Goal: Task Accomplishment & Management: Use online tool/utility

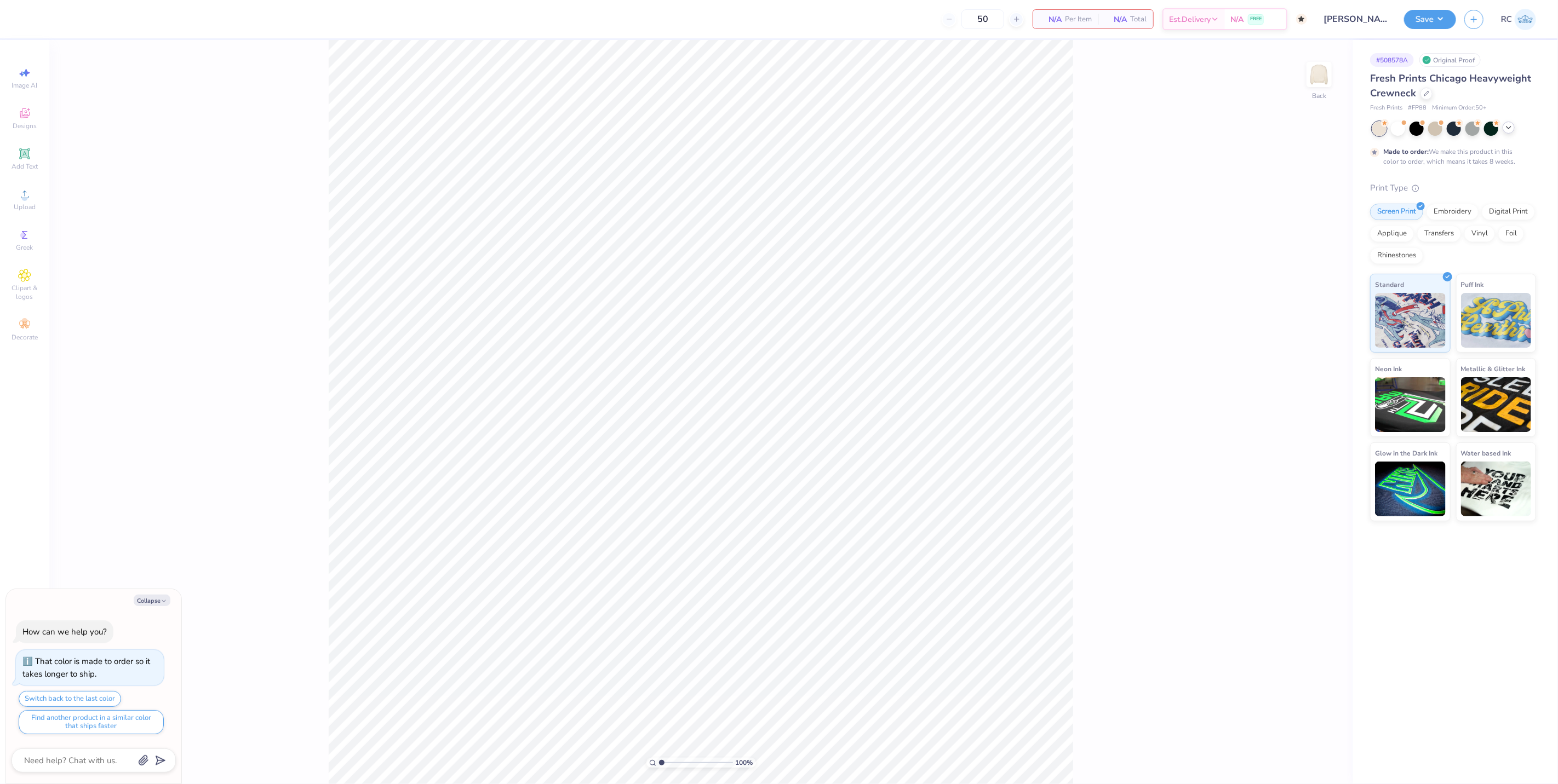
click at [1511, 131] on icon at bounding box center [1508, 128] width 8 height 8
type textarea "x"
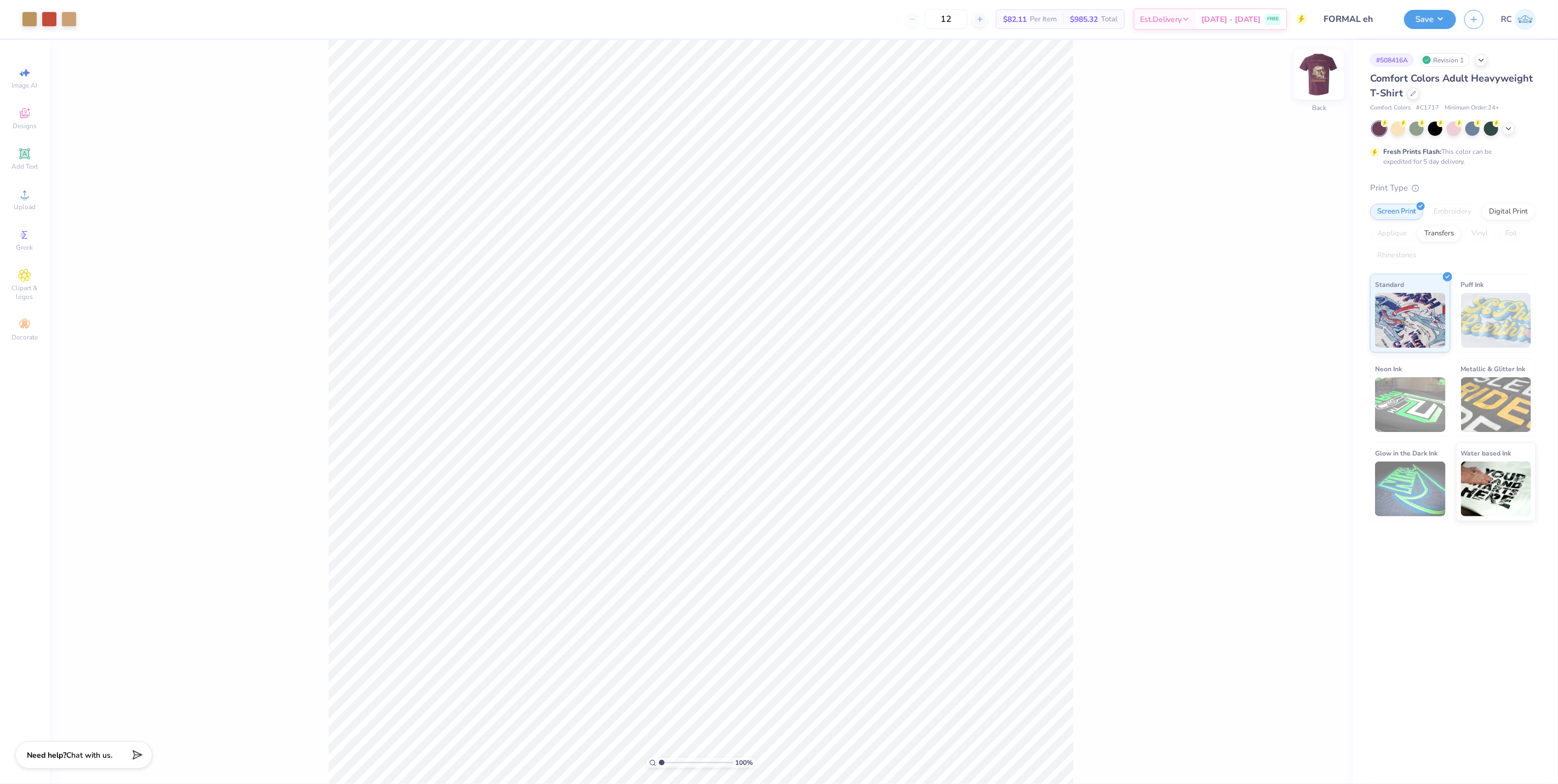
click at [1322, 79] on img at bounding box center [1319, 74] width 44 height 44
click at [1323, 67] on img at bounding box center [1319, 74] width 22 height 22
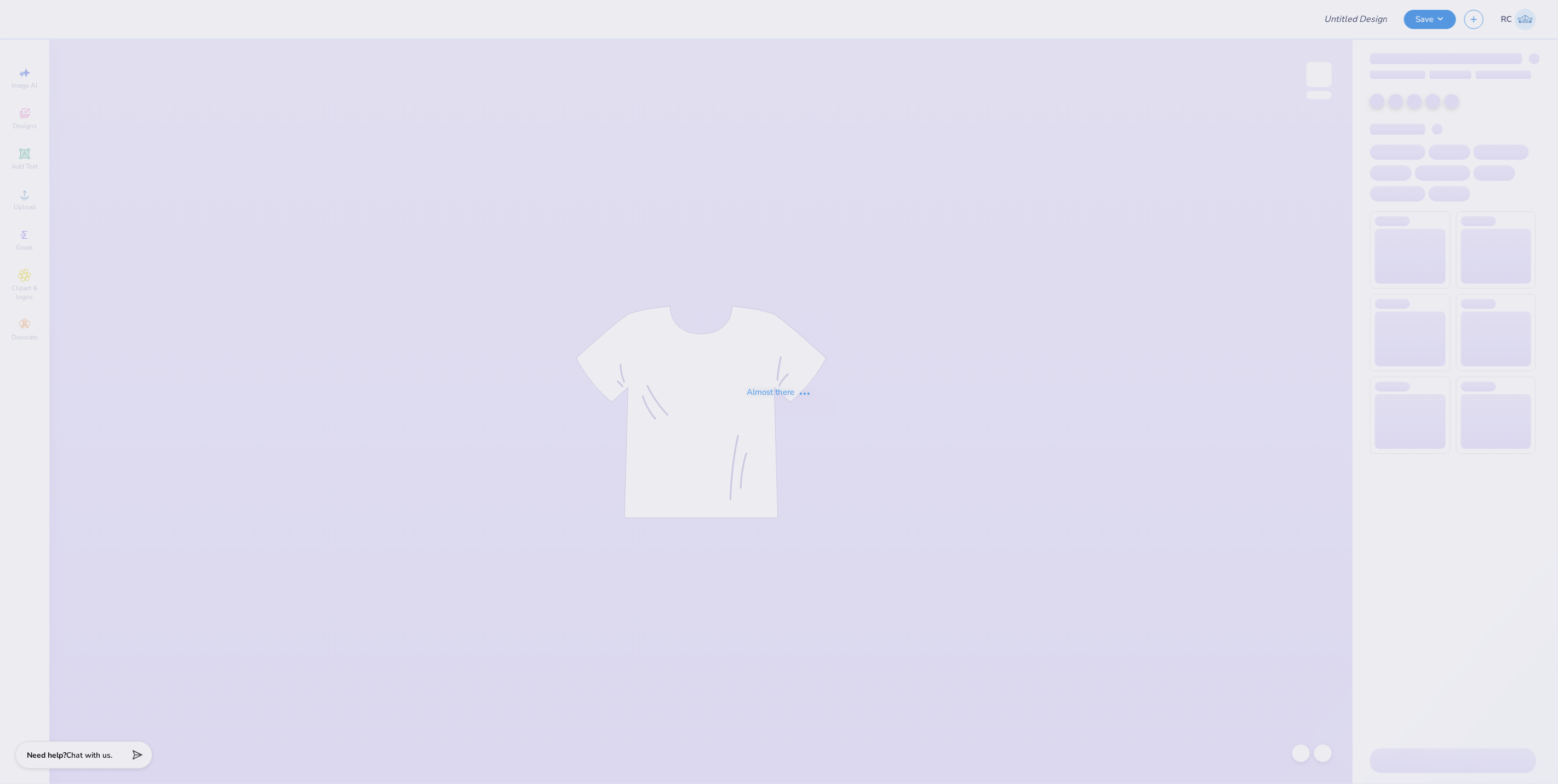
type input "FORMAL eh"
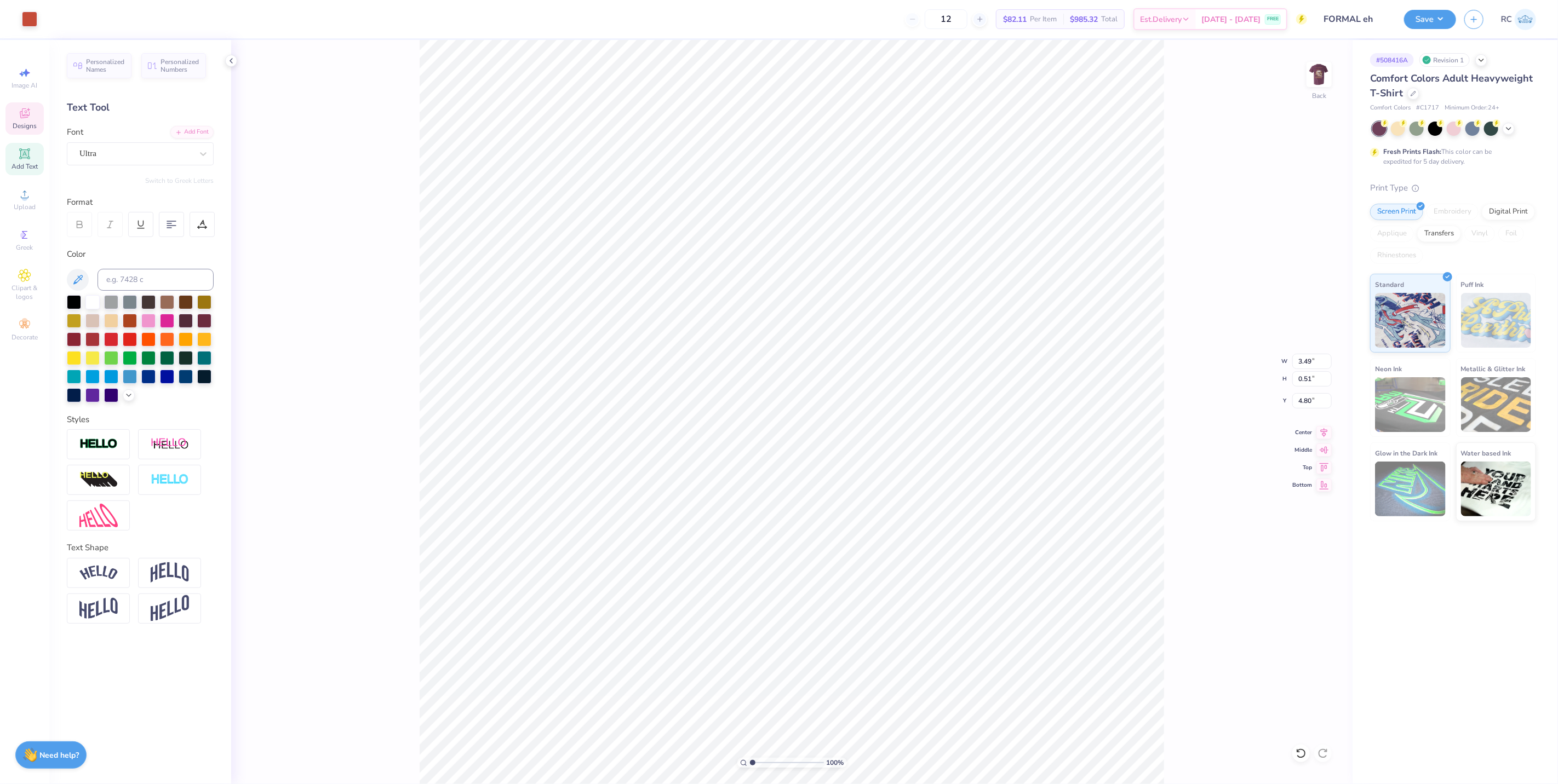
type input "0.85"
type input "0.98"
type input "3.59"
click at [960, 385] on li "Download vector" at bounding box center [949, 381] width 86 height 21
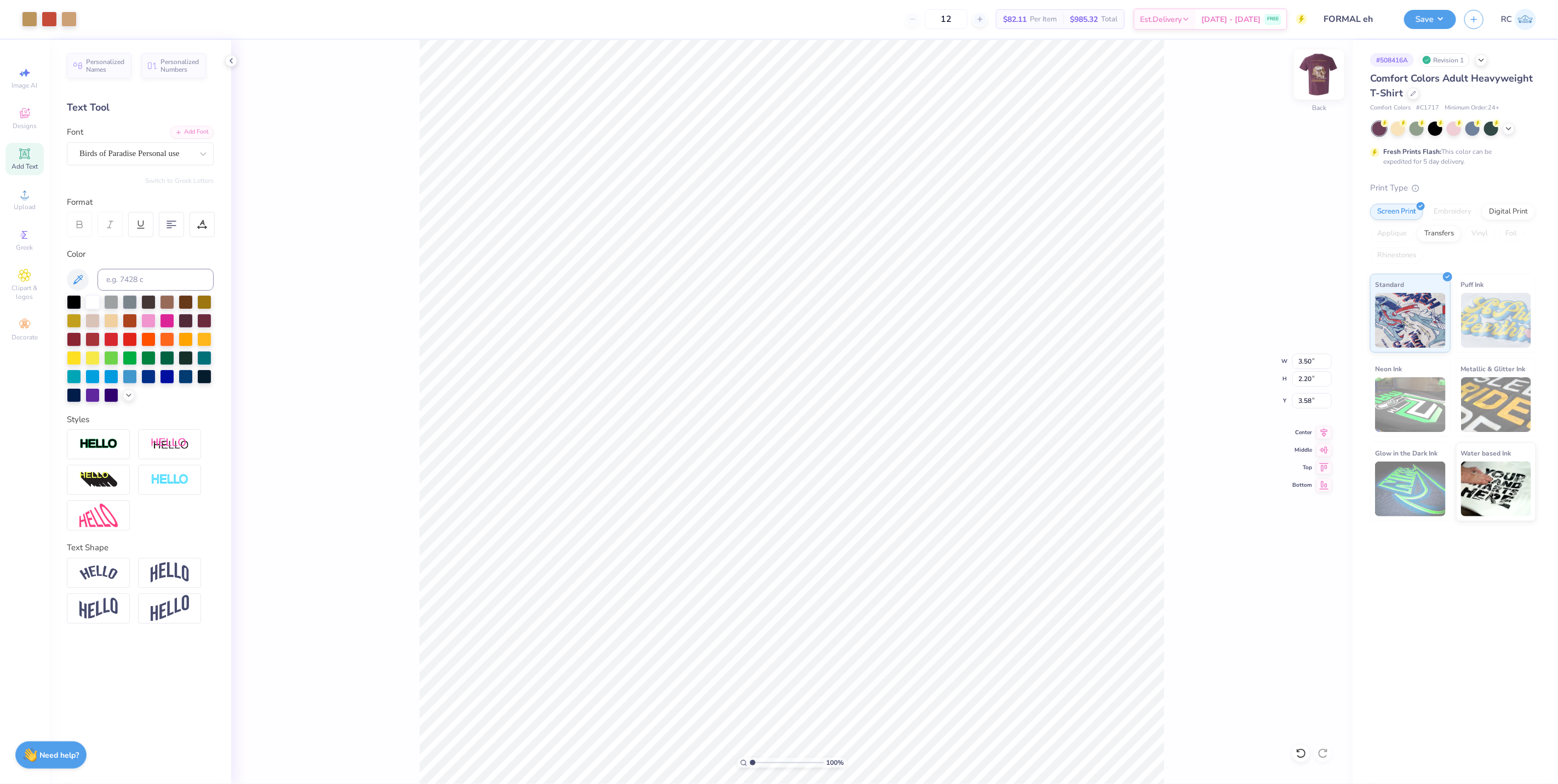
click at [1308, 66] on img at bounding box center [1319, 74] width 44 height 44
drag, startPoint x: 1315, startPoint y: 410, endPoint x: 1282, endPoint y: 410, distance: 33.0
click at [1296, 410] on input "3.90" at bounding box center [1312, 409] width 39 height 15
type input "3.00"
click at [1323, 69] on img at bounding box center [1319, 74] width 44 height 44
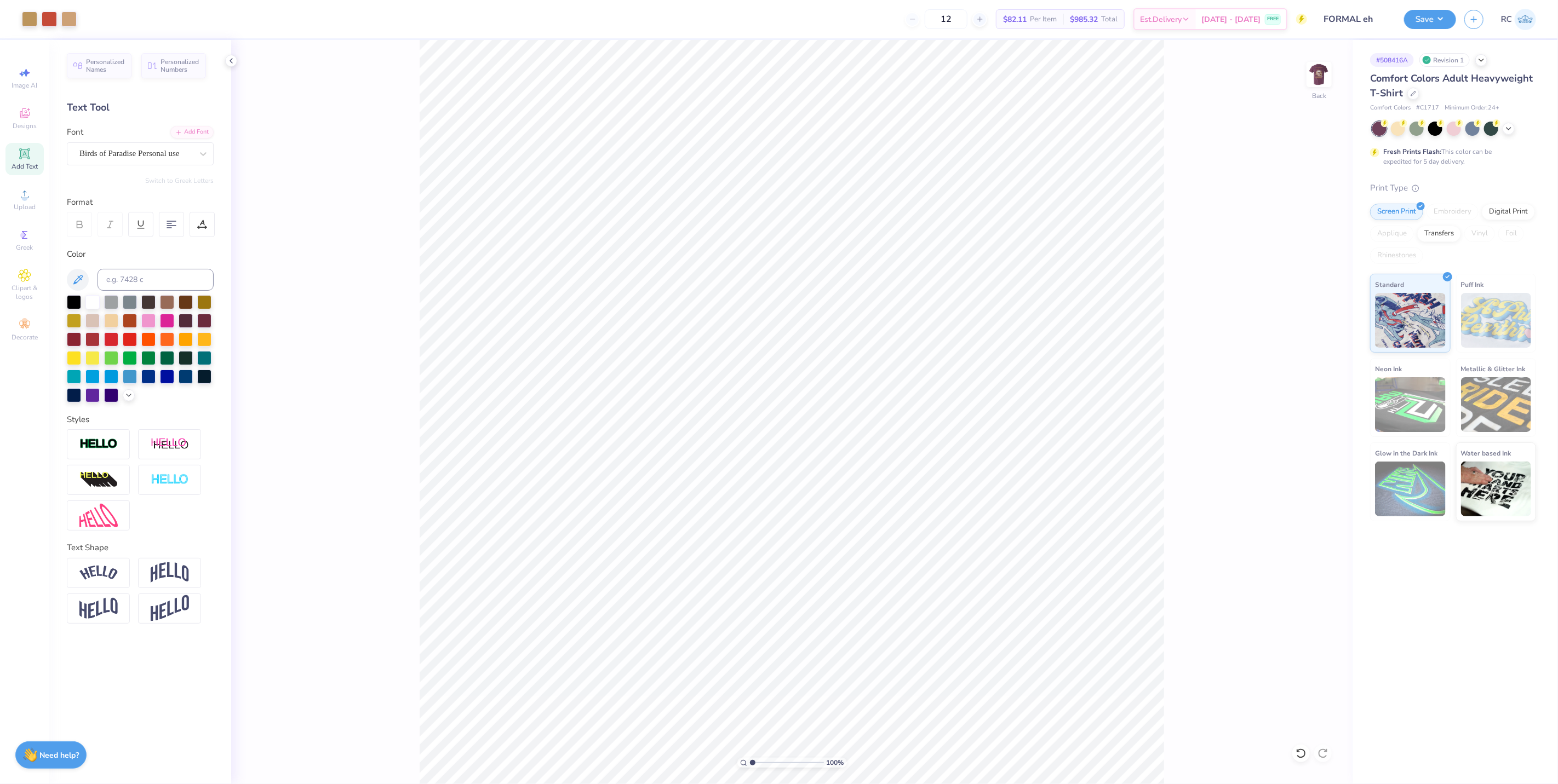
click at [366, 666] on div "100 % Back" at bounding box center [792, 412] width 1121 height 744
click at [31, 249] on span "Greek" at bounding box center [25, 247] width 17 height 8
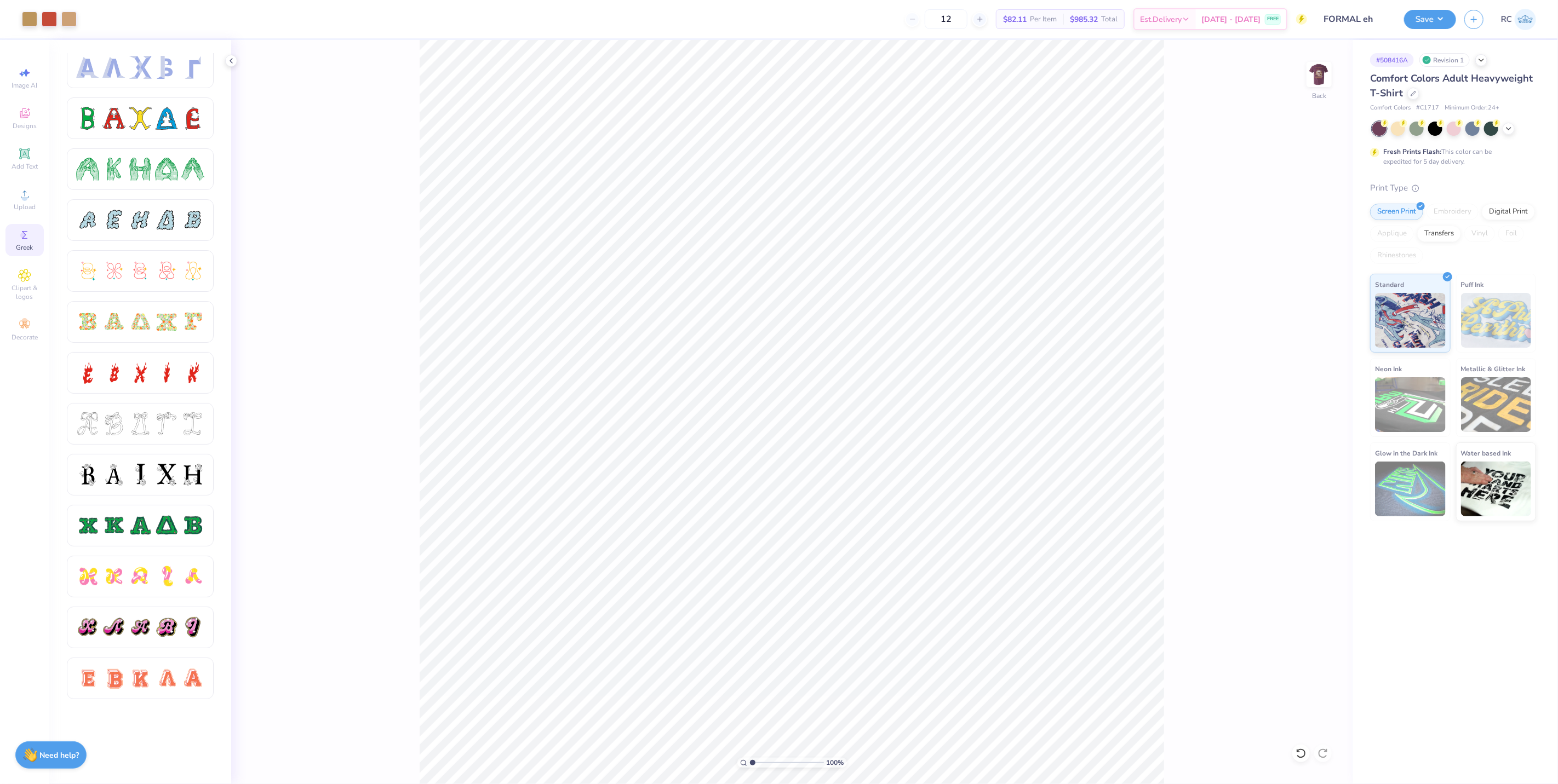
scroll to position [0, 0]
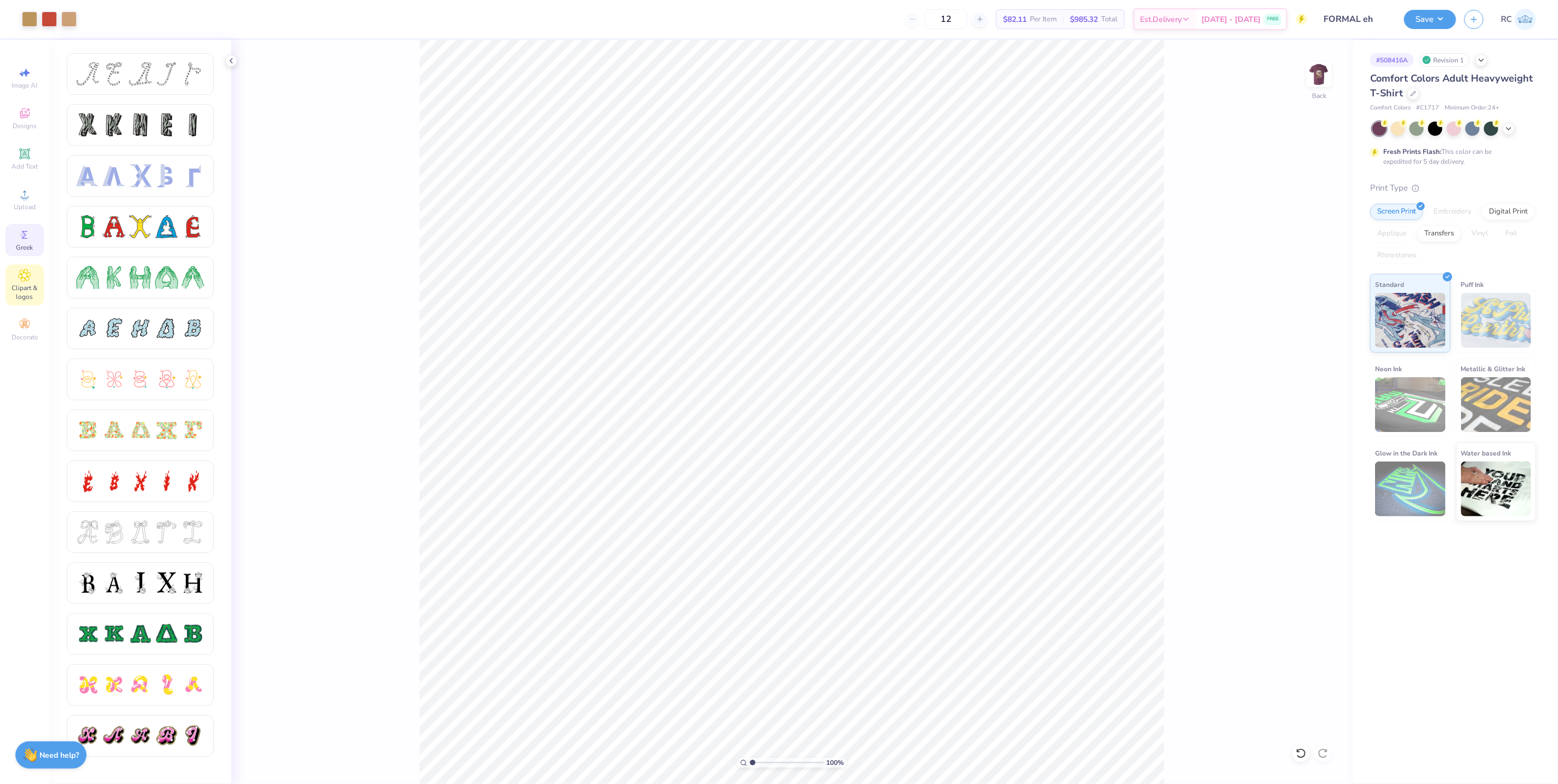
click at [37, 282] on div "Clipart & logos" at bounding box center [24, 285] width 38 height 41
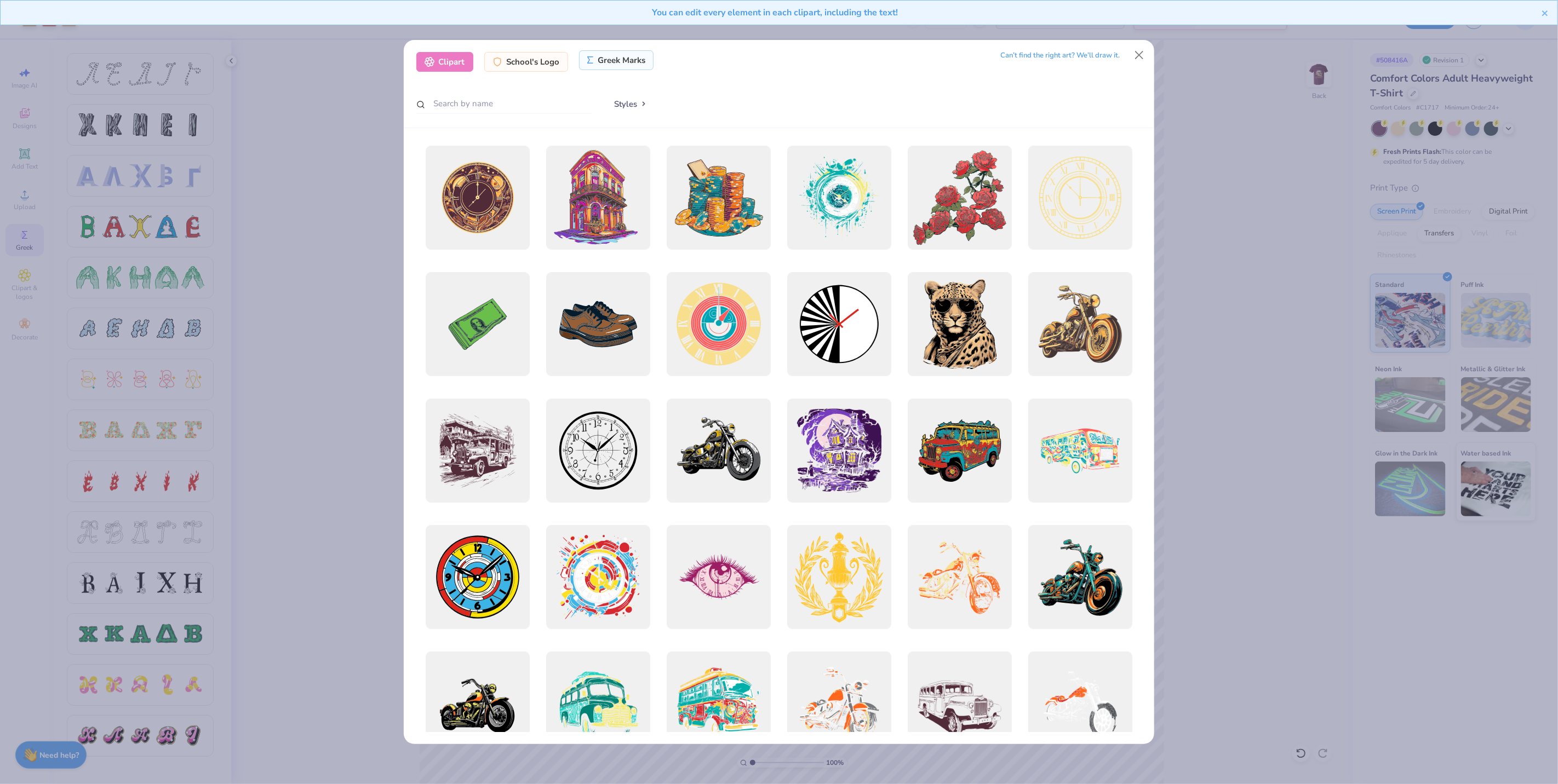
click at [606, 60] on div "Greek Marks" at bounding box center [616, 60] width 75 height 20
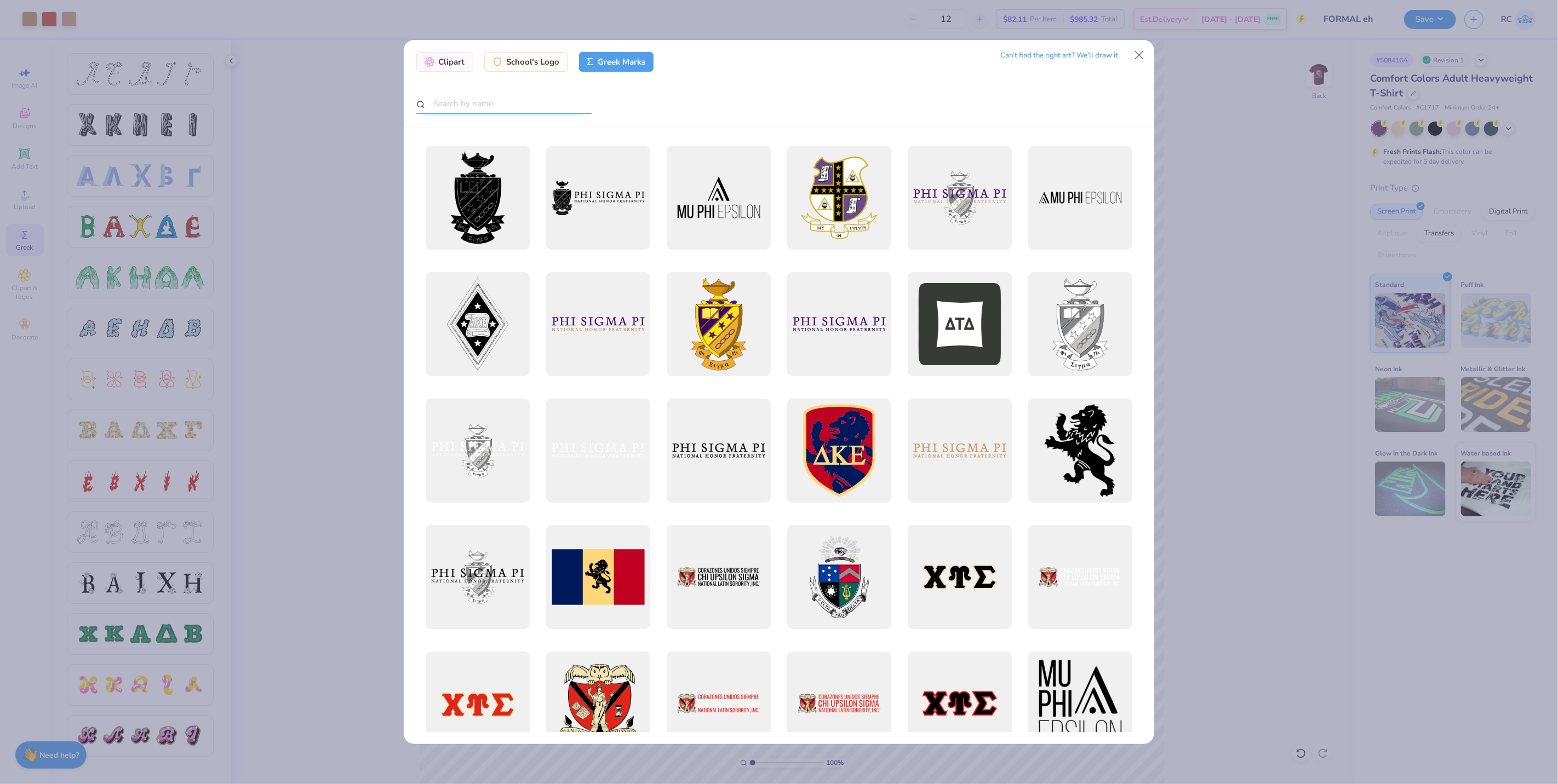
click at [583, 106] on input "text" at bounding box center [504, 104] width 175 height 21
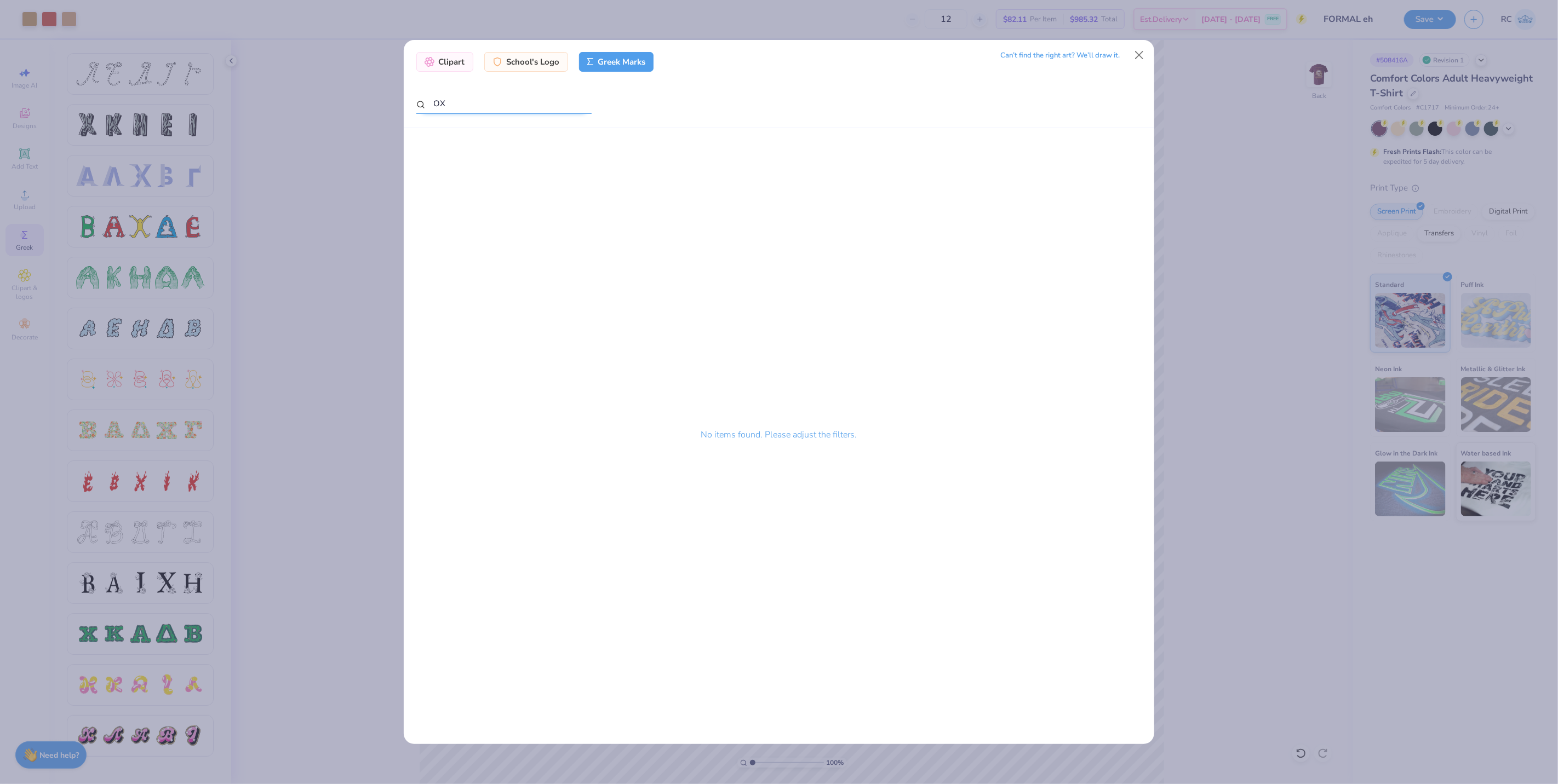
paste input "Theta Chi"
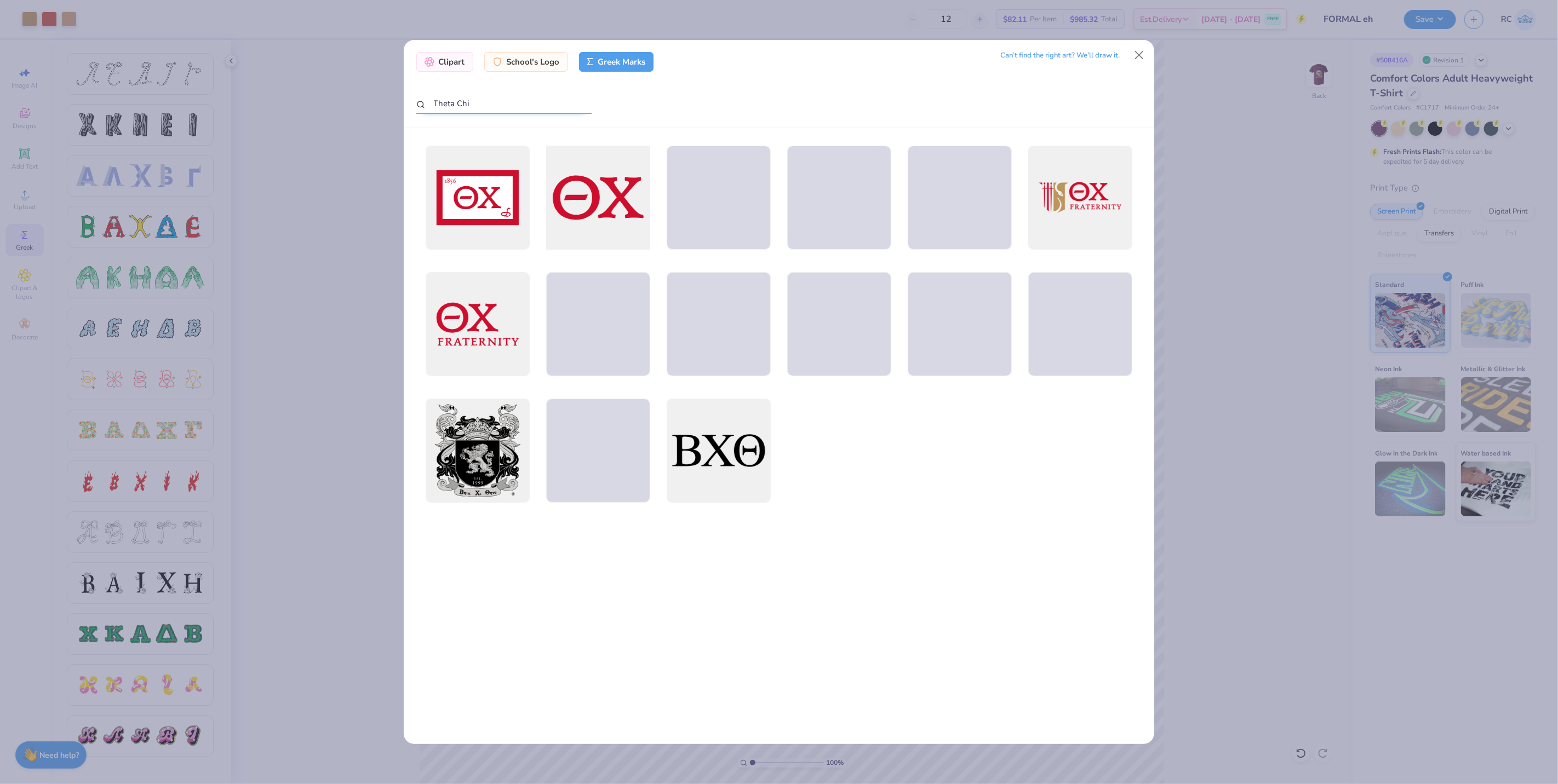
type input "Theta Chi"
click at [595, 212] on div at bounding box center [598, 198] width 114 height 114
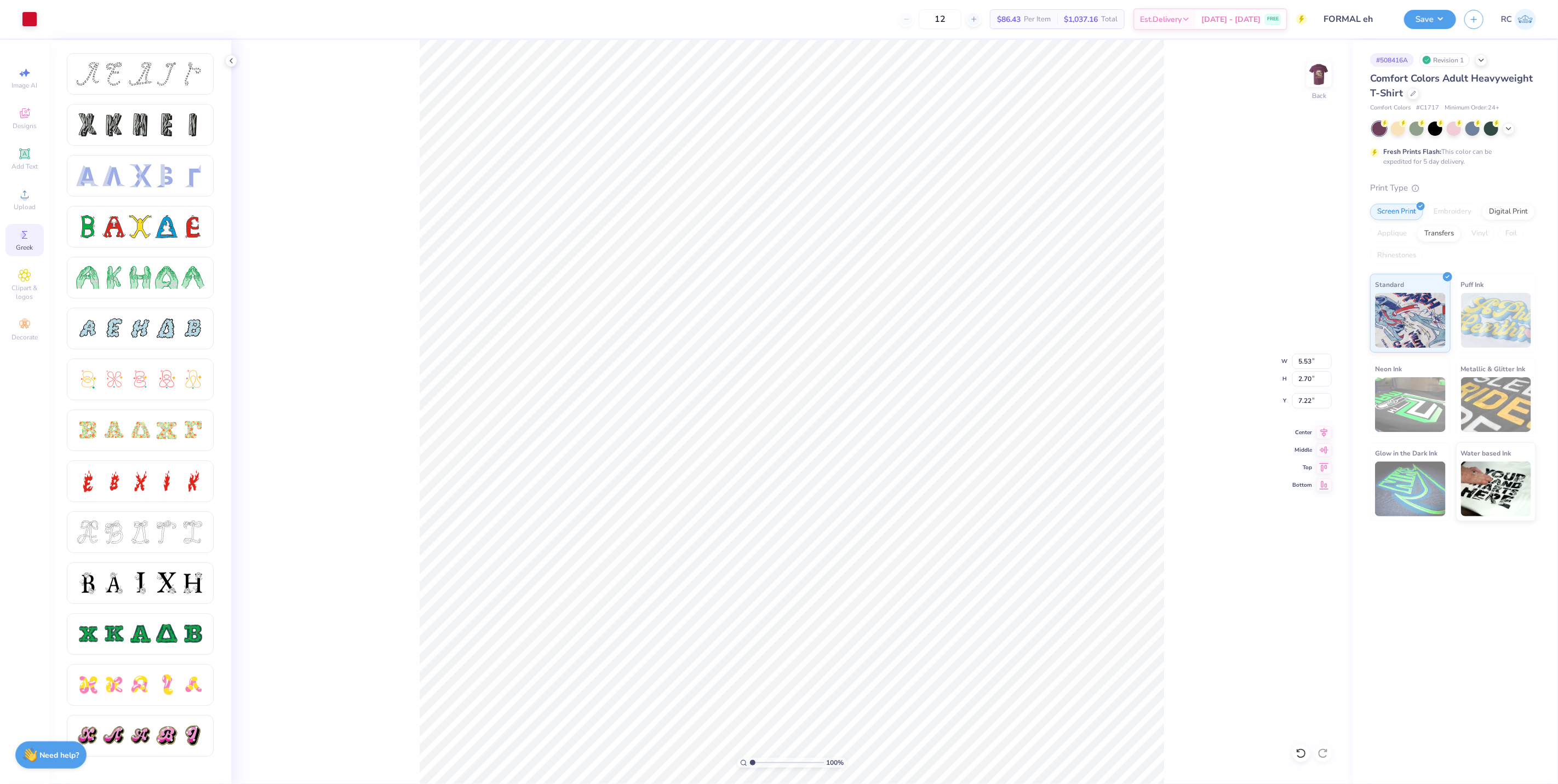
type input "5.53"
type input "2.70"
type input "8.36"
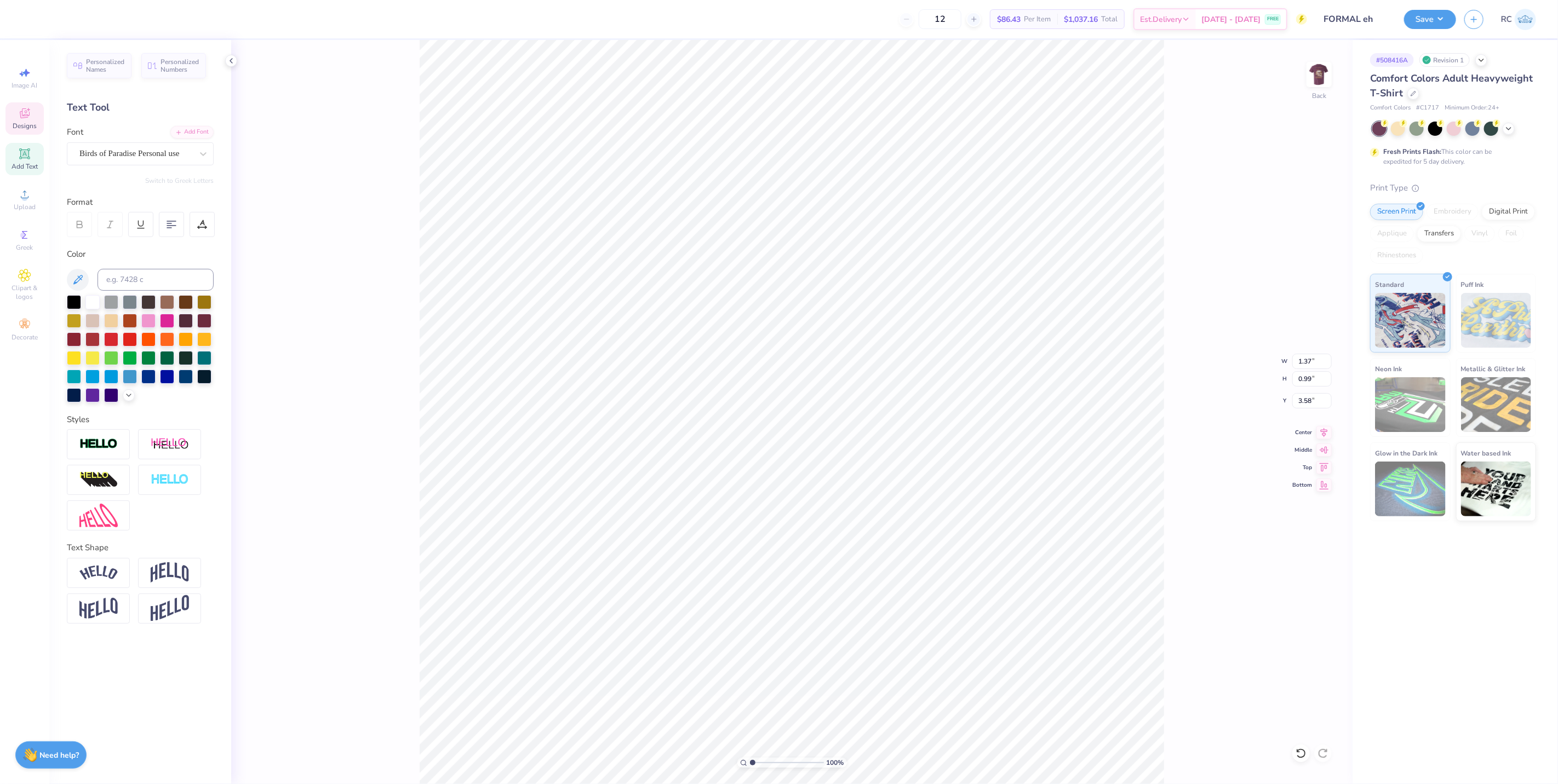
scroll to position [9, 2]
type input "1.39584521408376"
type input "6.11"
type input "7.47"
click at [34, 21] on div at bounding box center [29, 18] width 15 height 15
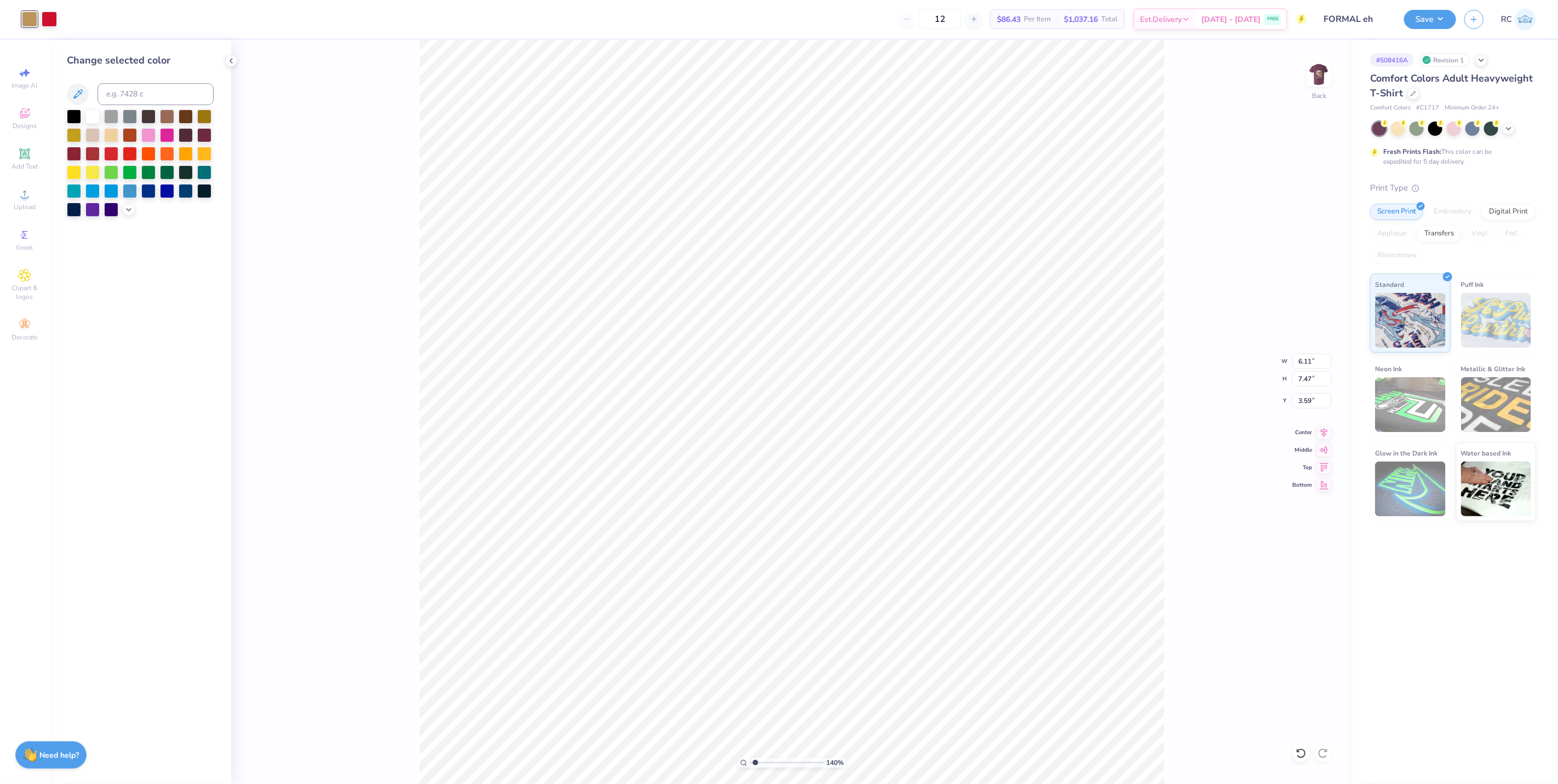
click at [26, 24] on div at bounding box center [29, 19] width 15 height 15
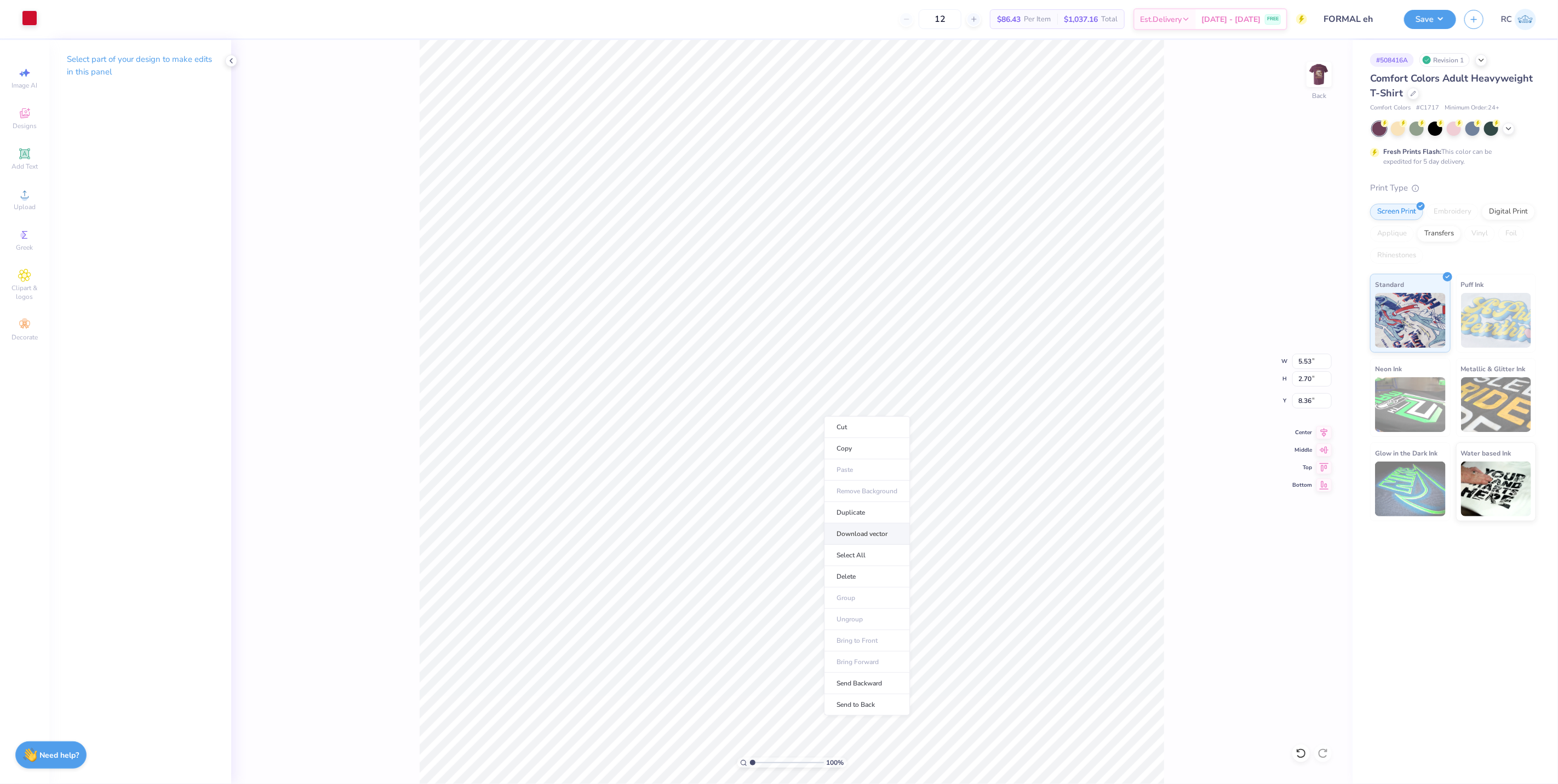
click at [884, 537] on li "Download vector" at bounding box center [867, 534] width 86 height 21
click at [352, 133] on div "100 % Back" at bounding box center [792, 412] width 1121 height 744
click at [233, 61] on icon at bounding box center [231, 60] width 8 height 8
click at [30, 196] on icon at bounding box center [25, 195] width 13 height 13
type input "2.43350755145413"
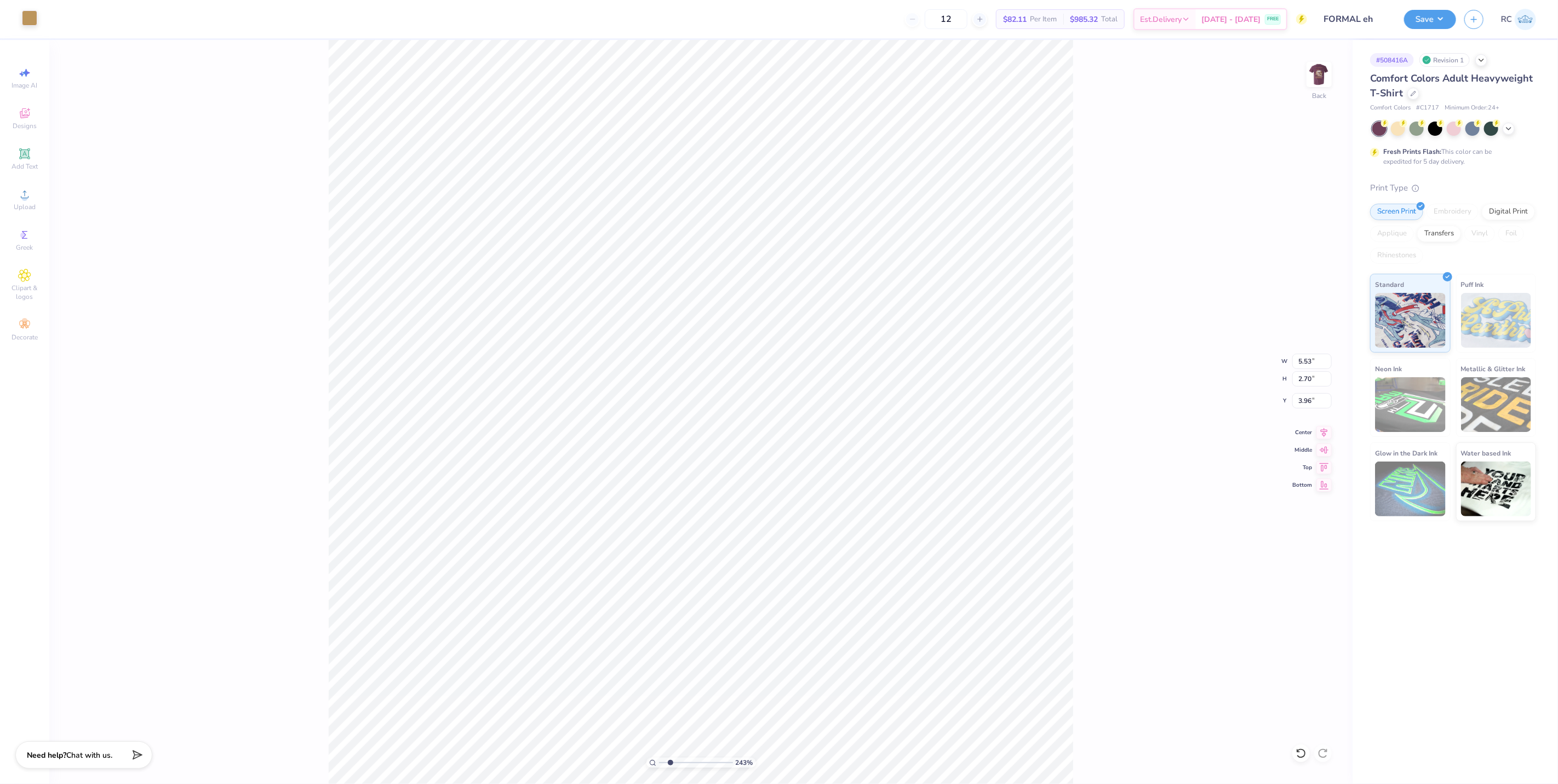
type input "3.96"
type input "4.74140684053094"
type input "2.79"
type input "1.36"
type input "3.39679986913393"
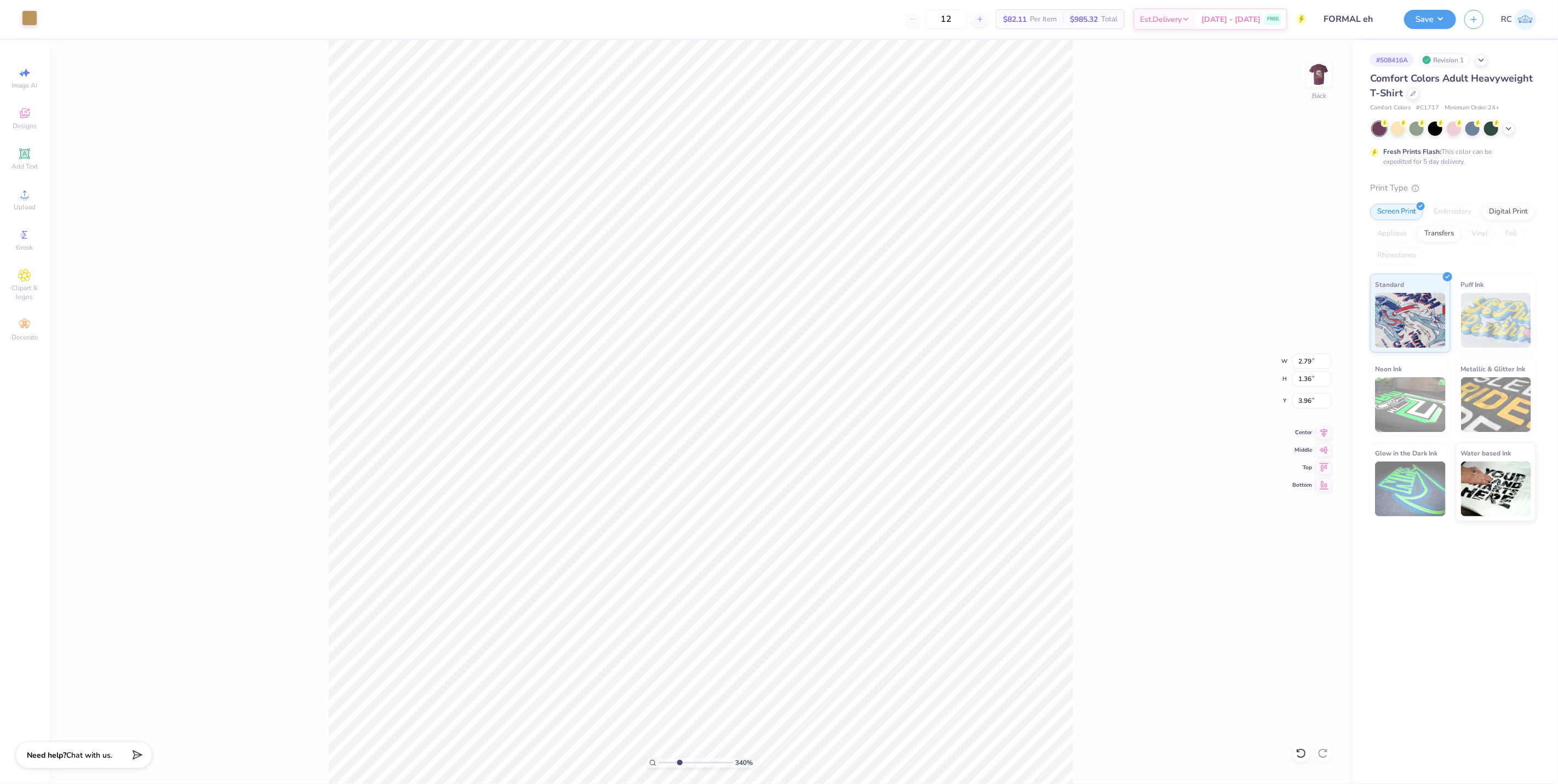
type input "3.21"
type input "3.39679986913393"
type input "2.08"
type input "1.01"
type input "3.56"
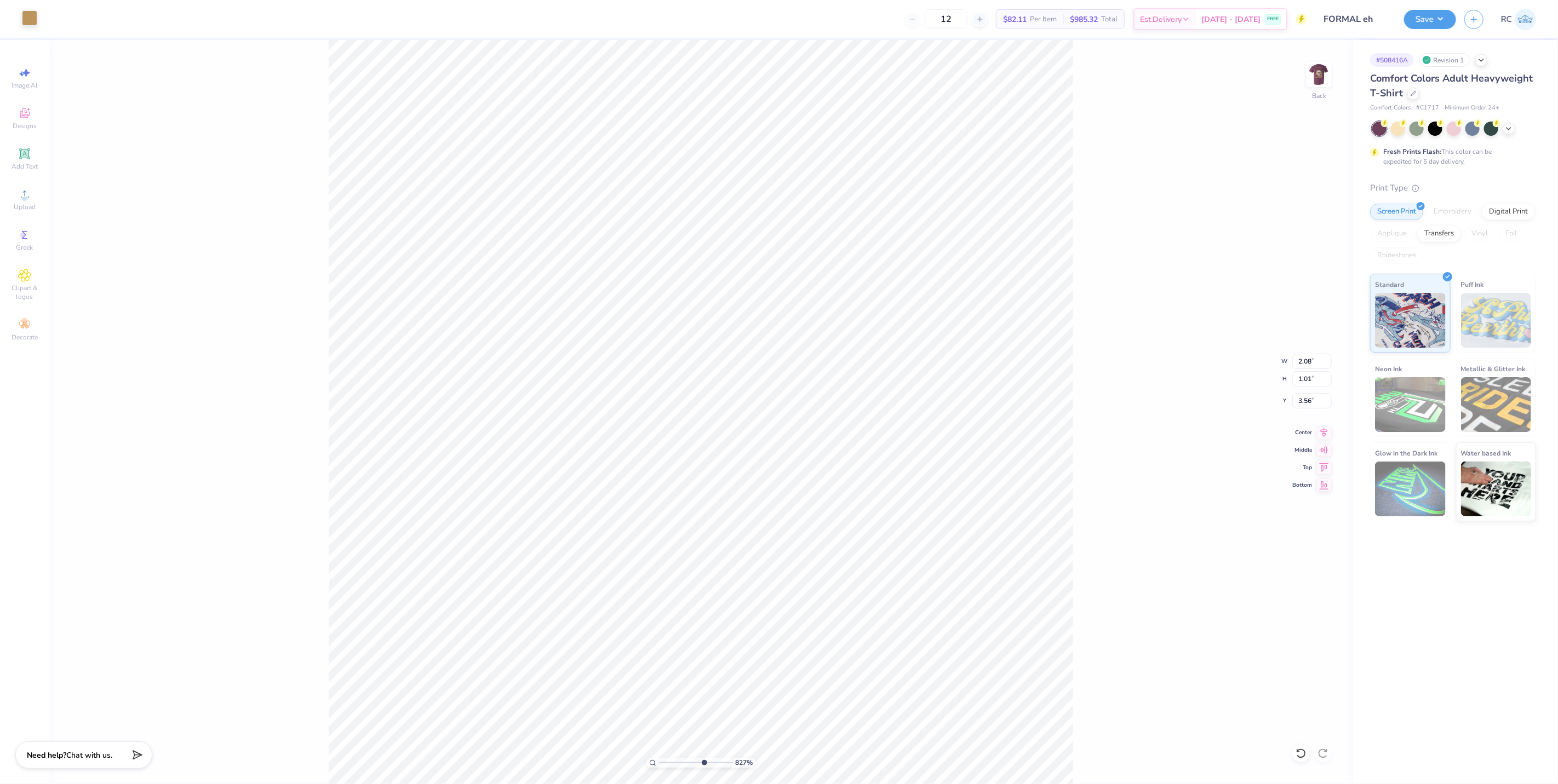
type input "8.26613813231581"
type input "3.61"
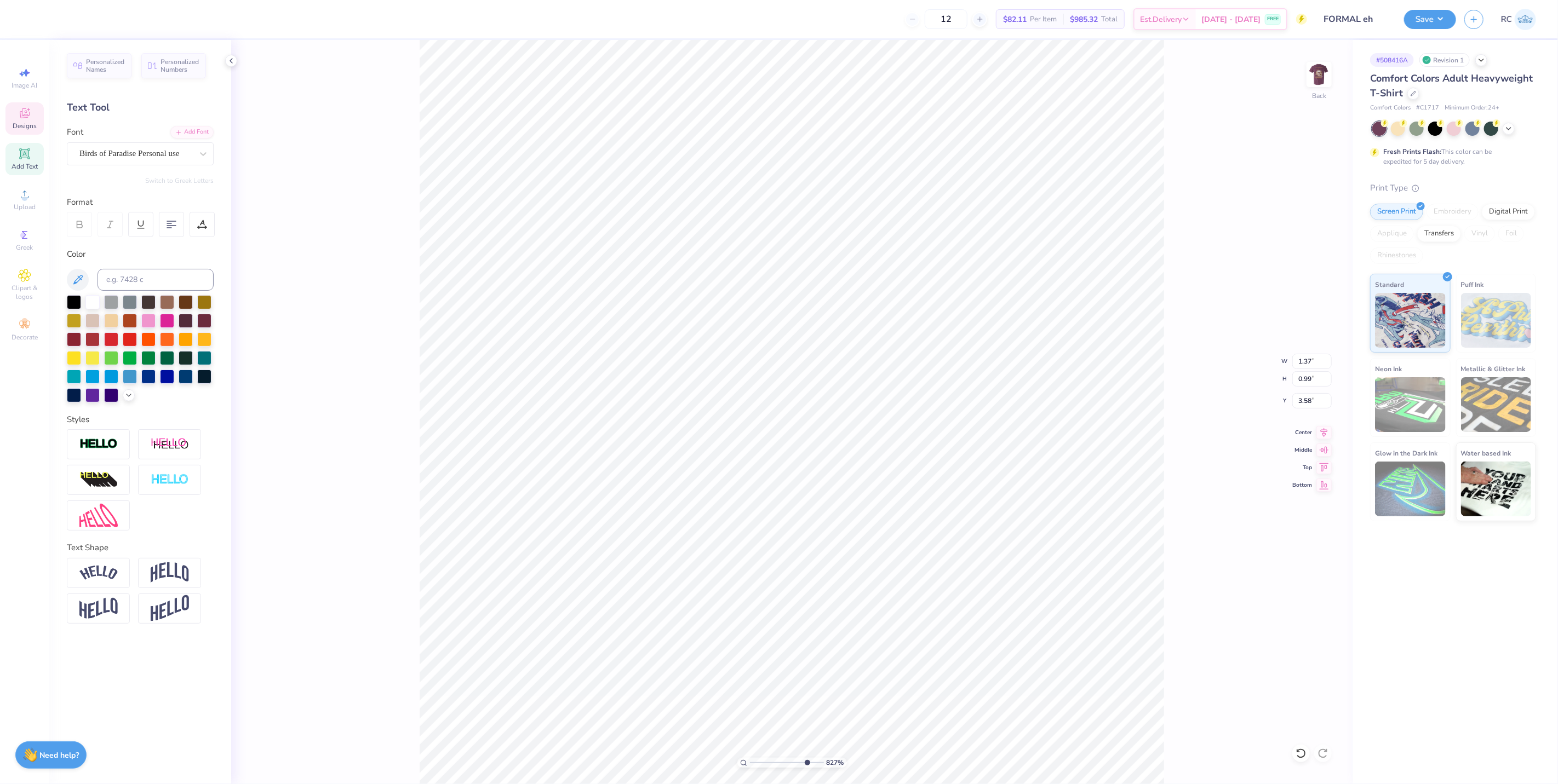
type input "1.96"
drag, startPoint x: 1318, startPoint y: 401, endPoint x: 1265, endPoint y: 409, distance: 53.6
click at [1260, 401] on div "156 % Back W 3.50 3.50 " H 2.17 2.17 " Y 3.61 3.61 " Center Middle Top Bottom" at bounding box center [792, 412] width 1121 height 744
click at [1289, 422] on div "156 % Back" at bounding box center [792, 412] width 1121 height 744
click at [947, 523] on li "Group" at bounding box center [956, 523] width 86 height 21
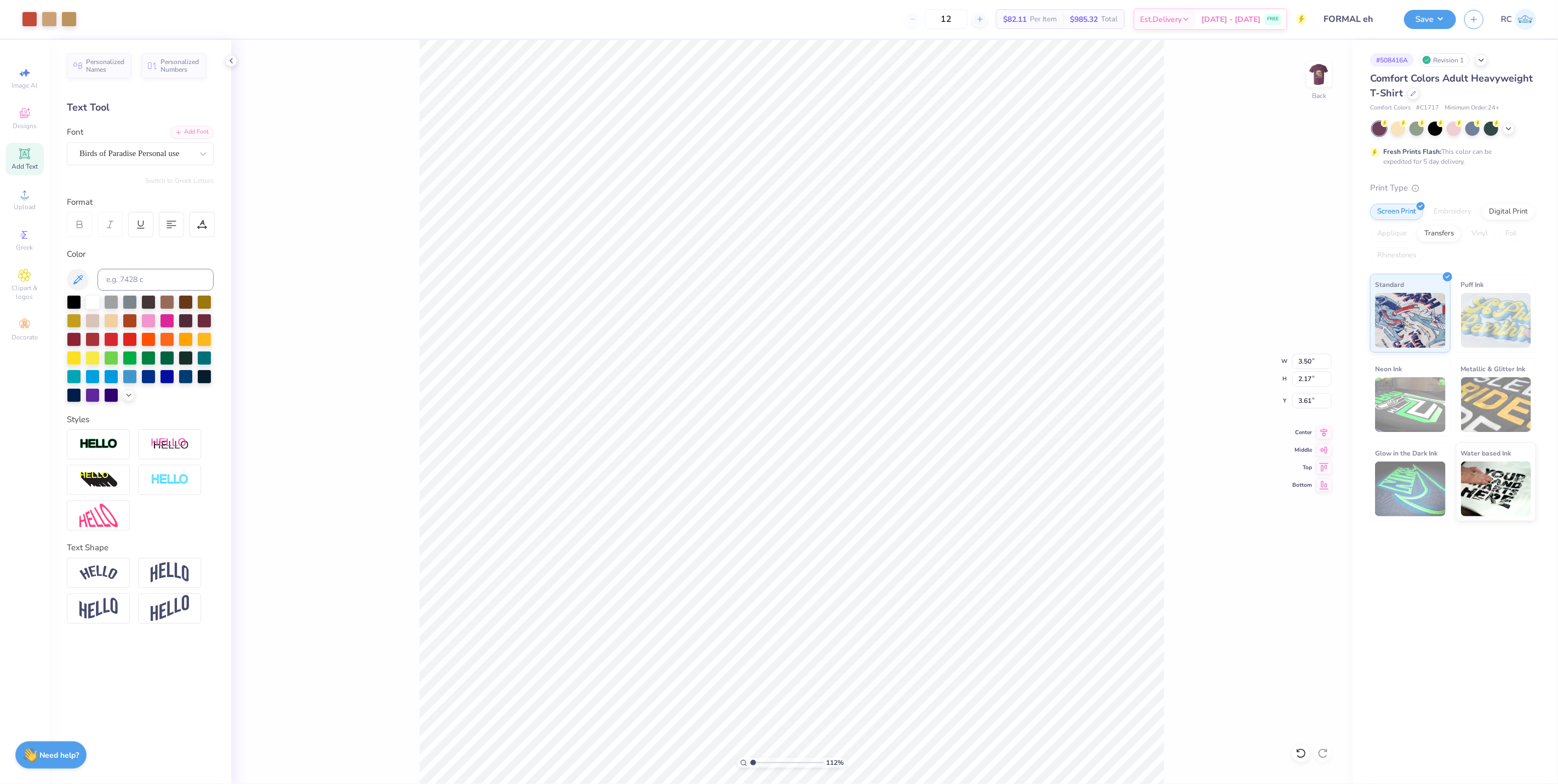
type input "1.11758119957331"
click at [1316, 402] on input "3.61" at bounding box center [1312, 400] width 39 height 15
type input "3"
type input "1.11758119957331"
type input "3.00"
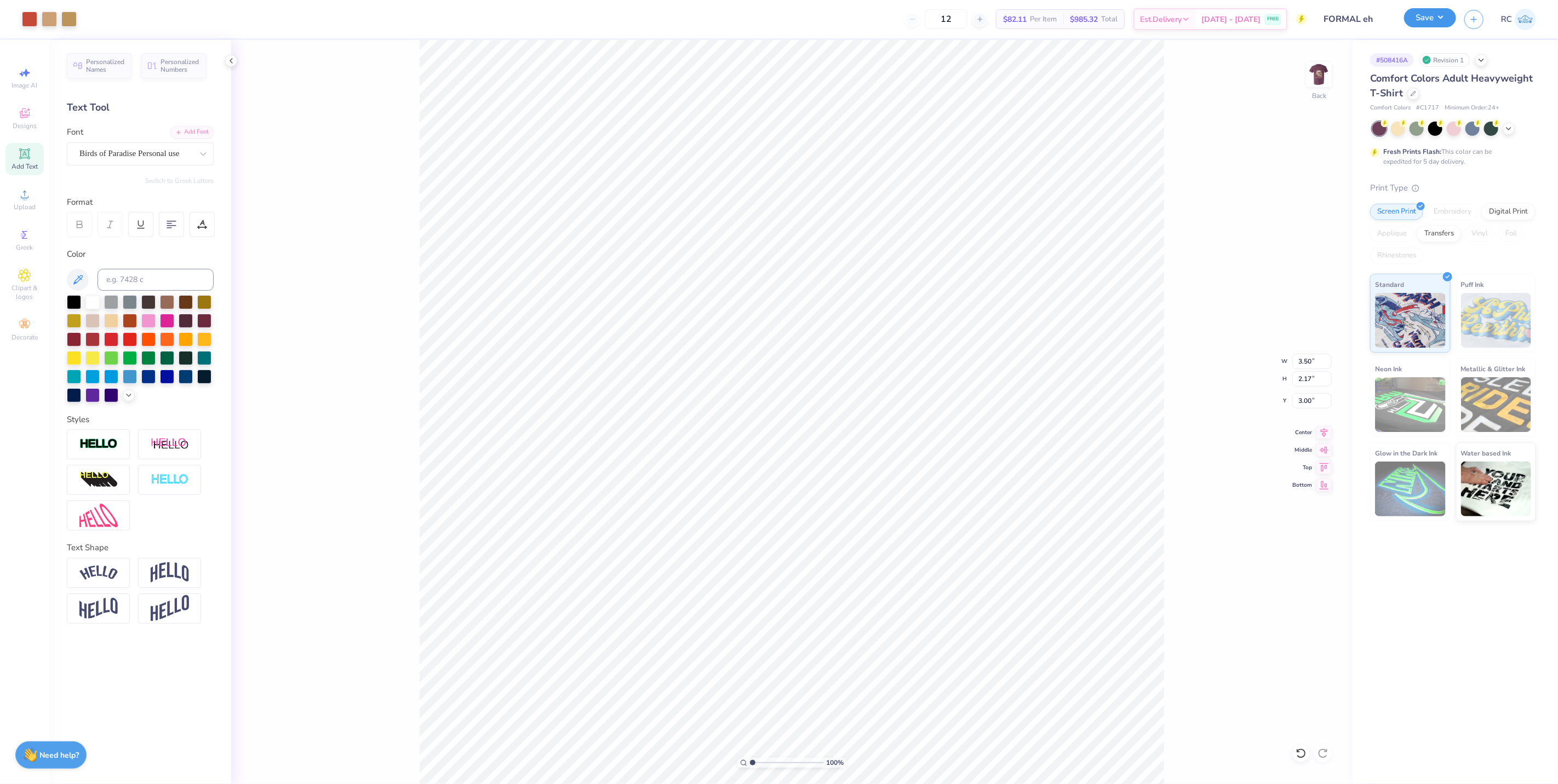
click at [1453, 19] on button "Save" at bounding box center [1430, 18] width 52 height 19
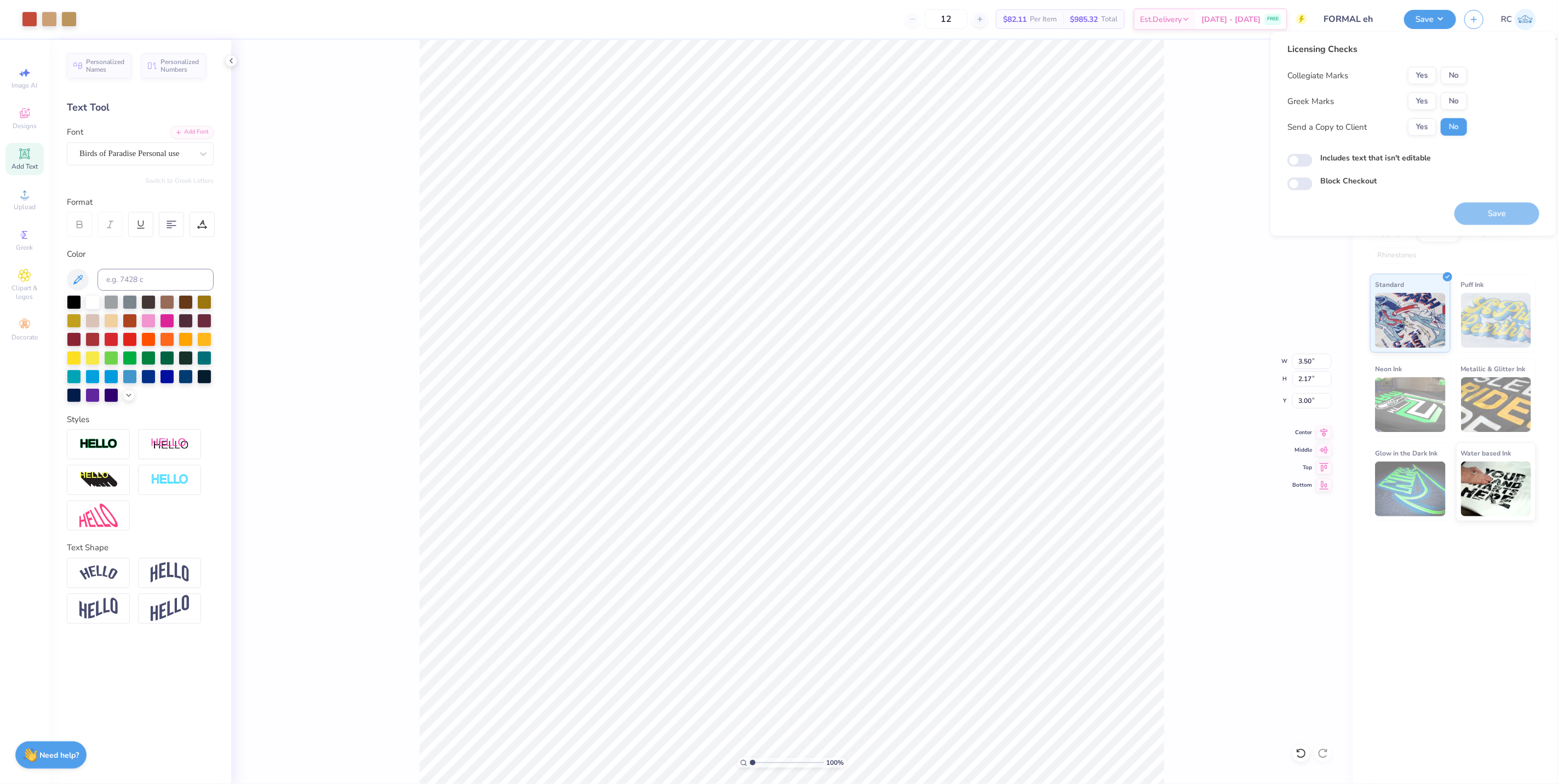
click at [1421, 103] on button "Yes" at bounding box center [1422, 101] width 28 height 18
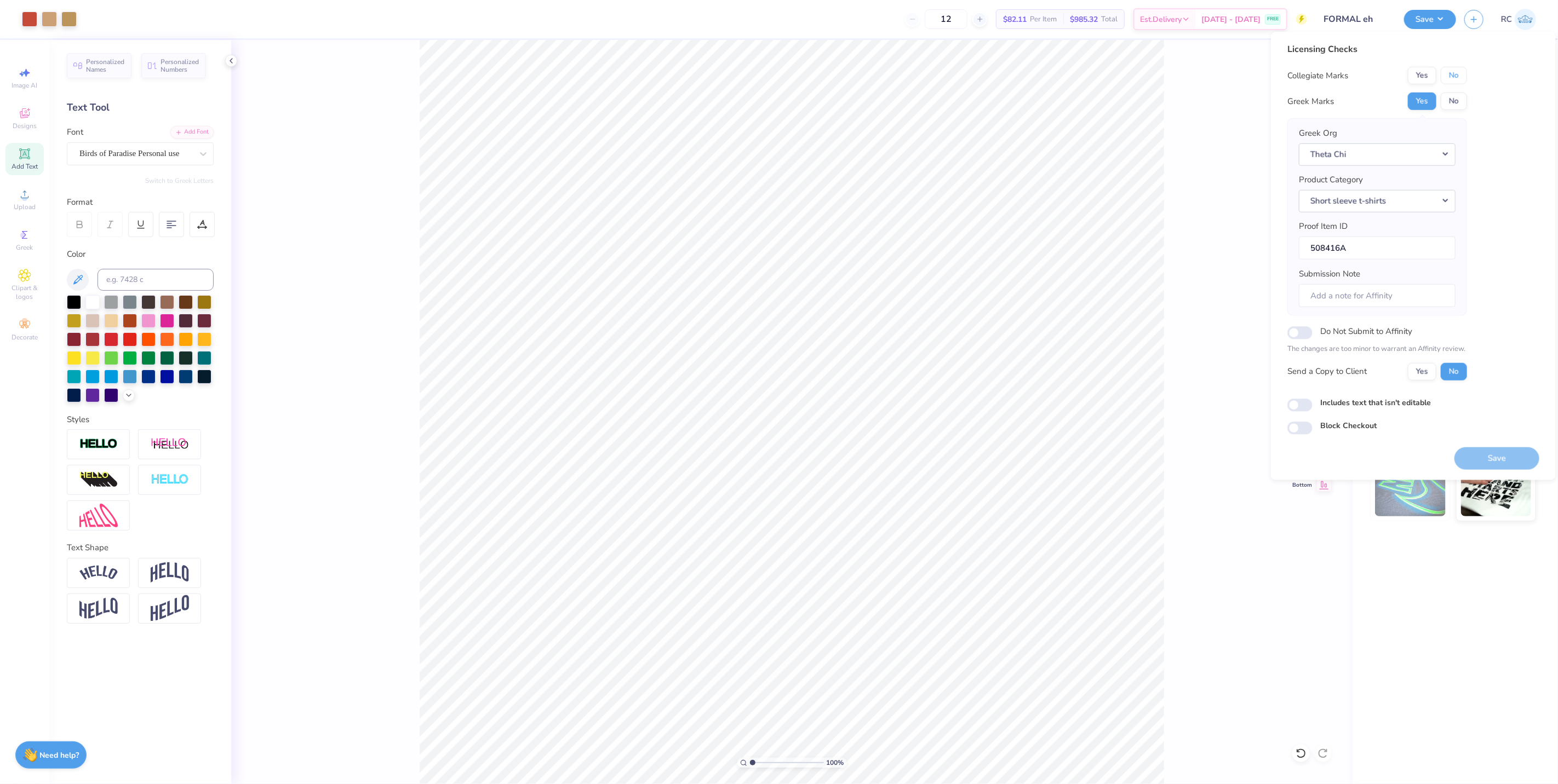
click at [1449, 71] on button "No" at bounding box center [1453, 76] width 26 height 18
click at [1431, 373] on button "Yes" at bounding box center [1422, 371] width 28 height 18
click at [1224, 233] on div "100 % Back W 3.50 3.50 " H 2.17 2.17 " Y 3.00 3.00 " Center Middle Top Bottom" at bounding box center [792, 412] width 1121 height 744
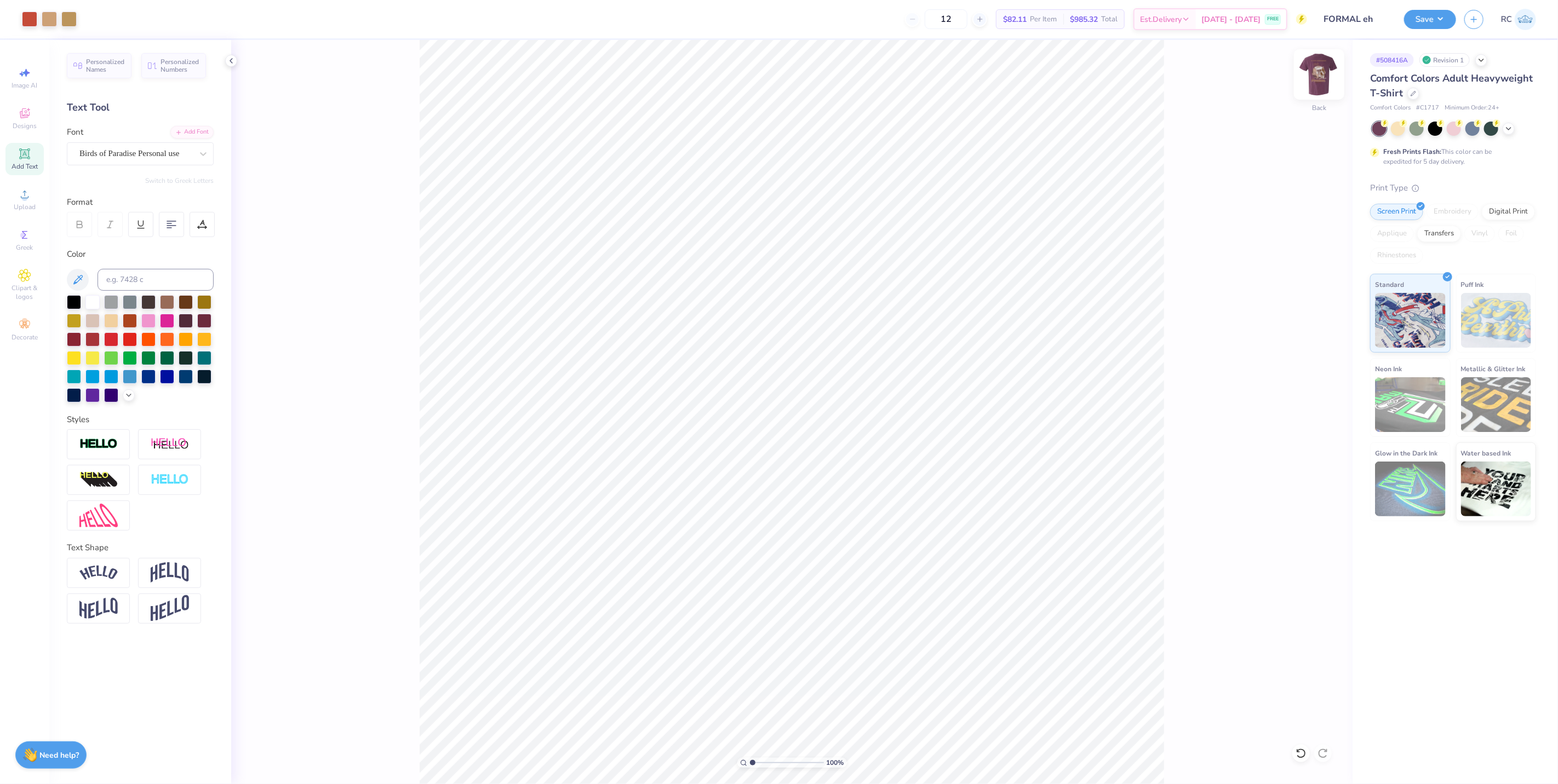
click at [1326, 64] on img at bounding box center [1319, 74] width 44 height 44
click at [1331, 73] on div at bounding box center [1318, 74] width 50 height 50
click at [70, 16] on div at bounding box center [68, 18] width 15 height 15
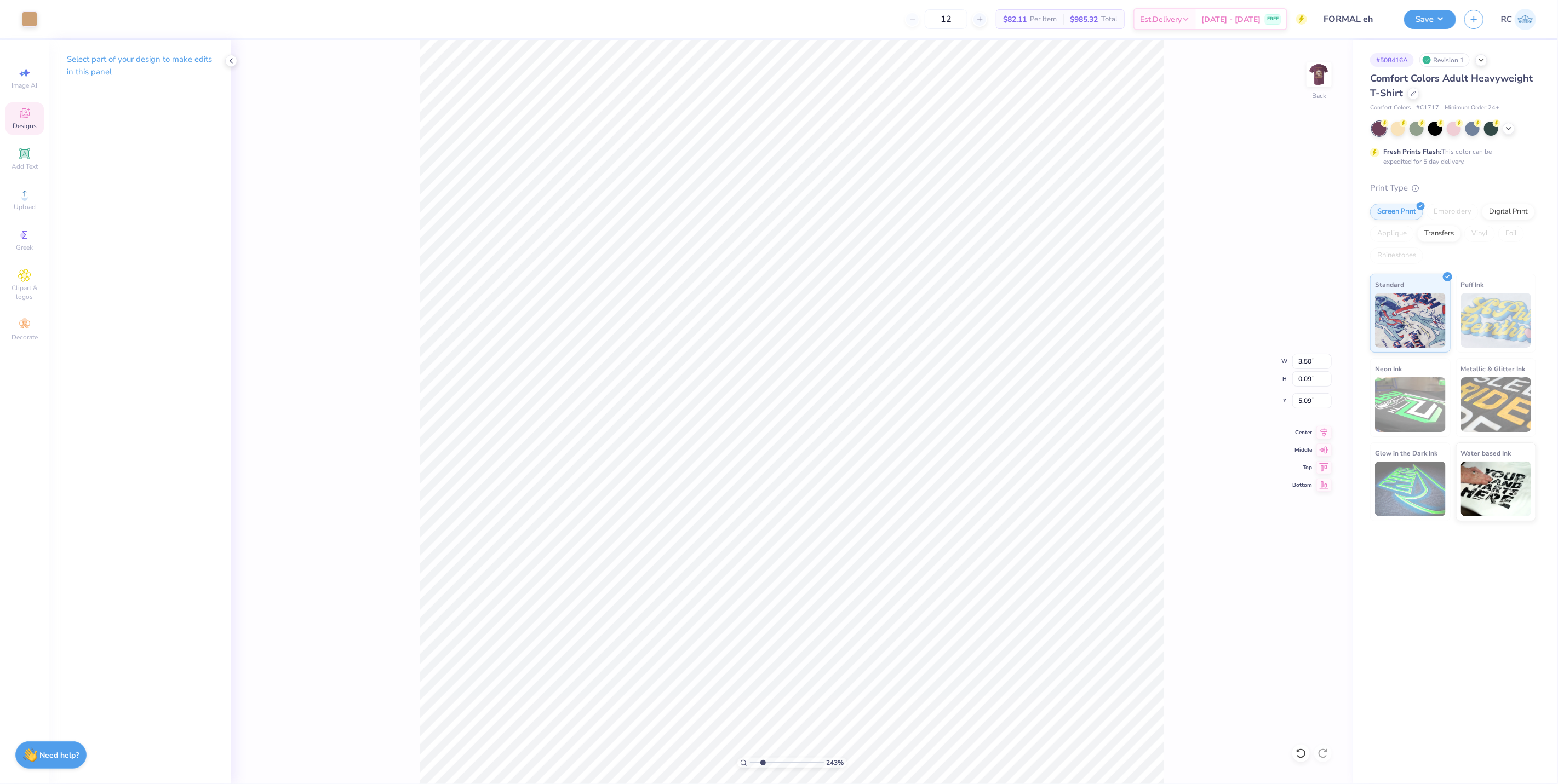
type input "2.43350755145413"
type input "2.17"
type input "3.00"
click at [50, 12] on div at bounding box center [49, 18] width 15 height 15
type input "2.43350755145413"
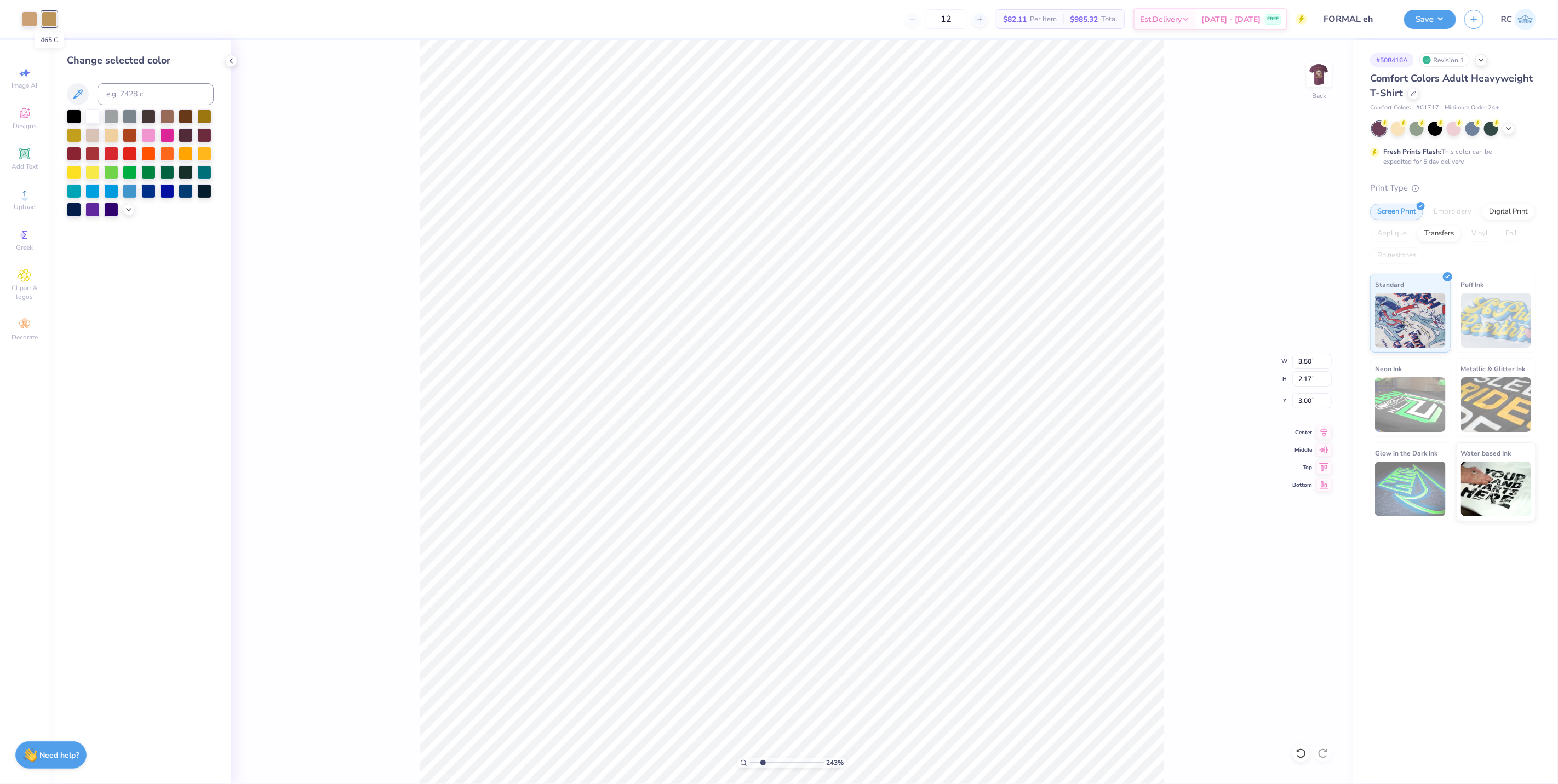
click at [50, 15] on div at bounding box center [49, 19] width 15 height 15
click at [130, 88] on input at bounding box center [155, 94] width 116 height 22
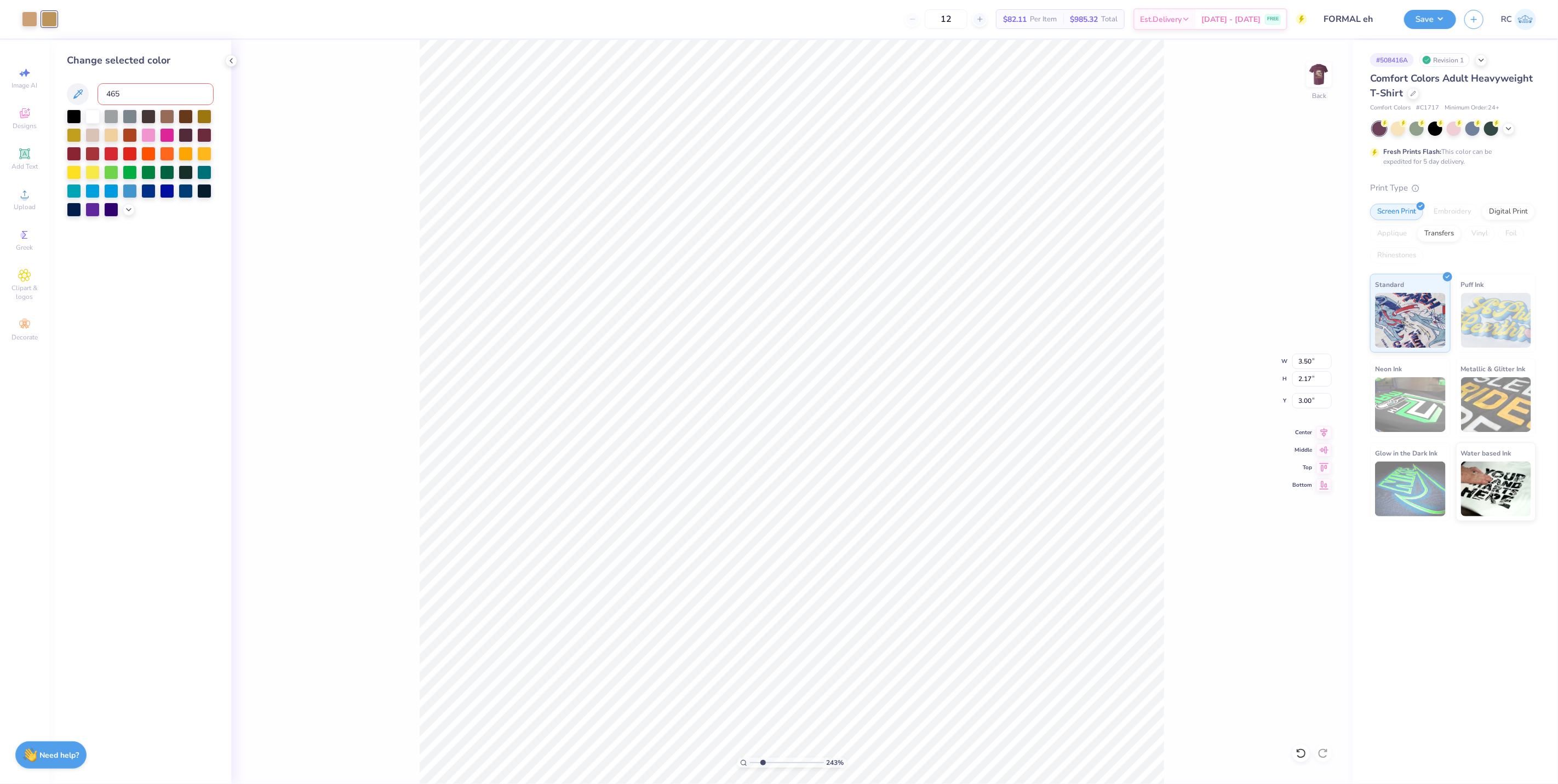
type input "465"
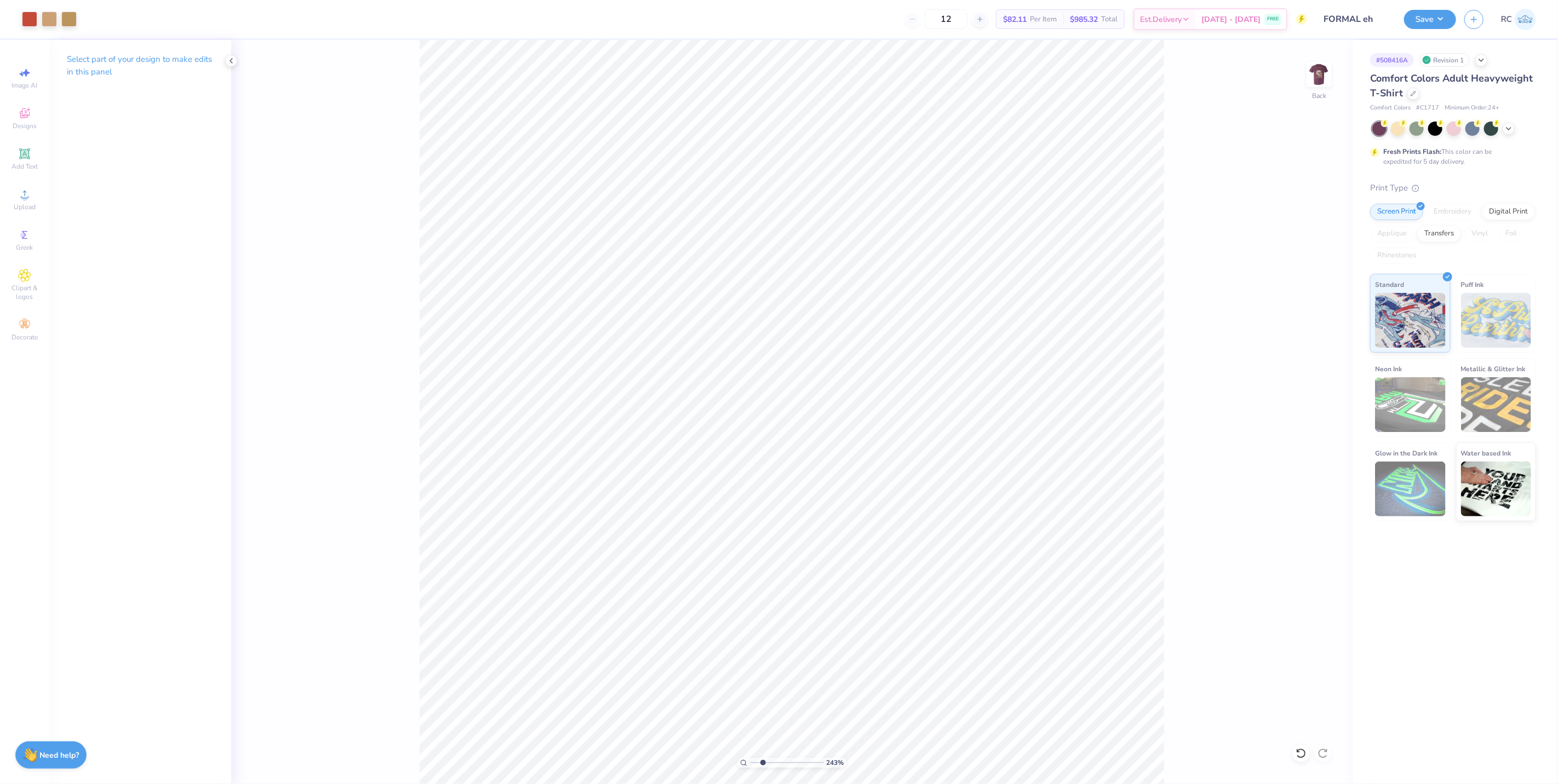
click at [293, 169] on div "243 % Back" at bounding box center [792, 412] width 1121 height 744
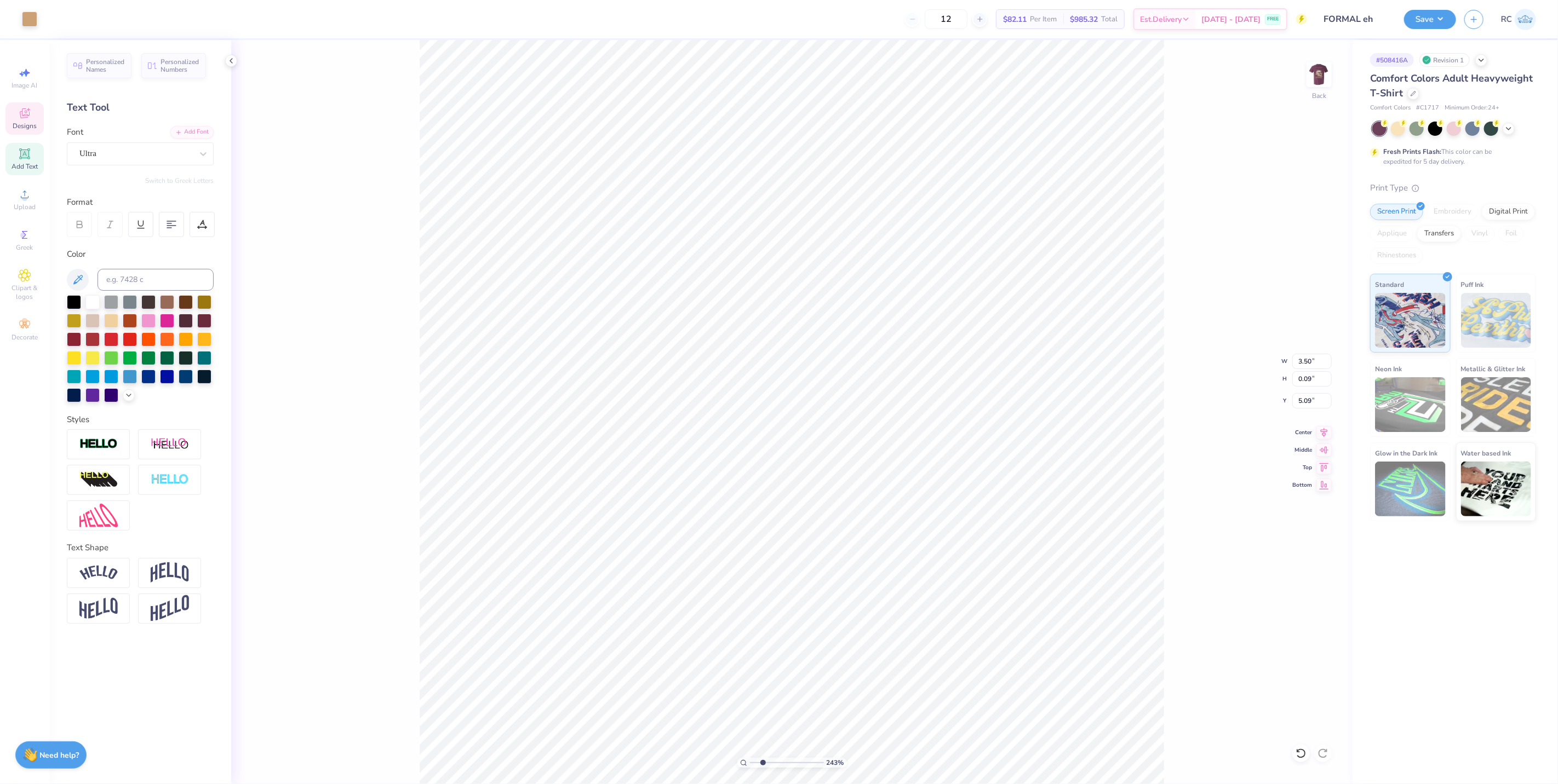
type input "2.43350755145413"
type input "3.50"
type input "0.09"
type input "5.09"
type input "2.43350755145413"
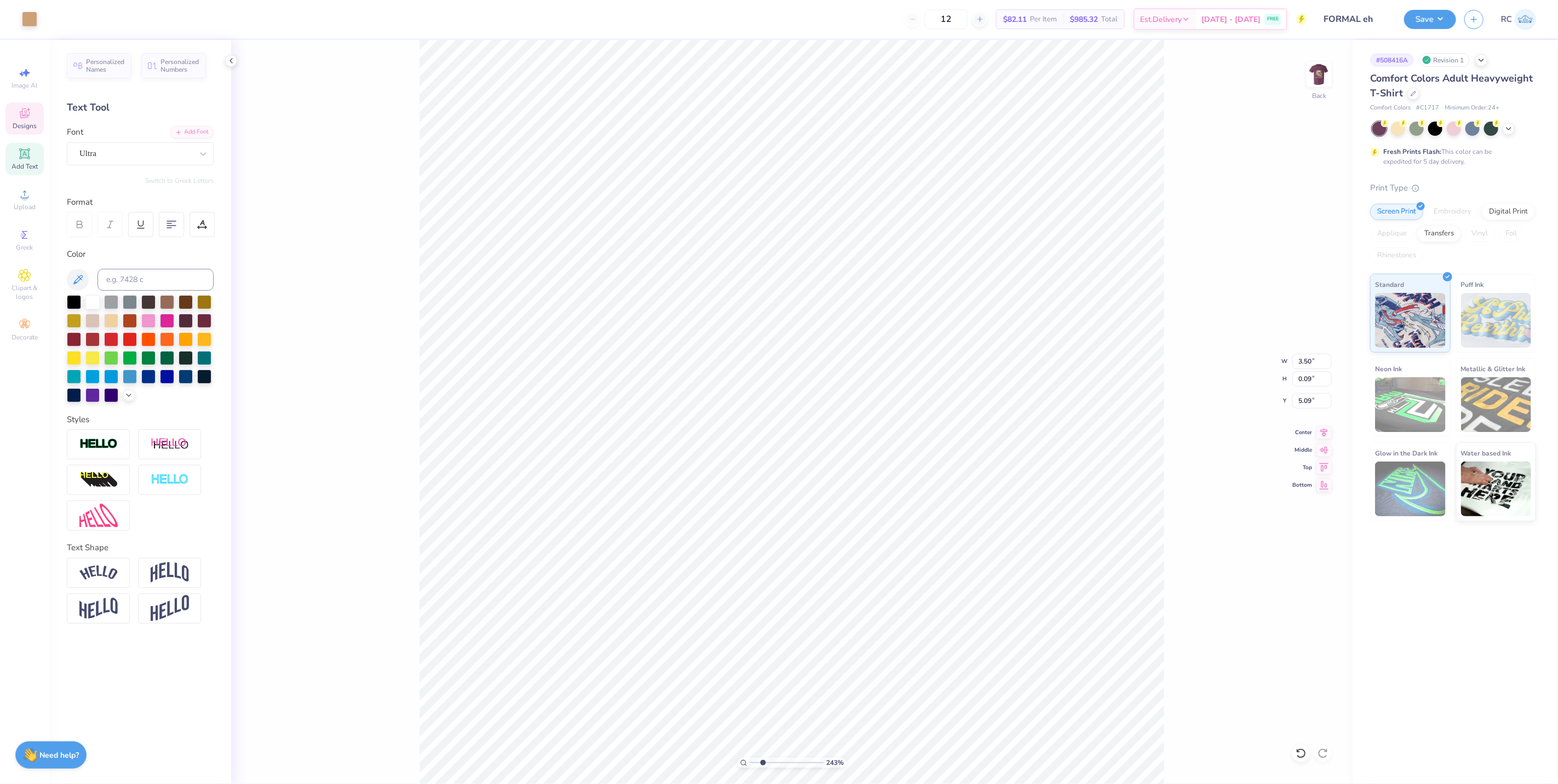
type input "2.17"
type input "3.00"
drag, startPoint x: 27, startPoint y: 20, endPoint x: 50, endPoint y: 21, distance: 23.0
click at [50, 21] on div at bounding box center [39, 19] width 35 height 15
click at [27, 21] on div at bounding box center [29, 18] width 15 height 15
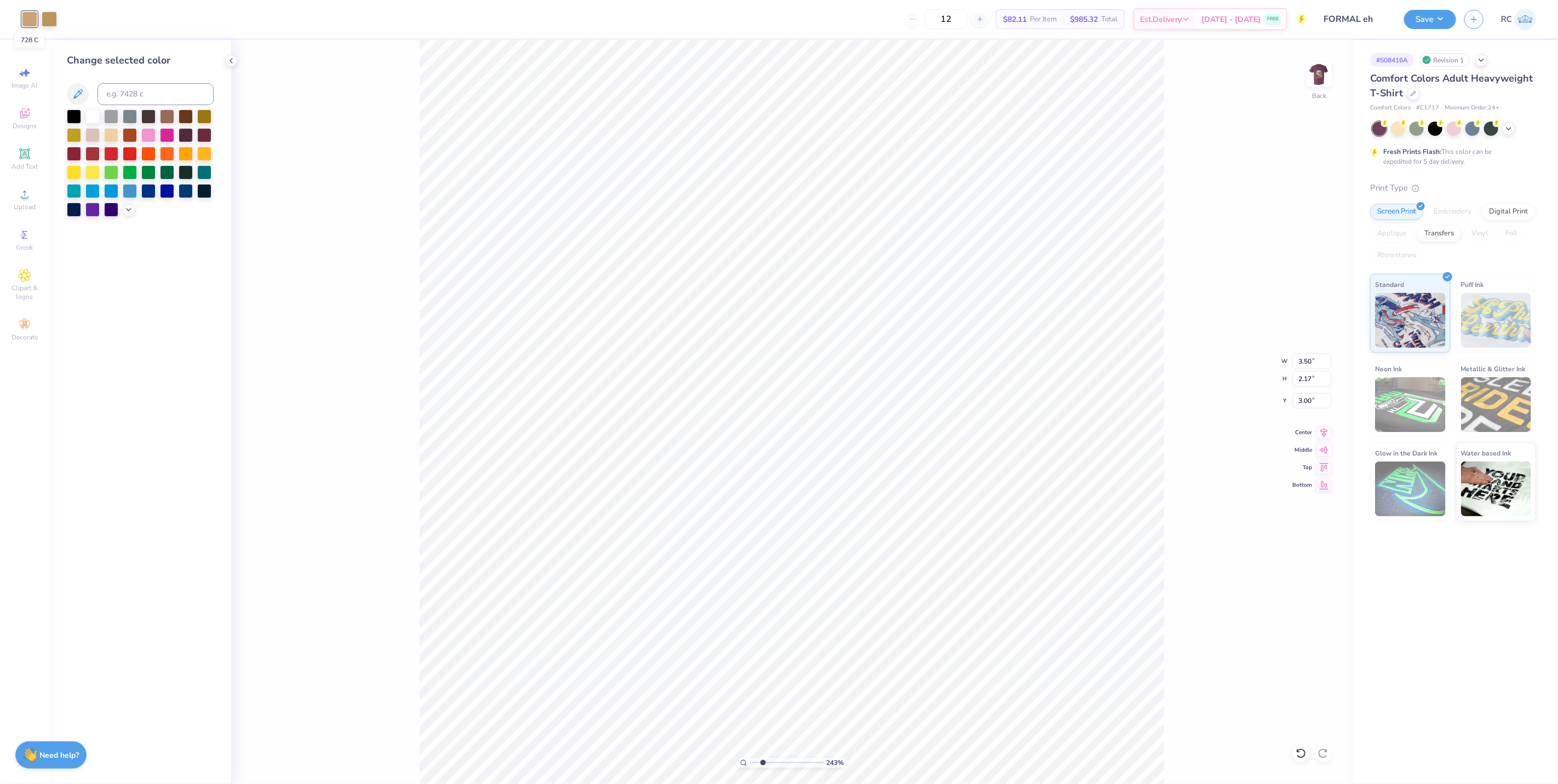
click at [27, 19] on div at bounding box center [29, 19] width 15 height 15
click at [59, 19] on div "Art colors 12 $82.11 Per Item $985.32 Total Est. Delivery Aug 30 - Sep 2 FREE D…" at bounding box center [779, 19] width 1558 height 38
click at [43, 16] on div at bounding box center [49, 18] width 15 height 15
click at [43, 16] on div at bounding box center [49, 19] width 15 height 15
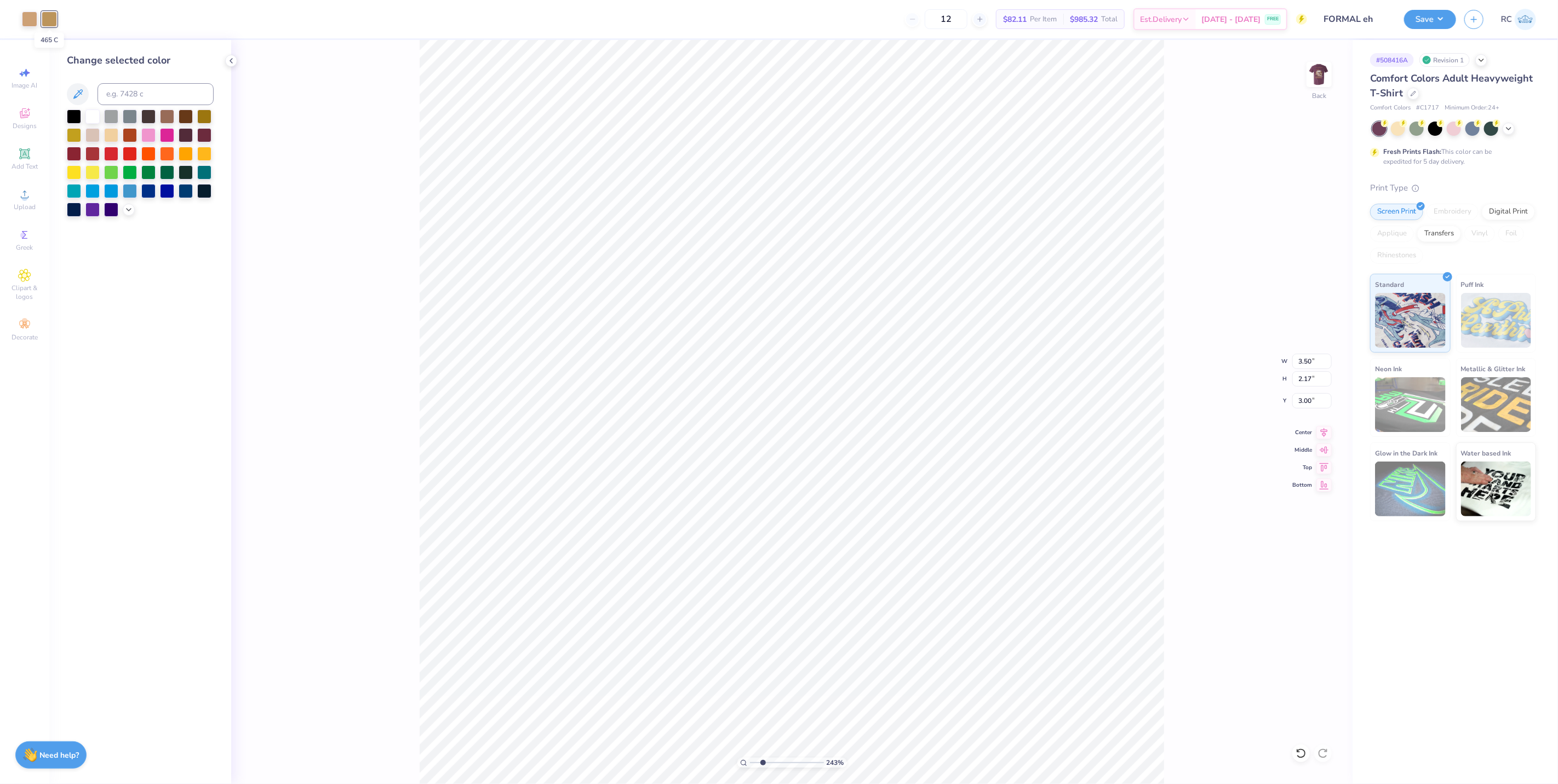
click at [43, 16] on div at bounding box center [49, 19] width 15 height 15
click at [43, 19] on div at bounding box center [49, 19] width 15 height 15
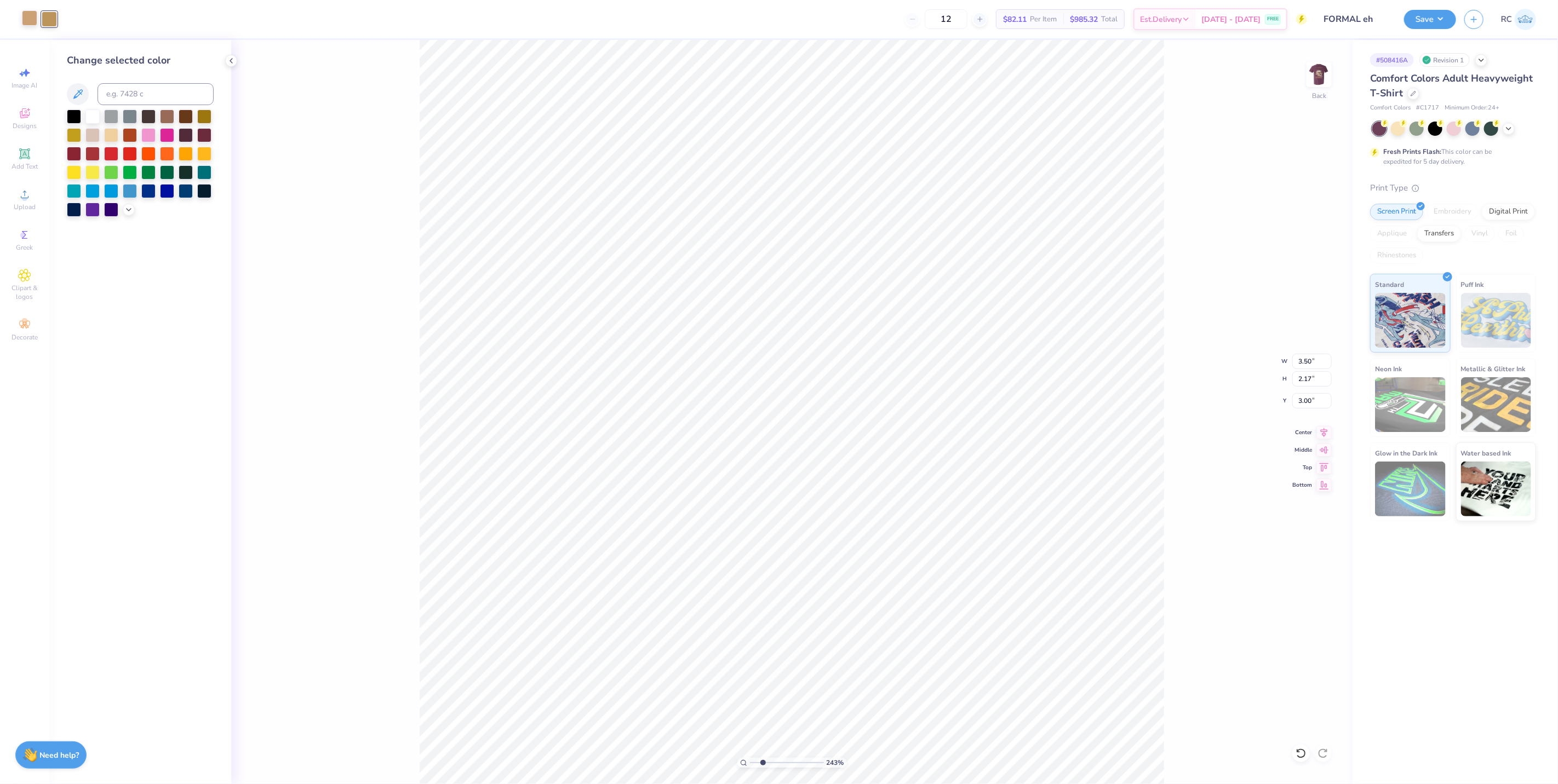
click at [28, 22] on div at bounding box center [29, 18] width 15 height 15
click at [79, 90] on icon at bounding box center [78, 94] width 13 height 13
click at [79, 93] on icon at bounding box center [78, 94] width 13 height 13
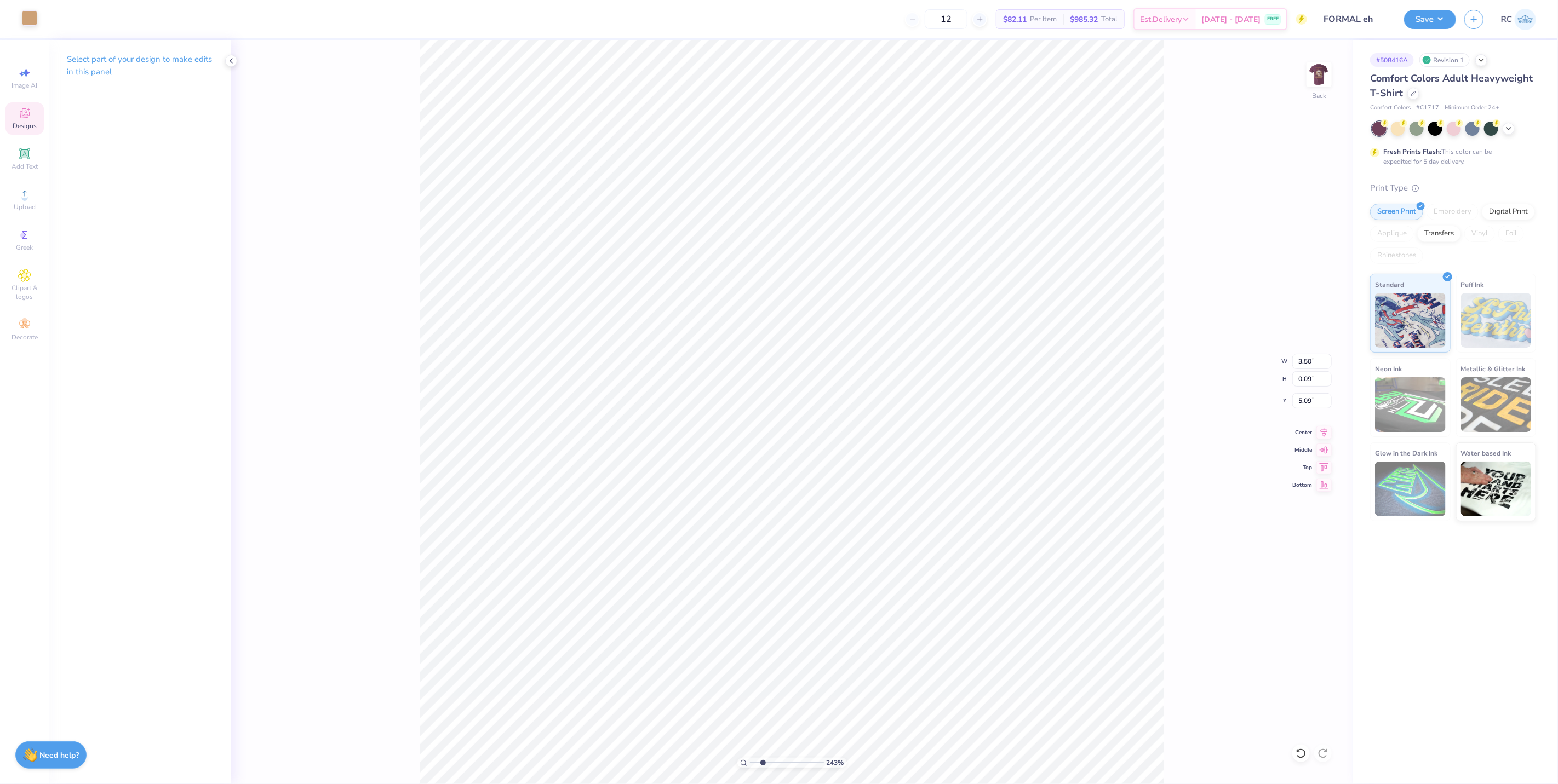
click at [25, 18] on div at bounding box center [29, 18] width 15 height 15
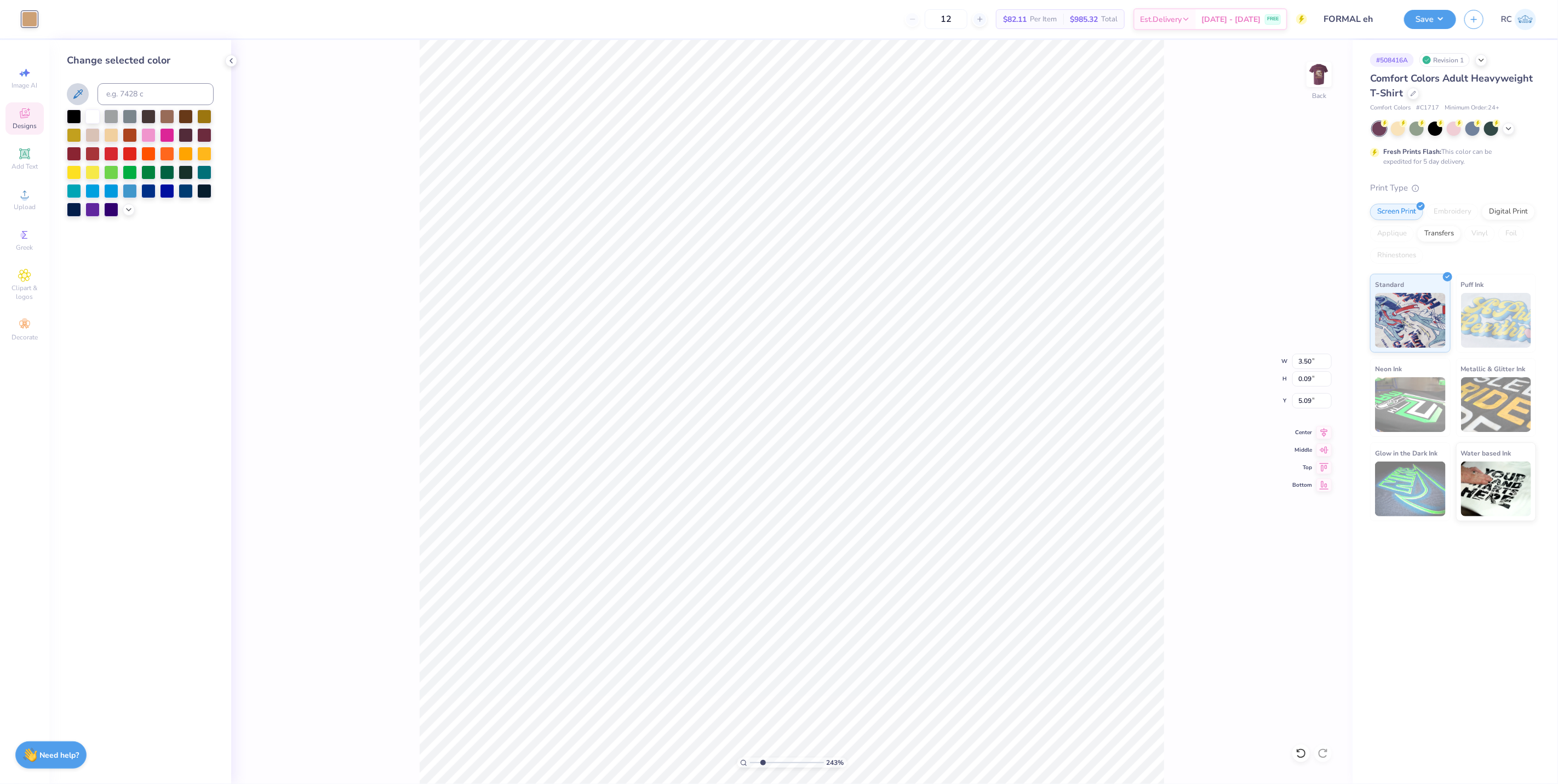
click at [76, 94] on icon at bounding box center [78, 94] width 13 height 13
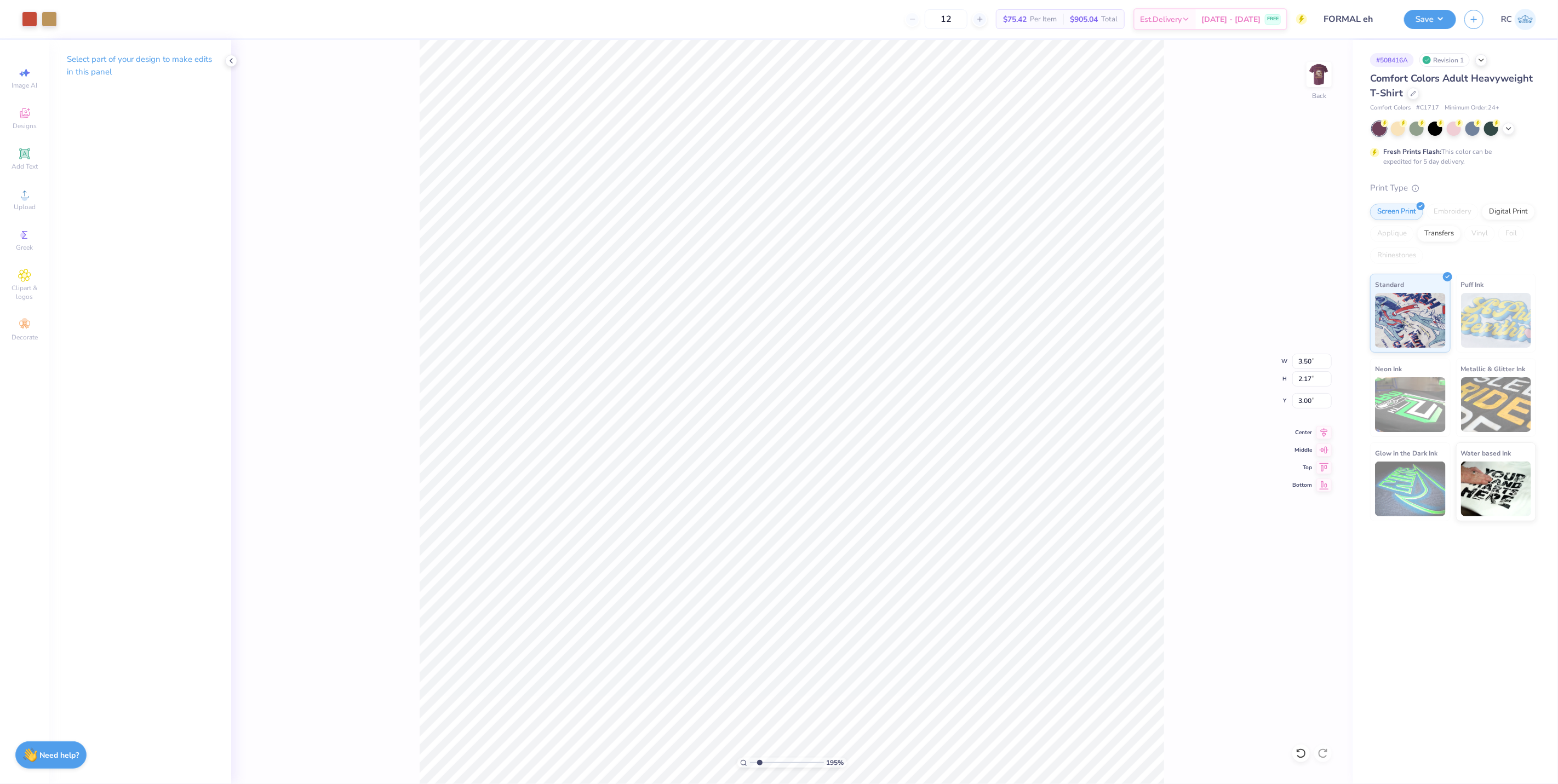
click at [1305, 67] on div "195 % Back W 3.50 3.50 " H 2.17 2.17 " Y 3.00 3.00 " Center Middle Top Bottom" at bounding box center [792, 412] width 1121 height 744
click at [1323, 74] on img at bounding box center [1319, 74] width 44 height 44
type input "1.5599703687744"
type input "8.06"
type input "11.56"
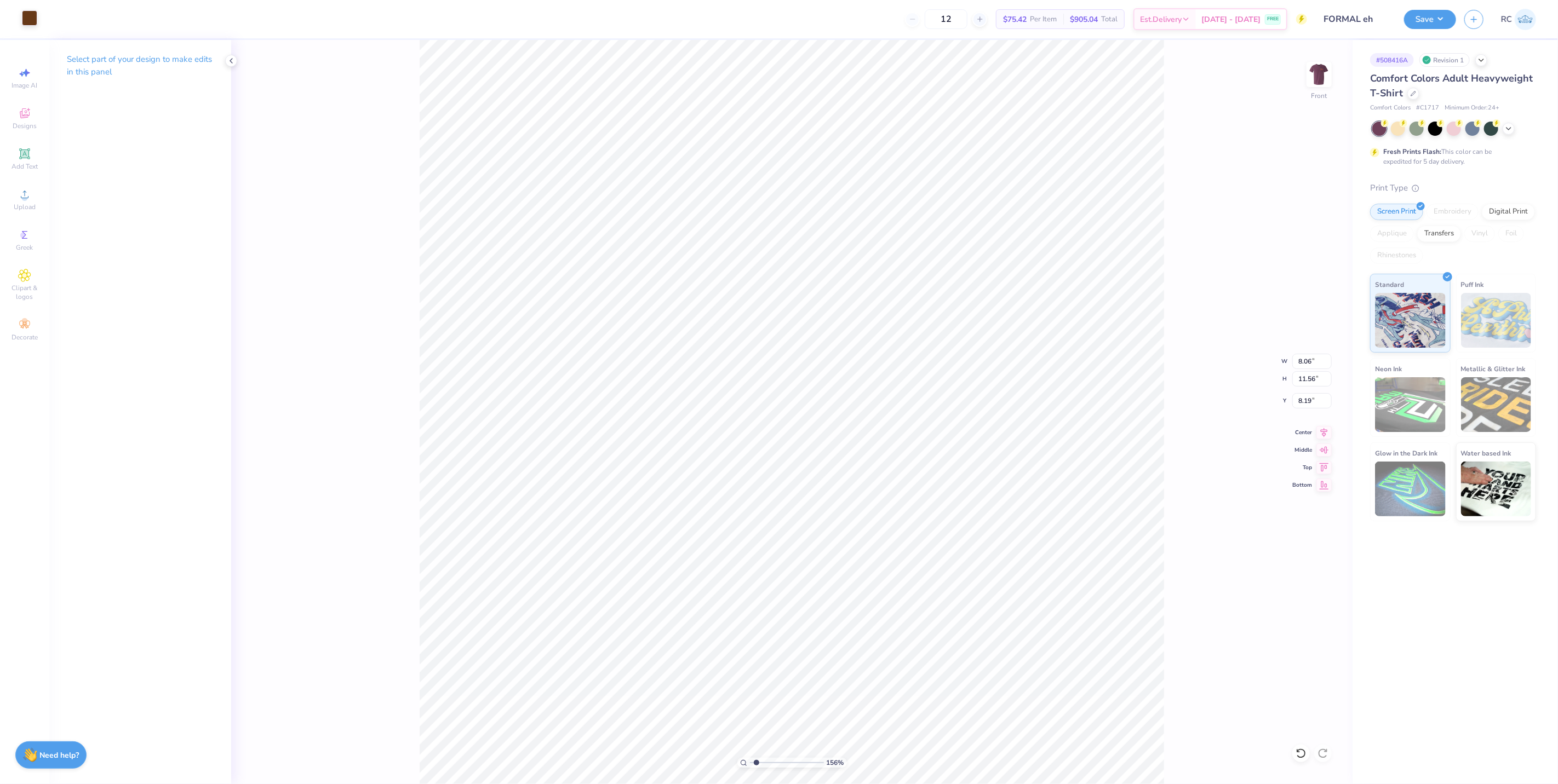
click at [33, 20] on div at bounding box center [29, 18] width 15 height 15
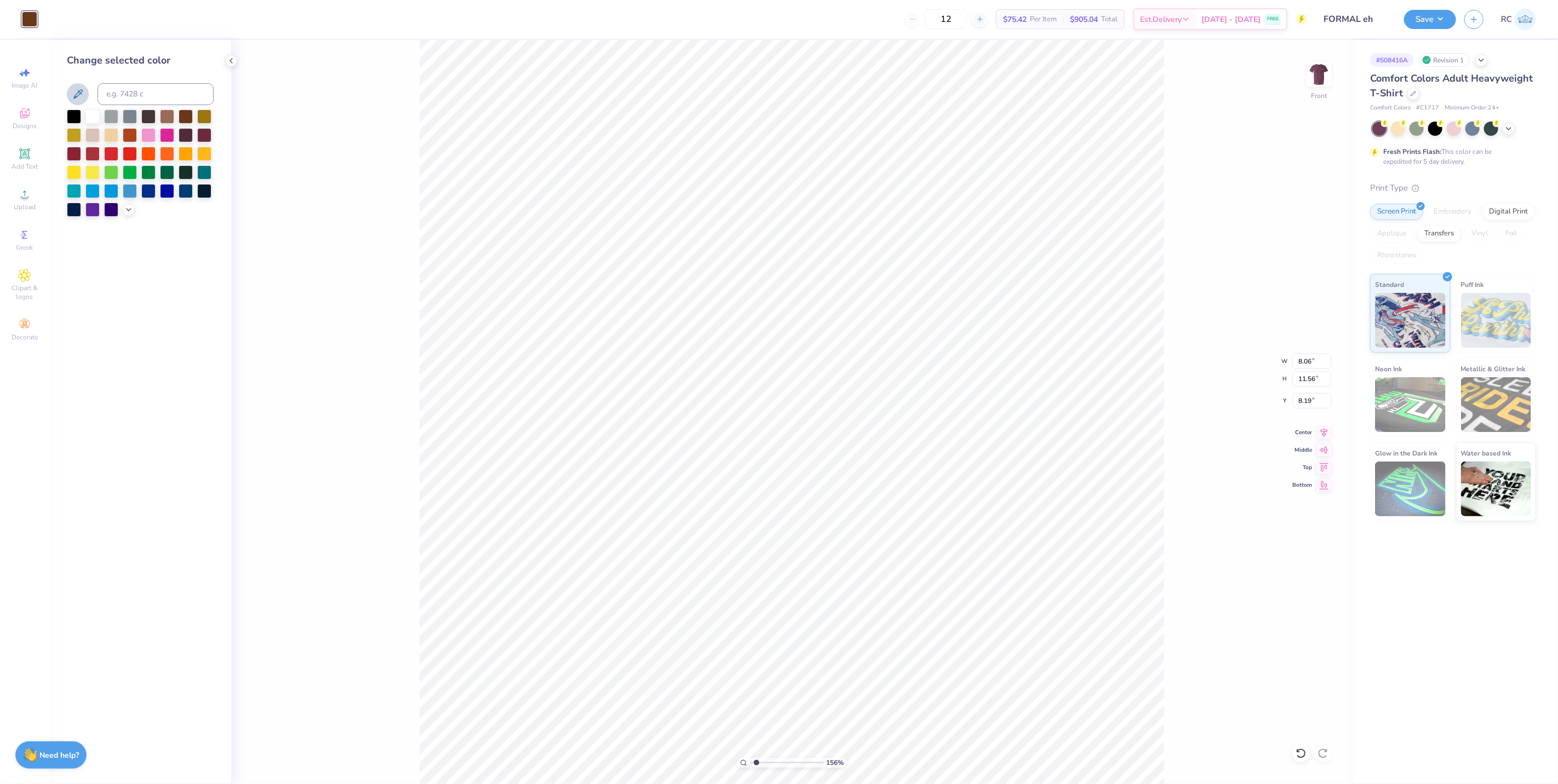
click at [80, 96] on icon at bounding box center [78, 94] width 13 height 13
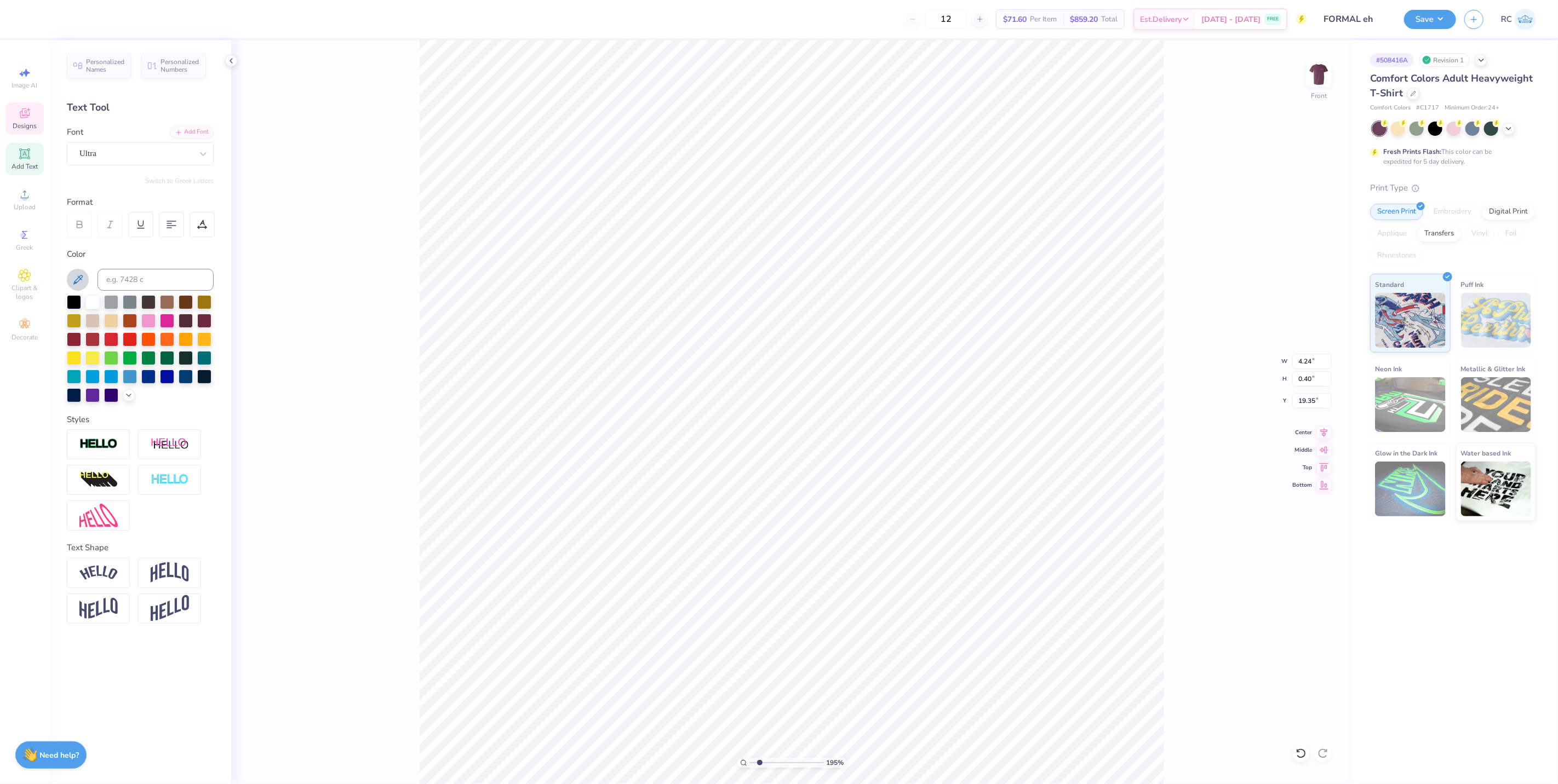
click at [74, 282] on icon at bounding box center [77, 279] width 9 height 9
click at [31, 18] on div at bounding box center [29, 18] width 15 height 15
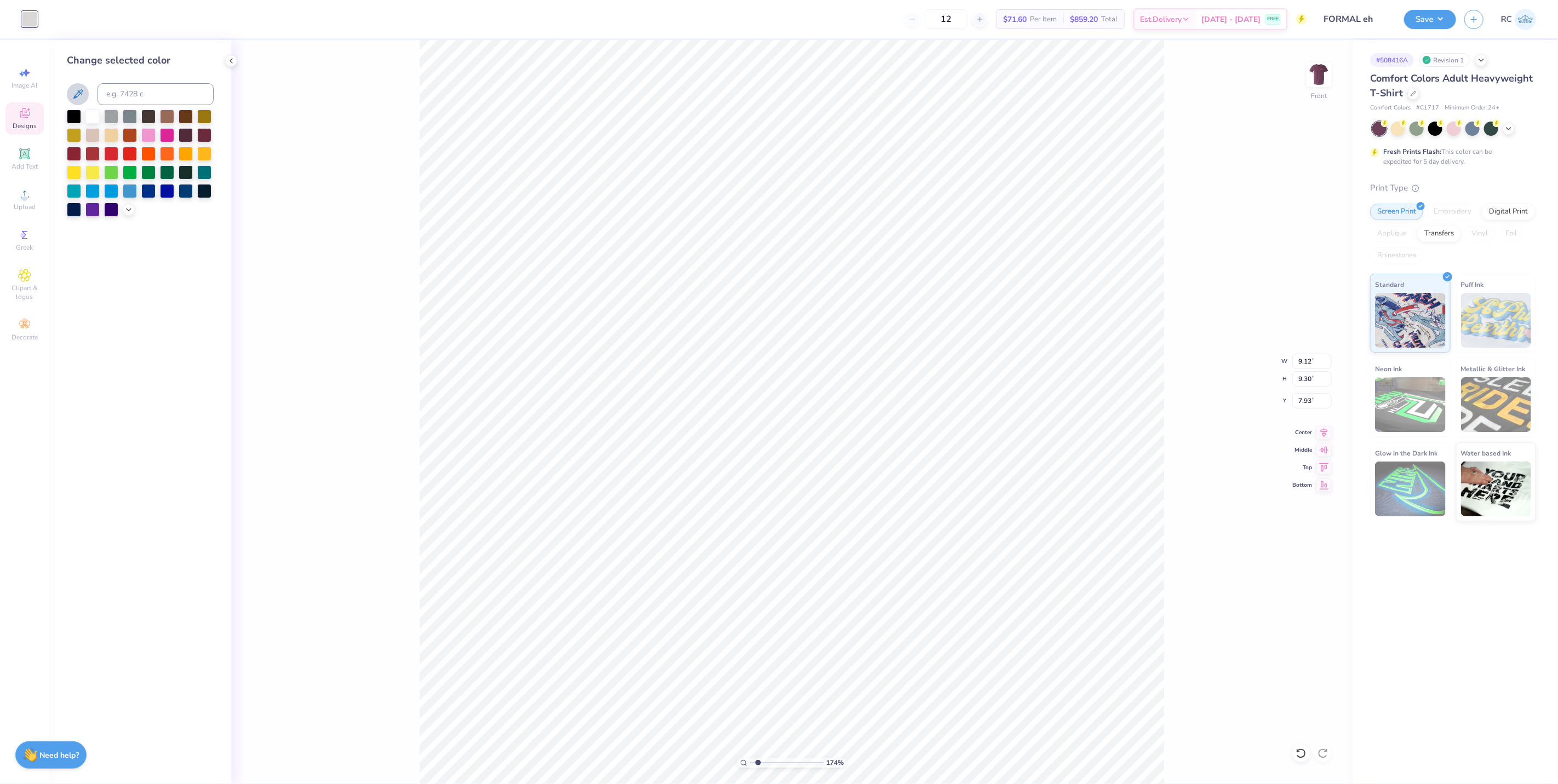
click at [73, 96] on icon at bounding box center [78, 94] width 13 height 13
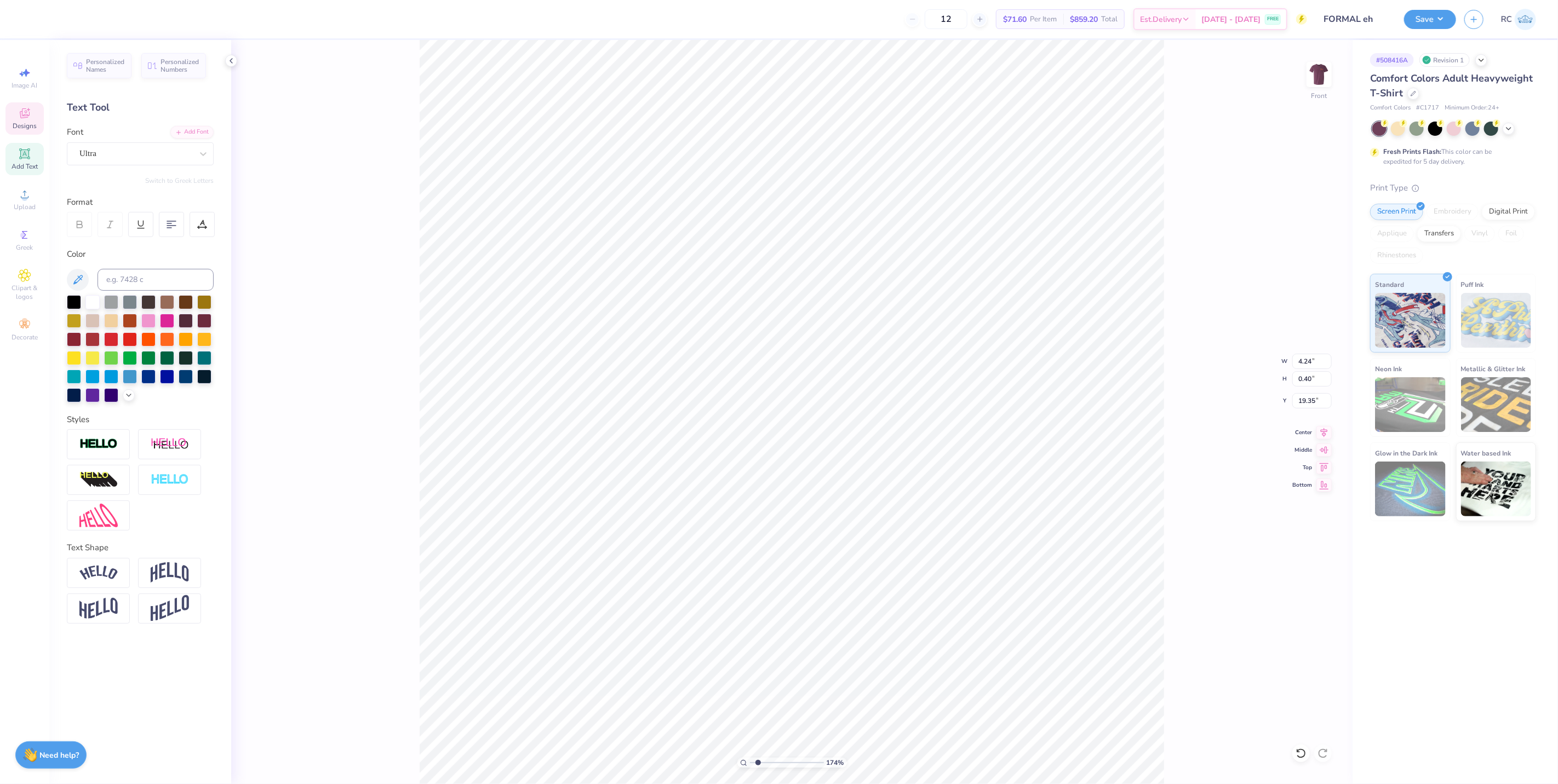
click at [375, 195] on div "174 % Front W 4.24 4.24 " H 0.40 0.40 " Y 19.35 19.35 " Center Middle Top Bottom" at bounding box center [792, 412] width 1121 height 744
click at [126, 25] on div at bounding box center [128, 18] width 15 height 15
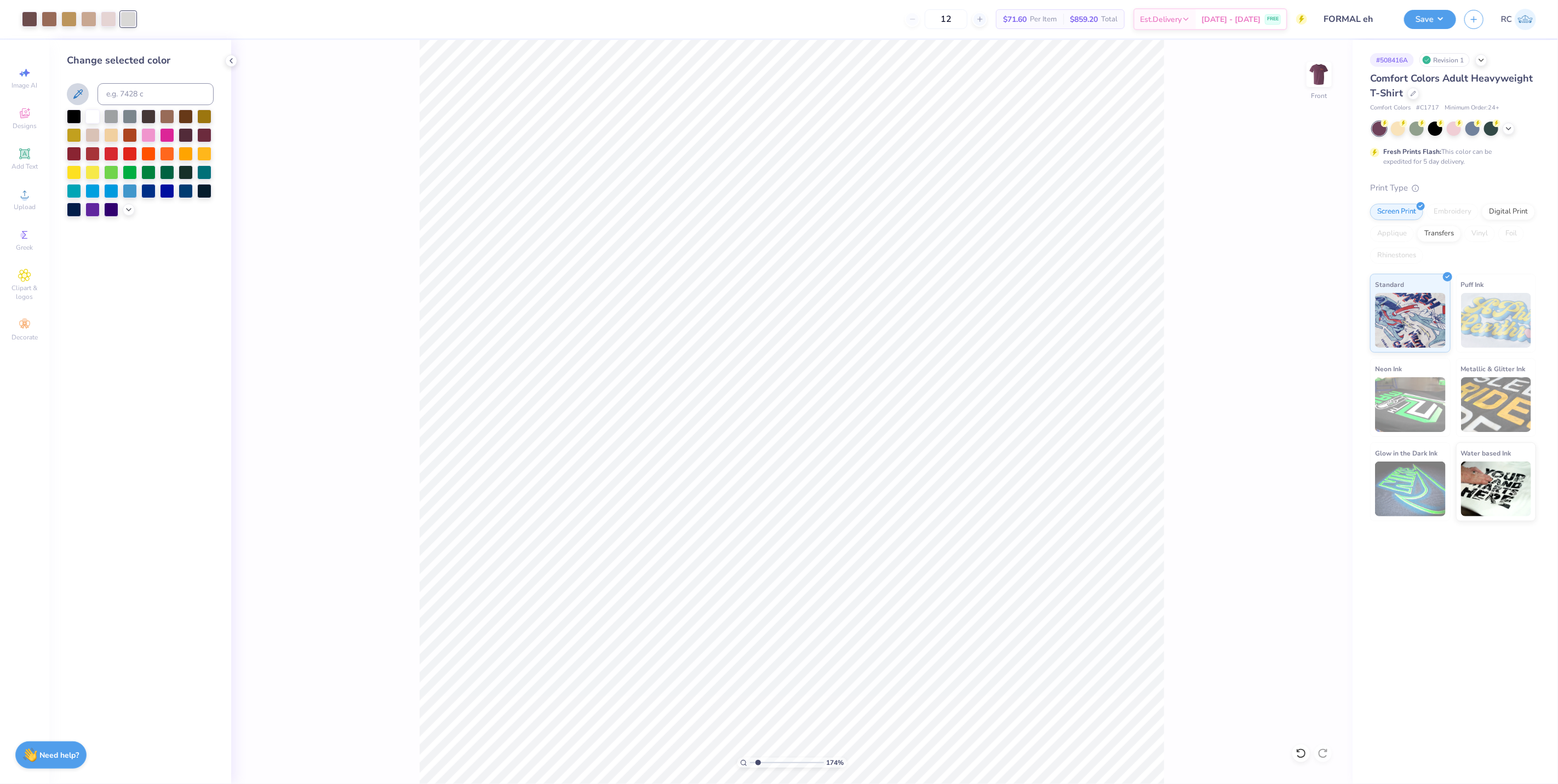
click at [77, 96] on icon at bounding box center [78, 94] width 13 height 13
click at [47, 20] on div at bounding box center [49, 18] width 15 height 15
click at [71, 22] on div at bounding box center [68, 18] width 15 height 15
click at [55, 21] on div at bounding box center [49, 18] width 15 height 15
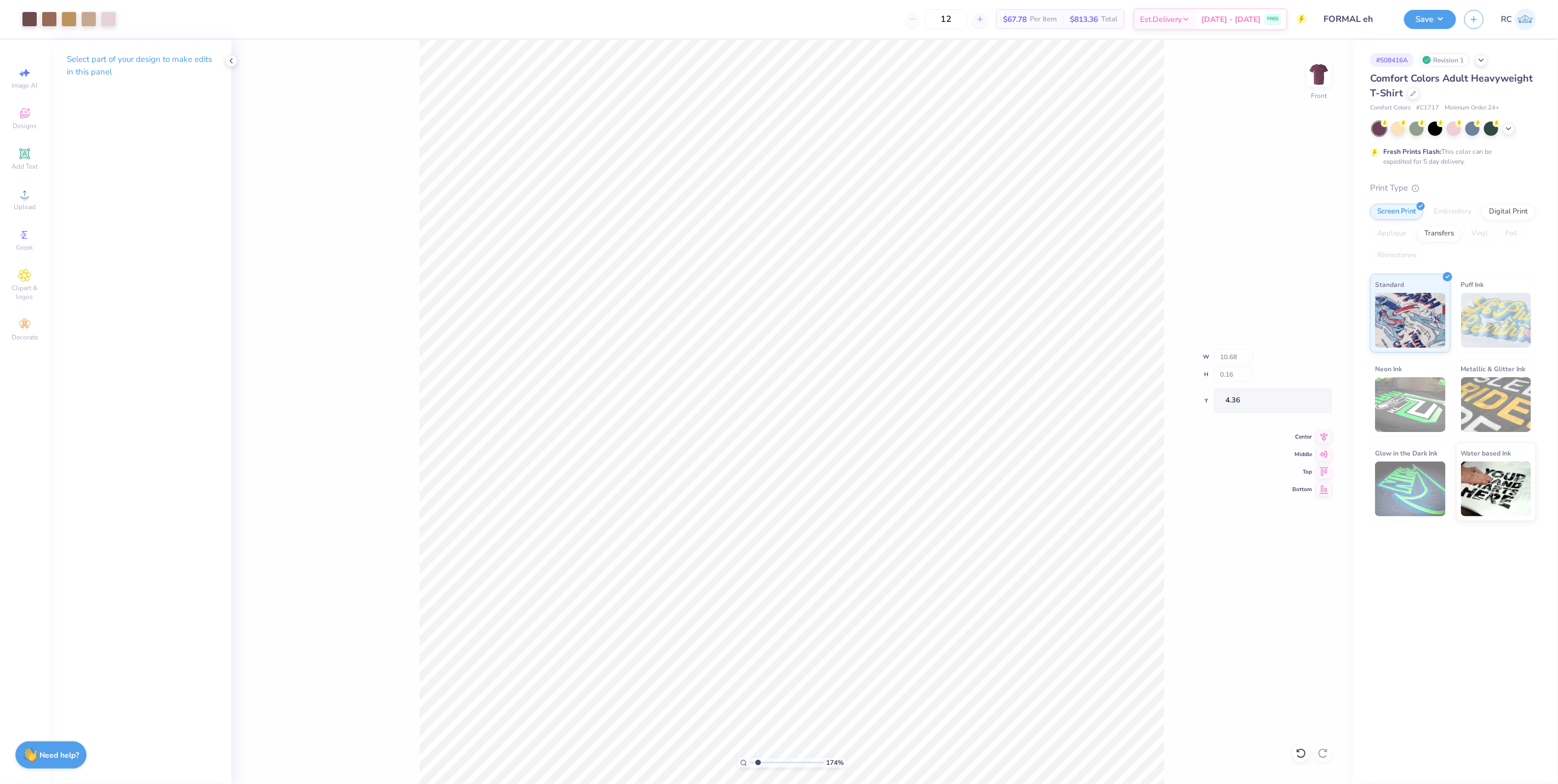
click at [348, 208] on div "174 % Front W 10.68 H 0.16 Y 4.36 Center Middle Top Bottom" at bounding box center [792, 412] width 1121 height 744
click at [68, 24] on div at bounding box center [68, 18] width 15 height 15
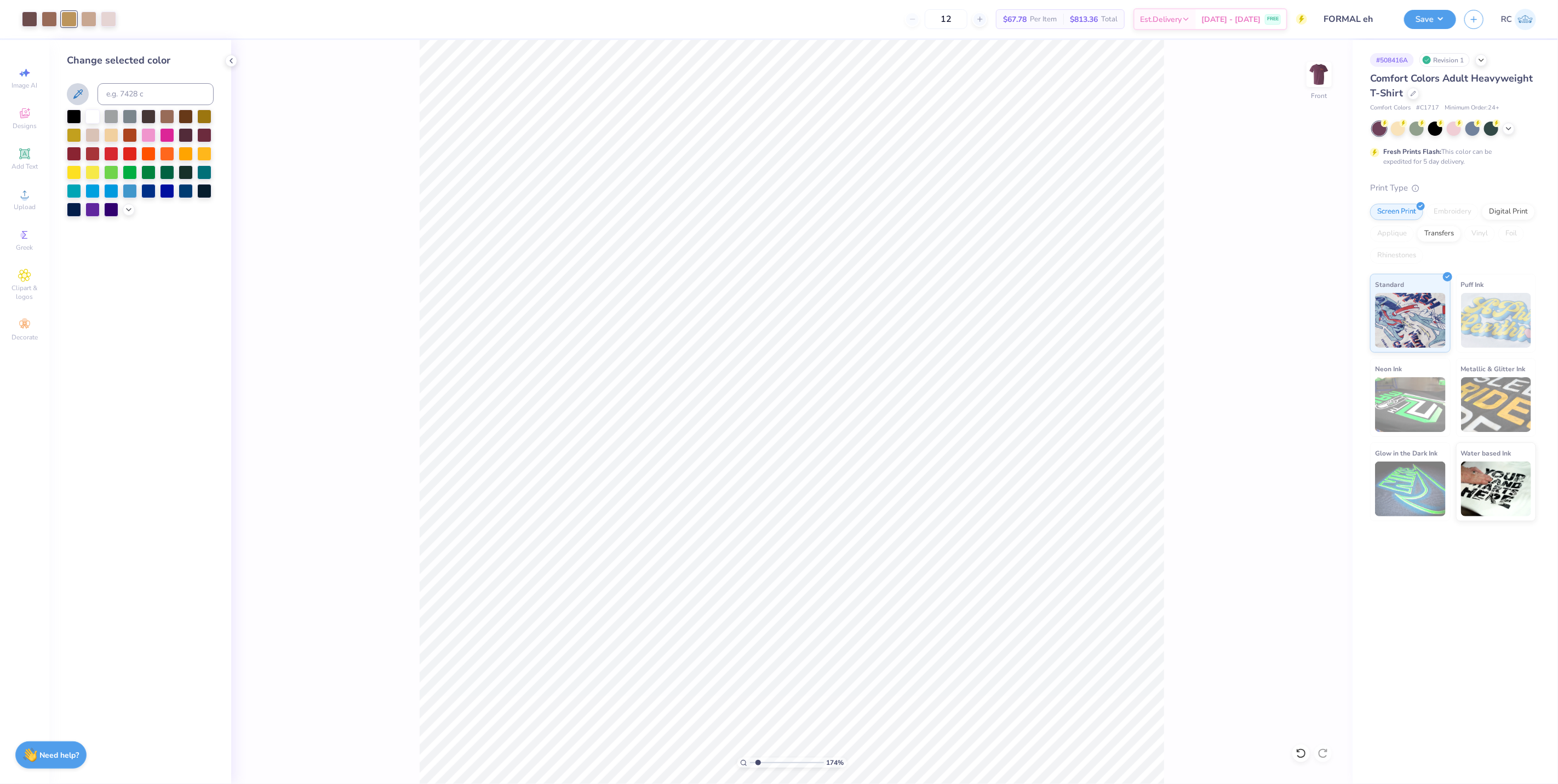
click at [77, 90] on icon at bounding box center [78, 94] width 13 height 13
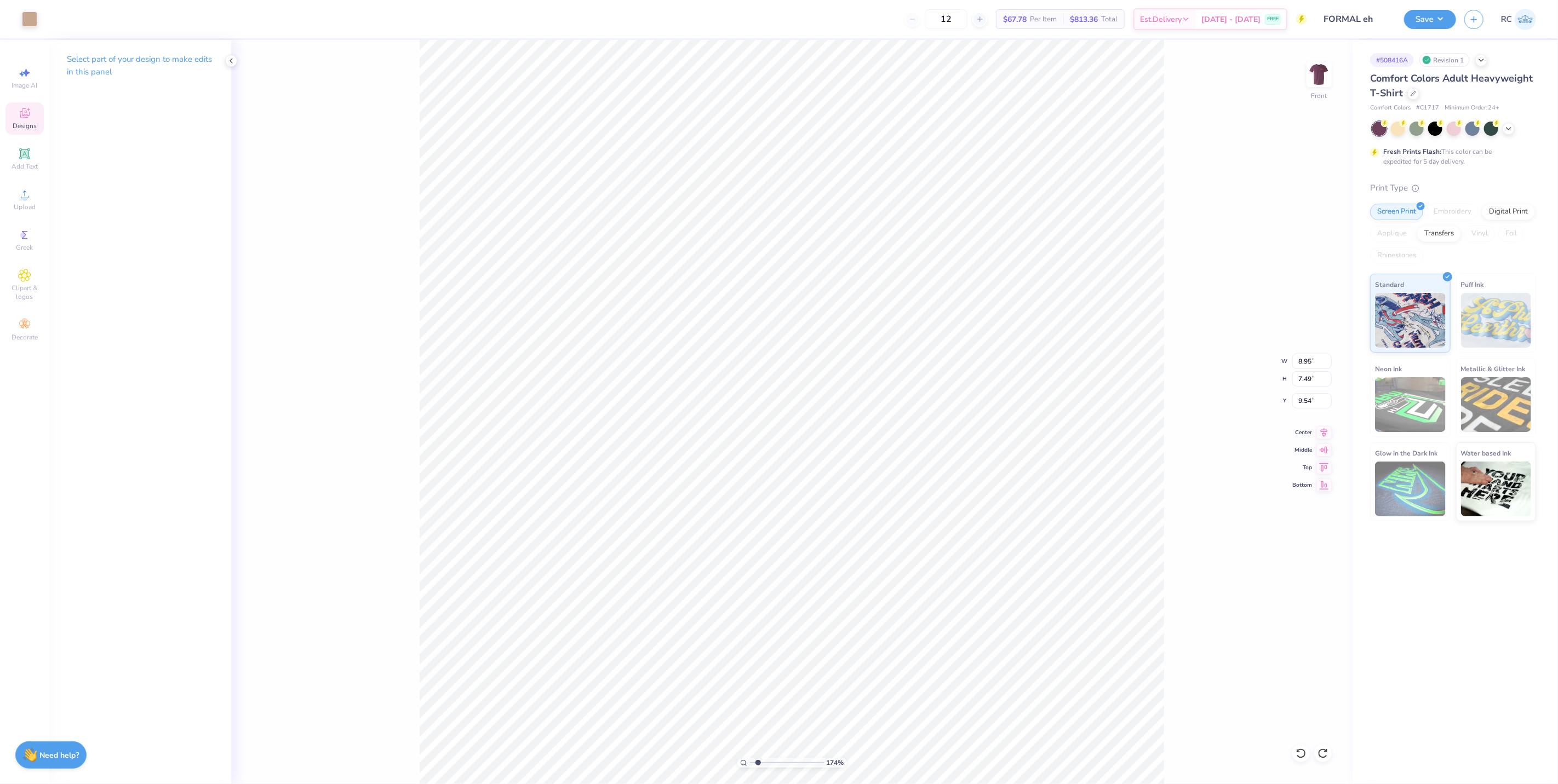
click at [400, 223] on div "174 % Front W 8.95 8.95 " H 7.49 7.49 " Y 9.54 9.54 " Center Middle Top Bottom" at bounding box center [792, 412] width 1121 height 744
click at [86, 24] on div at bounding box center [88, 18] width 15 height 15
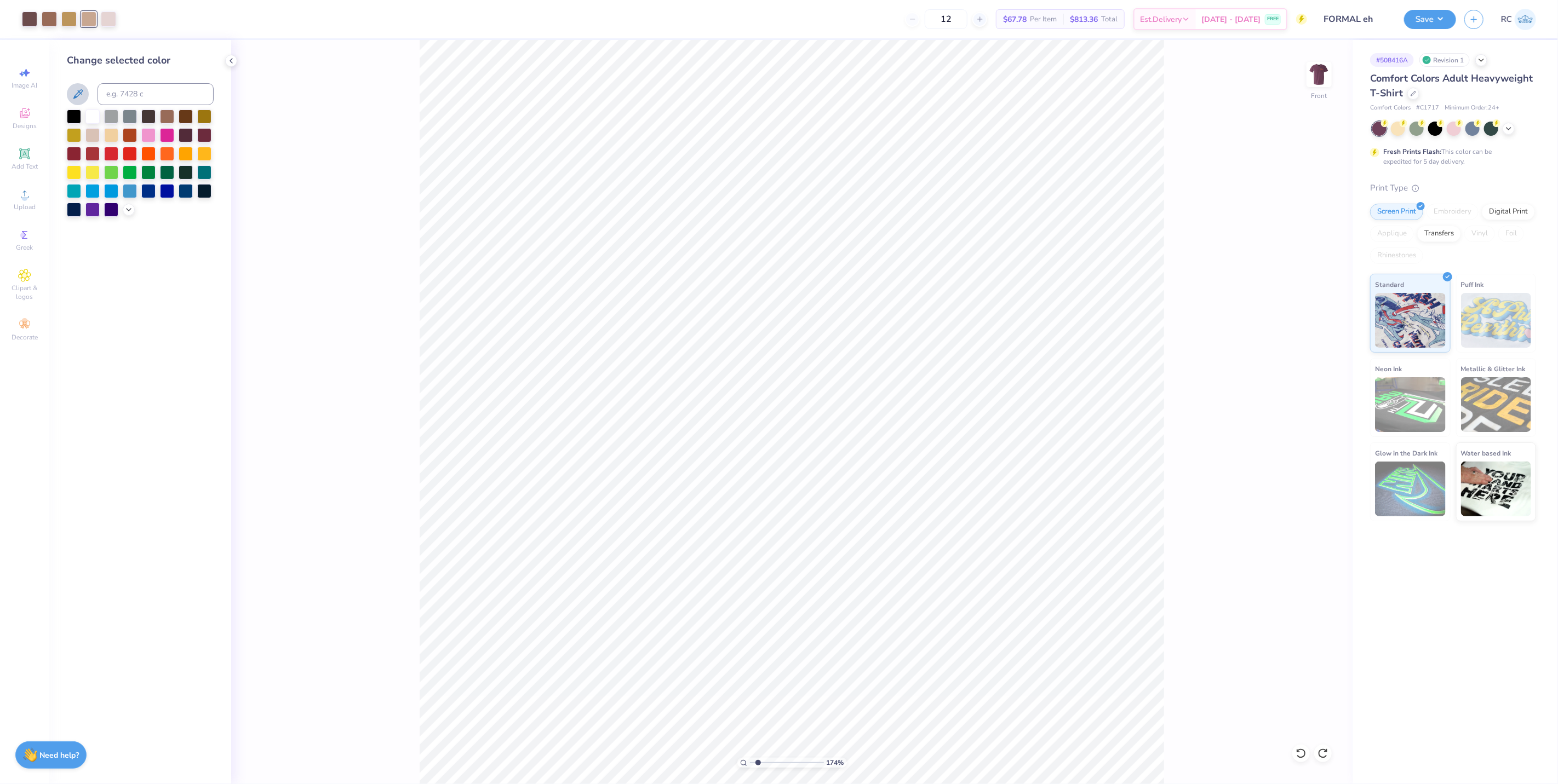
click at [74, 96] on icon at bounding box center [77, 94] width 9 height 9
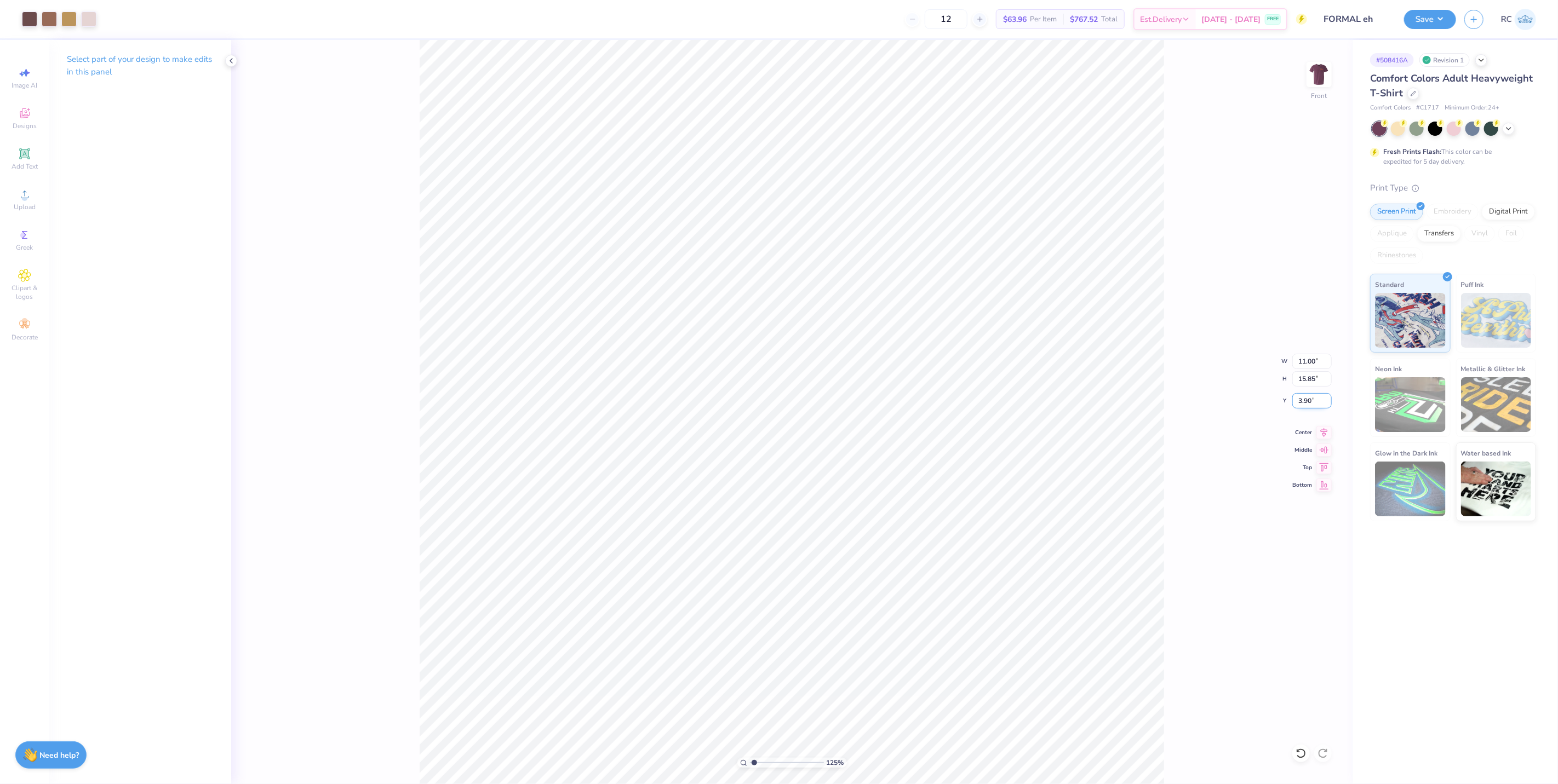
click at [1316, 403] on input "3.90" at bounding box center [1312, 400] width 39 height 15
type input "1"
click at [918, 467] on li "Group" at bounding box center [927, 467] width 86 height 21
click at [1309, 375] on input "15.85" at bounding box center [1312, 378] width 39 height 15
type input "15"
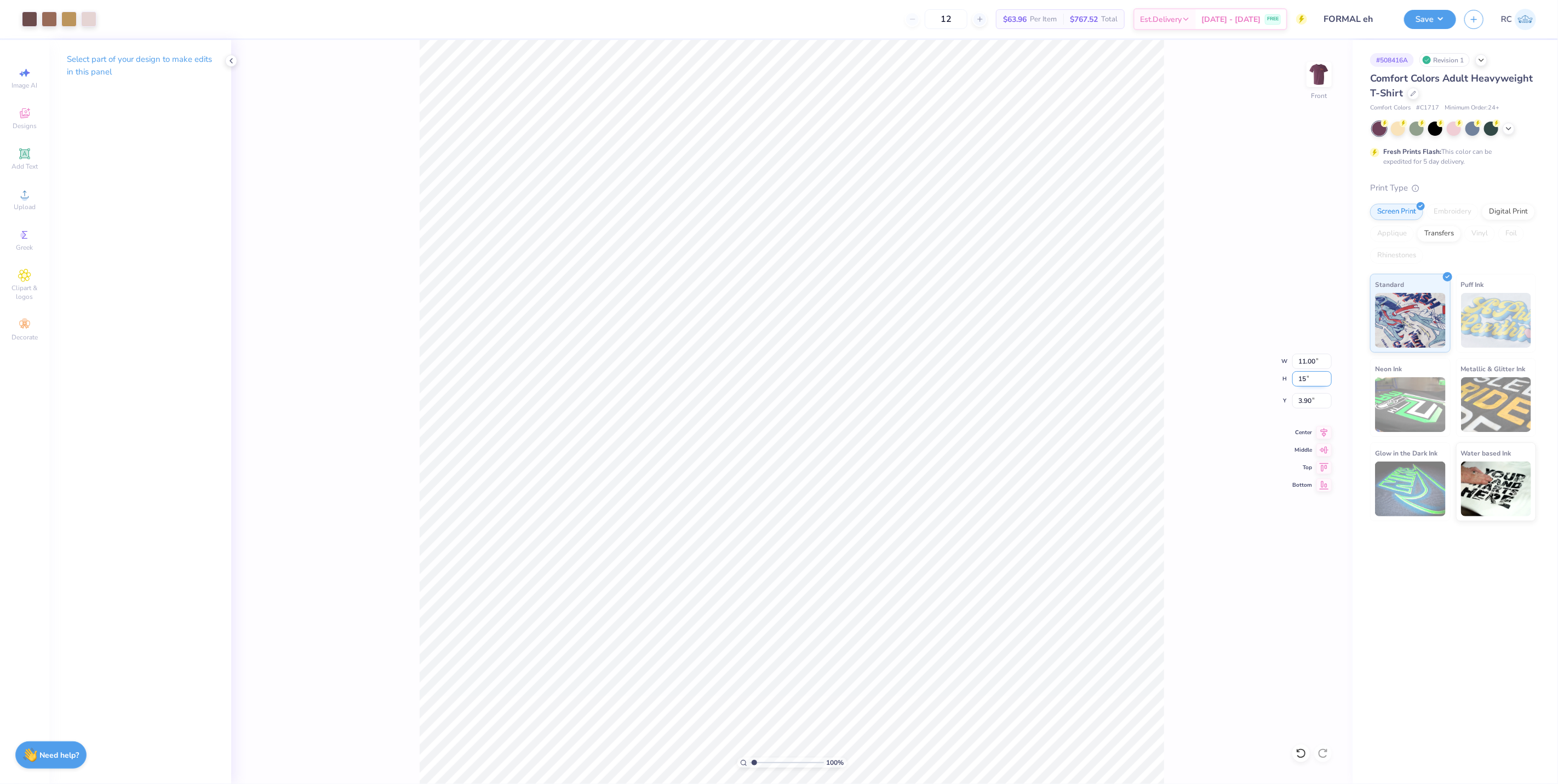
type input "1"
click at [1312, 404] on input "3.90" at bounding box center [1312, 400] width 39 height 15
type input "3"
type input "15.85"
type input "3.00"
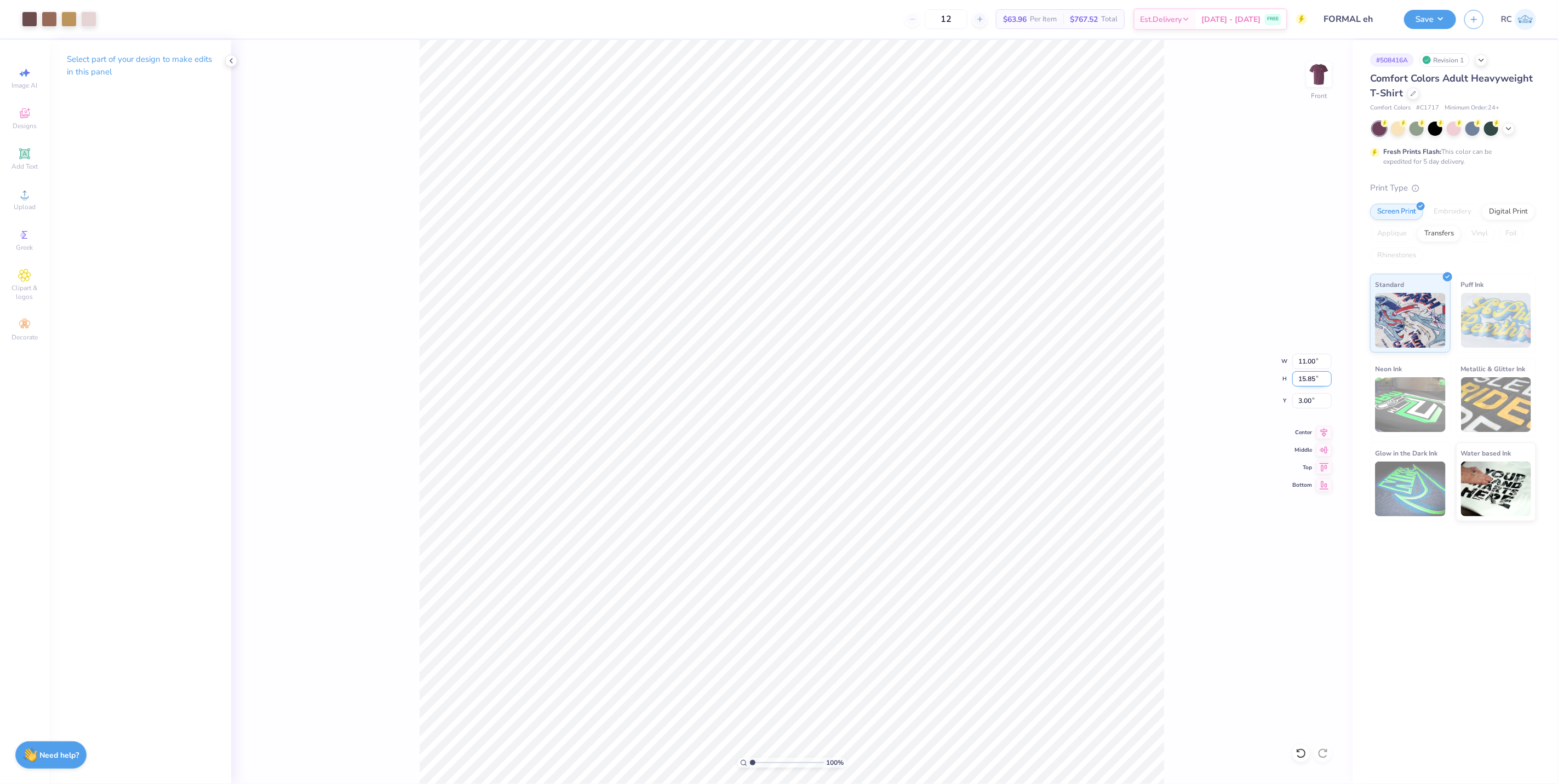
click at [1313, 378] on input "15.85" at bounding box center [1312, 378] width 39 height 15
type input "15"
type input "10.41"
type input "15.00"
click at [1315, 397] on input "3.43" at bounding box center [1312, 400] width 39 height 15
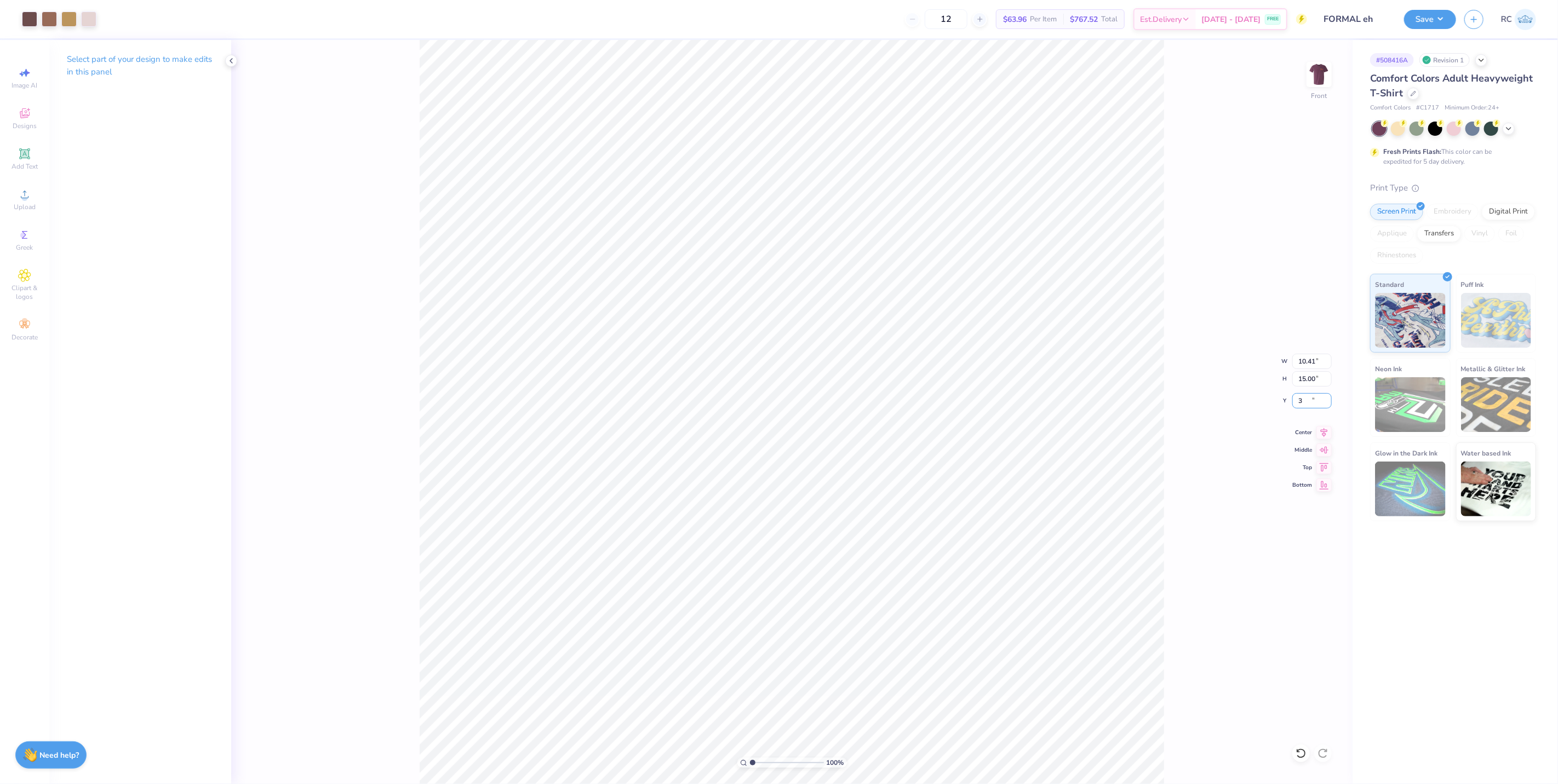
type input "3.00"
click at [1325, 70] on img at bounding box center [1319, 74] width 44 height 44
click at [1439, 19] on button "Save" at bounding box center [1430, 18] width 52 height 19
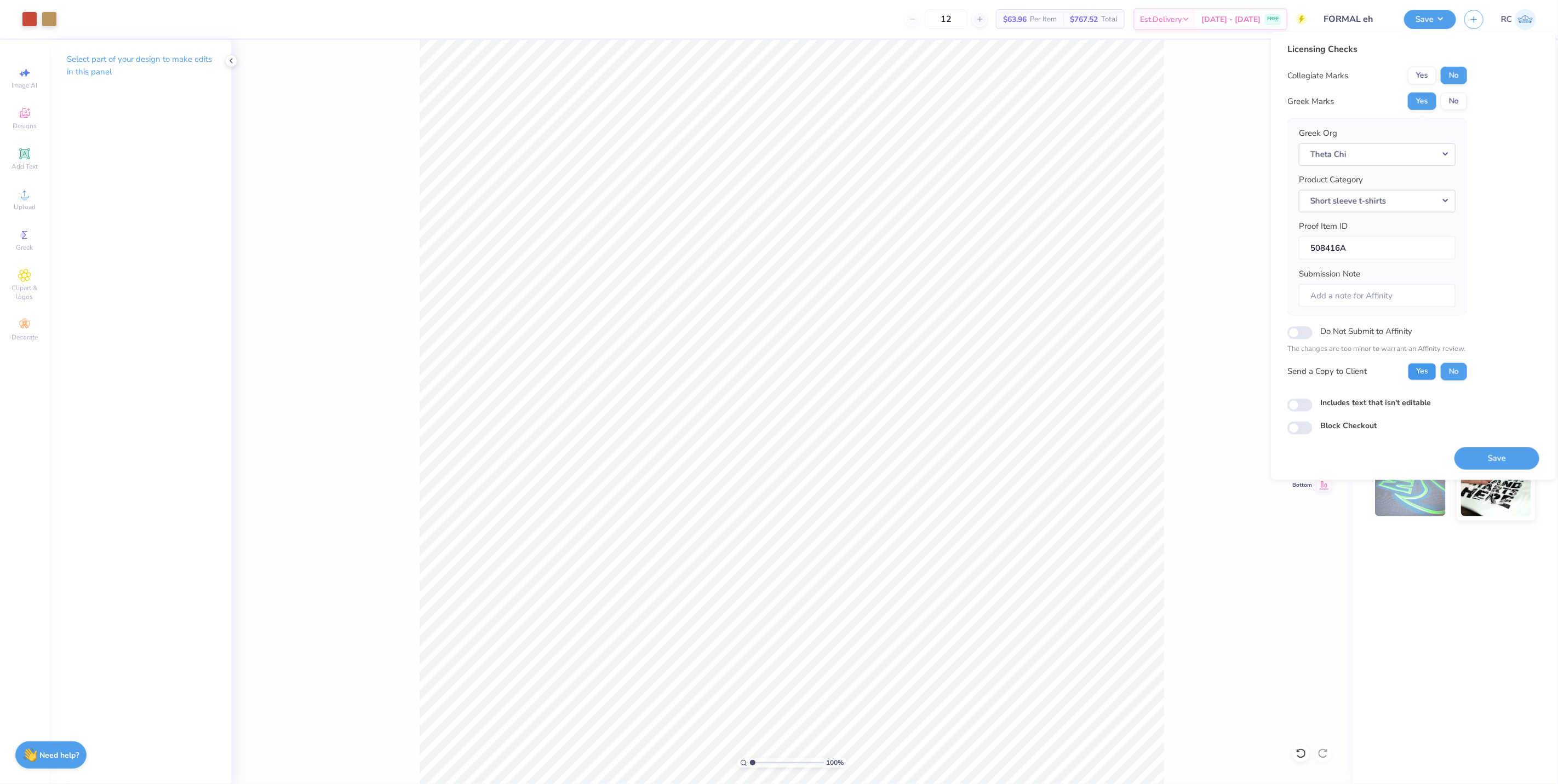
click at [1430, 371] on button "Yes" at bounding box center [1422, 371] width 28 height 18
click at [1497, 456] on button "Save" at bounding box center [1497, 458] width 85 height 22
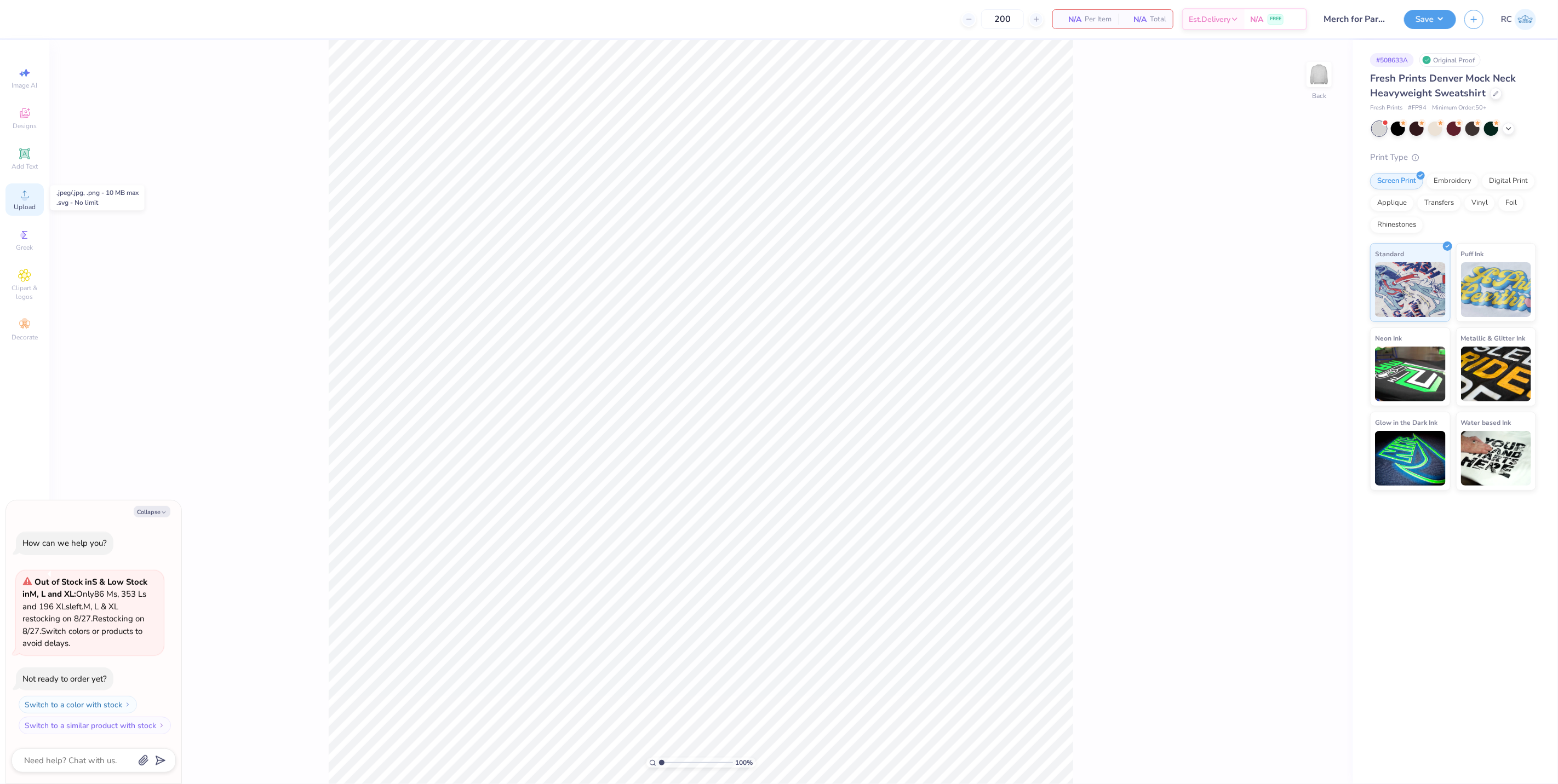
click at [22, 209] on span "Upload" at bounding box center [25, 207] width 22 height 8
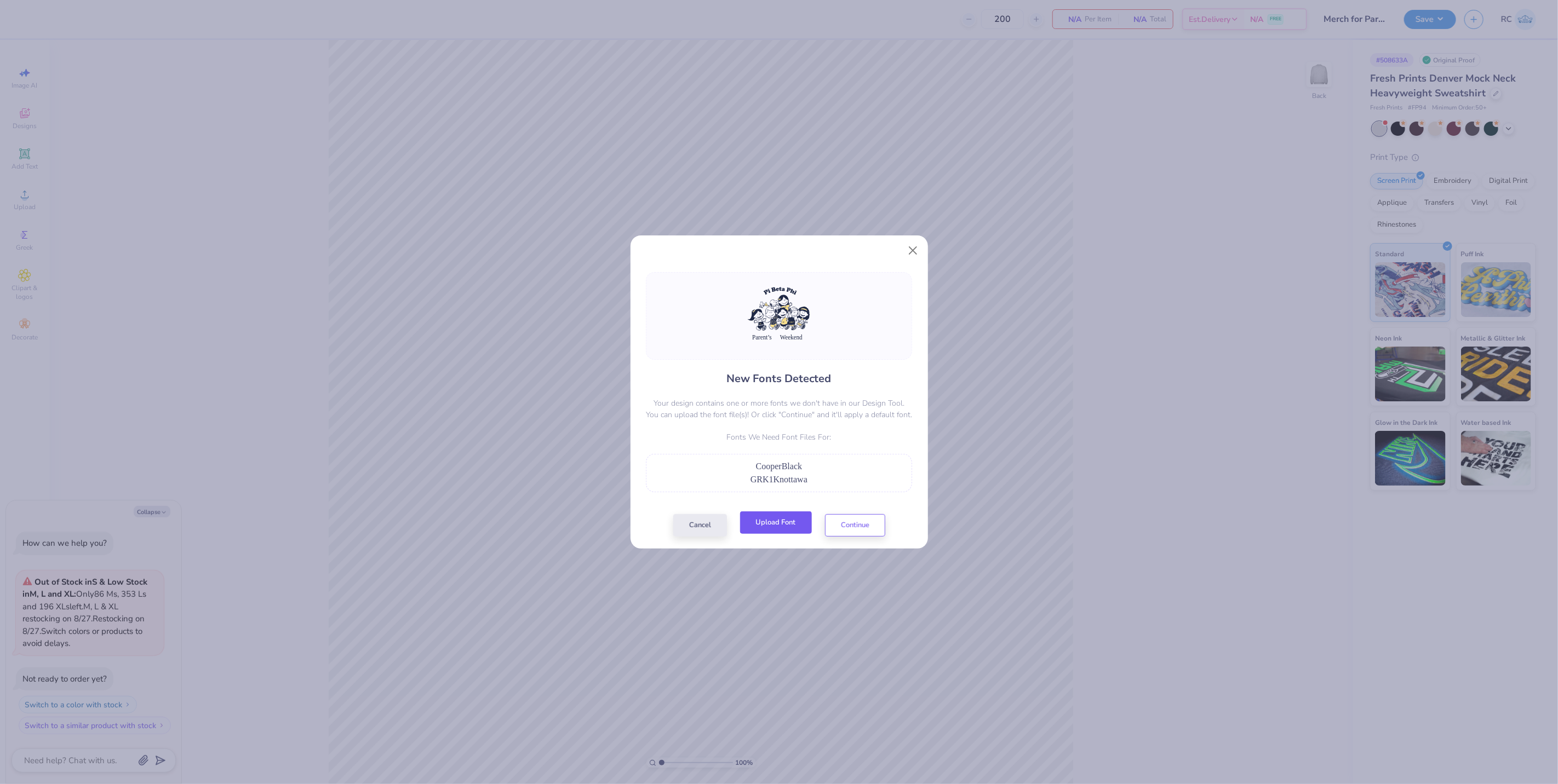
click at [796, 523] on button "Upload Font" at bounding box center [776, 522] width 72 height 22
click at [795, 527] on button "Upload Font" at bounding box center [776, 522] width 72 height 22
click at [785, 522] on button "Upload Font" at bounding box center [776, 522] width 72 height 22
click at [786, 463] on span "CooperBlack" at bounding box center [779, 466] width 46 height 9
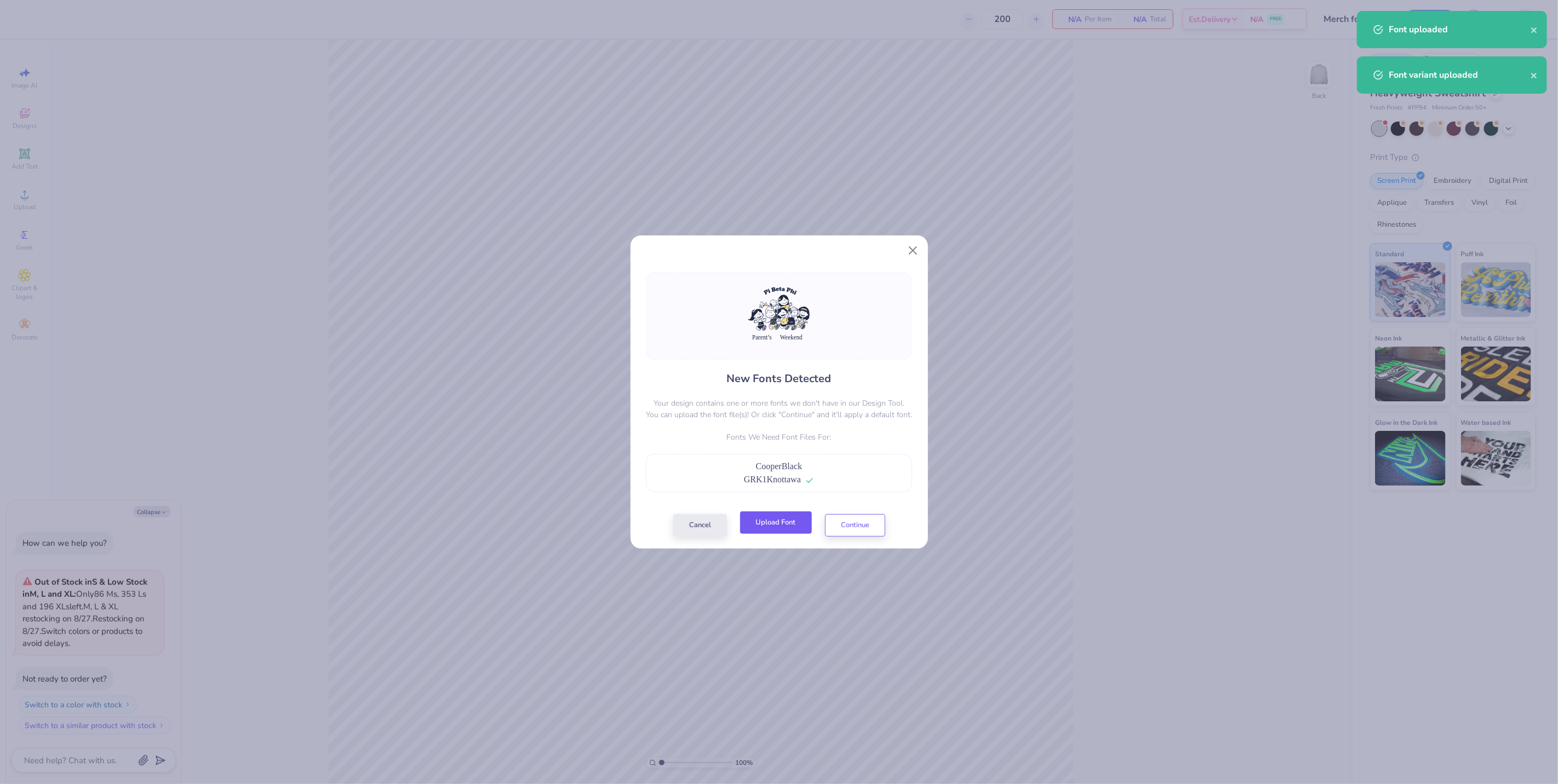
click at [785, 524] on button "Upload Font" at bounding box center [776, 522] width 72 height 22
click at [856, 526] on button "Continue" at bounding box center [855, 522] width 60 height 22
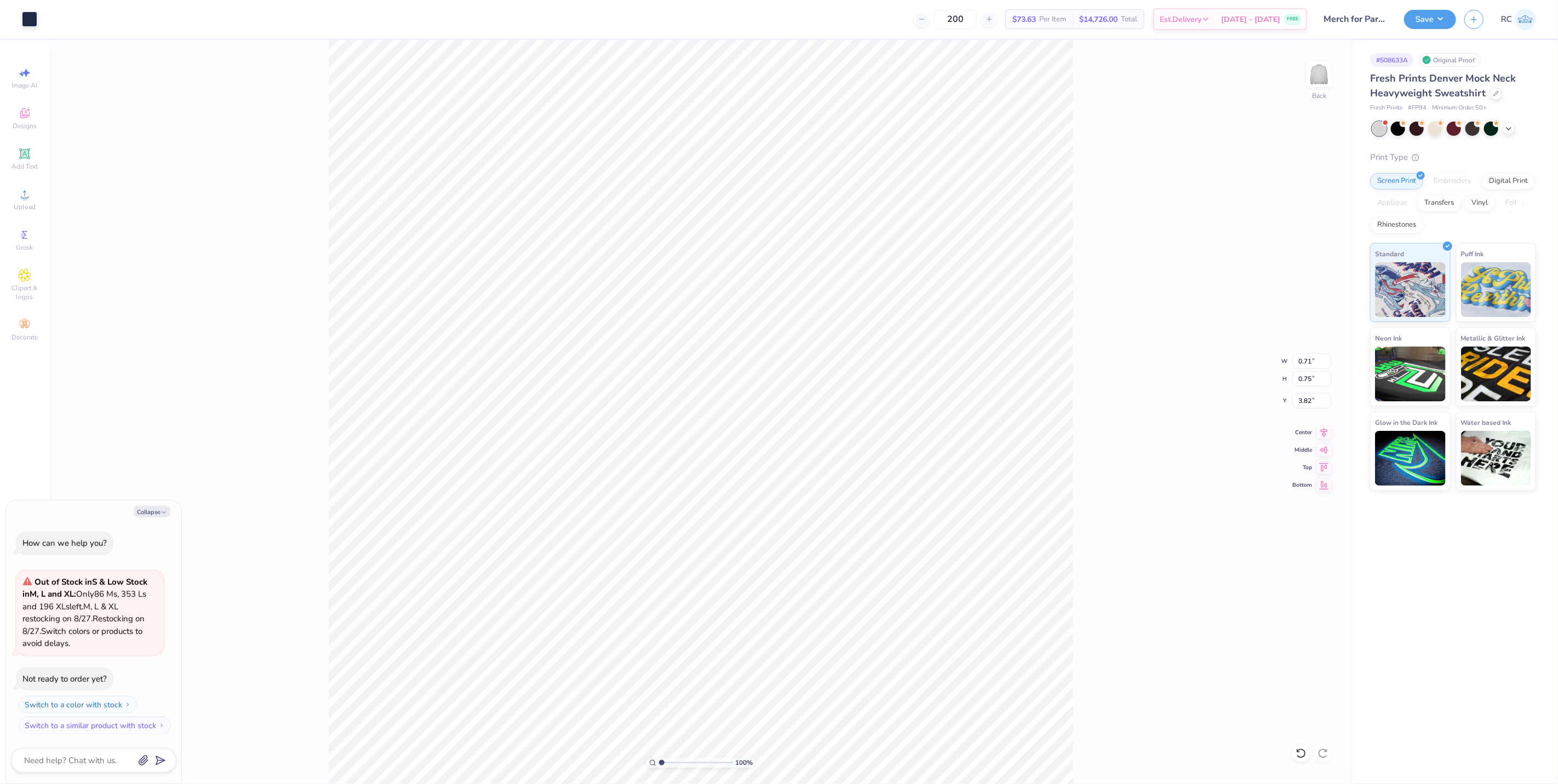
type textarea "x"
type input "1.74339355603371"
type textarea "x"
type input "1.14"
type input "1.12"
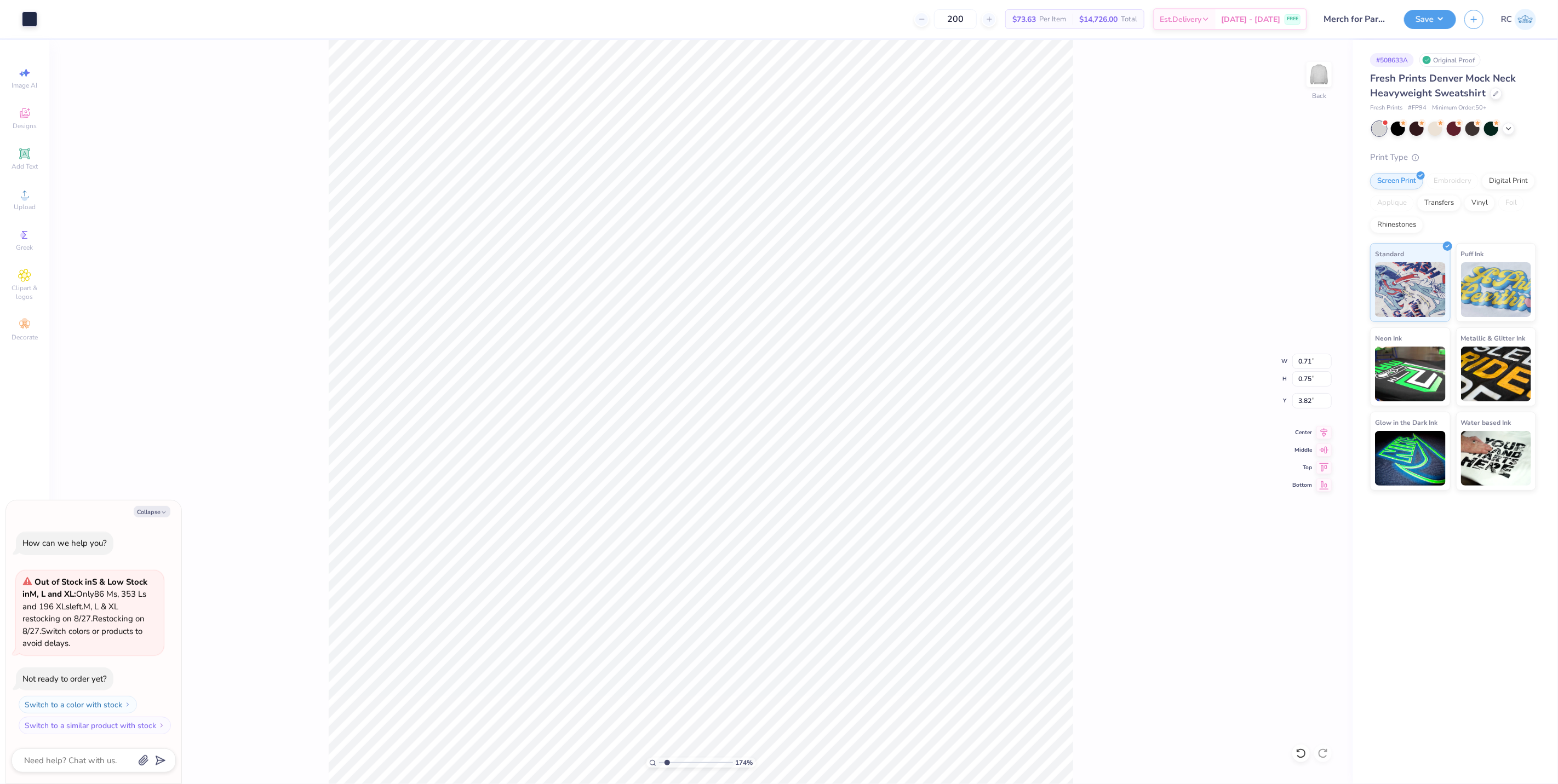
type input "3.66"
type input "1.74339355603371"
type textarea "x"
type input "1.74339355603371"
type textarea "x"
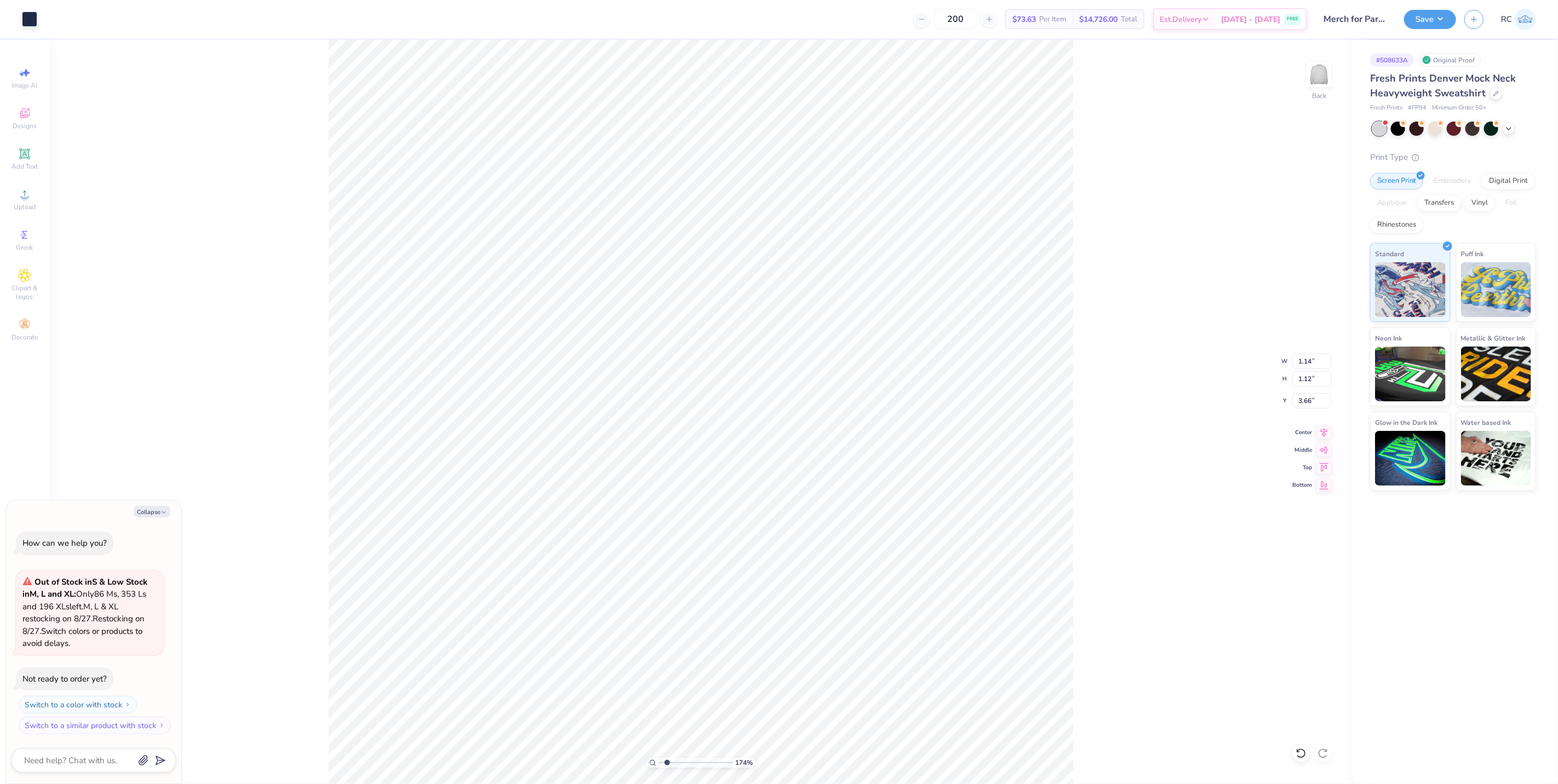
type input "1.74339355603371"
type textarea "x"
type input "1.74339355603371"
type textarea "x"
type input "5.08"
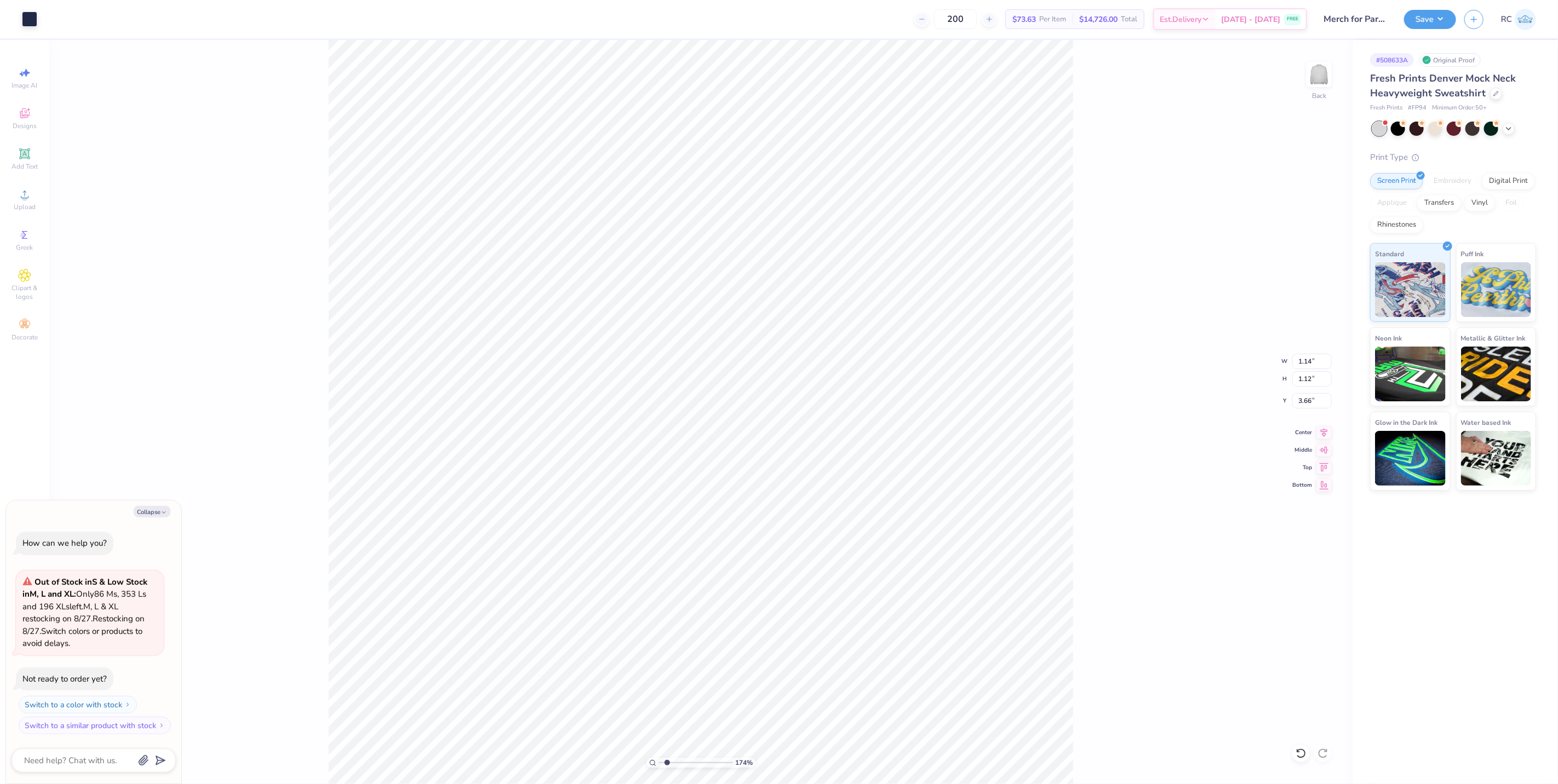
type input "1.21"
type input "15.17"
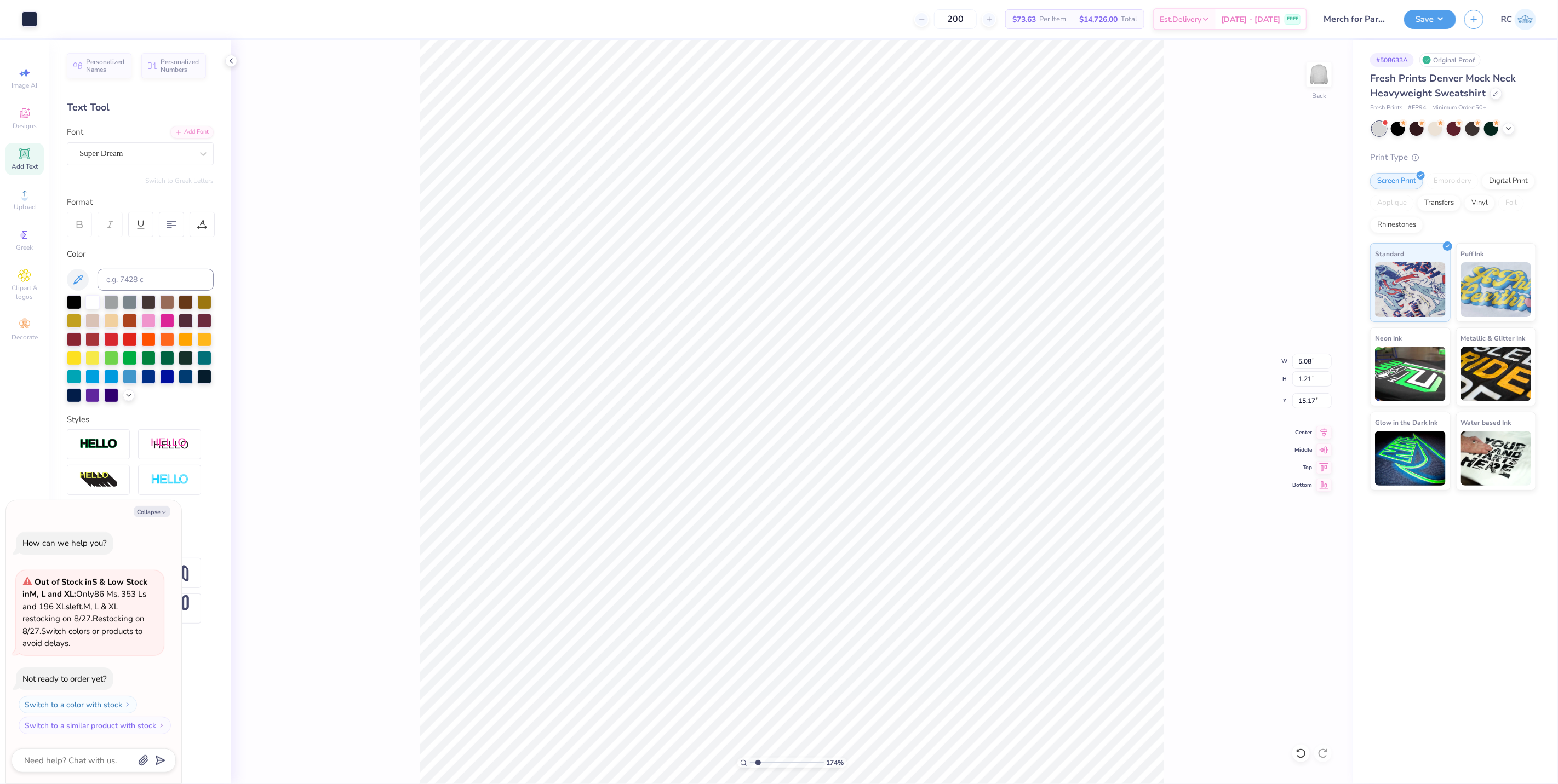
type input "1.74339355603371"
type textarea "x"
click at [132, 150] on div "Super Dream" at bounding box center [136, 154] width 115 height 17
type input "1.74339355603371"
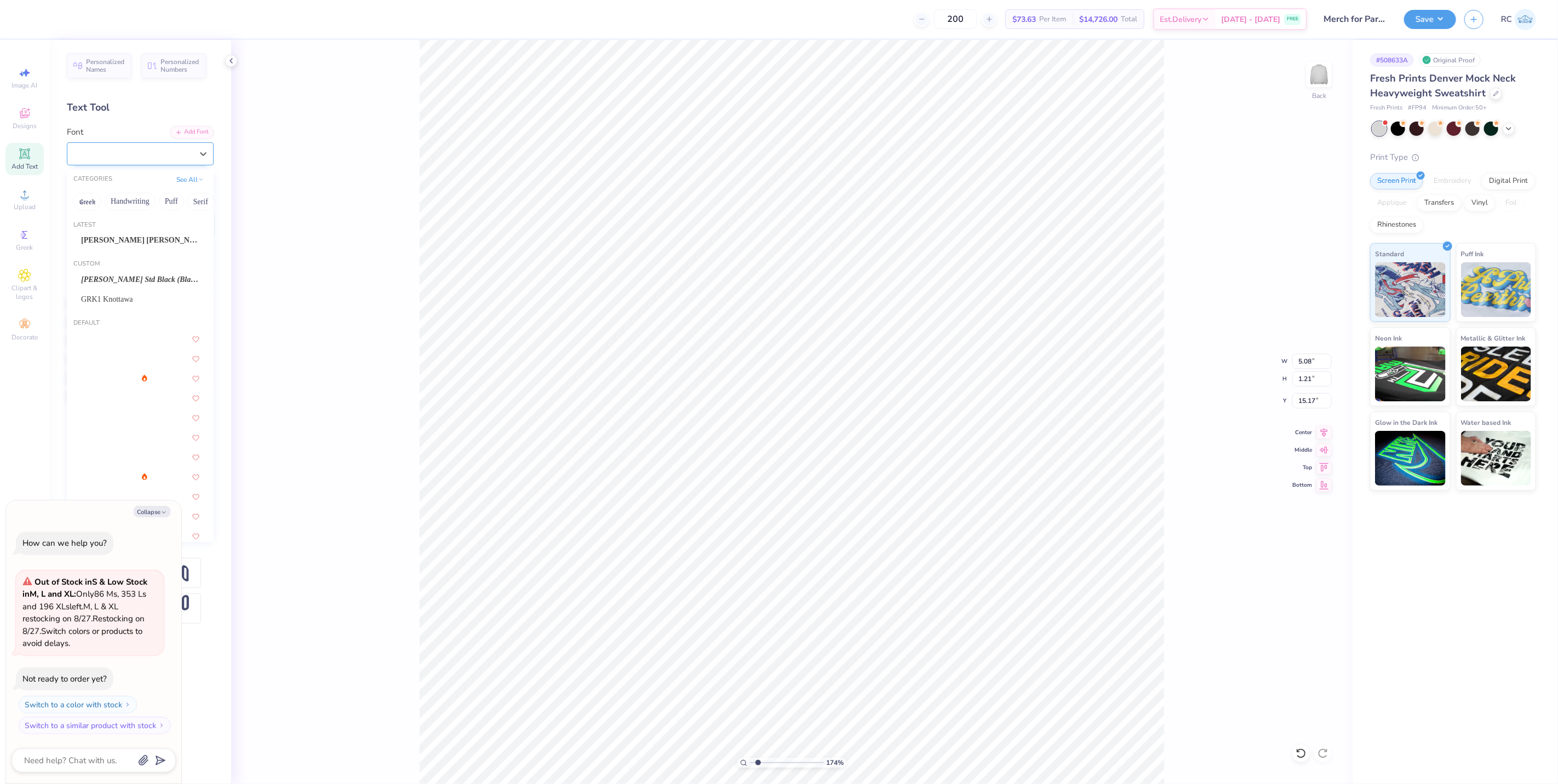
type textarea "x"
click at [127, 236] on span "Cooper Hewitt" at bounding box center [140, 240] width 119 height 11
type input "1.74339355603371"
type textarea "x"
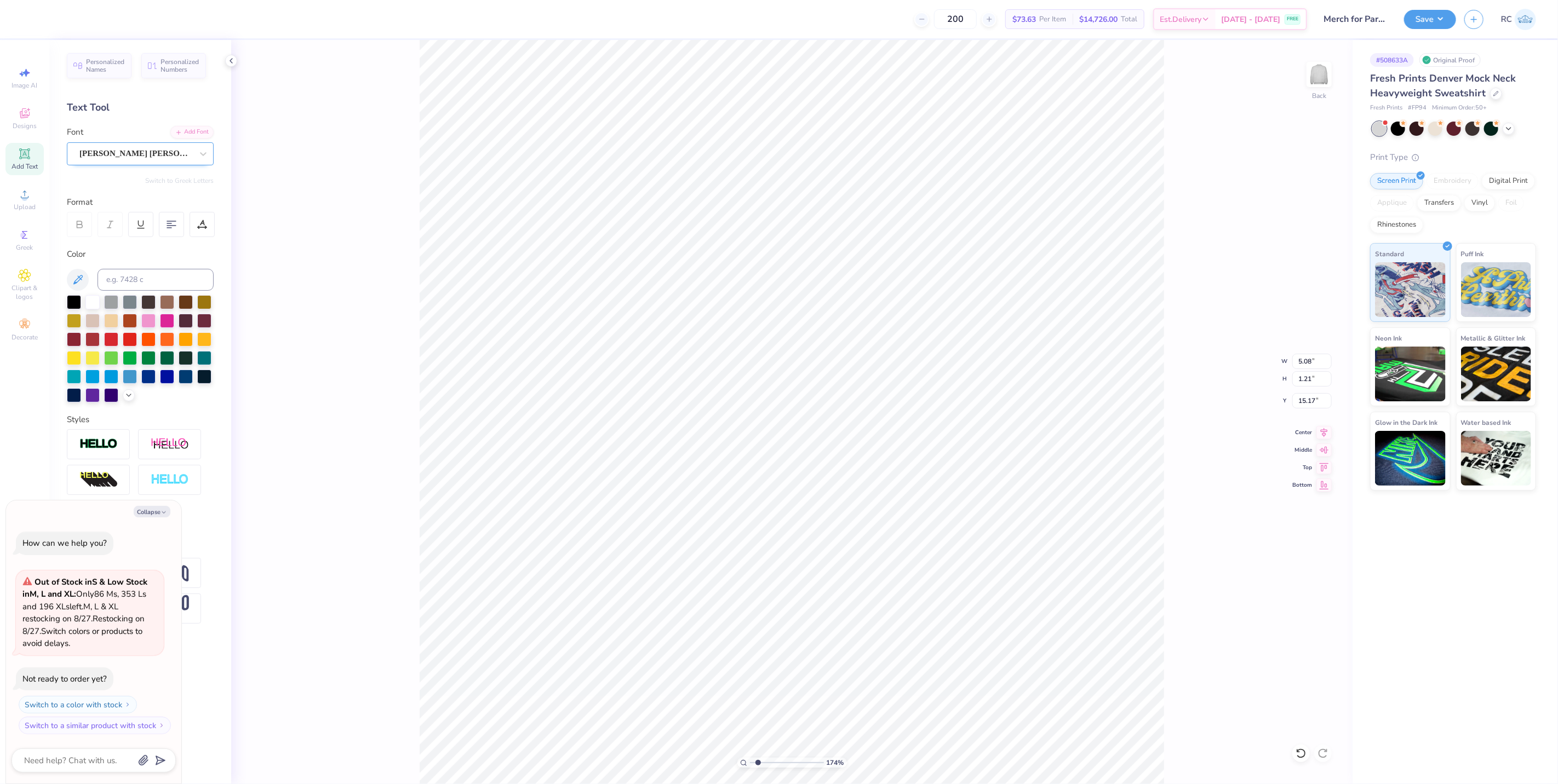
click at [138, 157] on div "Cooper Hewitt" at bounding box center [136, 154] width 115 height 17
type input "1.74339355603371"
type textarea "x"
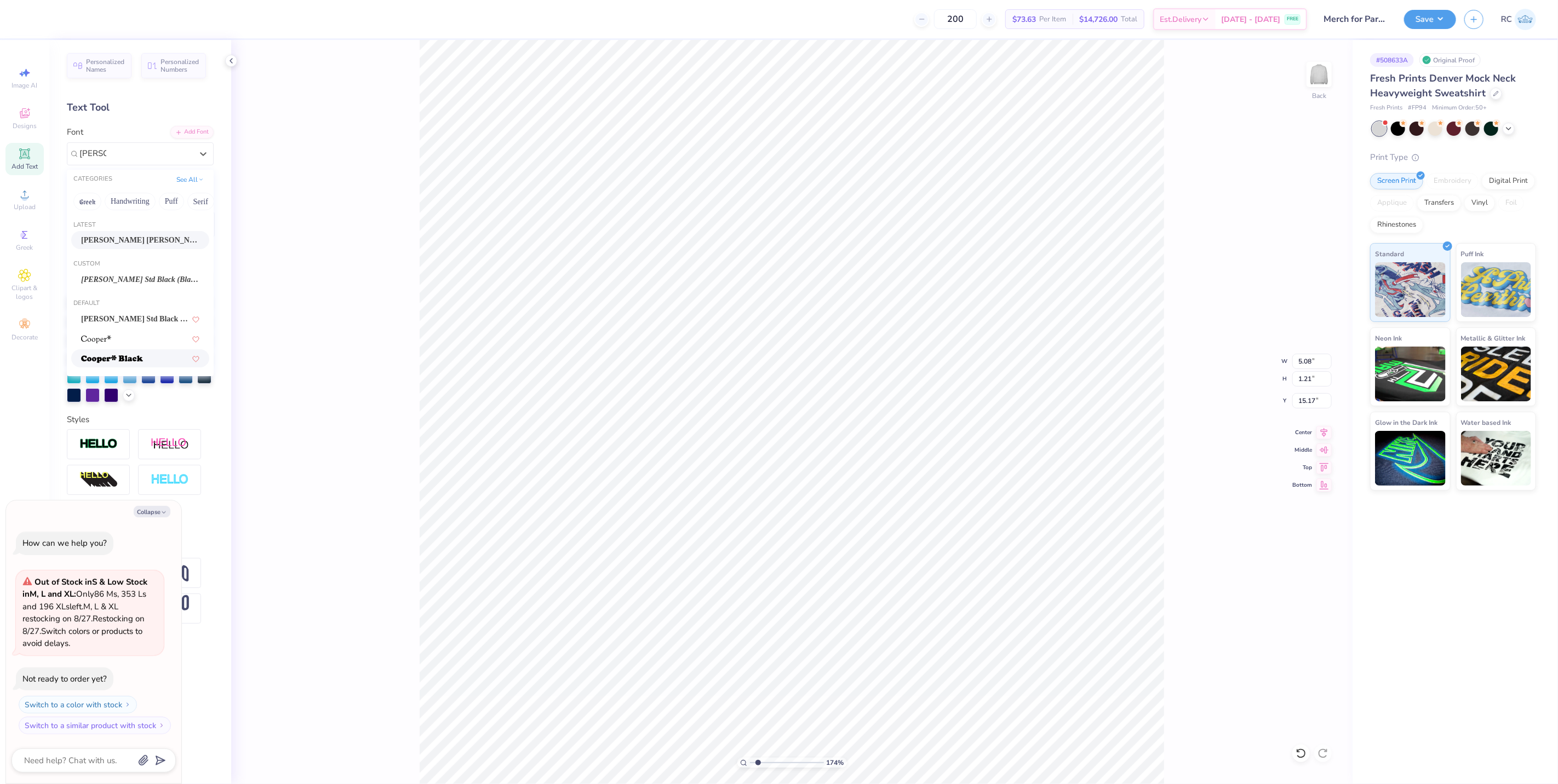
click at [150, 357] on div at bounding box center [140, 358] width 119 height 11
type input "cooper"
type input "1.74339355603371"
type textarea "x"
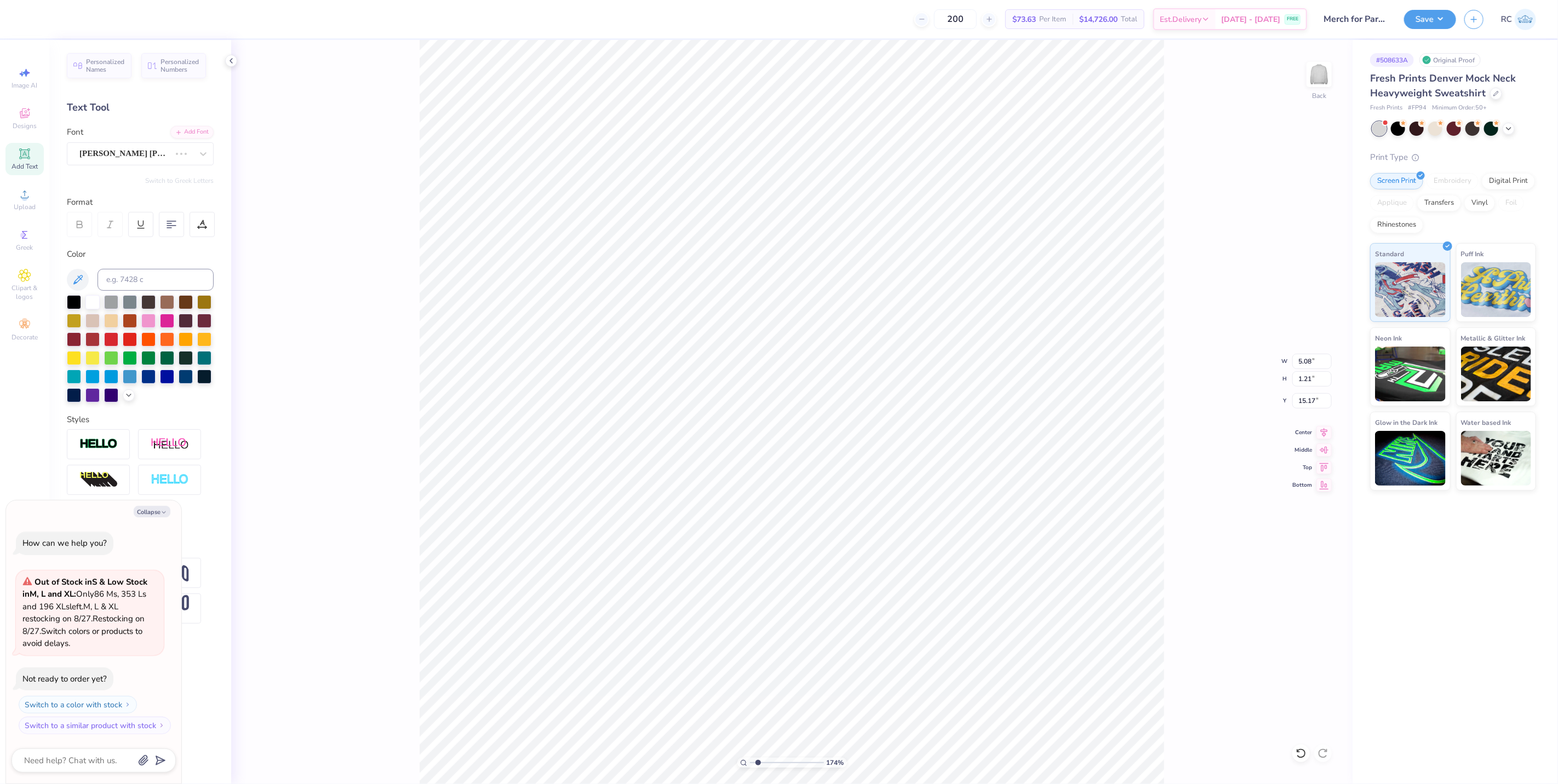
type input "1.74339355603371"
type textarea "x"
type input "1.74339355603371"
type textarea "x"
type input "5.27"
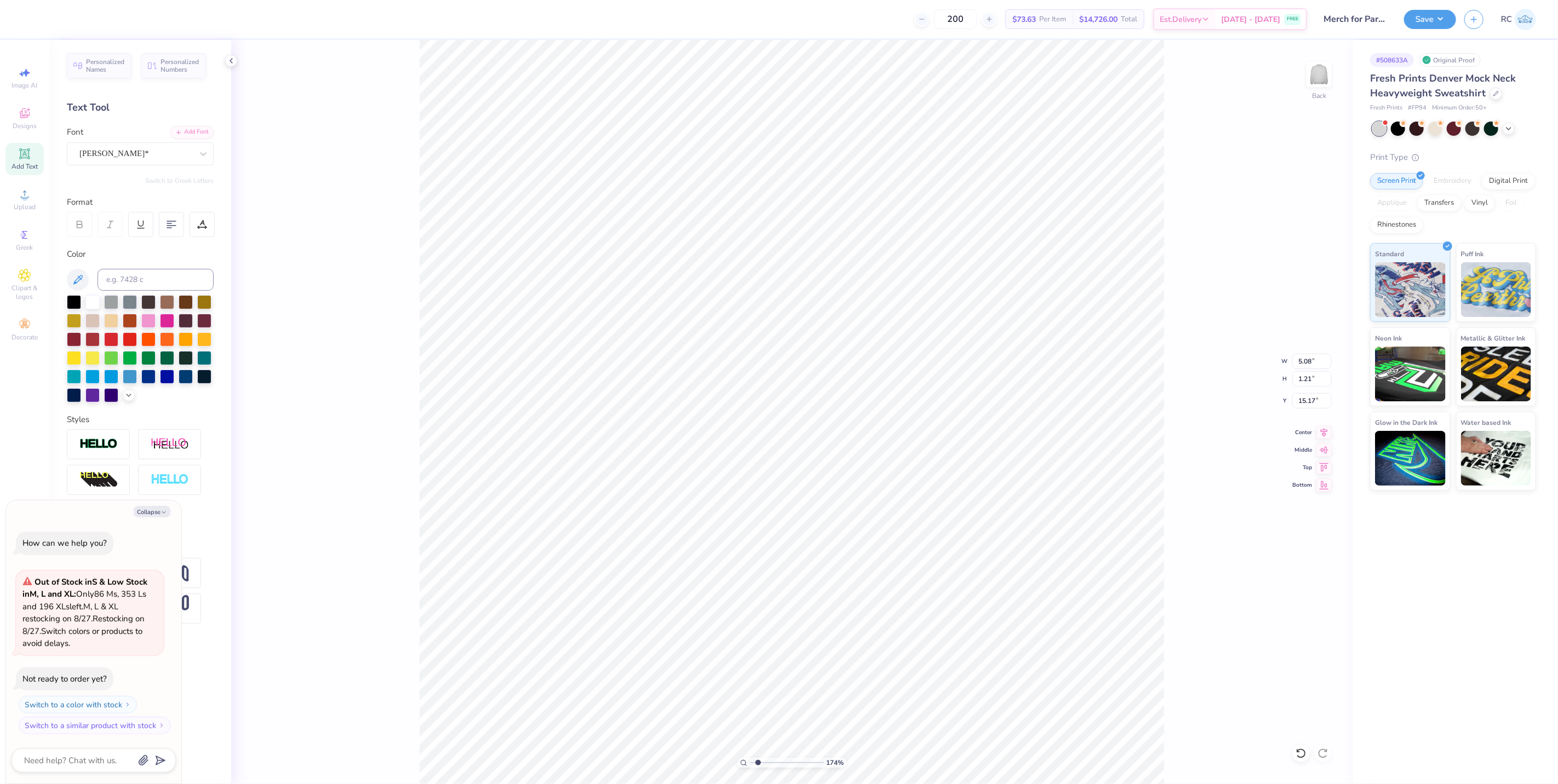
type input "15.18"
type textarea "x"
type input "1.74339355603371"
type textarea "x"
type input "1.74339355603371"
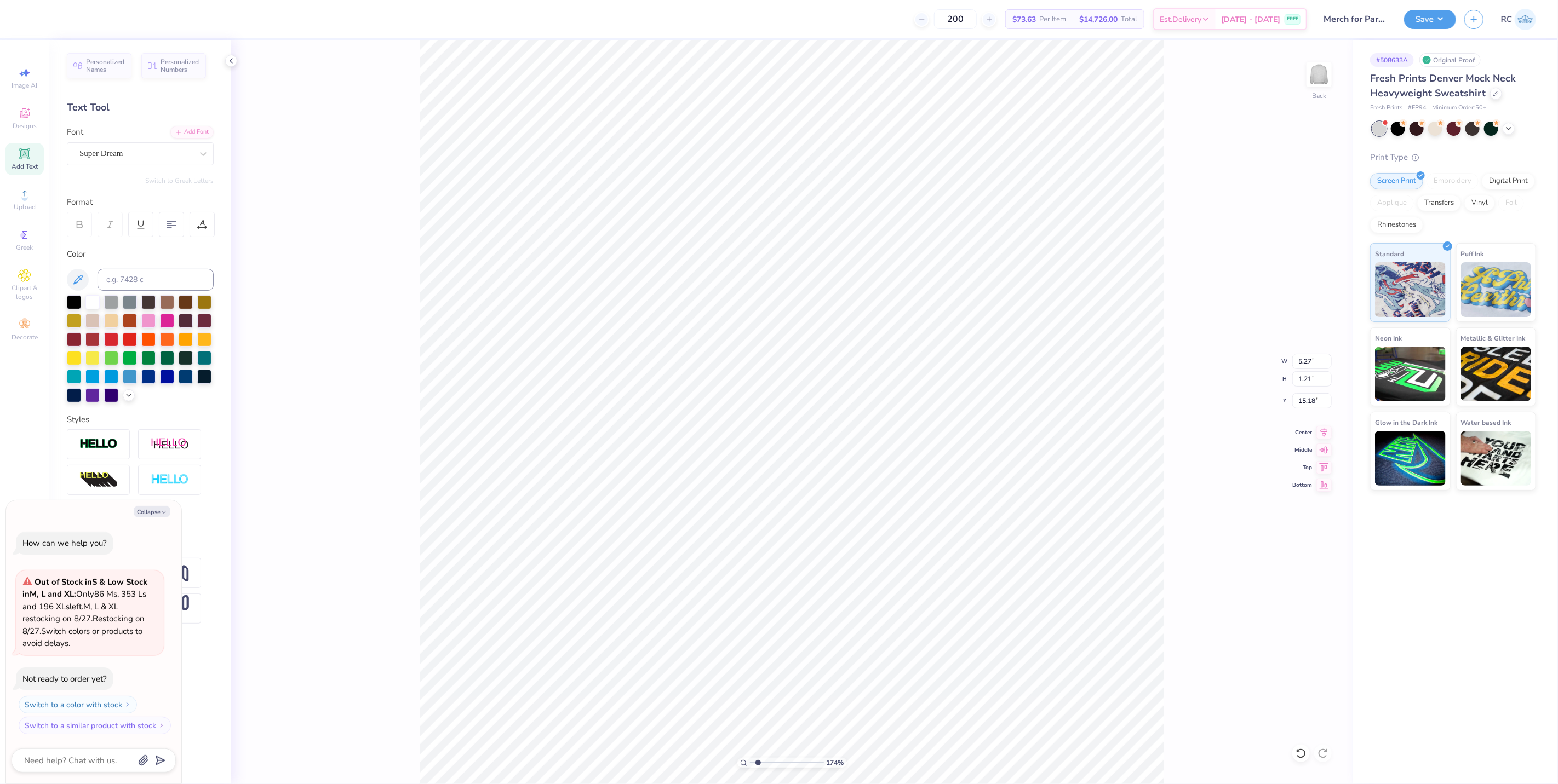
type textarea "x"
type input "7.78"
type input "12.73"
type input "3.66"
type input "1.74339355603371"
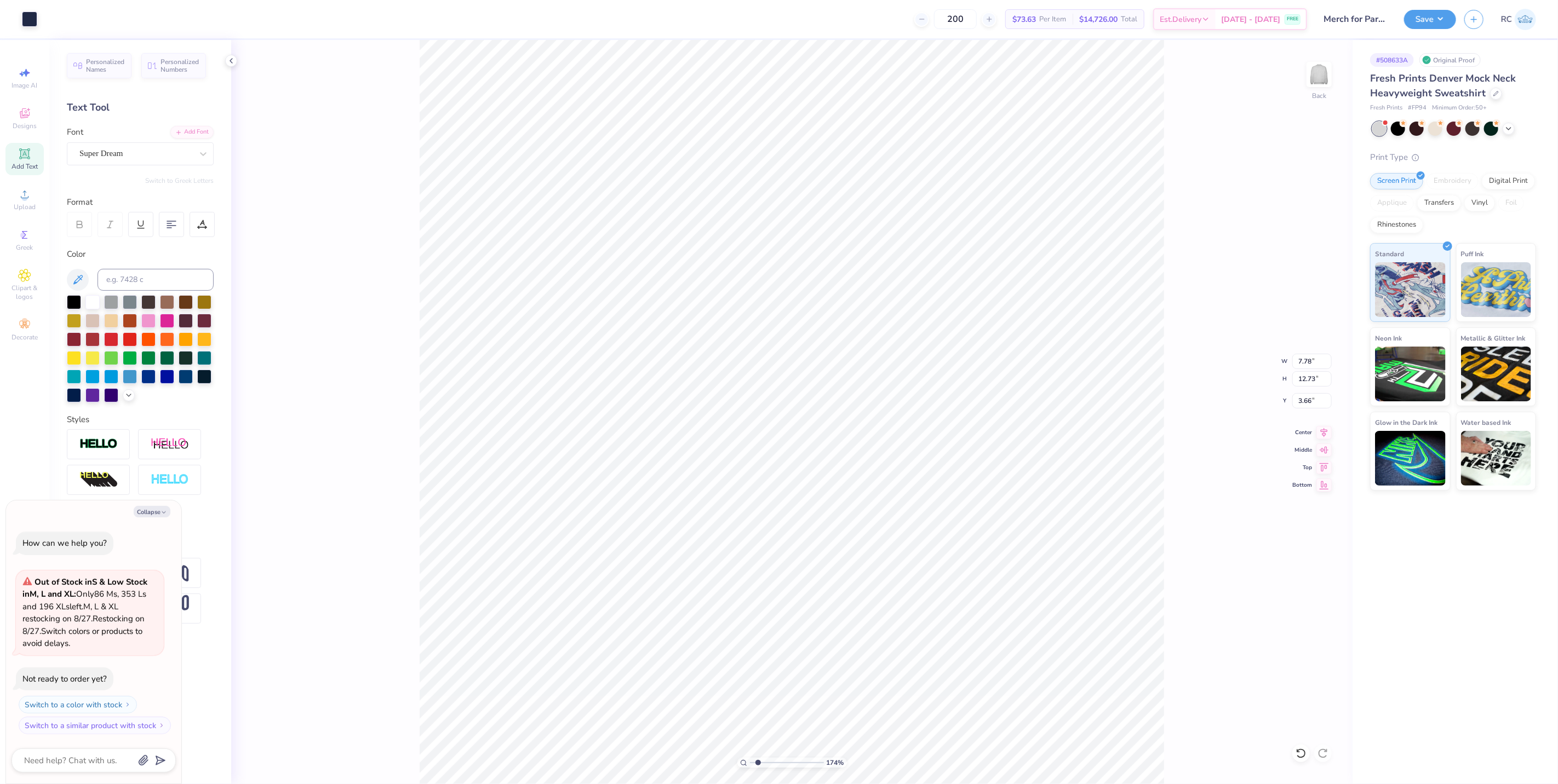
type textarea "x"
type input "1.74339355603371"
type textarea "x"
type input "1.74339355603371"
type textarea "x"
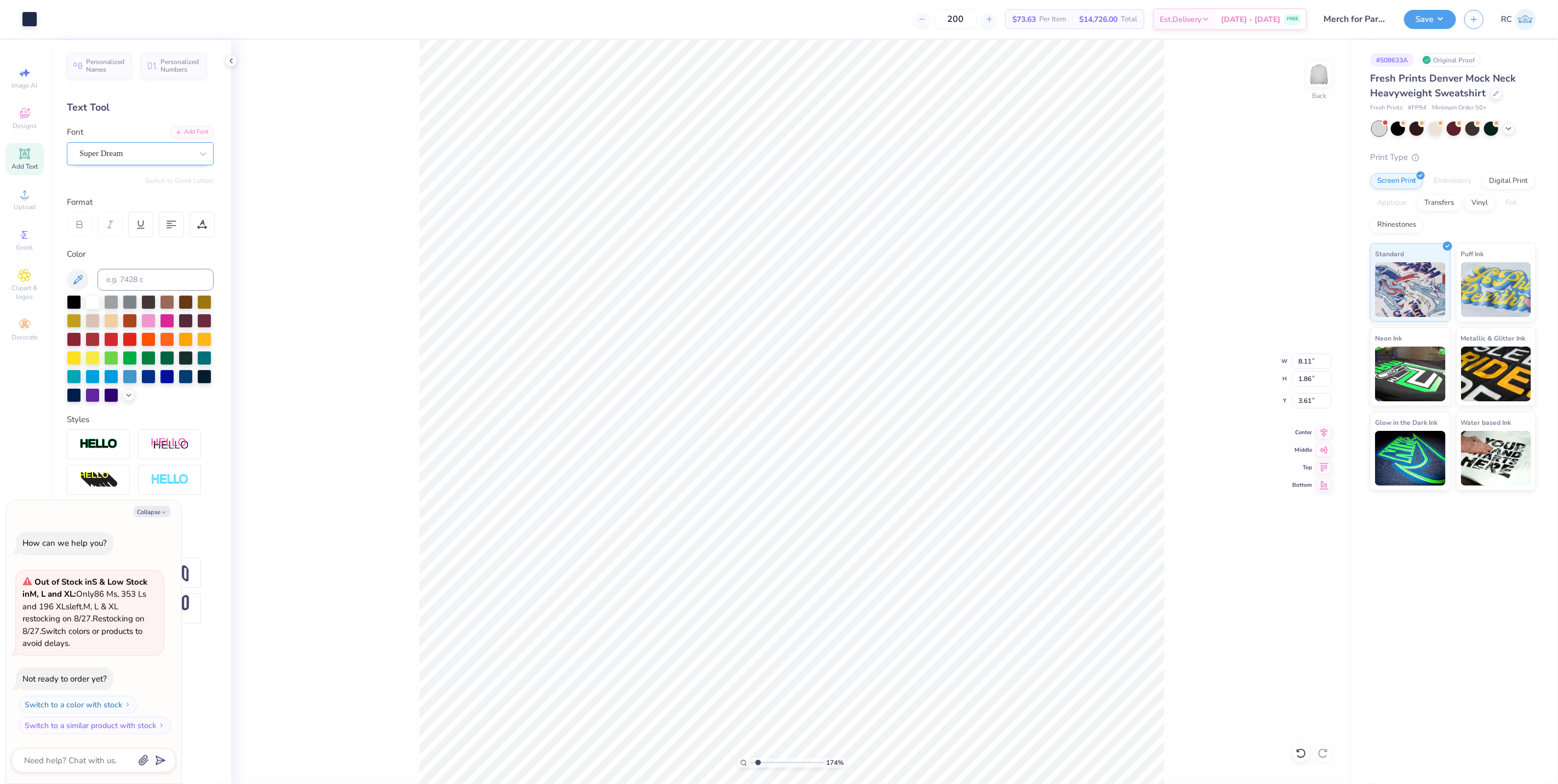
click at [149, 154] on div "Super Dream" at bounding box center [136, 154] width 115 height 17
type input "1.74339355603371"
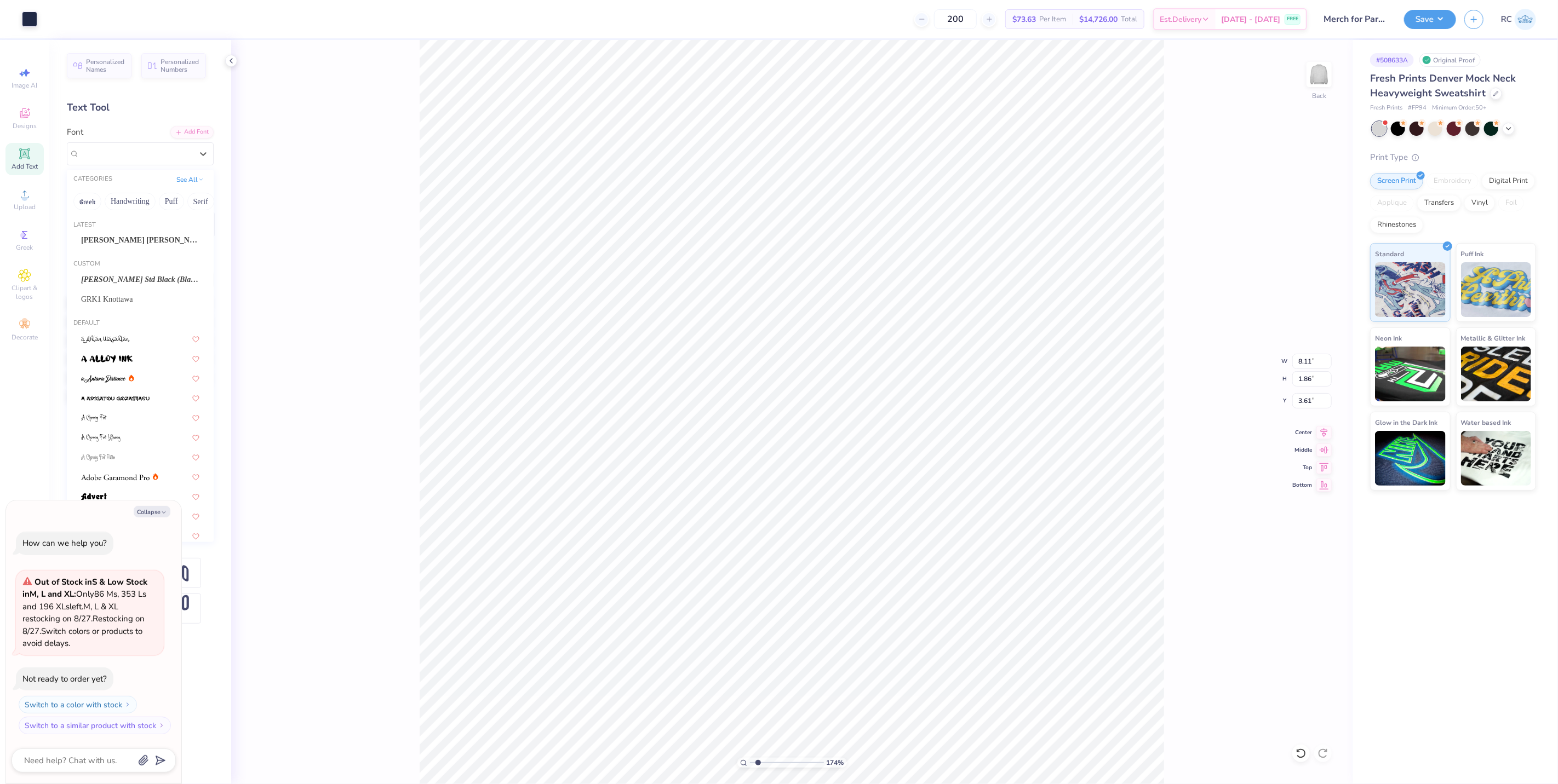
type textarea "x"
click at [143, 359] on span "Cooper* Black (Black)" at bounding box center [135, 358] width 108 height 11
type input "cooper"
type input "1.74339355603371"
type textarea "x"
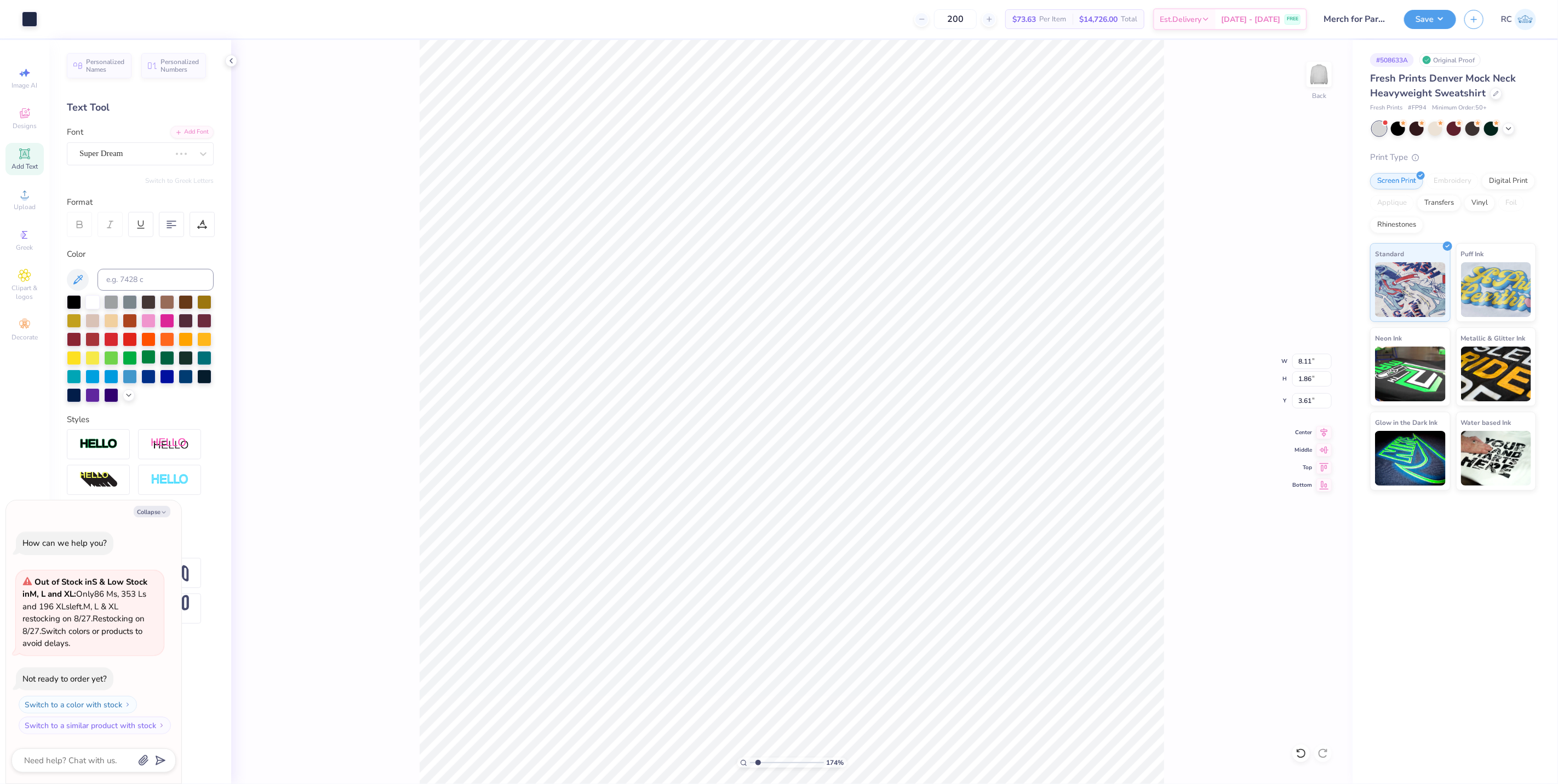
type input "1.74339355603371"
type textarea "x"
type input "1.74339355603371"
type textarea "x"
type input "1.74339355603371"
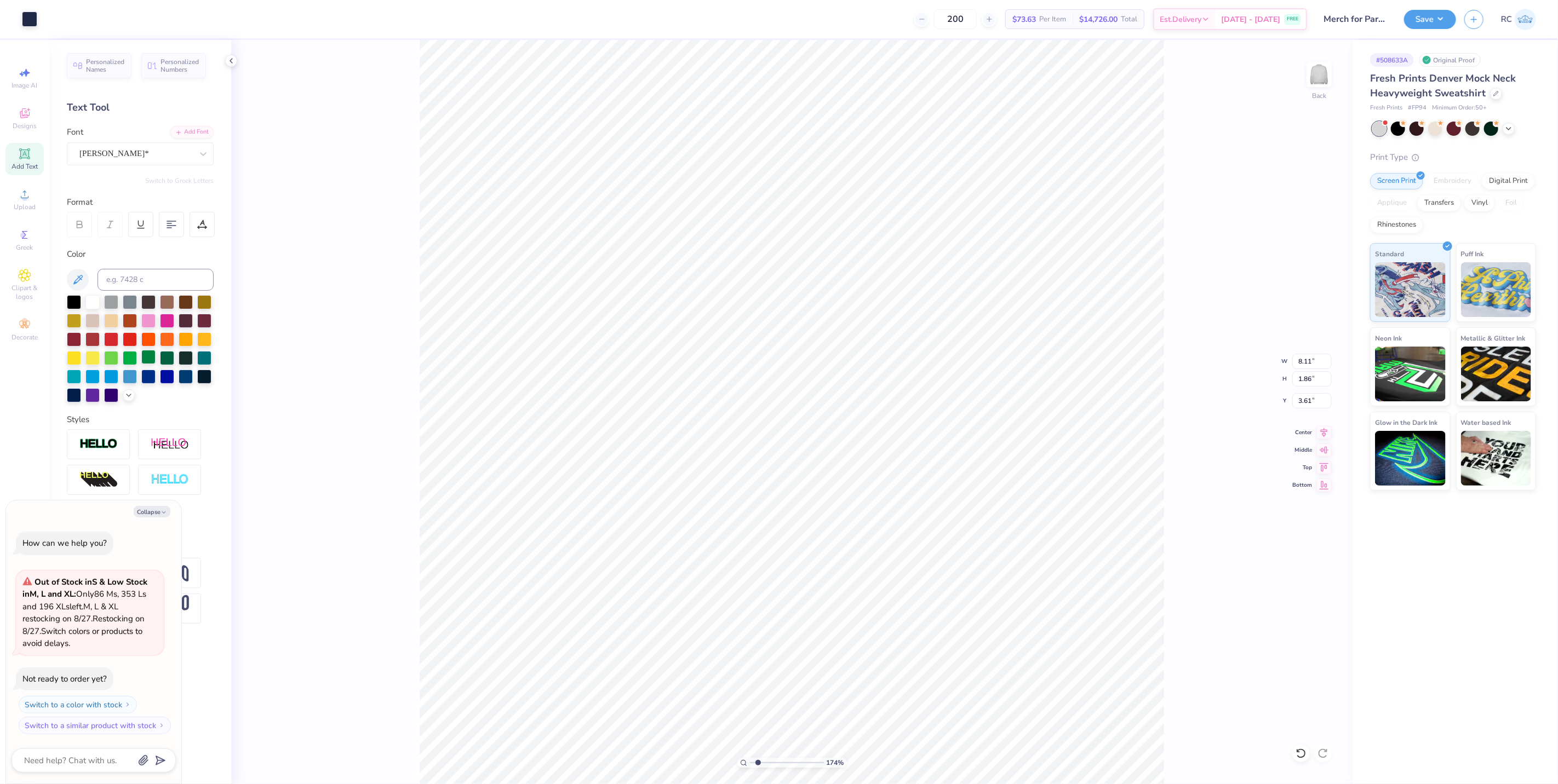
type textarea "x"
type input "1.74339355603371"
type textarea "x"
type input "15.00"
type input "8.74"
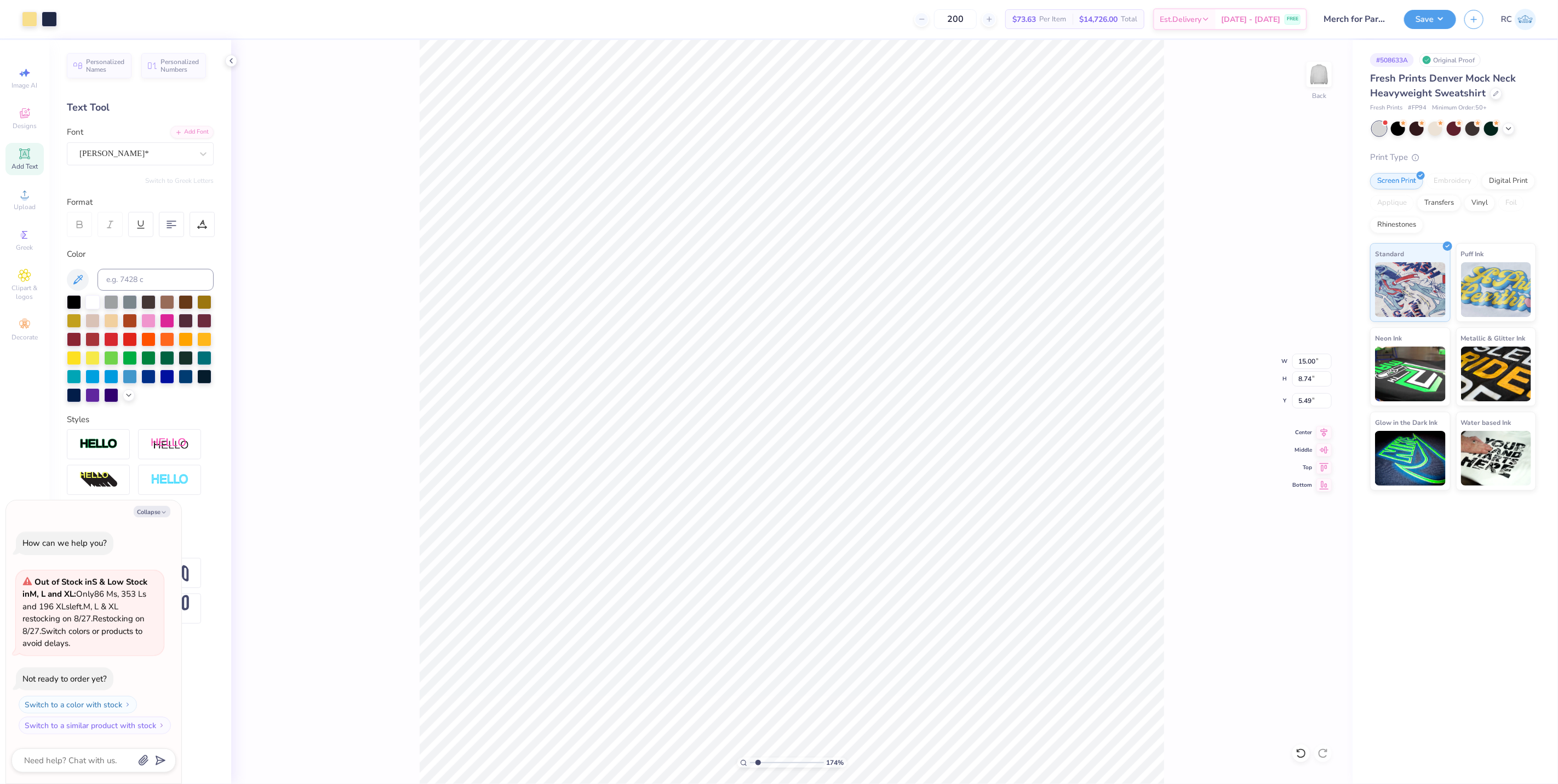
type input "5.49"
type input "1.74339355603371"
type textarea "x"
type input "1.74339355603371"
type textarea "x"
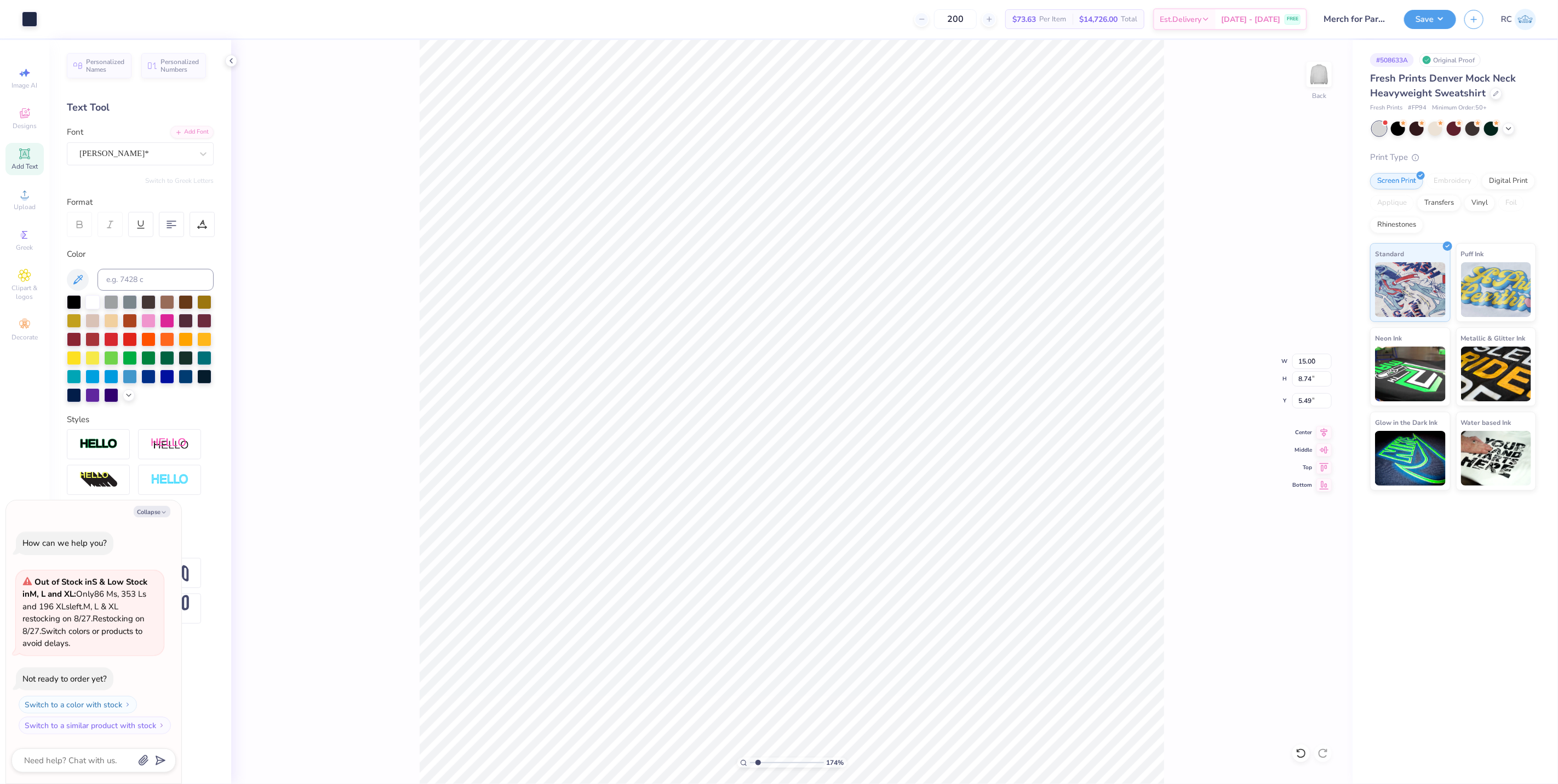
type input "1.00"
type input "1.18"
type input "4.06"
type input "1.74339355603371"
type textarea "x"
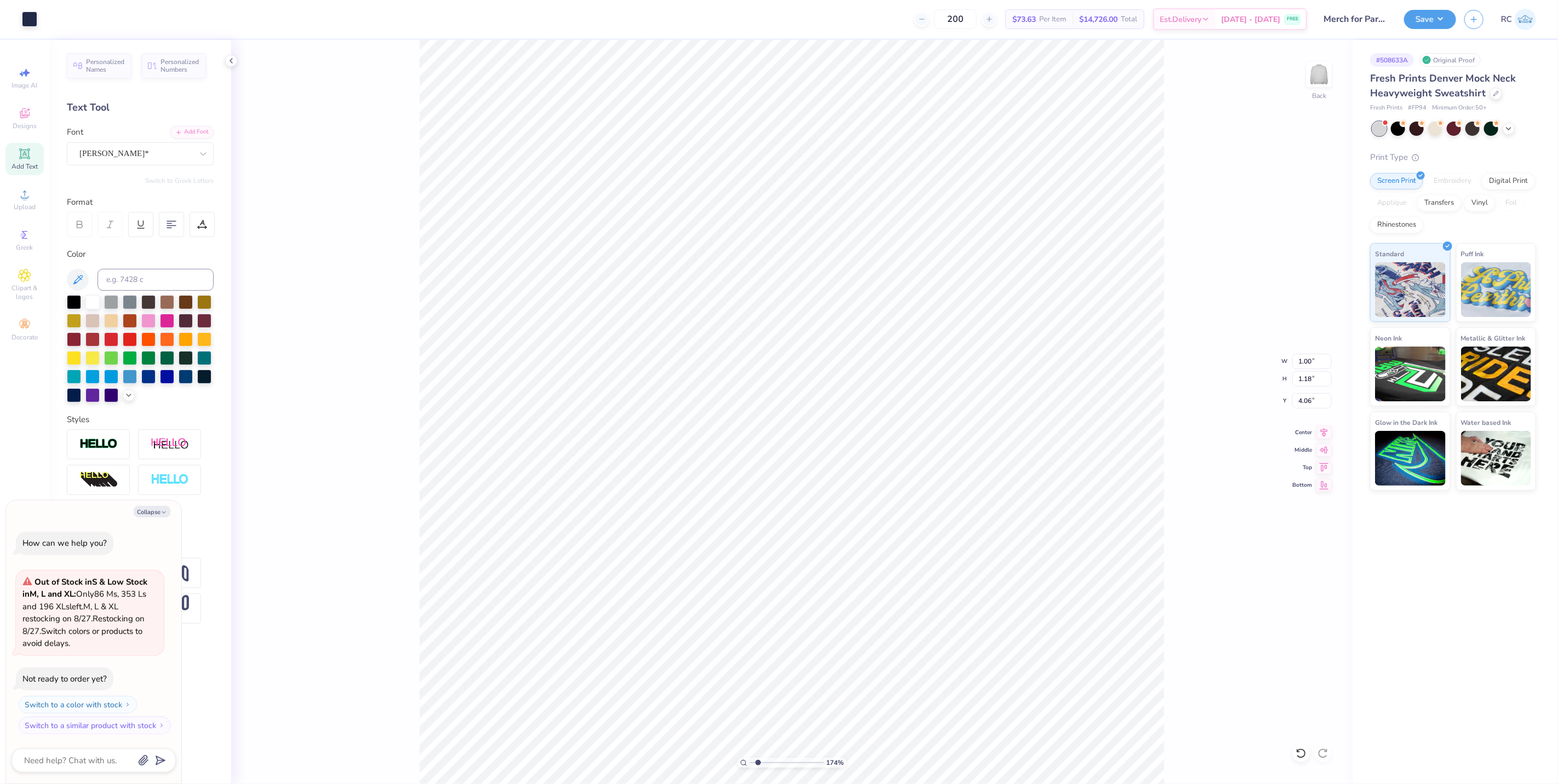
type input "1.74339355603371"
type textarea "x"
type input "1.74339355603371"
type textarea "x"
type input "1.74339355603371"
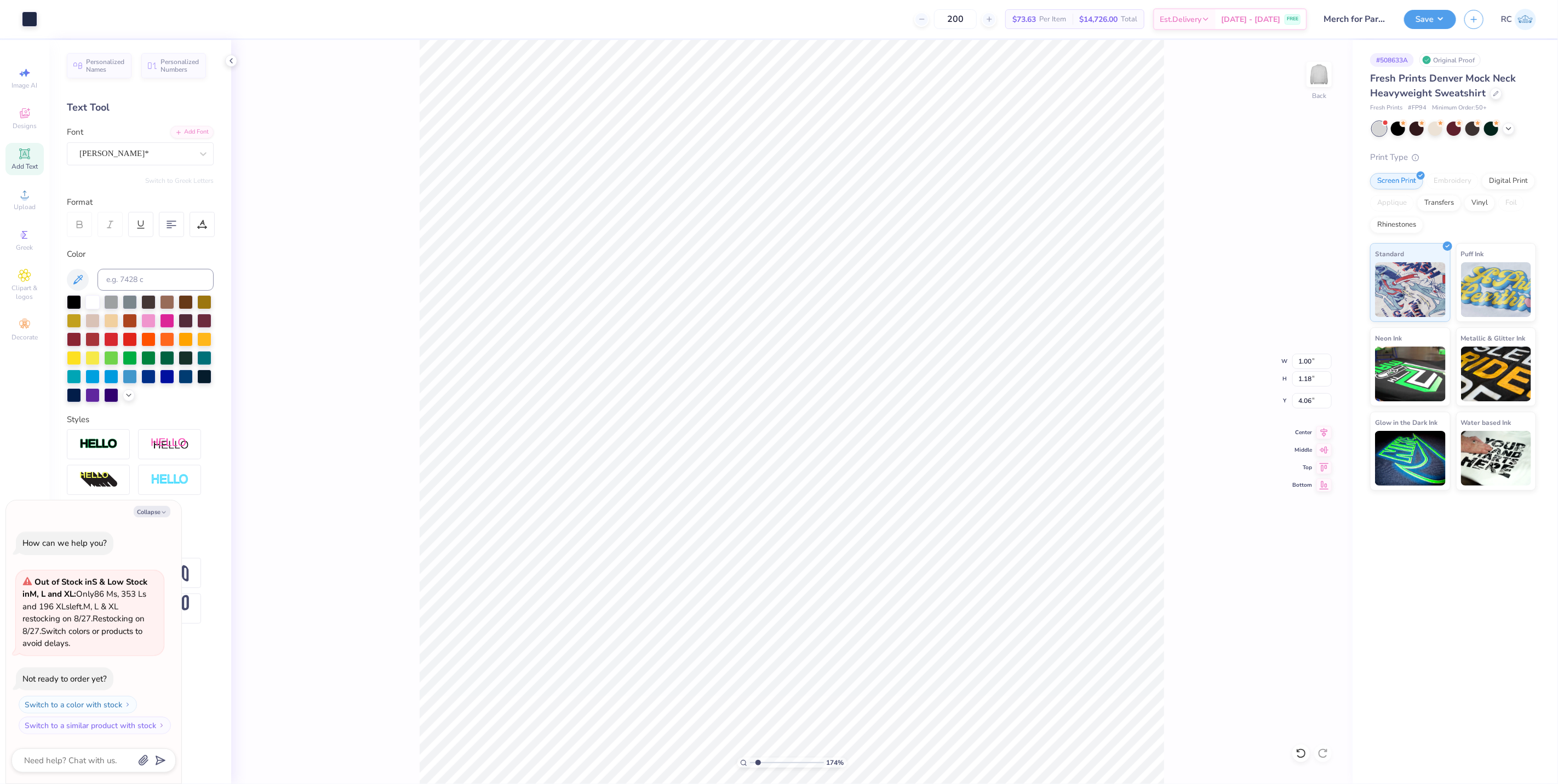
type textarea "x"
type input "1.74339355603371"
type textarea "x"
type input "1.07"
type input "1.04"
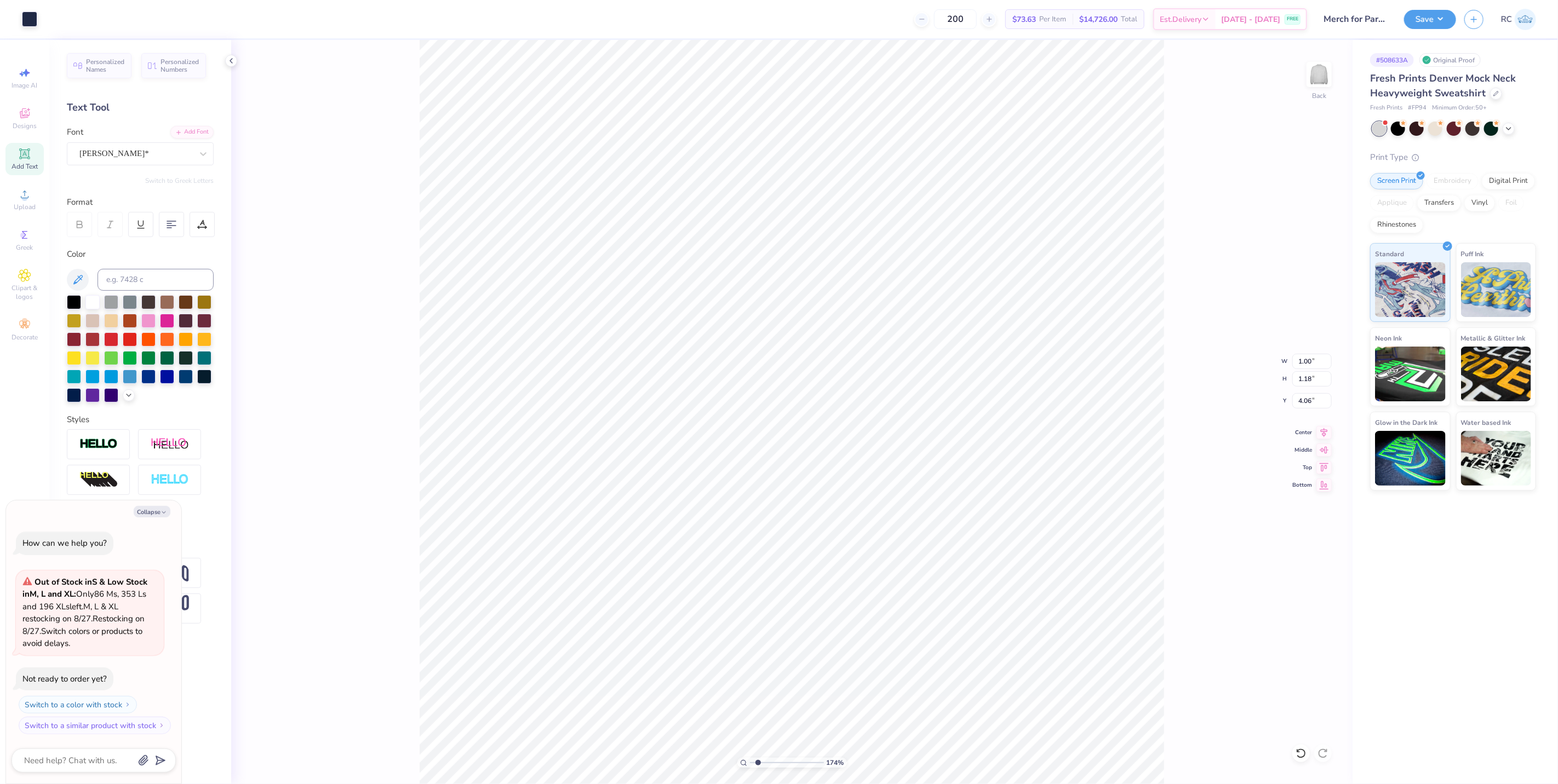
type input "3.71"
type input "1.74339355603371"
type textarea "x"
type input "1.74339355603371"
type textarea "x"
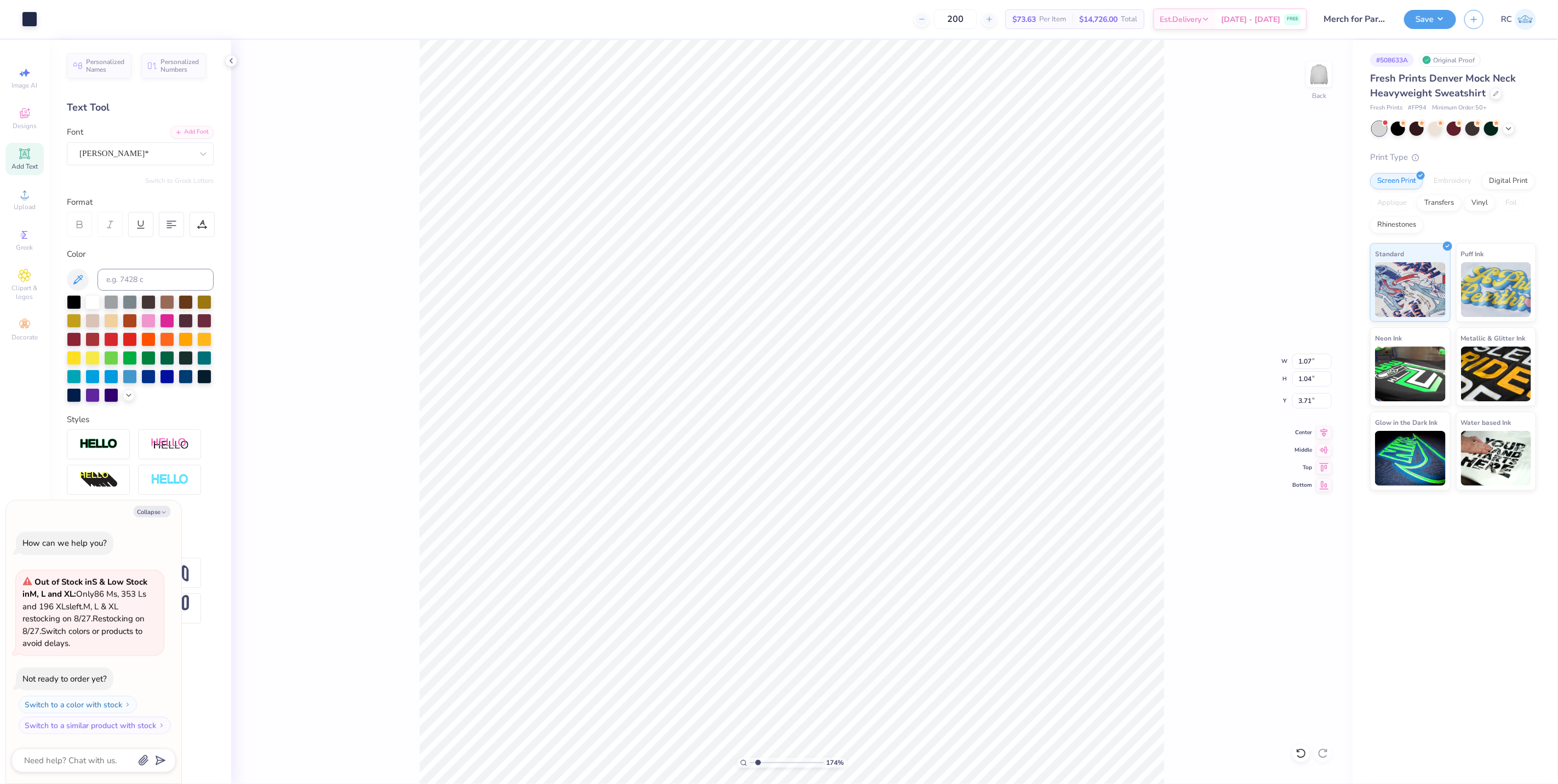
type input "1.74339355603371"
type textarea "x"
type input "1.74339355603371"
type textarea "x"
type input "1.74339355603371"
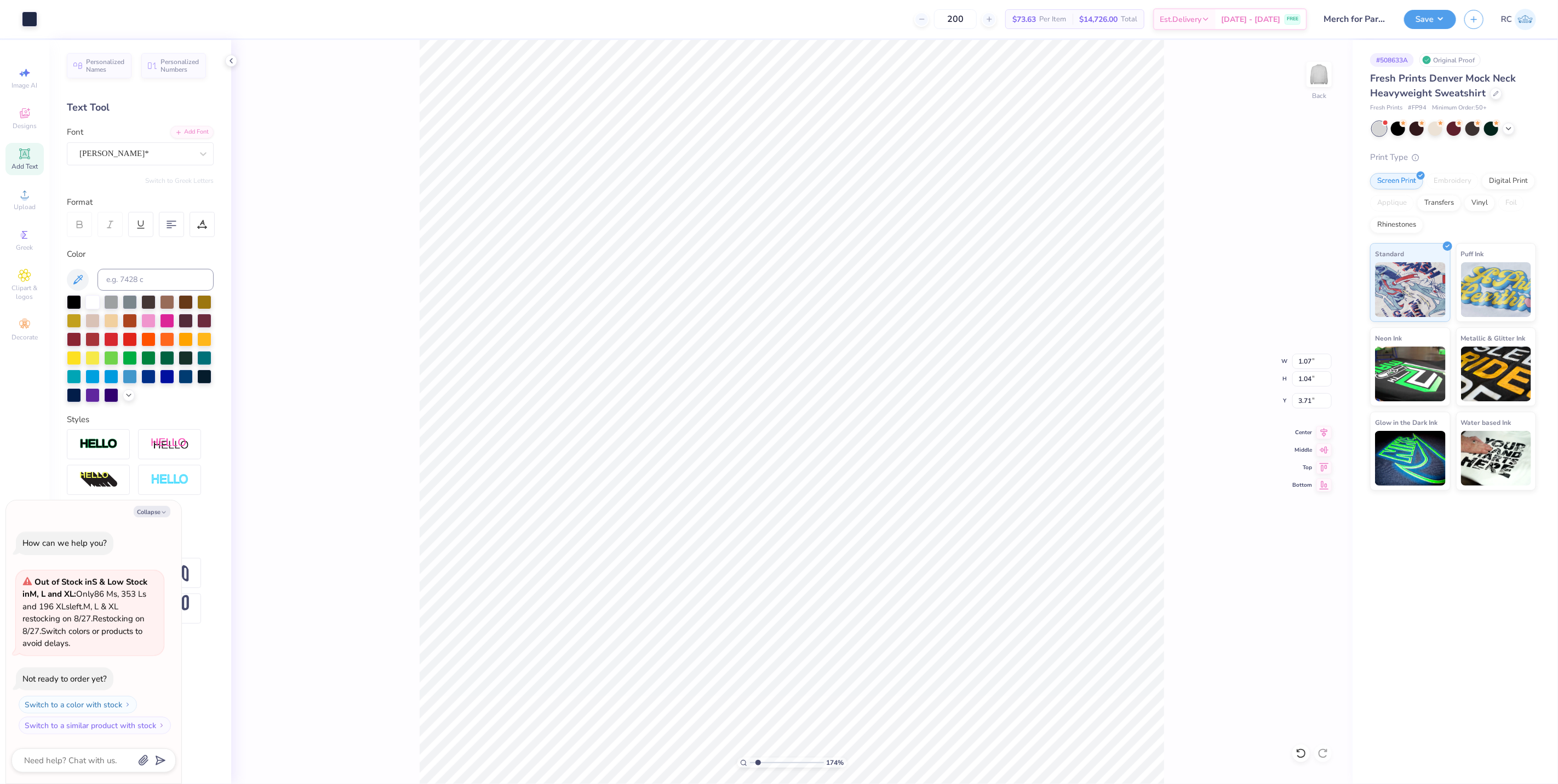
type textarea "x"
type input "1.74339355603371"
type textarea "x"
type input "1.74339355603371"
type textarea "x"
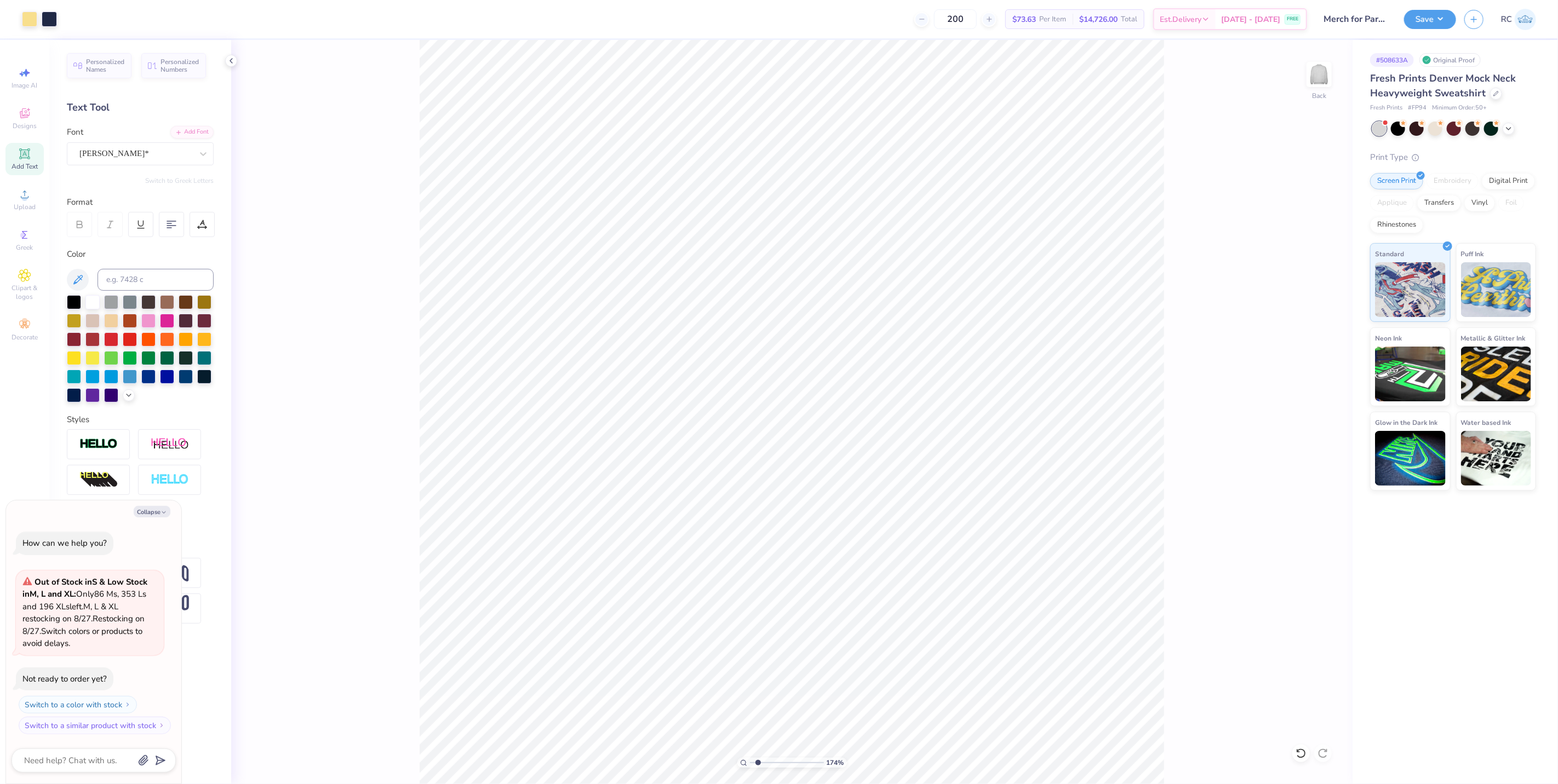
type input "1.74339355603371"
type textarea "x"
type input "1.74339355603371"
type textarea "x"
click at [150, 155] on div "Cooper*" at bounding box center [136, 154] width 115 height 17
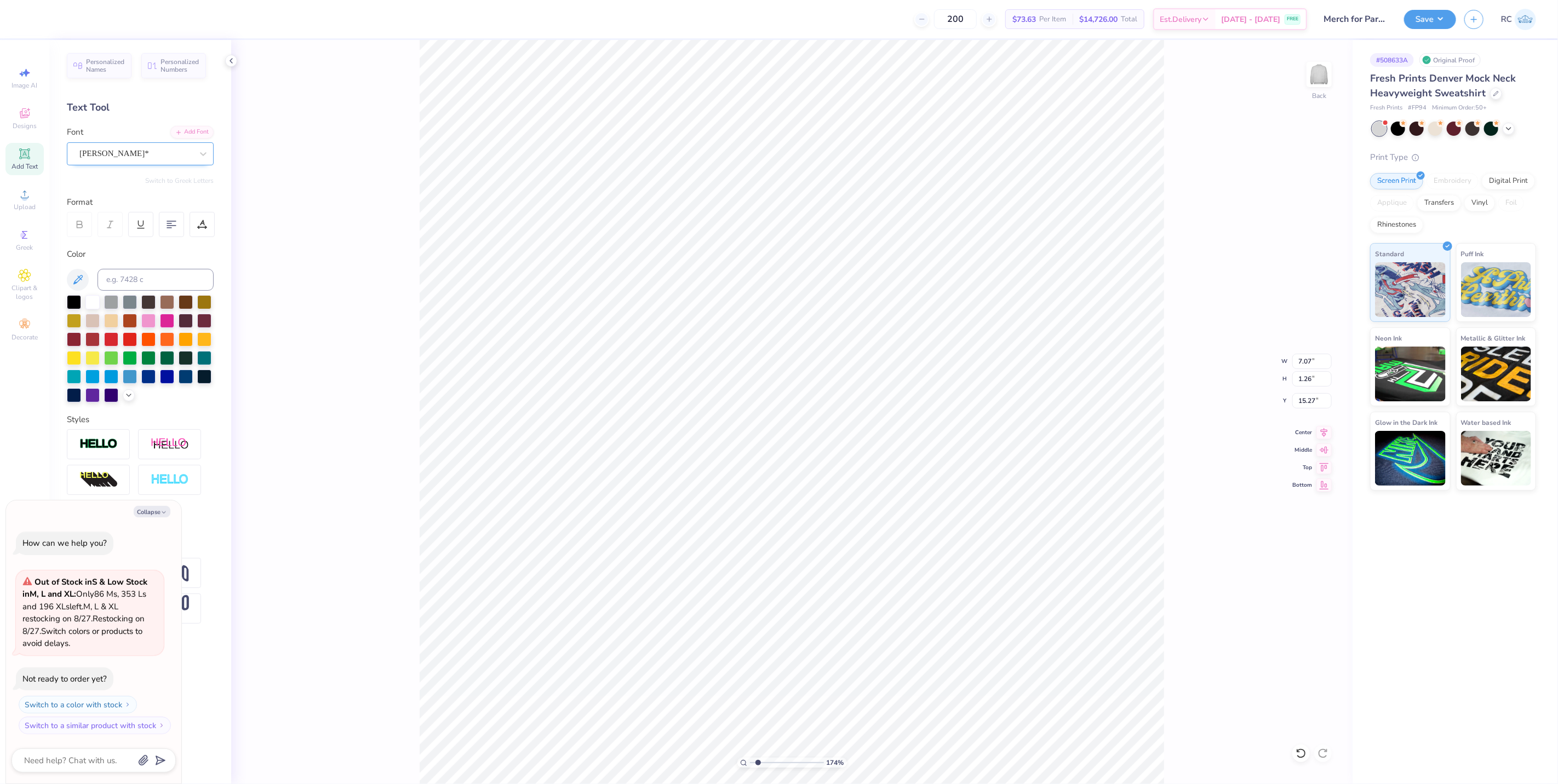
type input "1.74339355603371"
type textarea "x"
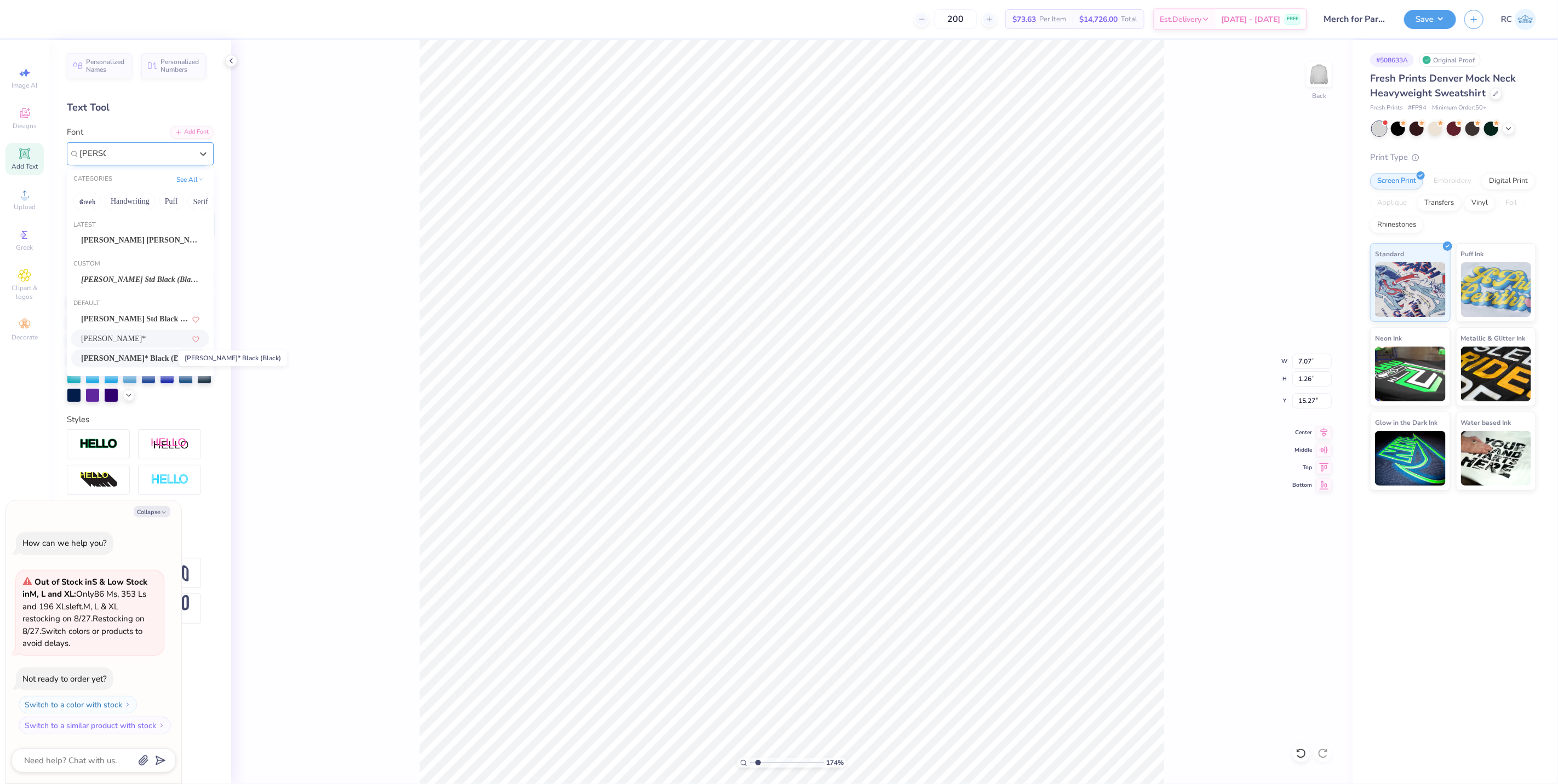
click at [139, 358] on span "Cooper* Black (Black)" at bounding box center [135, 358] width 108 height 11
type input "cooper"
type input "1.74339355603371"
type textarea "x"
type input "1.74339355603371"
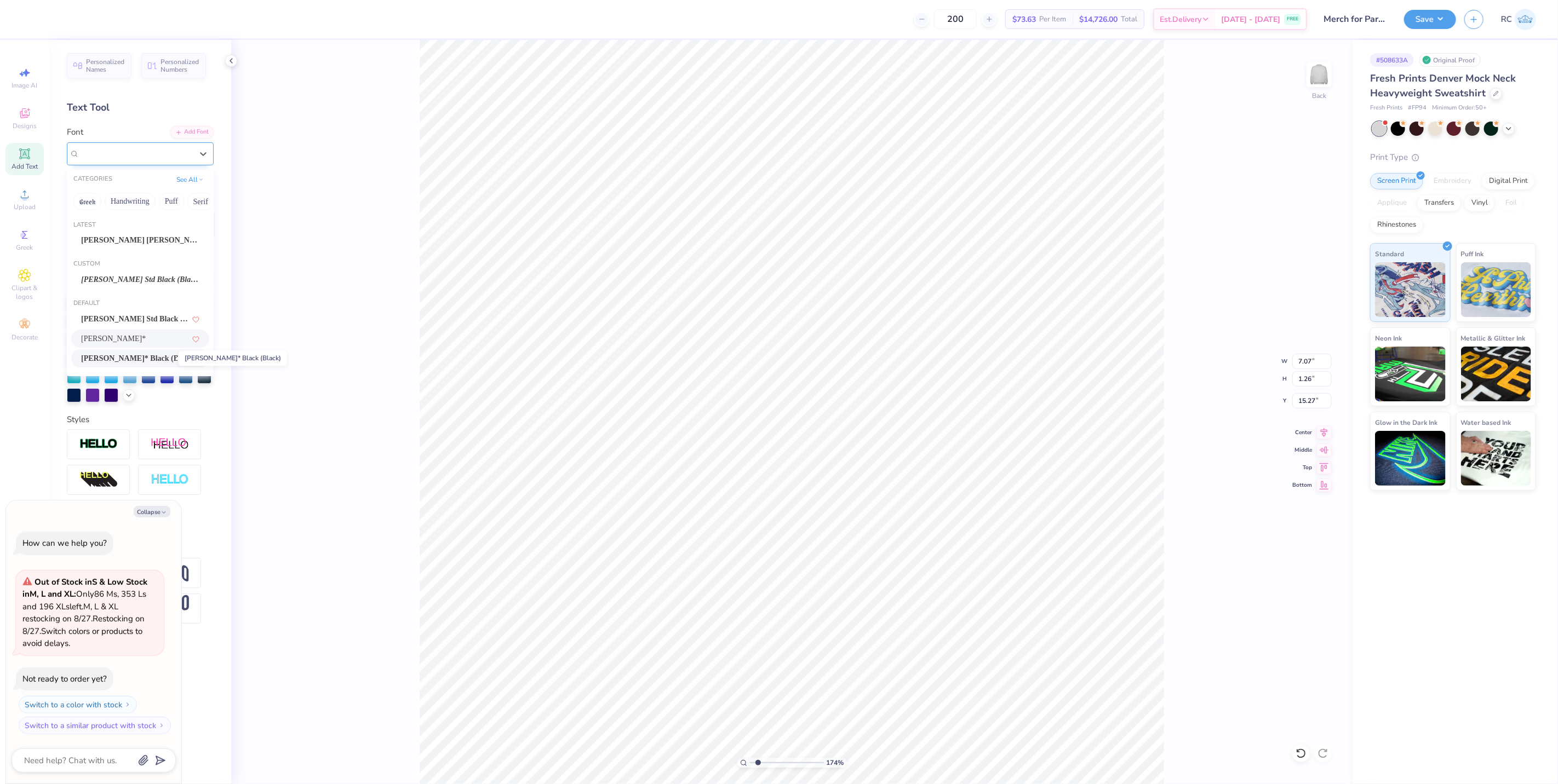
type textarea "x"
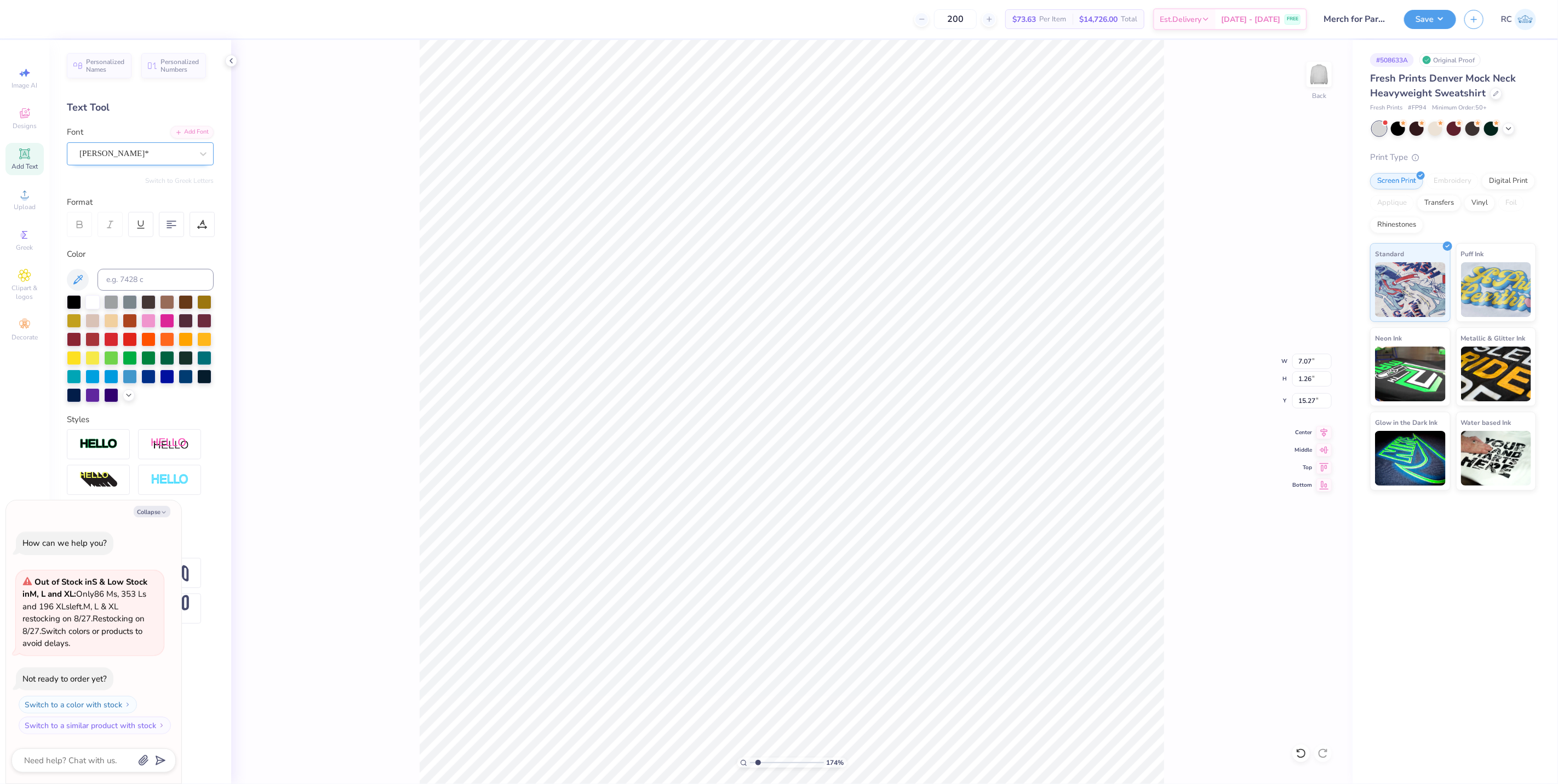
type input "1.74339355603371"
type textarea "x"
type input "1.74339355603371"
type textarea "x"
type input "1.74339355603371"
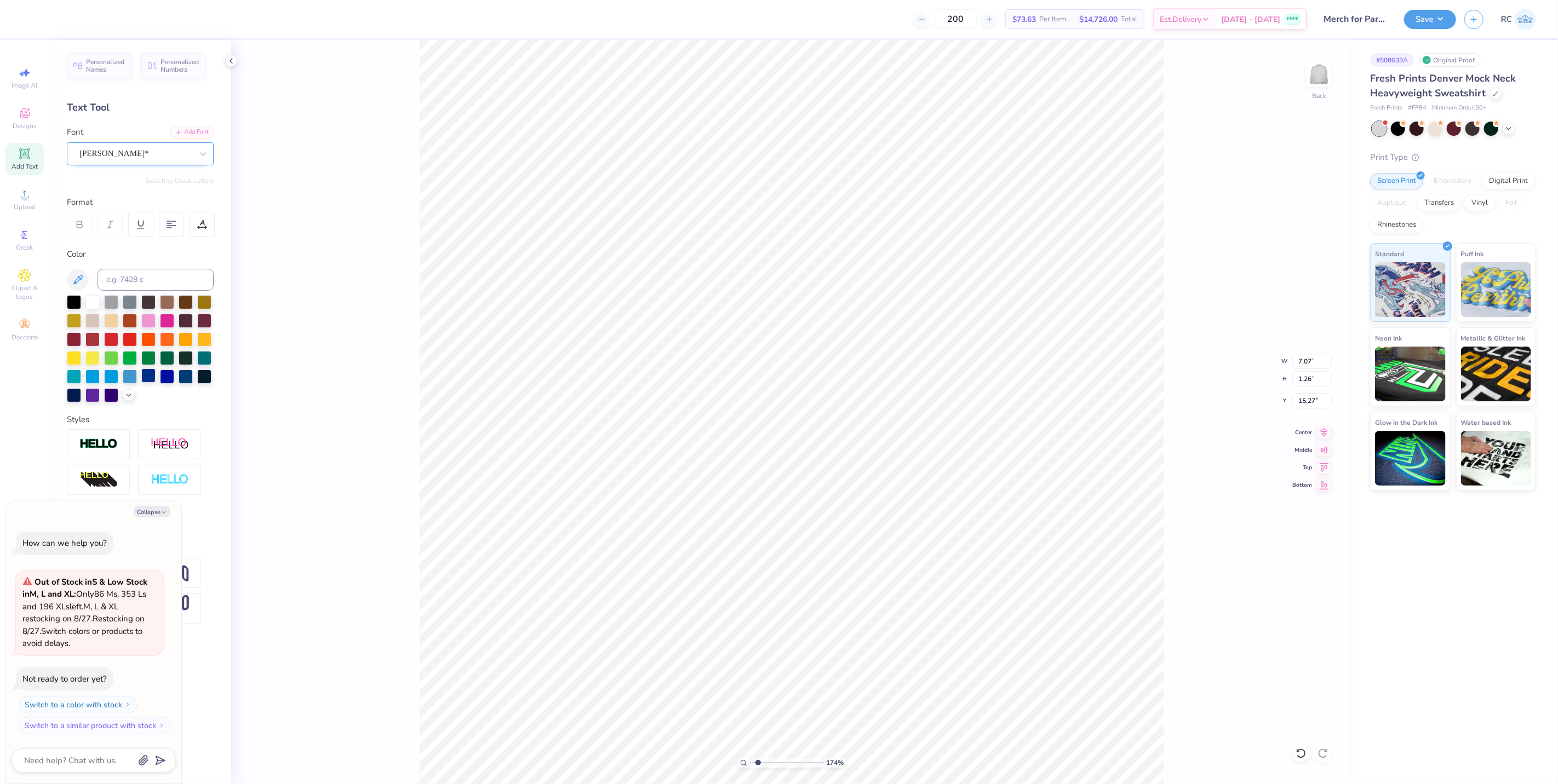
type textarea "x"
type input "1.74339355603371"
type textarea "x"
type input "1.39584521408376"
type textarea "x"
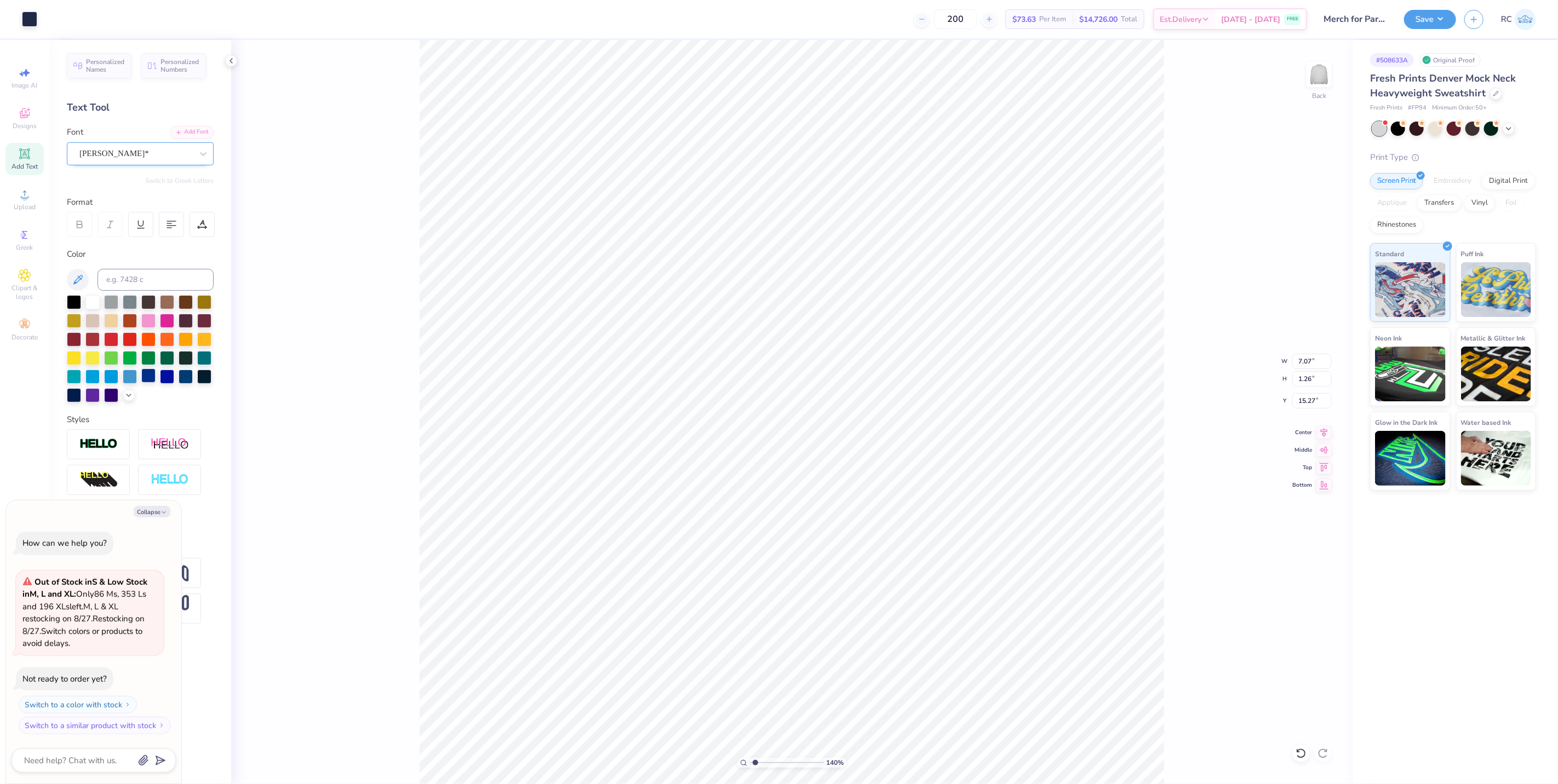
type input "1.39584521408376"
type textarea "x"
click at [154, 160] on div at bounding box center [135, 154] width 113 height 15
type input "1.39584521408376"
type textarea "x"
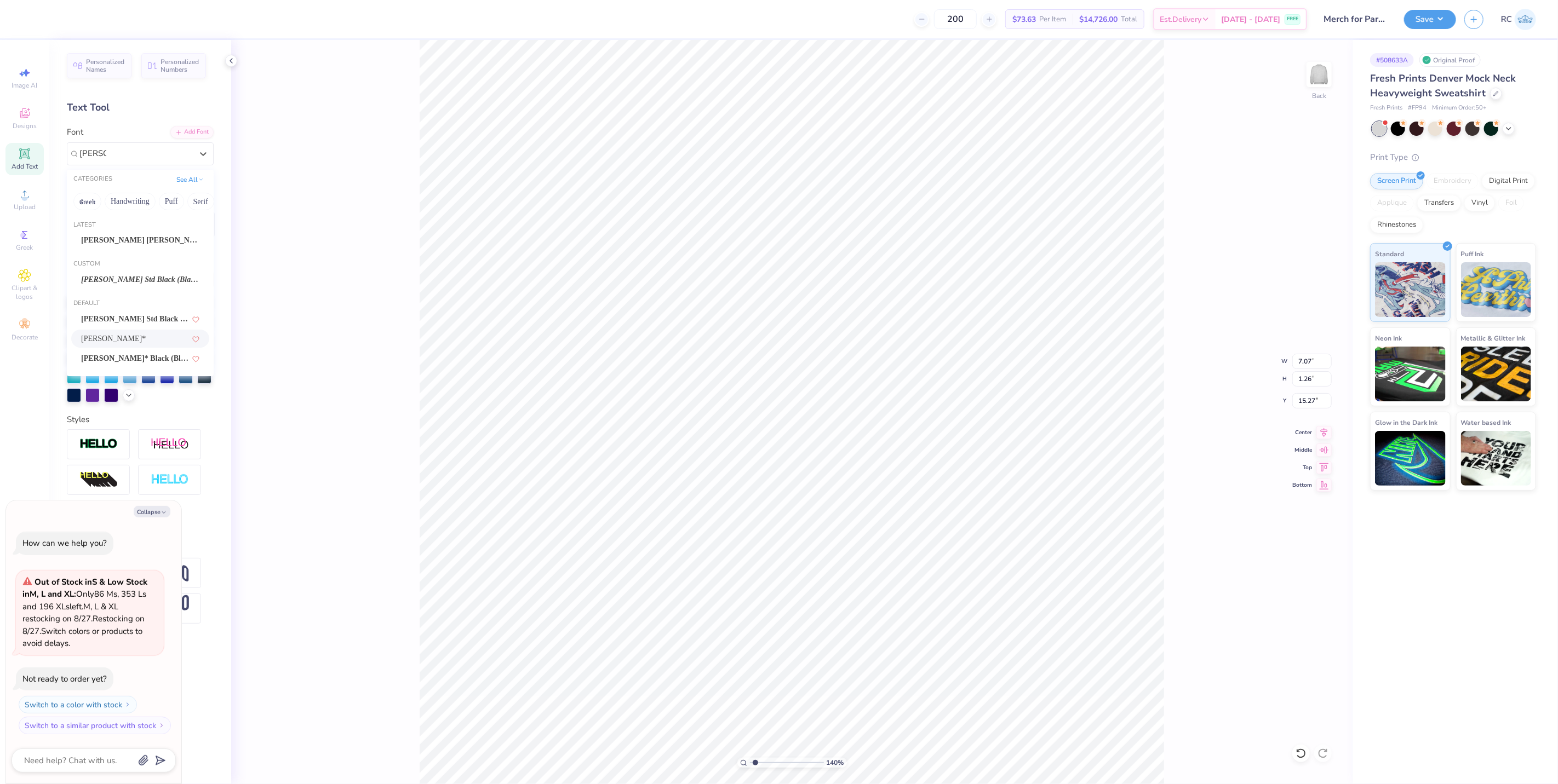
click at [161, 341] on div "Cooper*" at bounding box center [140, 339] width 119 height 11
type input "cooper"
type input "1.39584521408376"
type textarea "x"
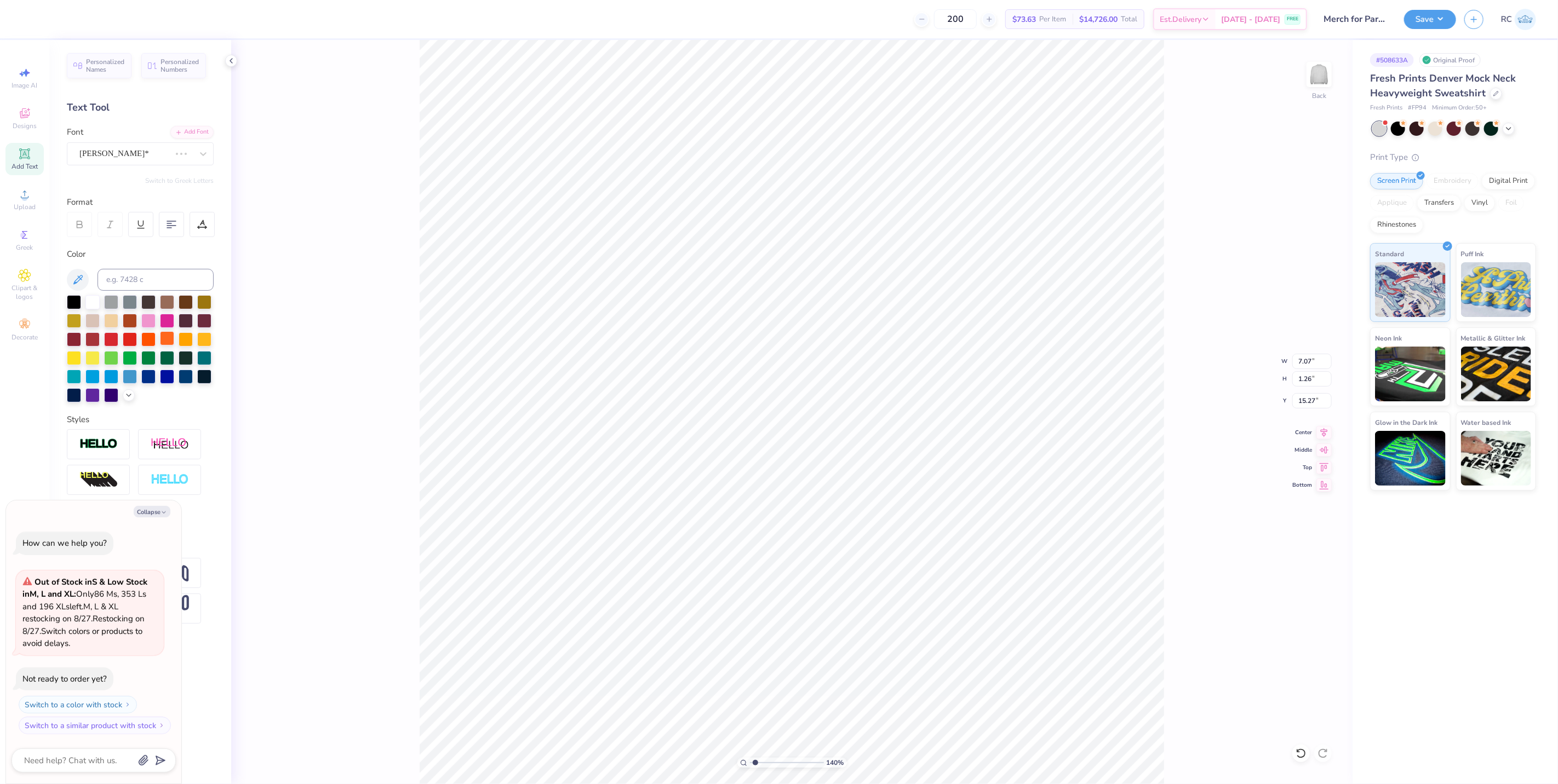
type input "1.39584521408376"
type textarea "x"
type input "1.39584521408376"
type textarea "x"
type input "1.39584521408376"
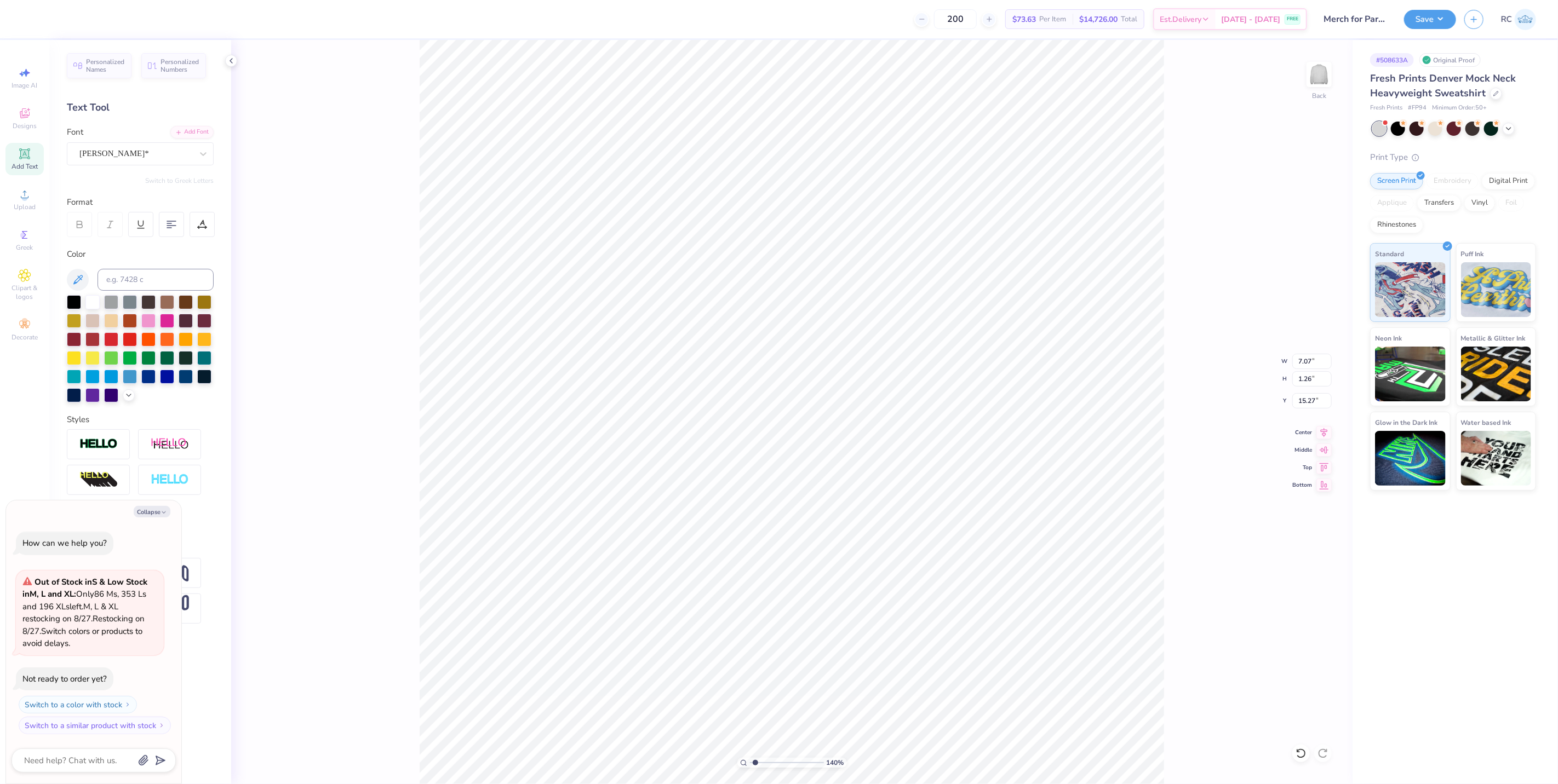
type textarea "x"
type input "5.62"
type input "1.23"
type input "15.29"
click at [165, 151] on div "Cooper*" at bounding box center [136, 154] width 115 height 17
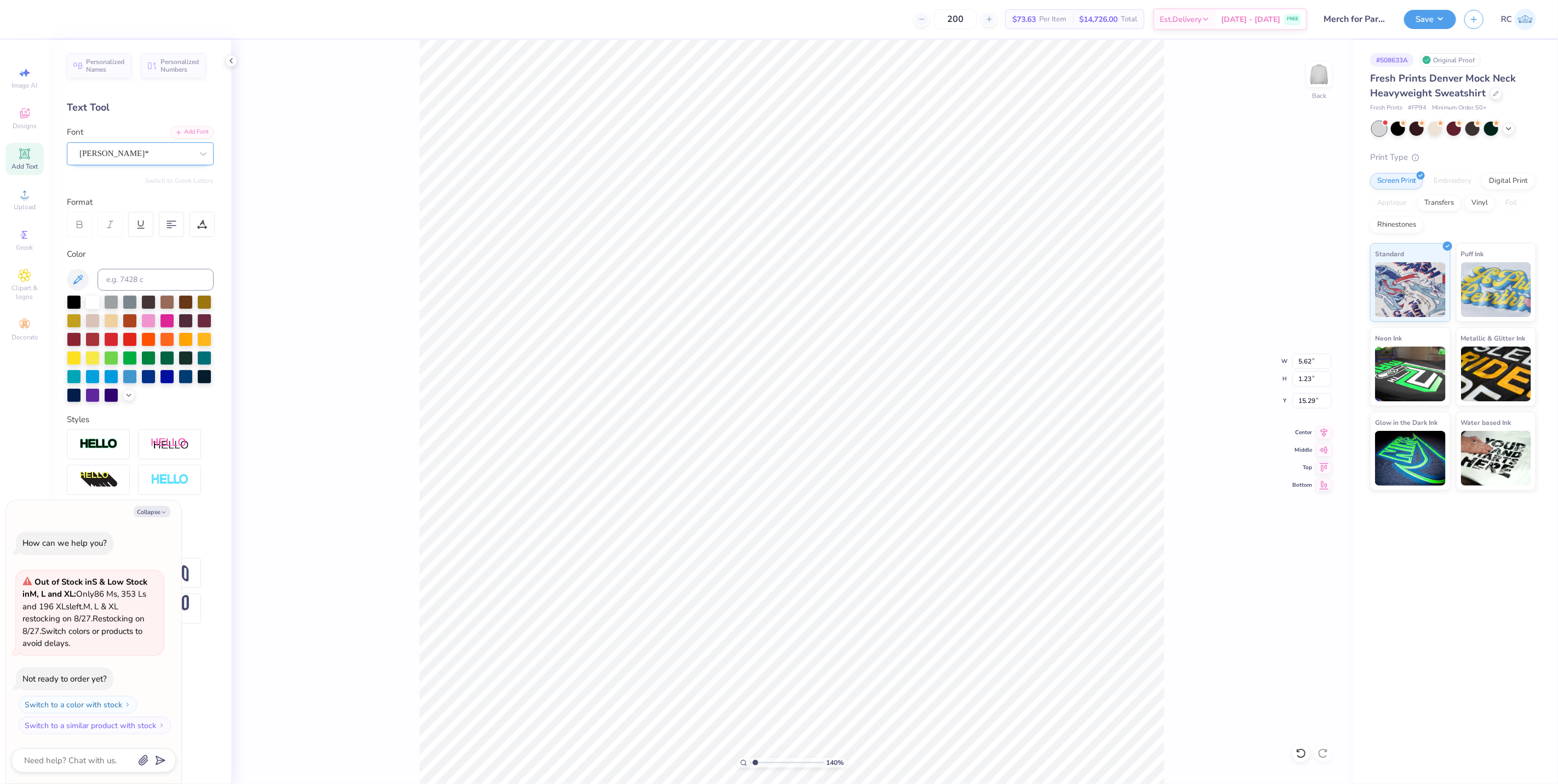
type input "1.39584521408376"
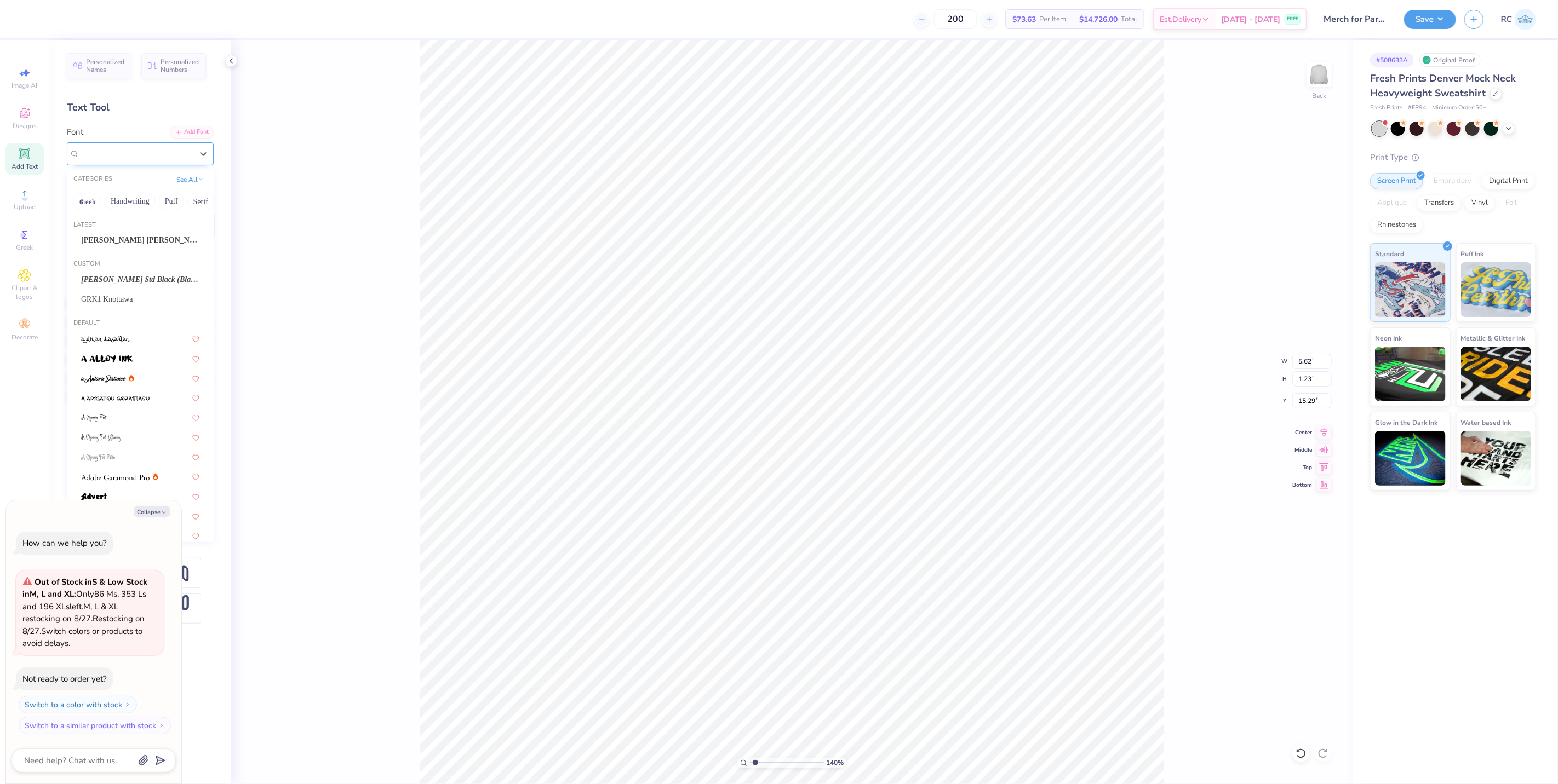
type textarea "x"
click at [177, 358] on div "Cooper* Black (Black)" at bounding box center [140, 358] width 119 height 11
type input "cooper"
type input "1.39584521408376"
type textarea "x"
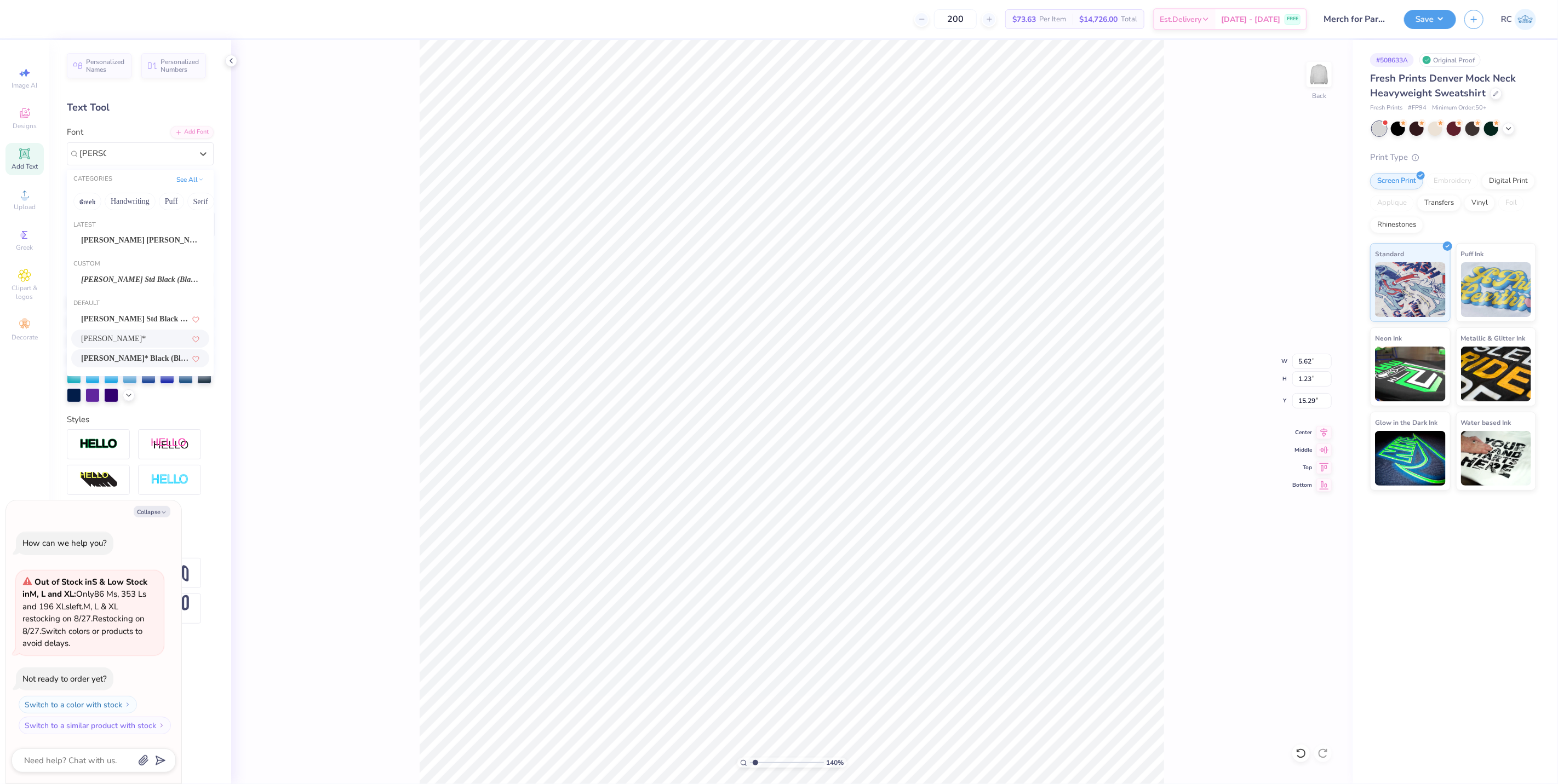
type input "7.07"
type input "1.26"
type input "15.27"
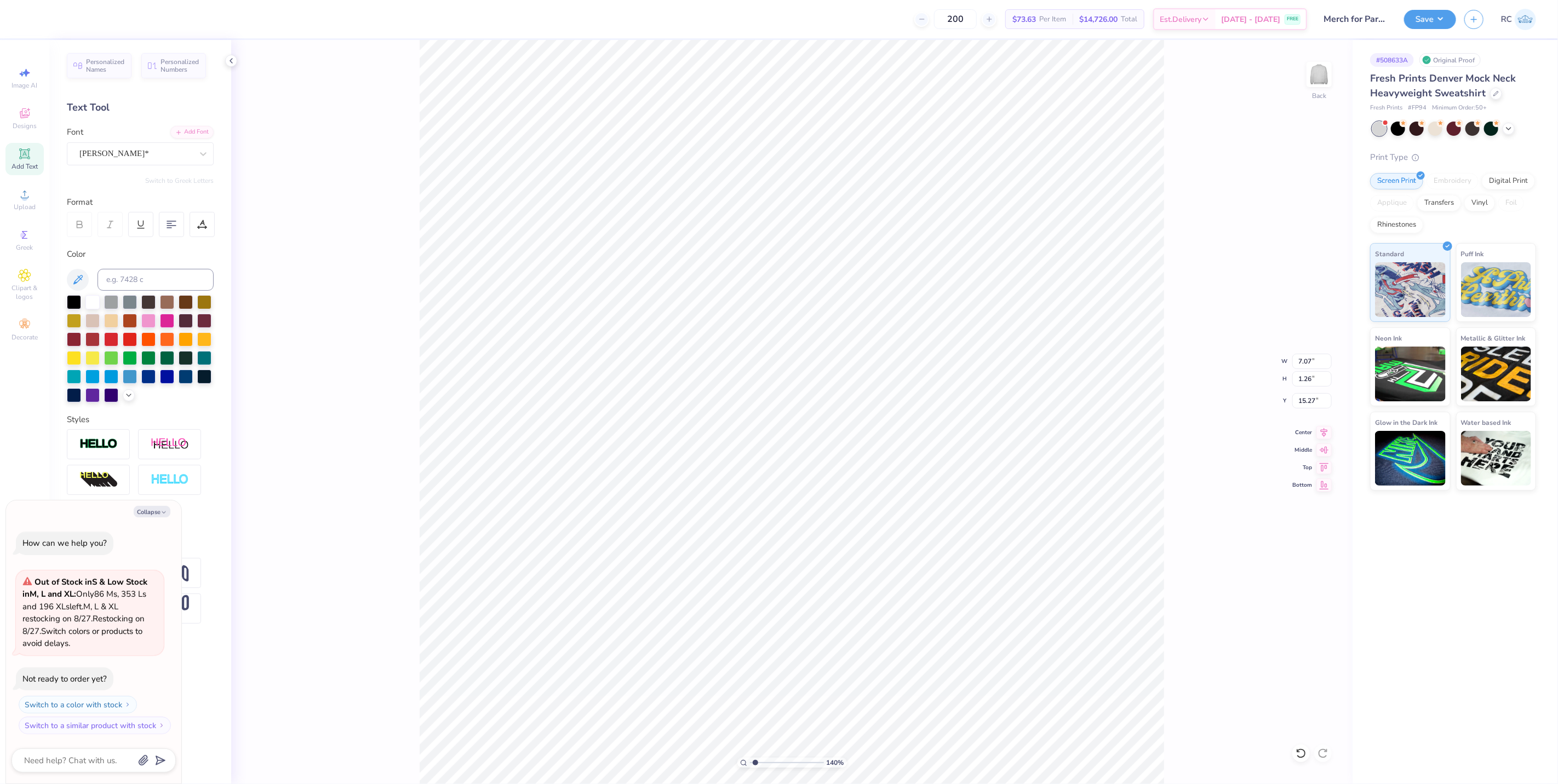
type input "1.39584521408376"
type textarea "x"
type input "1.39584521408376"
type textarea "x"
type input "1.39584521408376"
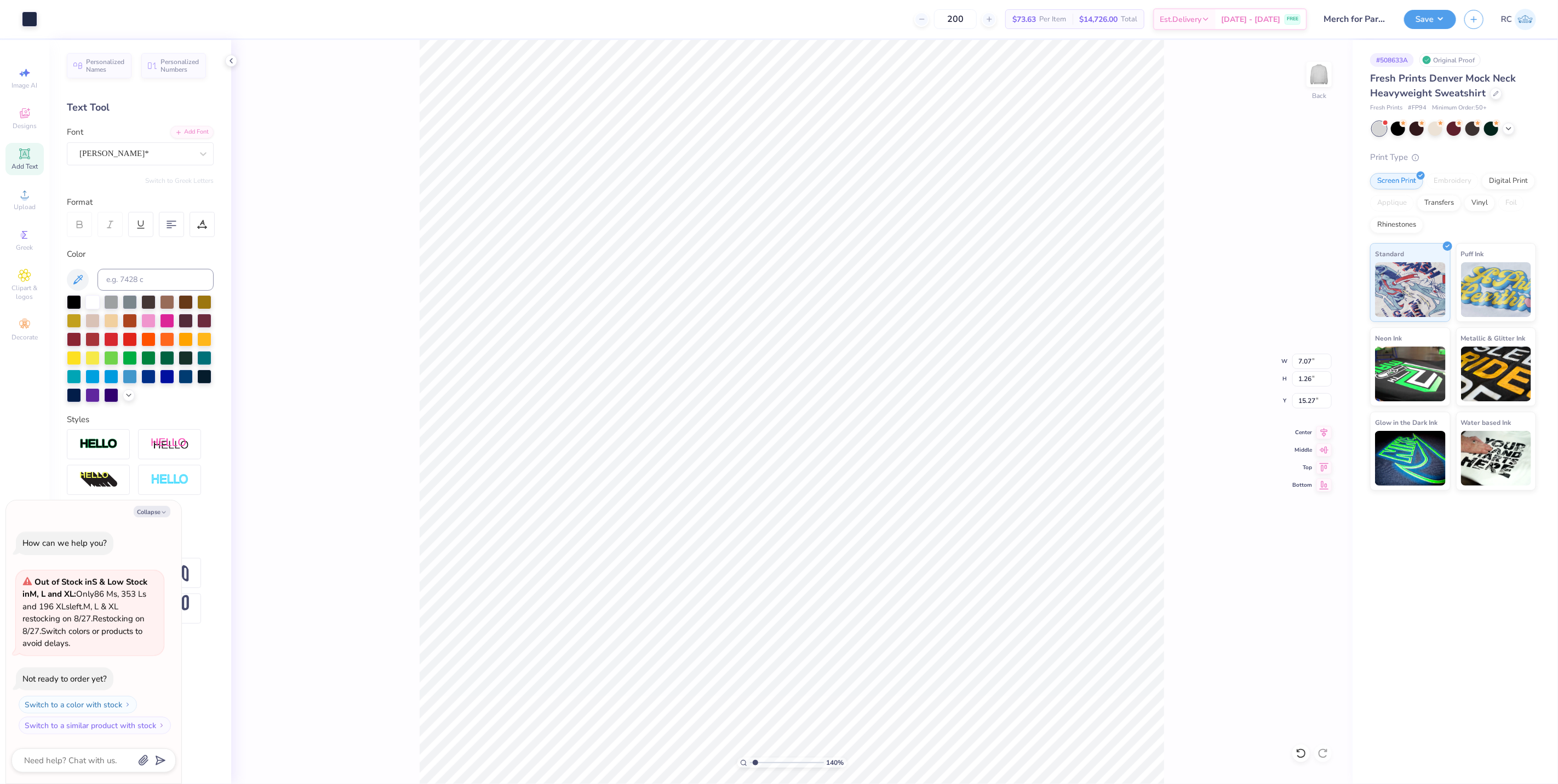
type textarea "x"
type input "1.39584521408376"
type textarea "x"
type input "13.52"
type input "1.27"
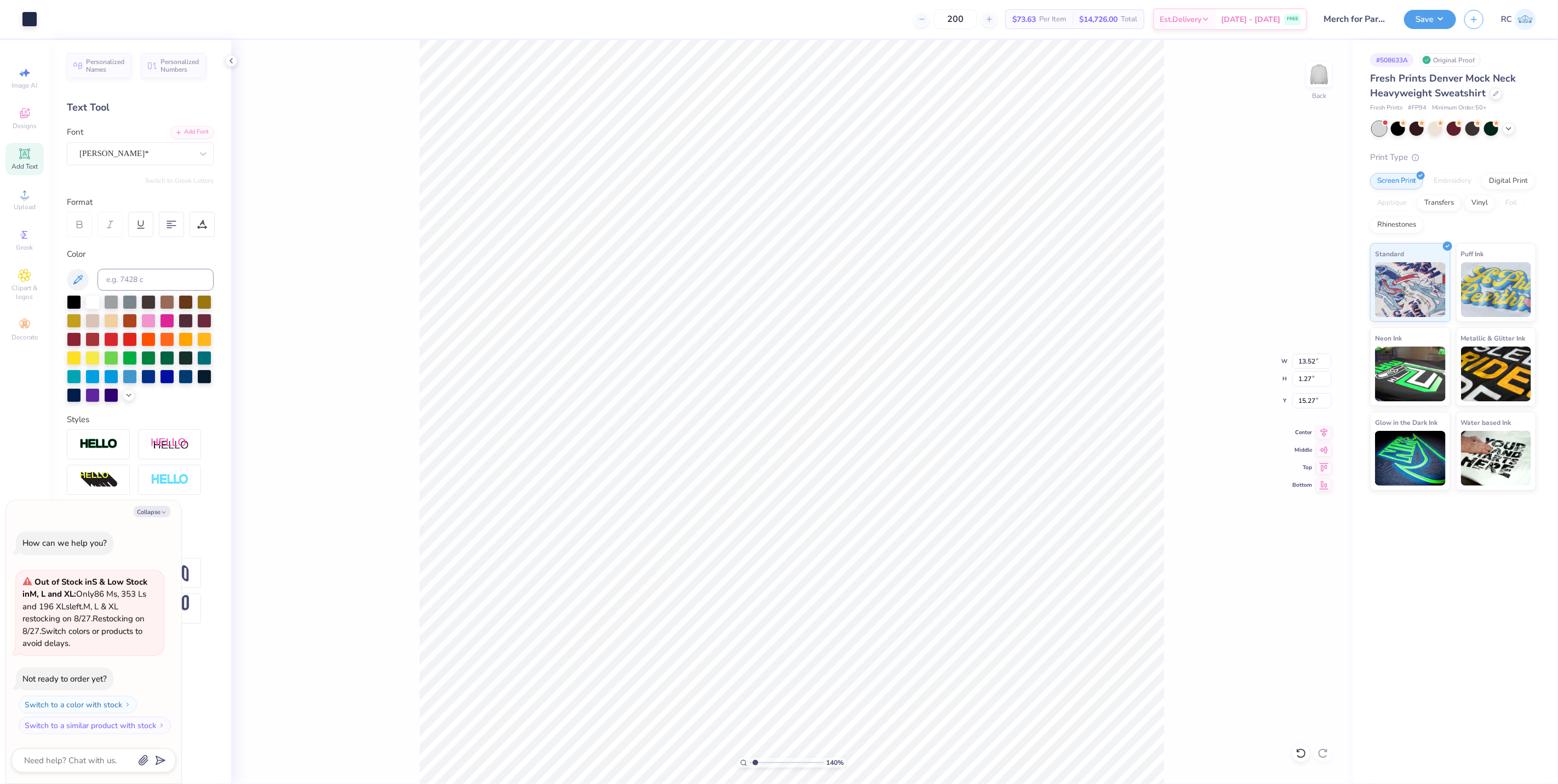
type input "1.39584521408376"
type textarea "x"
click at [205, 231] on div at bounding box center [202, 225] width 25 height 25
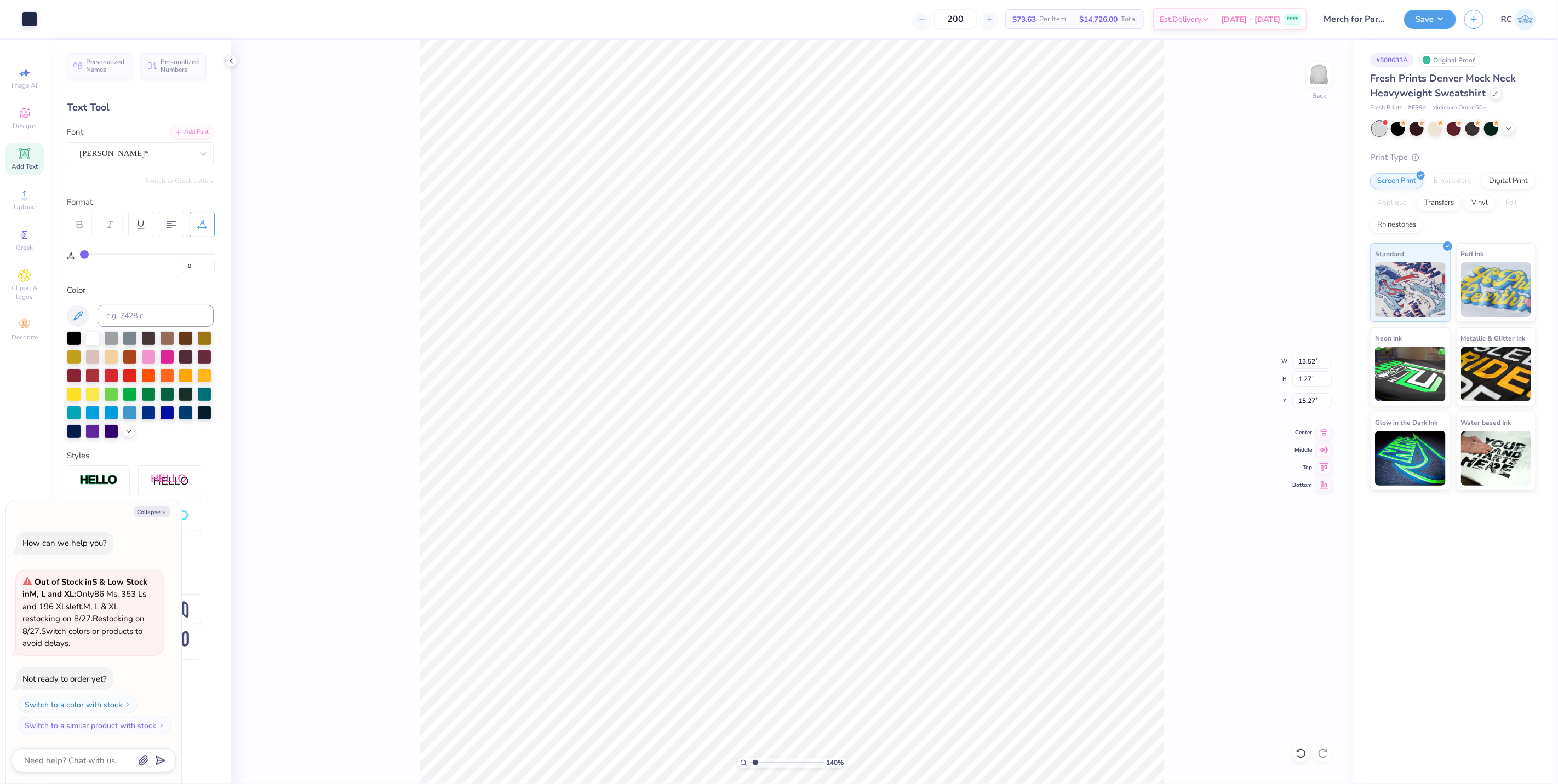
click at [205, 231] on div at bounding box center [202, 225] width 25 height 25
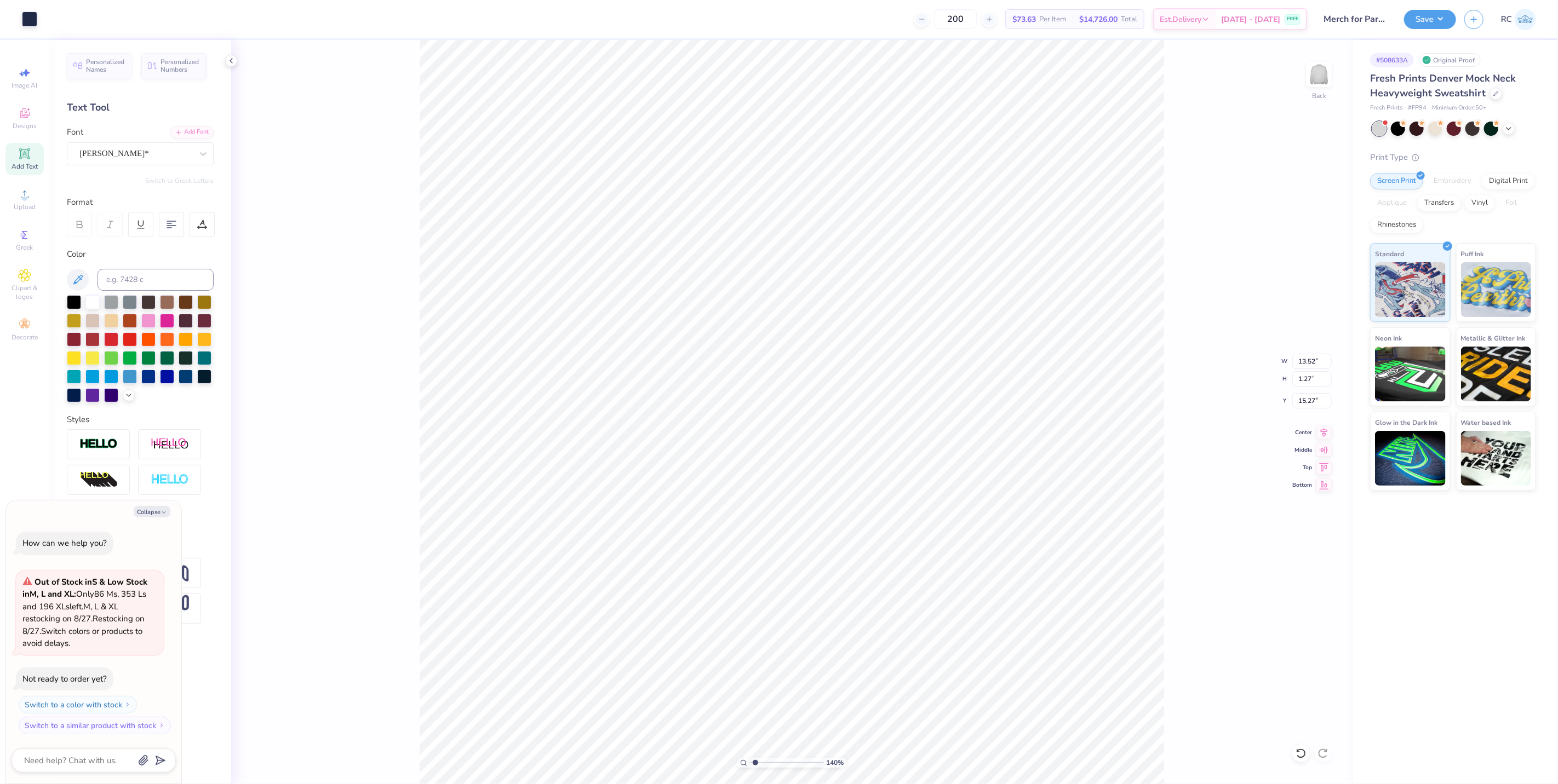
type input "1.39584521408376"
type textarea "x"
type input "1.39584521408376"
type textarea "x"
type input "1.39584521408376"
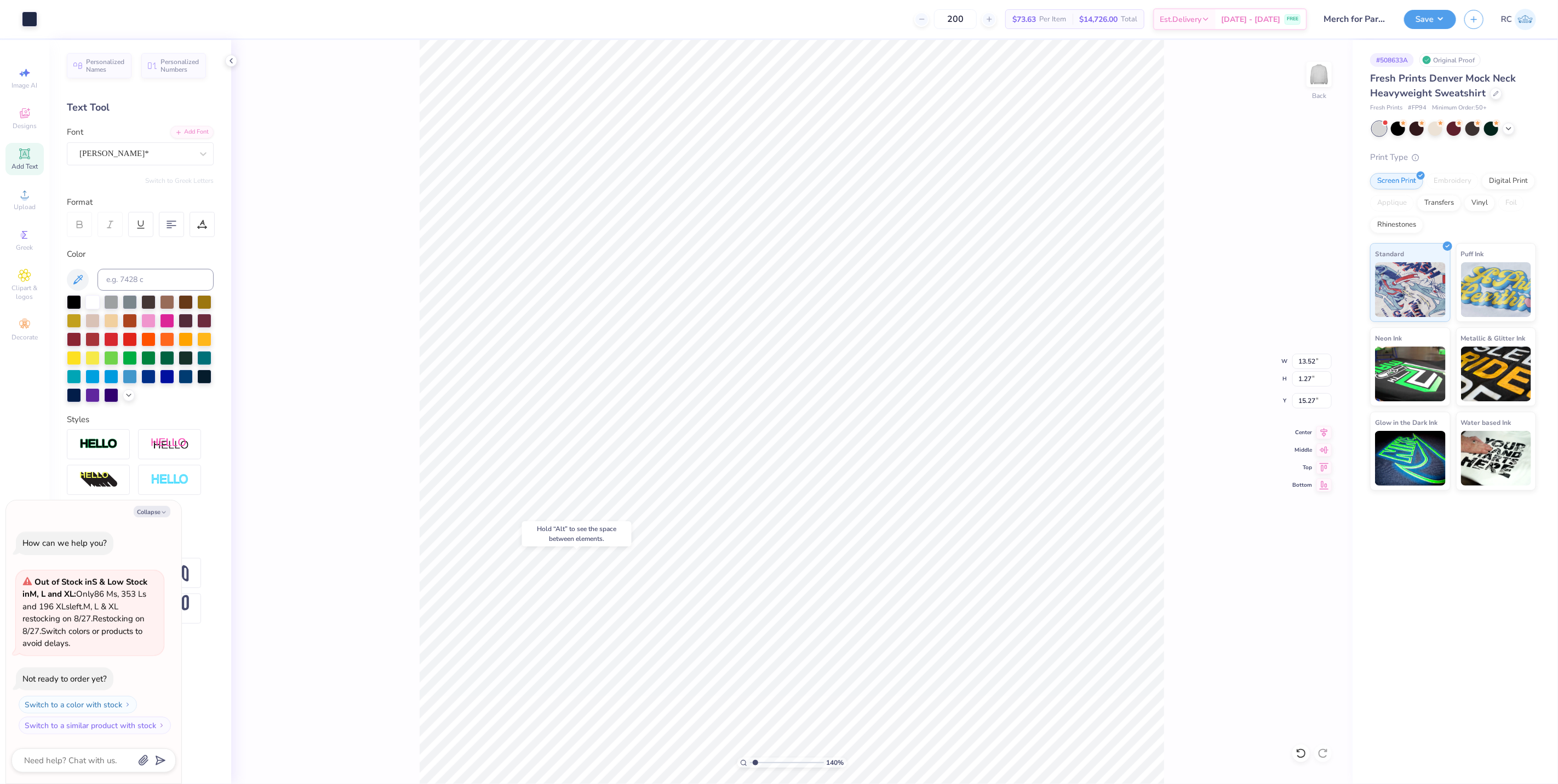
type textarea "x"
type input "7.07"
type input "1.26"
type input "1.39584521408376"
type textarea "x"
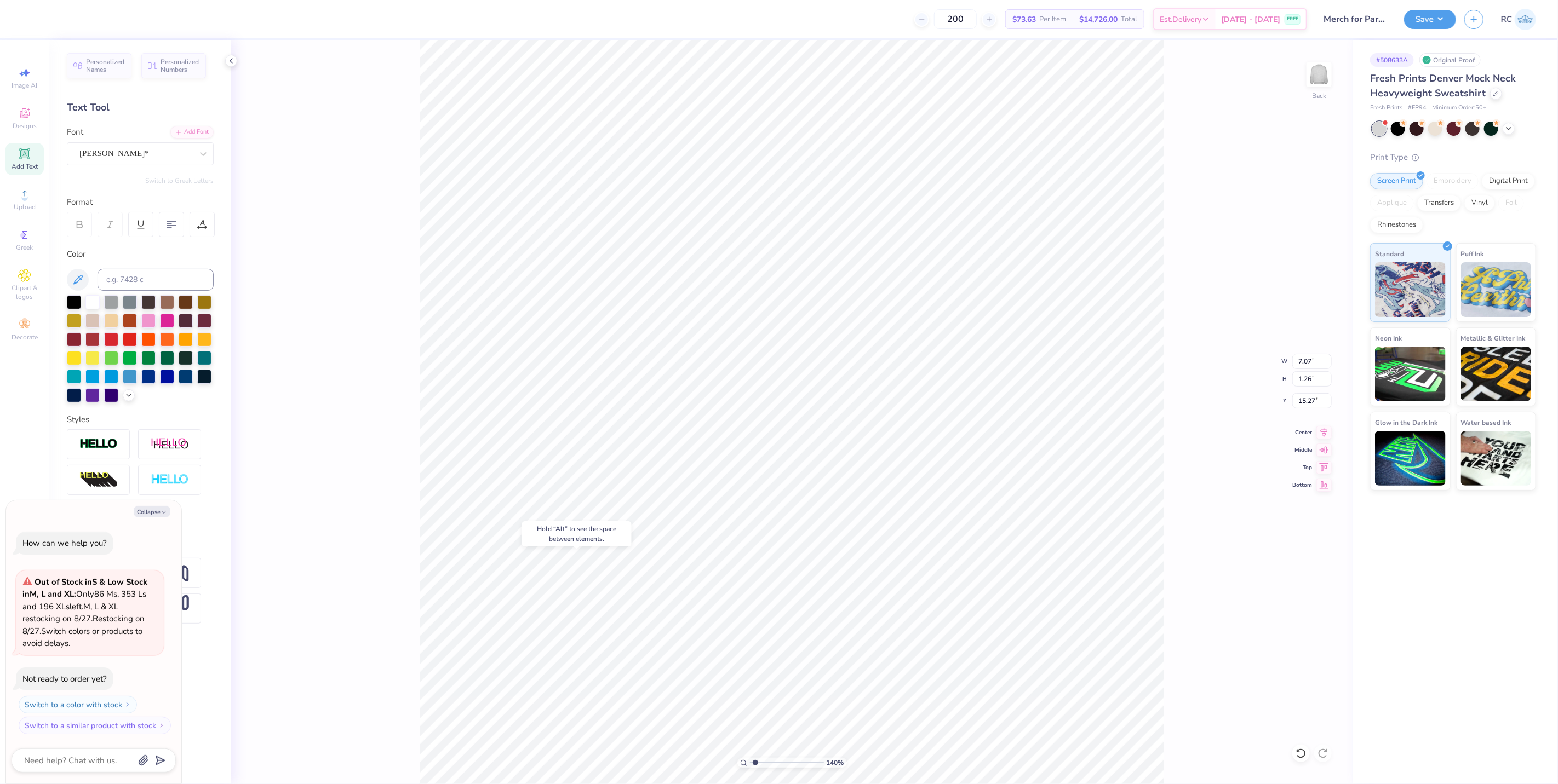
type input "13.52"
type input "1.27"
type input "1.39584521408376"
type textarea "x"
type input "1.39584521408376"
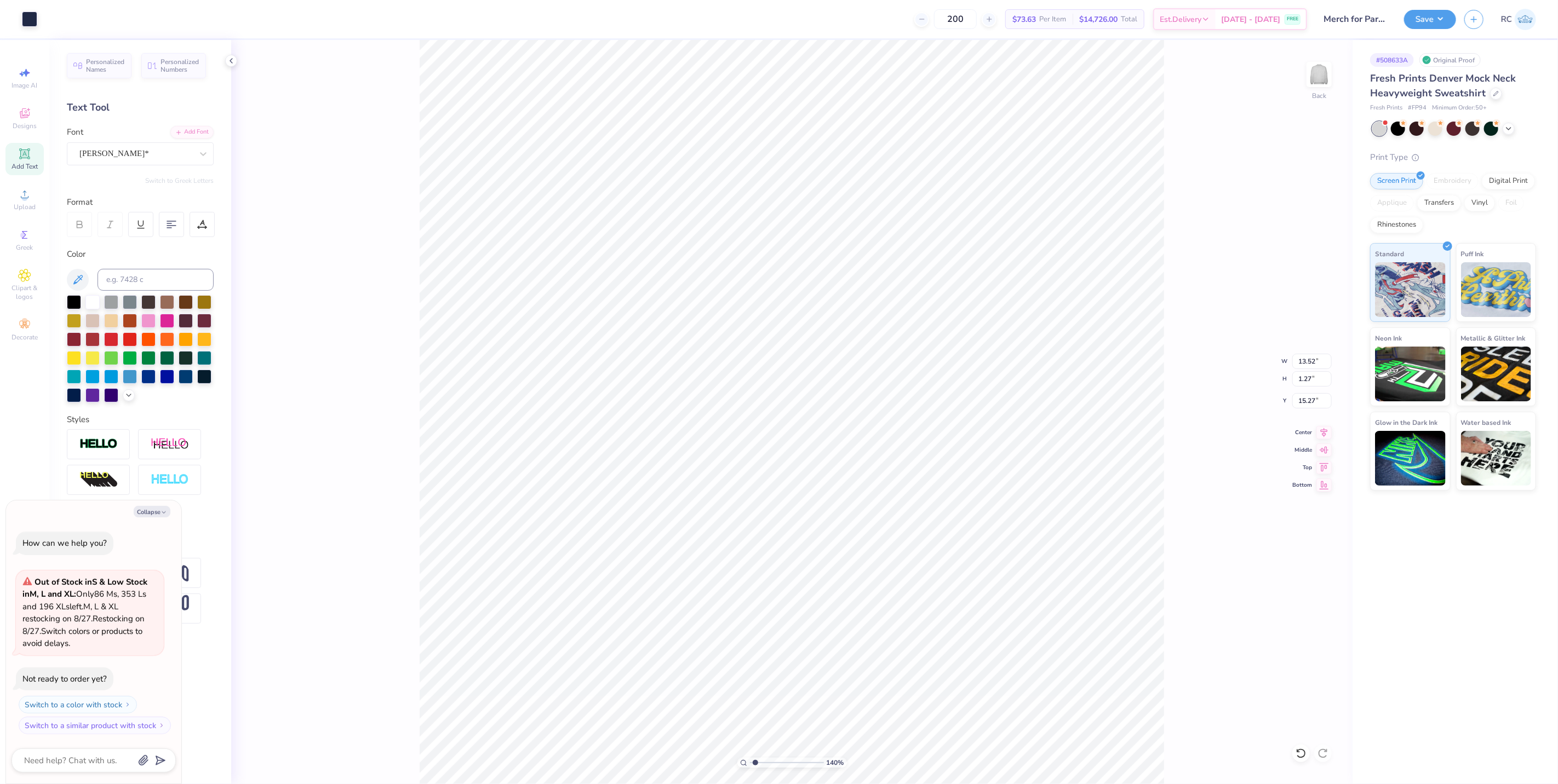
type textarea "x"
type input "11.81"
type input "1.11"
type input "15.43"
type input "1.39584521408376"
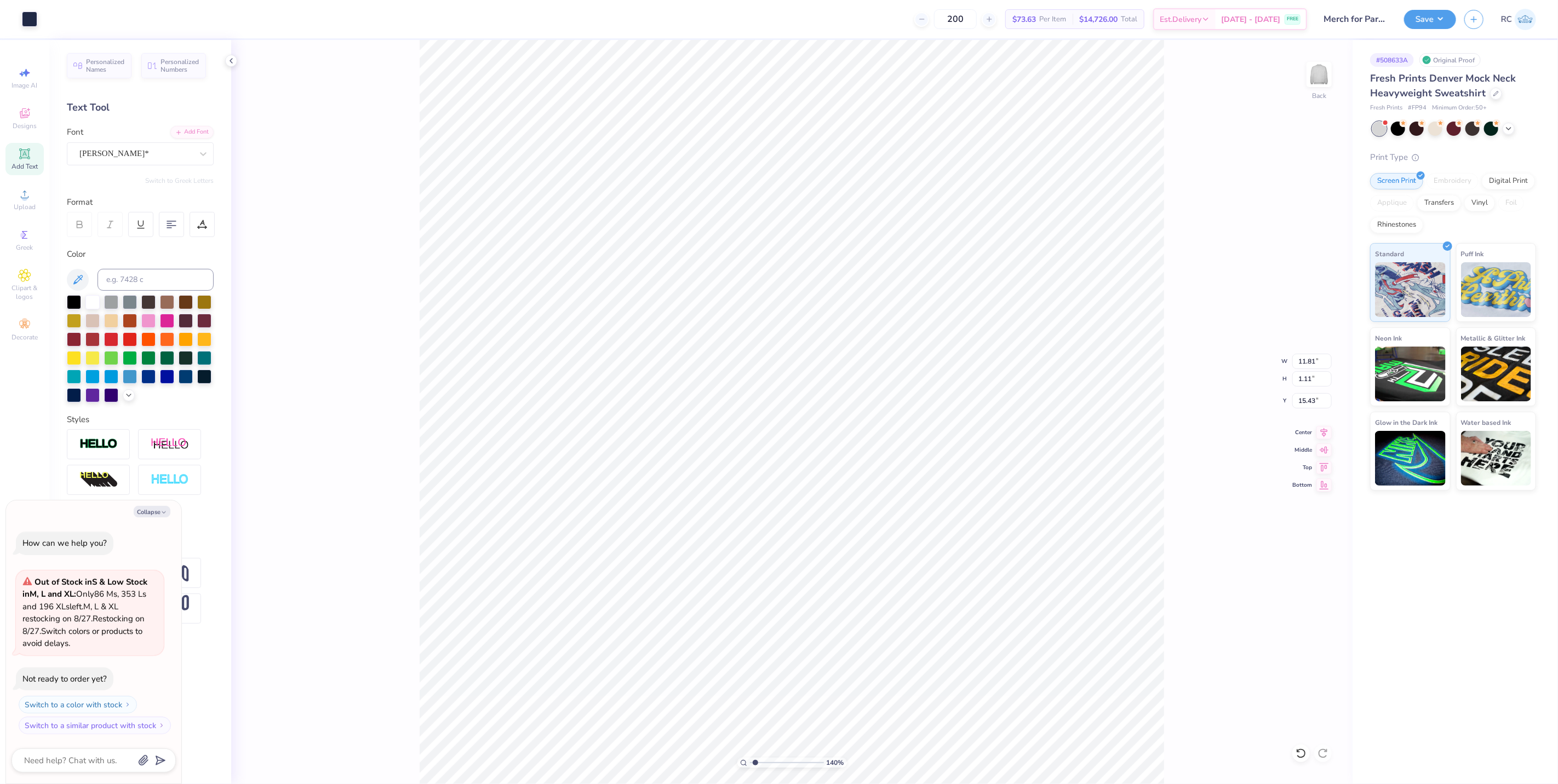
type textarea "x"
type input "1.39584521408376"
type textarea "x"
type input "13.52"
type input "1.27"
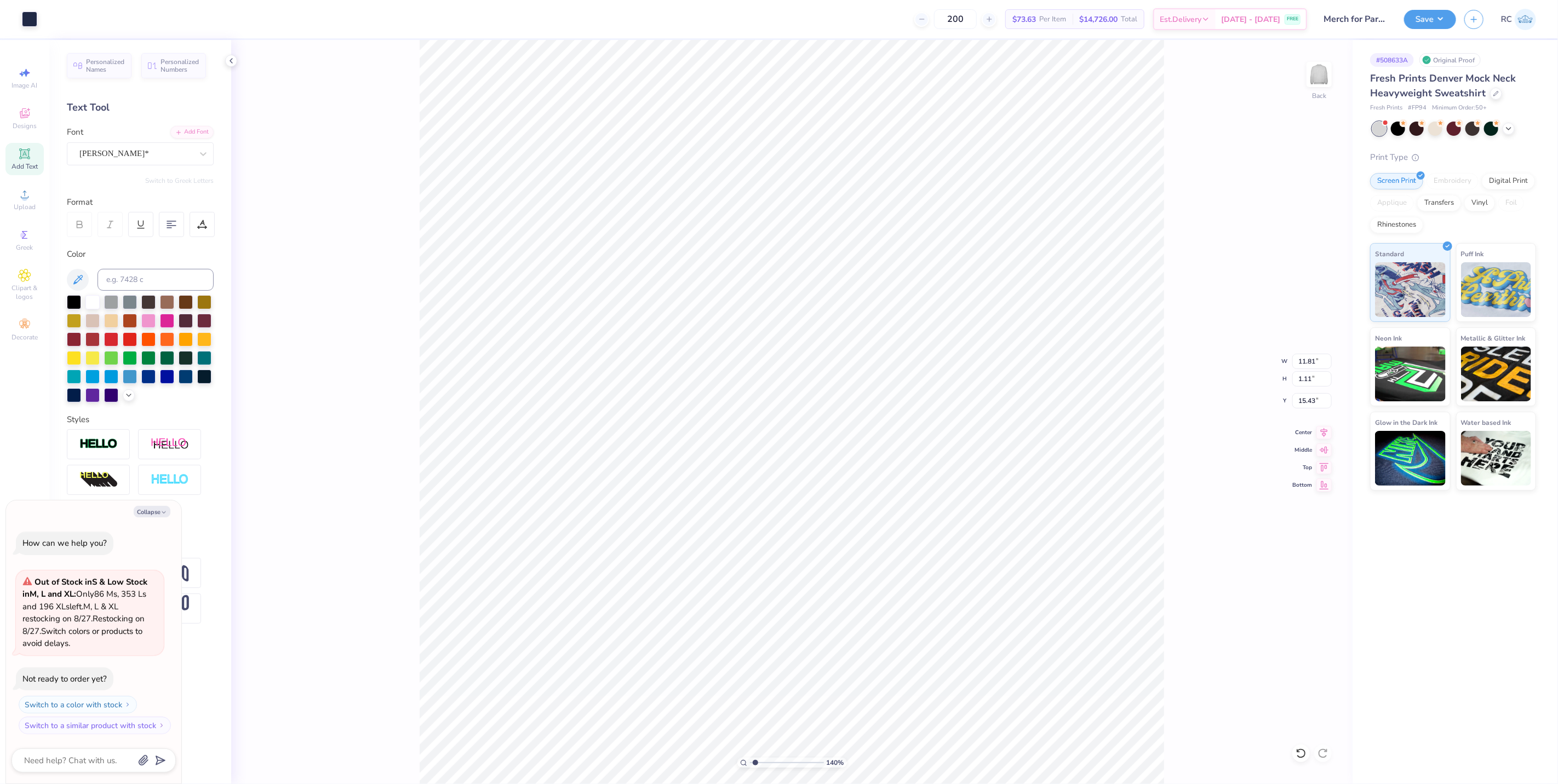
type input "15.27"
type input "1.39584521408376"
type textarea "x"
type input "1.39584521408376"
type textarea "x"
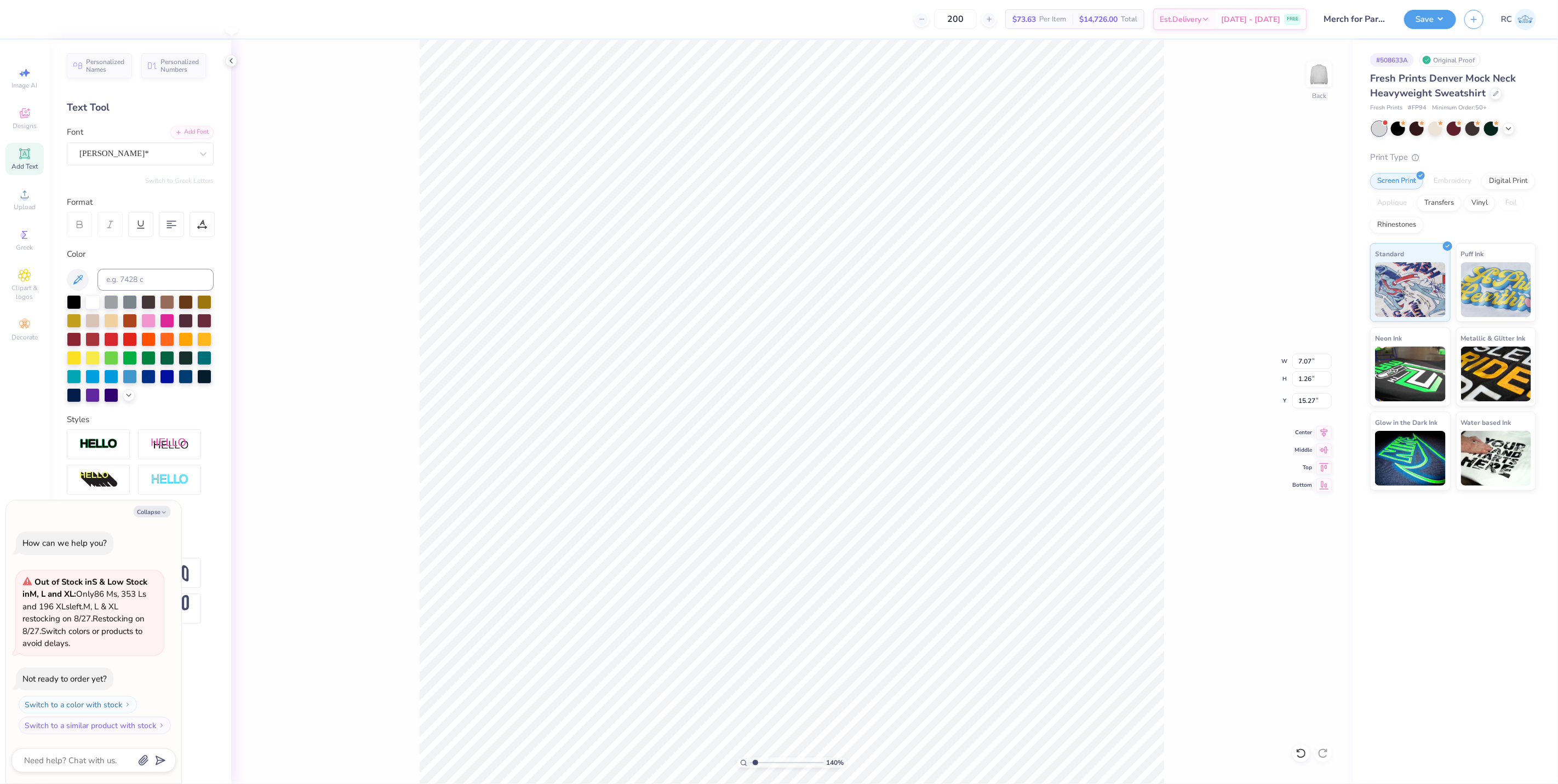
type input "1.39584521408376"
type textarea "x"
type input "1.39584521408376"
type textarea "x"
type input "1.39584521408376"
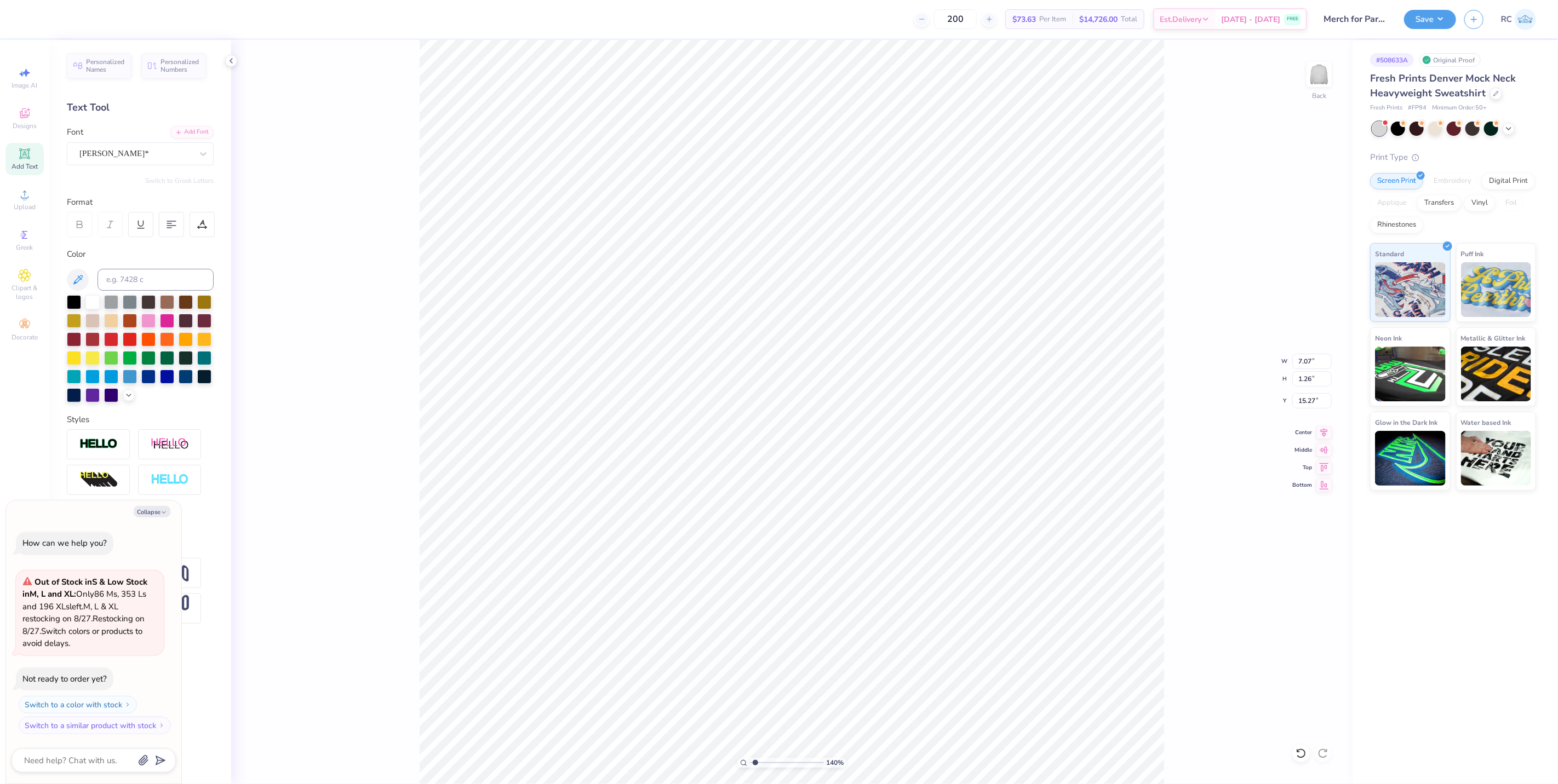
type textarea "x"
type input "1.39584521408376"
type textarea "x"
type input "1.39584521408376"
type textarea "x"
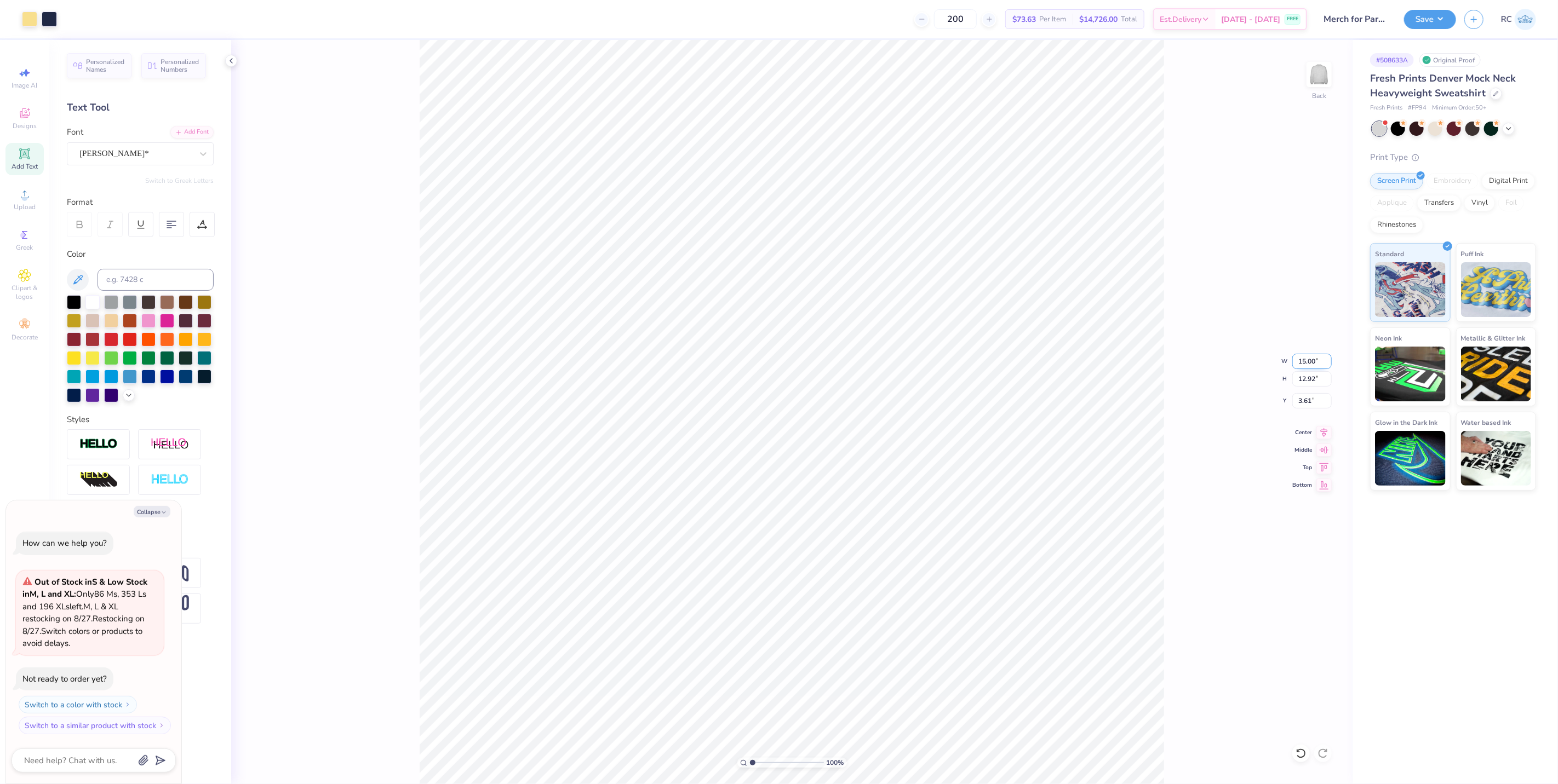
click at [1306, 368] on input "15.00" at bounding box center [1312, 361] width 39 height 15
click at [1319, 404] on input "4.90" at bounding box center [1312, 400] width 39 height 15
drag, startPoint x: 1316, startPoint y: 402, endPoint x: 1266, endPoint y: 404, distance: 50.0
click at [1266, 405] on div "100 % Back W 12.00 12.00 " H 10.34 10.34 " Y 3.00 3.00 " Center Middle Top Bott…" at bounding box center [792, 412] width 1121 height 744
click at [1318, 401] on input "3.00" at bounding box center [1312, 400] width 39 height 15
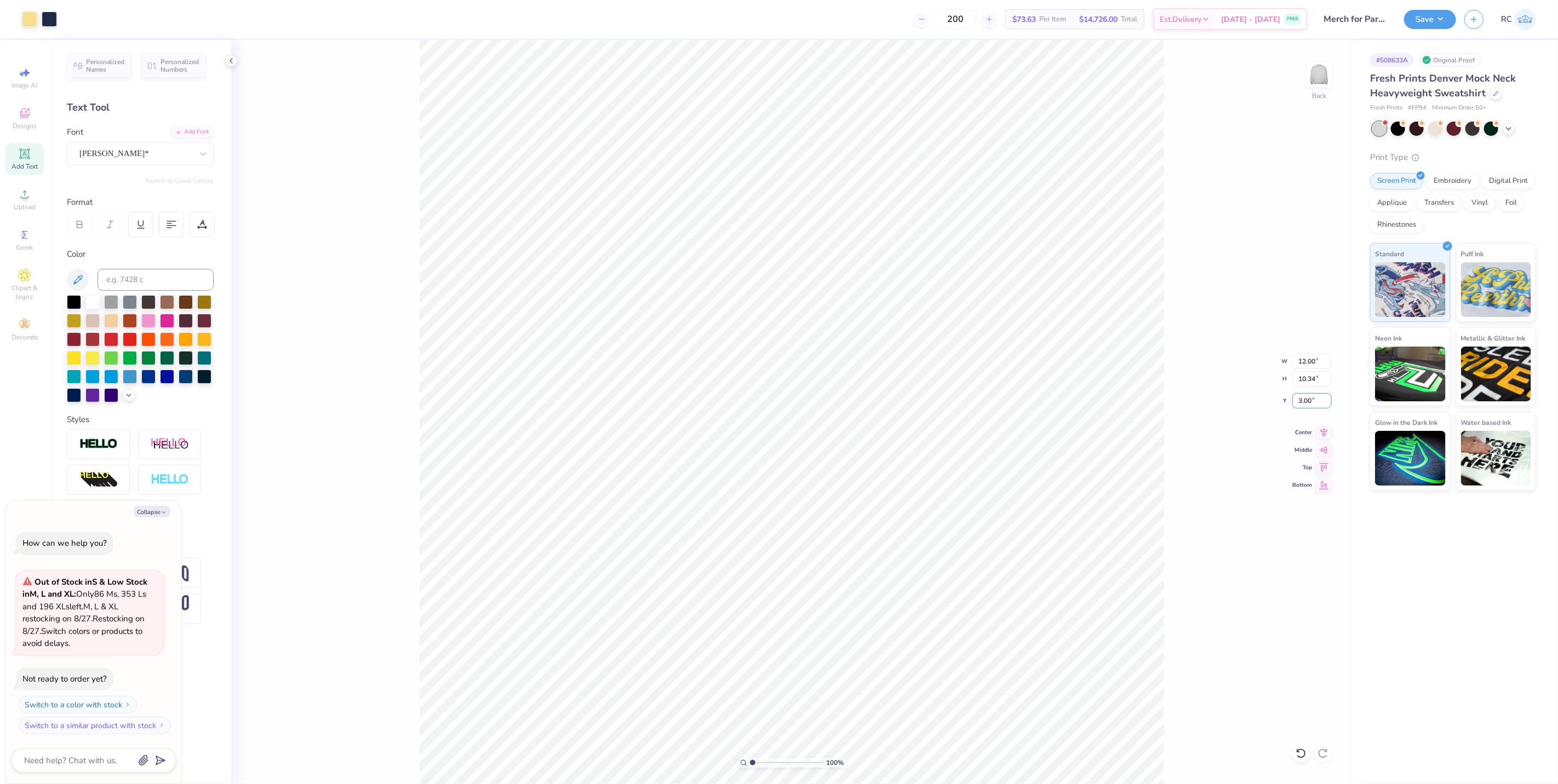
drag, startPoint x: 1318, startPoint y: 402, endPoint x: 1291, endPoint y: 406, distance: 27.3
click at [1292, 406] on div "100 % Back W 12.00 12.00 " H 10.34 10.34 " Y 3.00 3.00 " Center Middle Top Bott…" at bounding box center [792, 412] width 1121 height 744
click at [1227, 412] on div "100 % Back" at bounding box center [792, 412] width 1121 height 744
click at [1305, 395] on input "3.00" at bounding box center [1312, 400] width 39 height 15
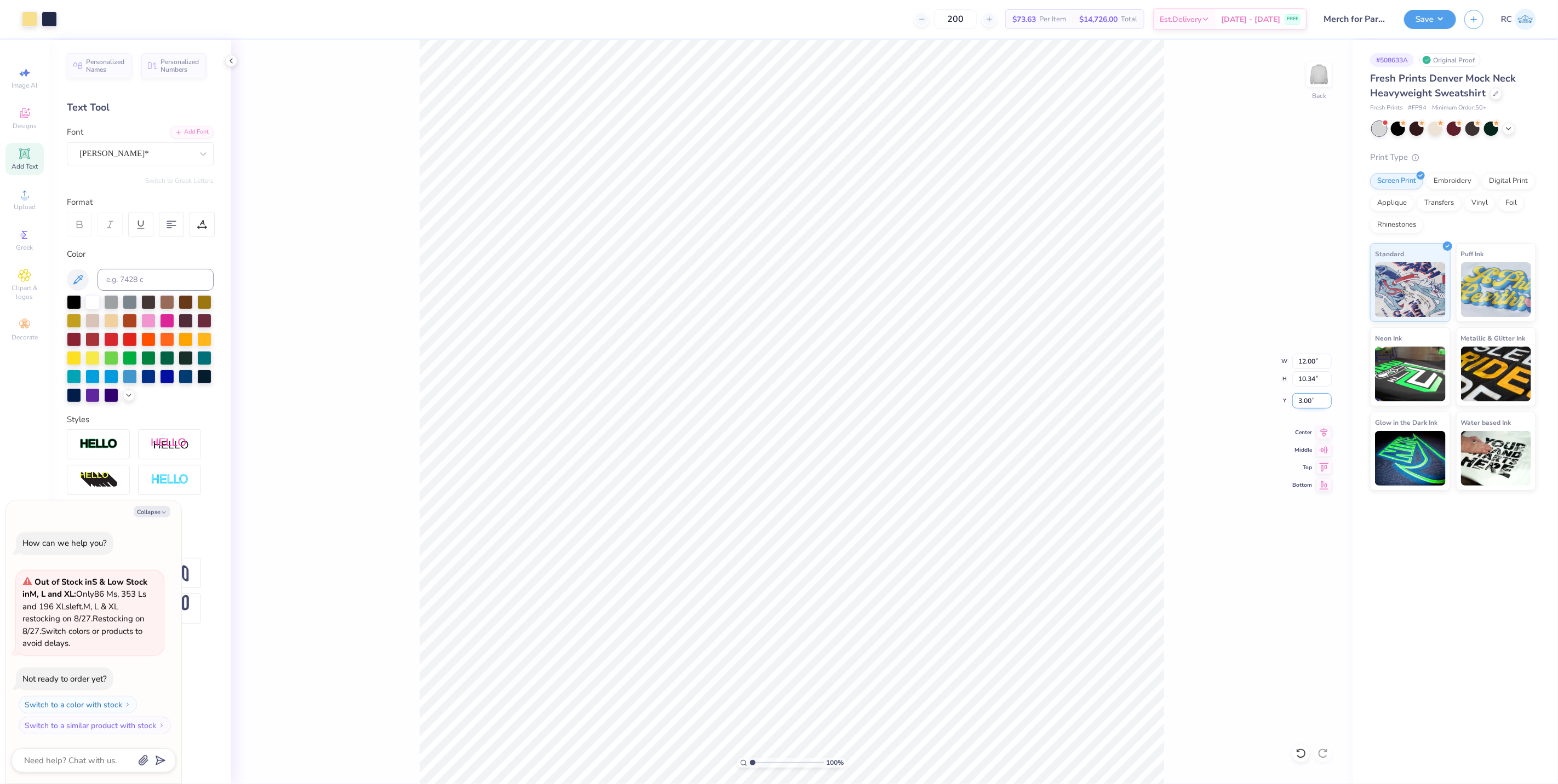
click at [1305, 395] on input "3.00" at bounding box center [1312, 400] width 39 height 15
click at [1233, 426] on div "100 % Back W 12.00 12.00 " H 10.34 10.34 " Y 2.00 2.00 " Center Middle Top Bott…" at bounding box center [792, 412] width 1121 height 744
click at [1432, 24] on button "Save" at bounding box center [1430, 18] width 52 height 19
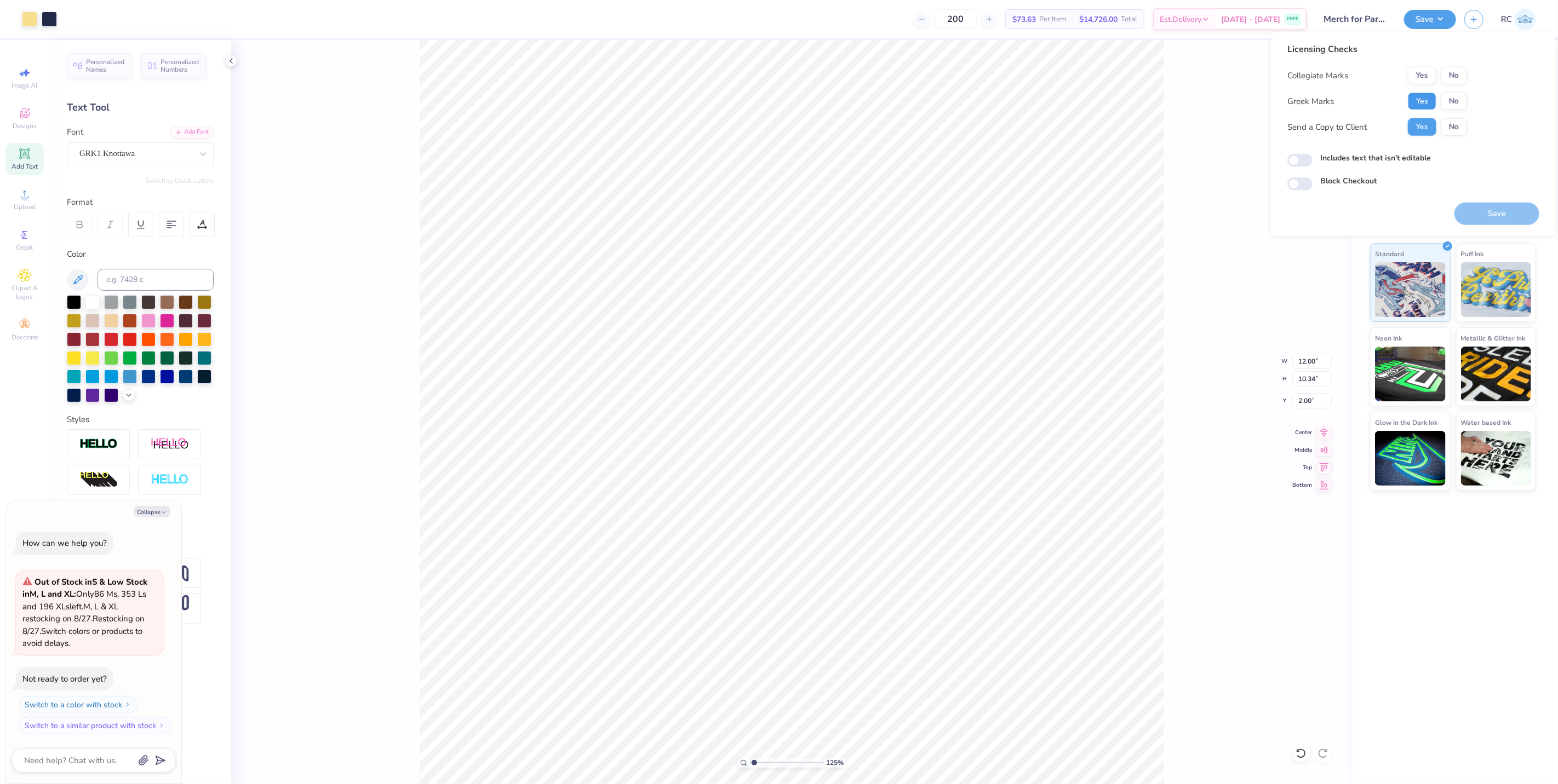
click at [1421, 105] on button "Yes" at bounding box center [1422, 101] width 28 height 18
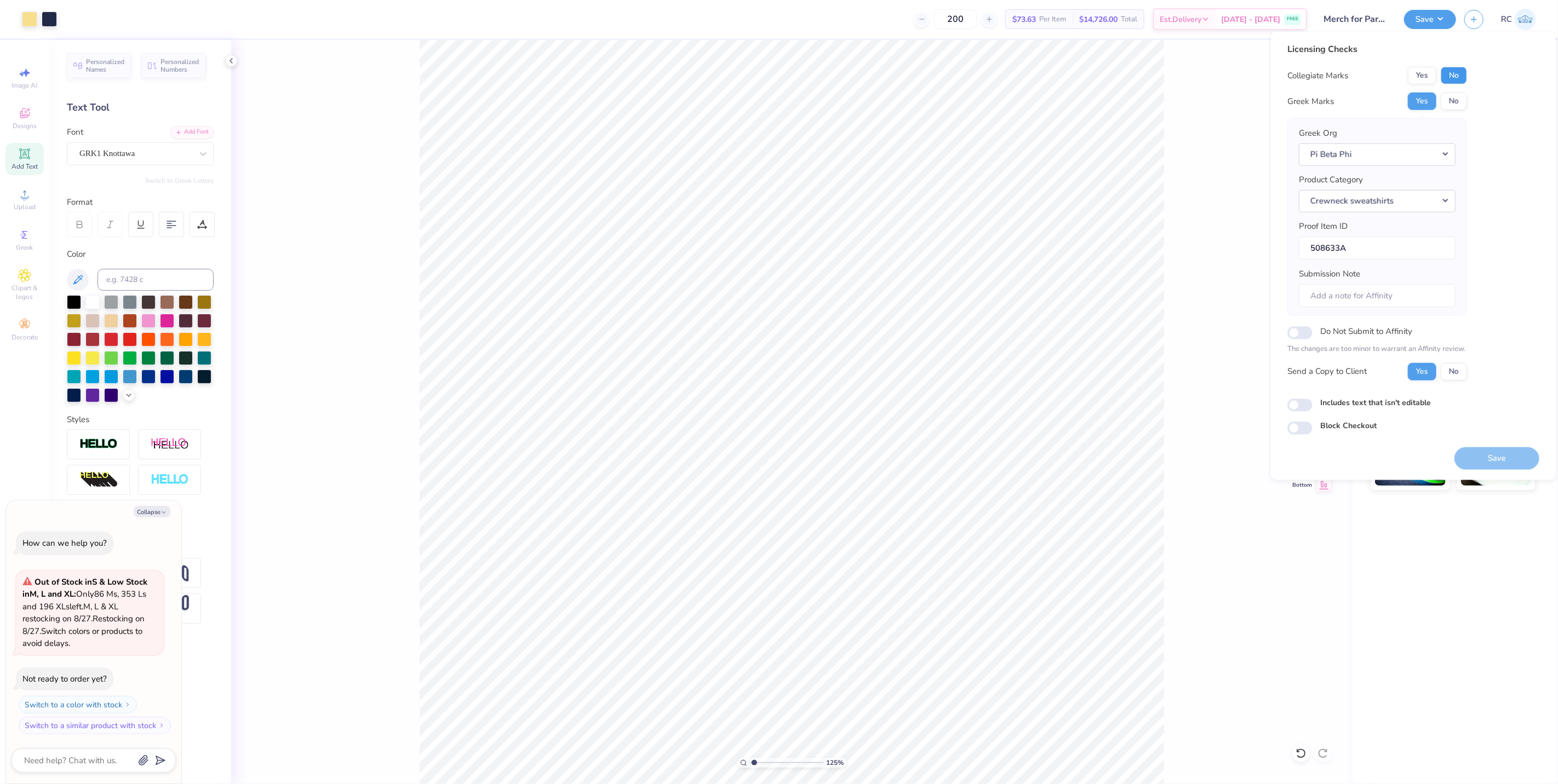
click at [1462, 77] on button "No" at bounding box center [1453, 76] width 26 height 18
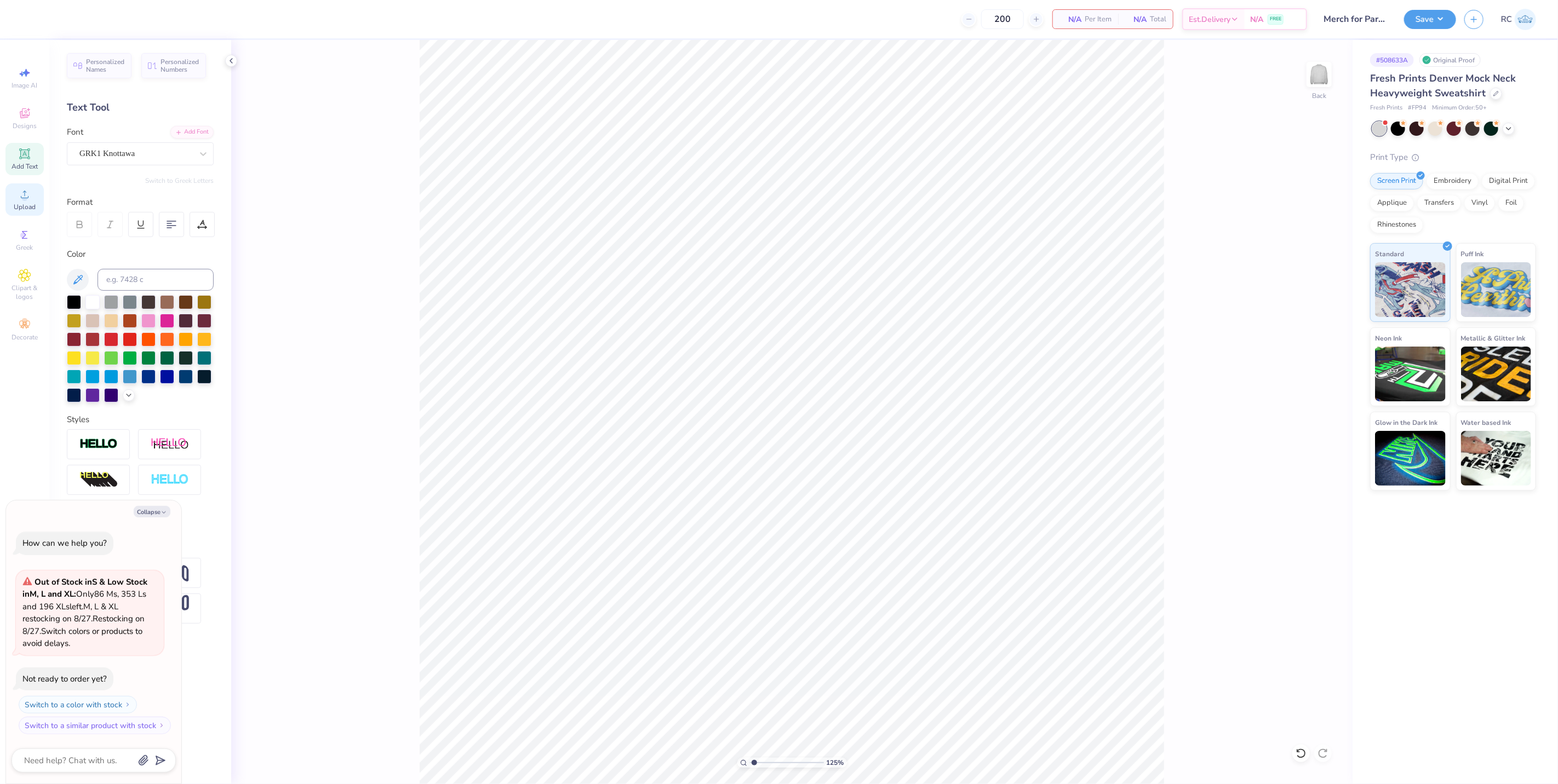
click at [31, 197] on div "Upload" at bounding box center [24, 199] width 38 height 32
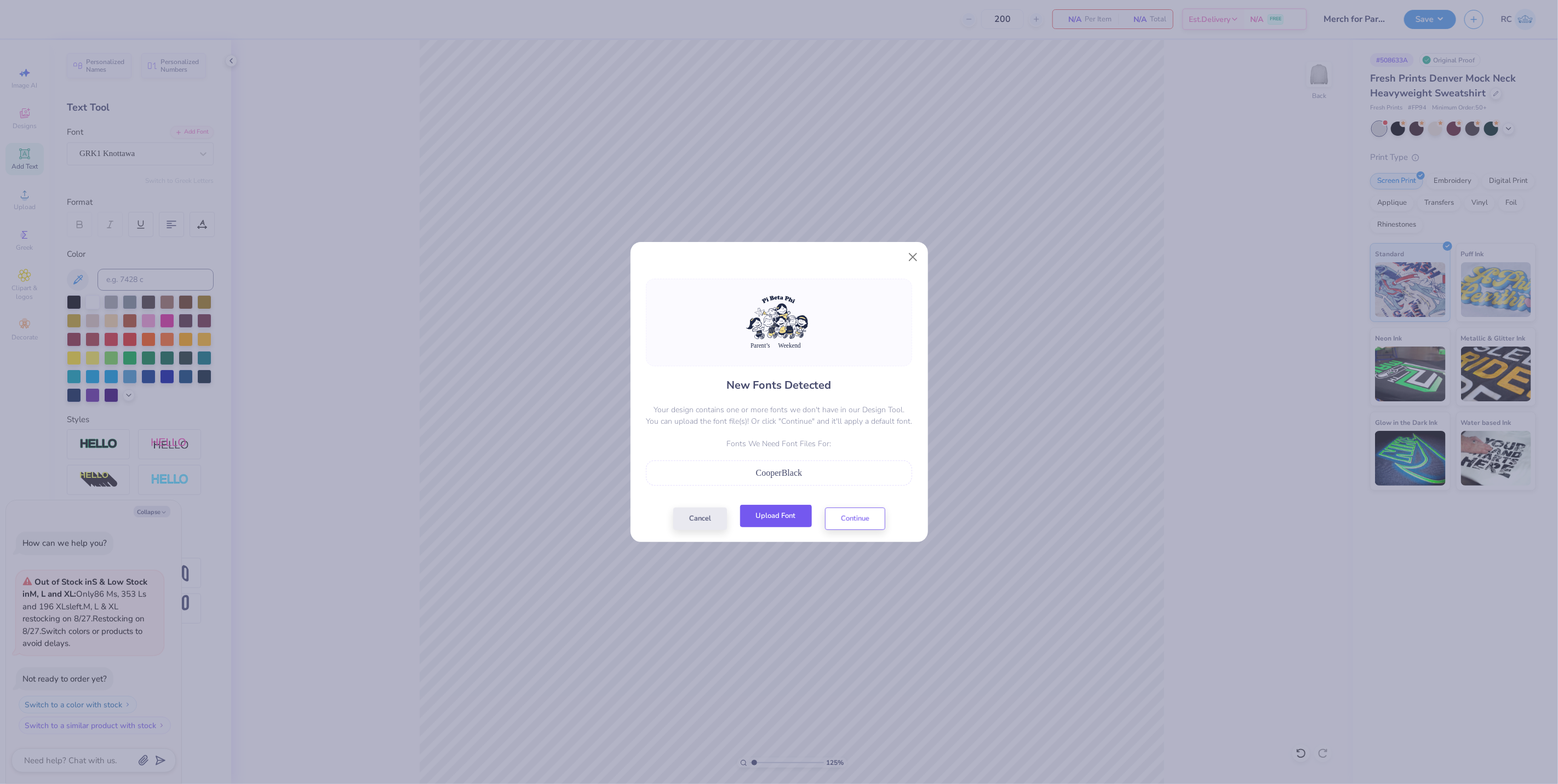
click at [796, 519] on button "Upload Font" at bounding box center [776, 516] width 72 height 22
click at [860, 518] on button "Continue" at bounding box center [855, 516] width 60 height 22
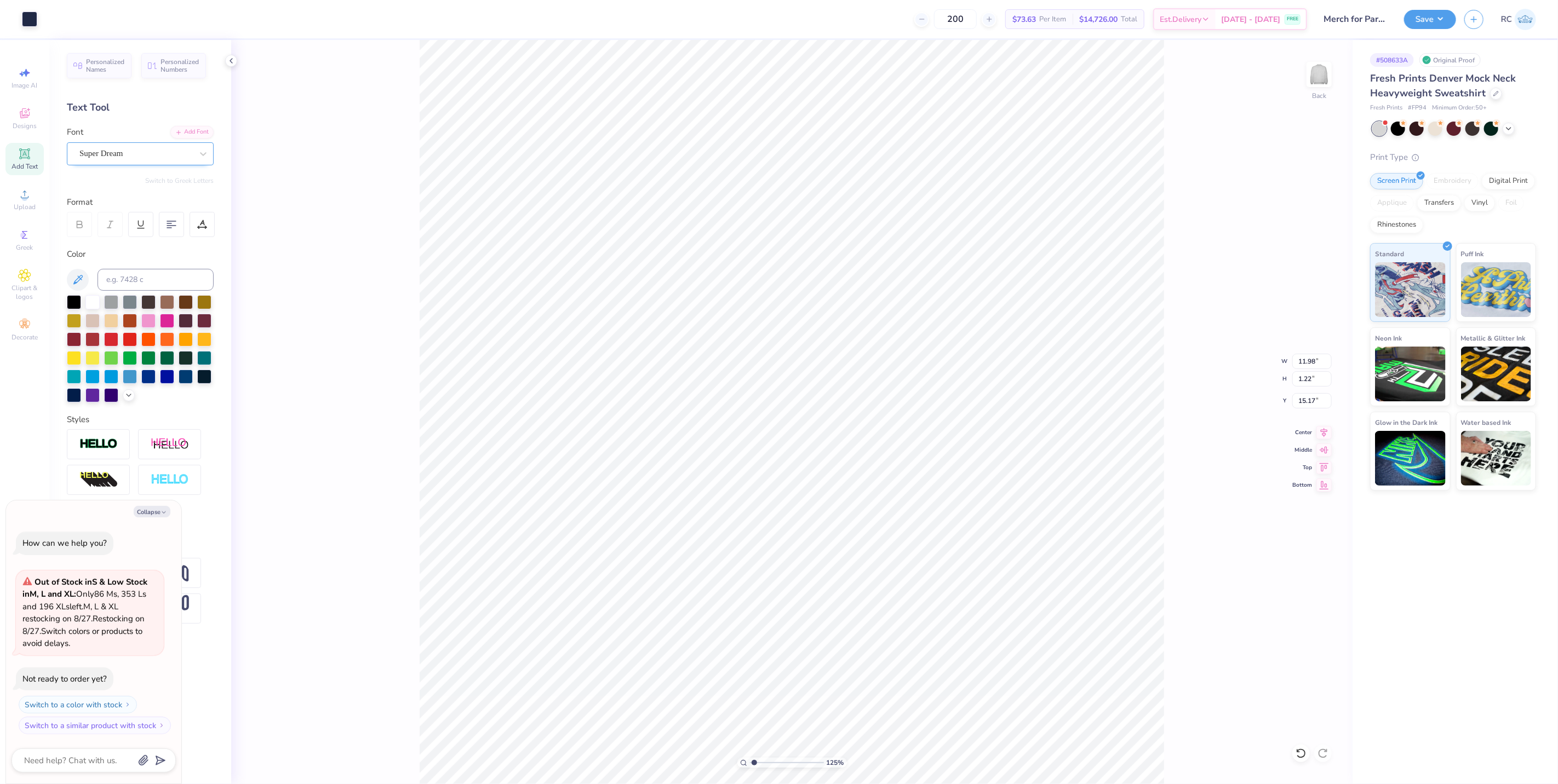
click at [152, 147] on div "Super Dream" at bounding box center [136, 154] width 115 height 17
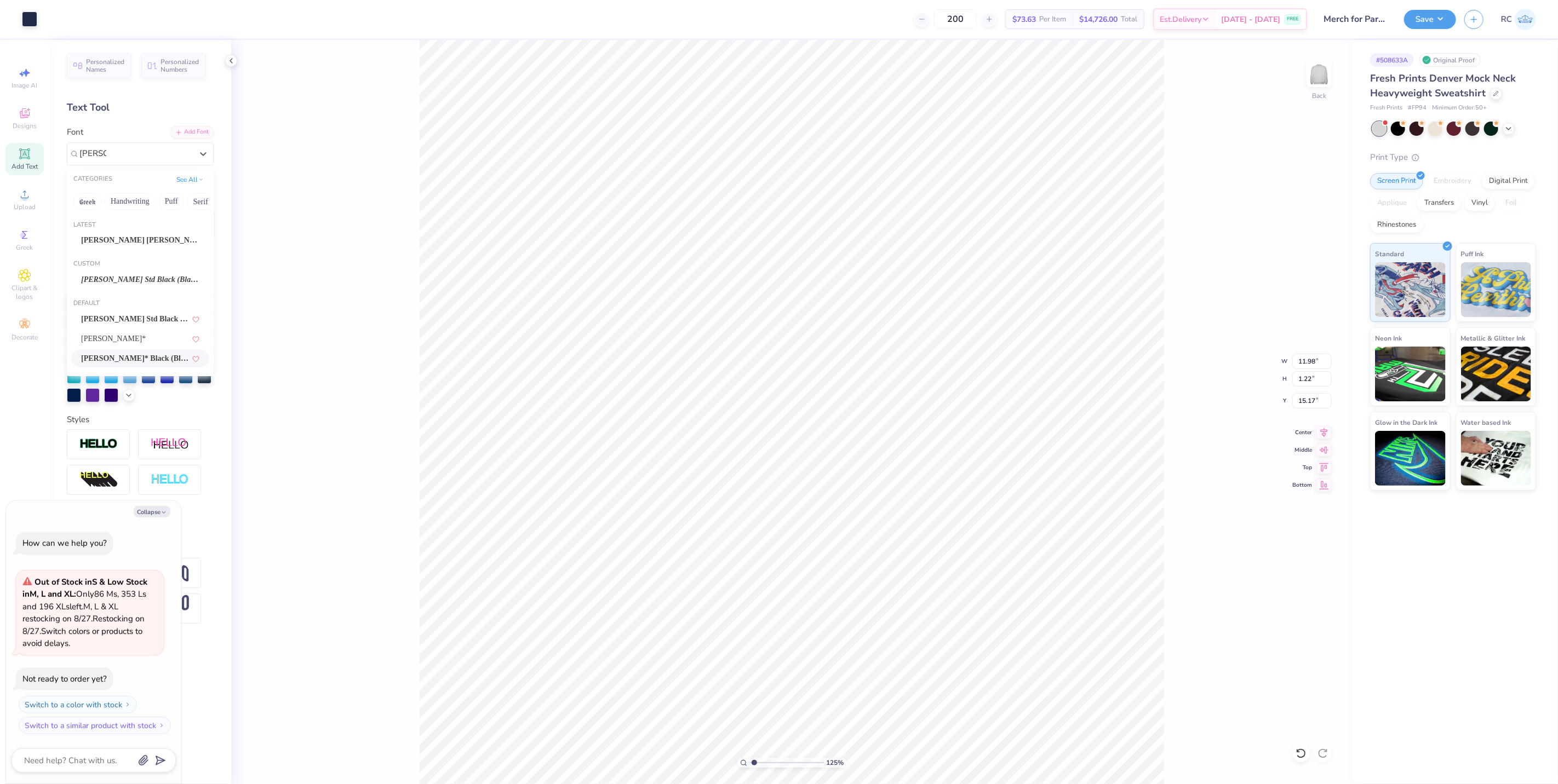
click at [121, 355] on span "Cooper* Black (Black)" at bounding box center [135, 358] width 108 height 11
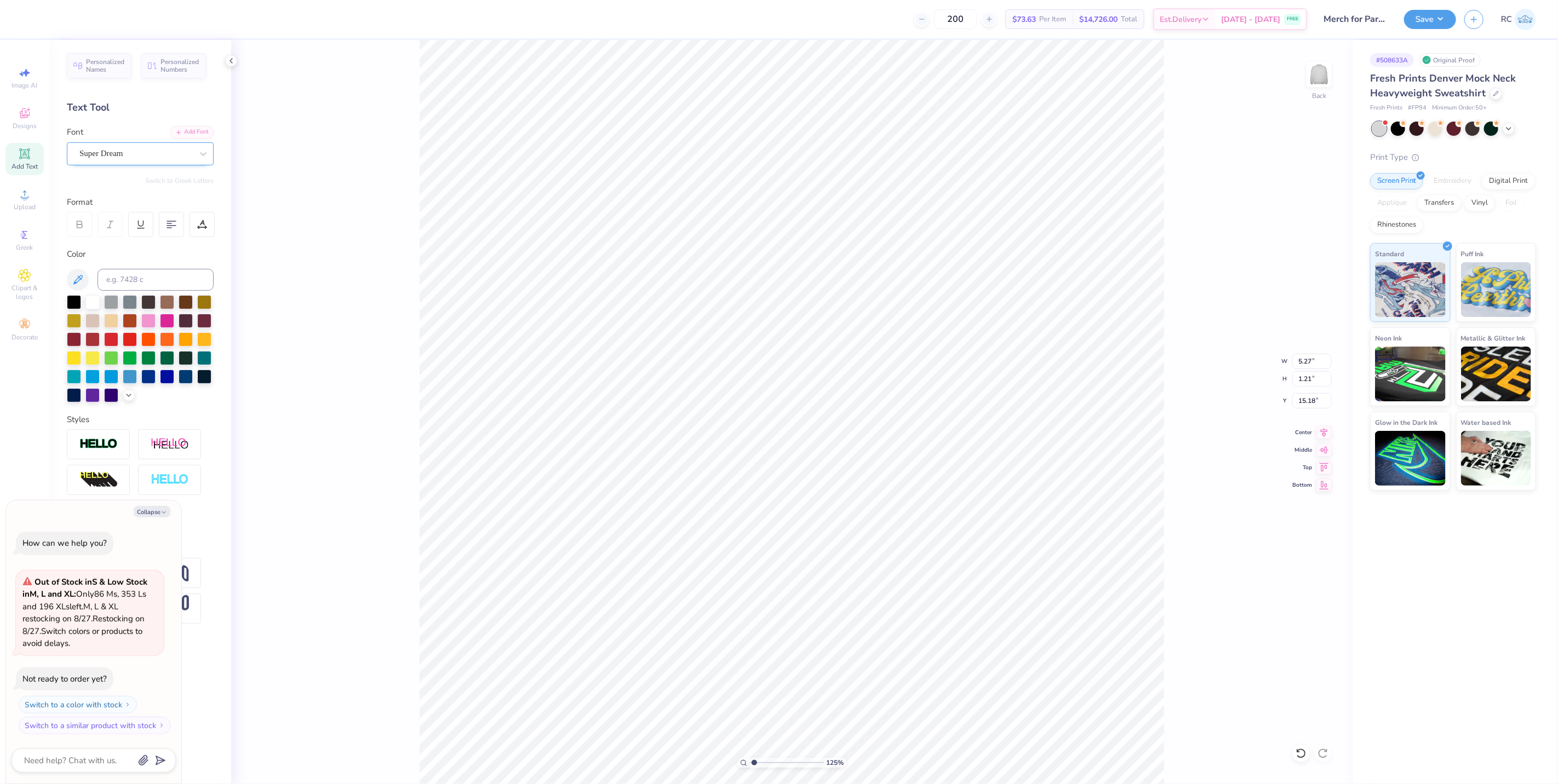
click at [139, 158] on div "Super Dream" at bounding box center [136, 154] width 115 height 17
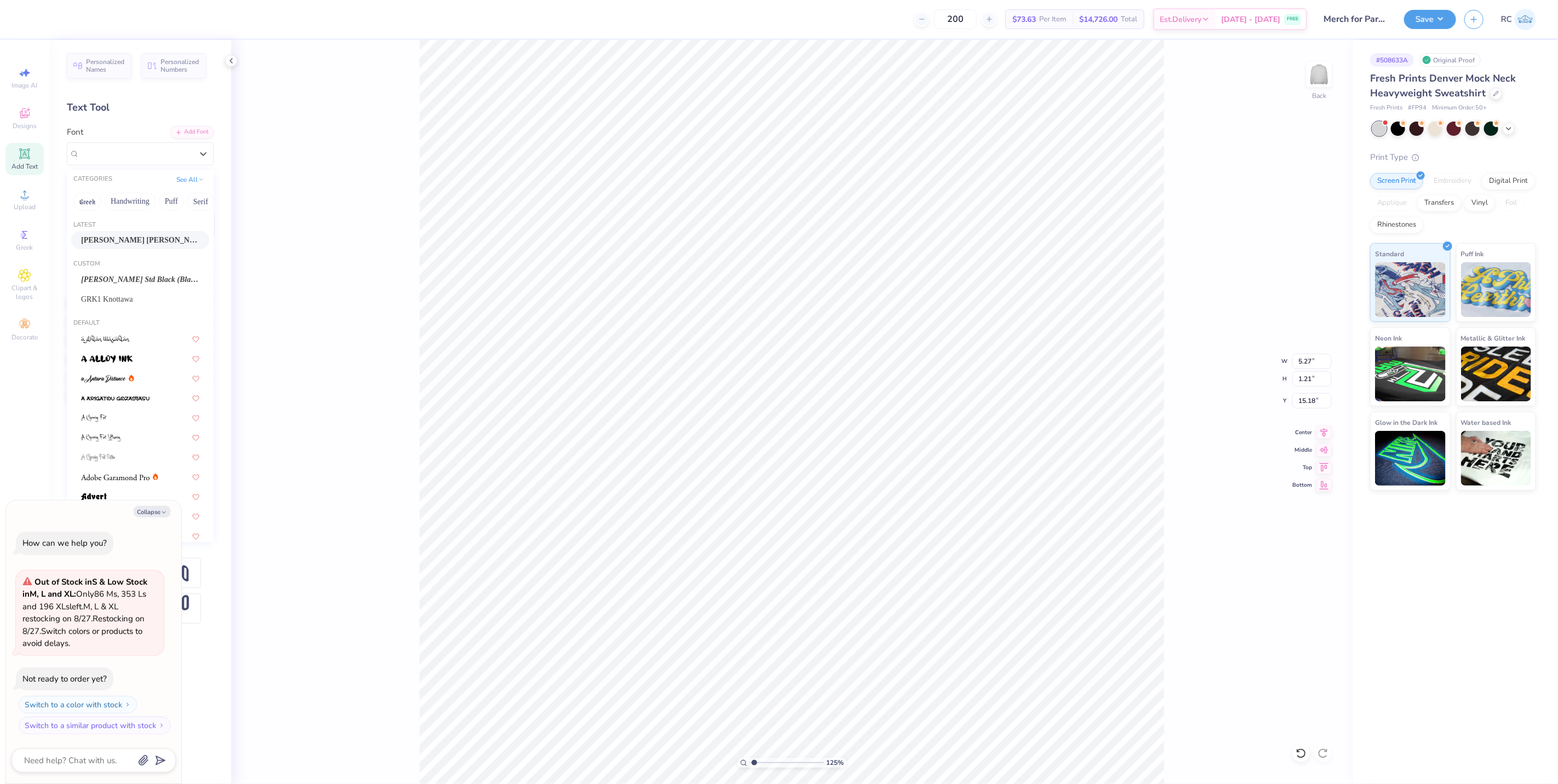
click at [145, 242] on div "Cooper Hewitt" at bounding box center [140, 240] width 119 height 11
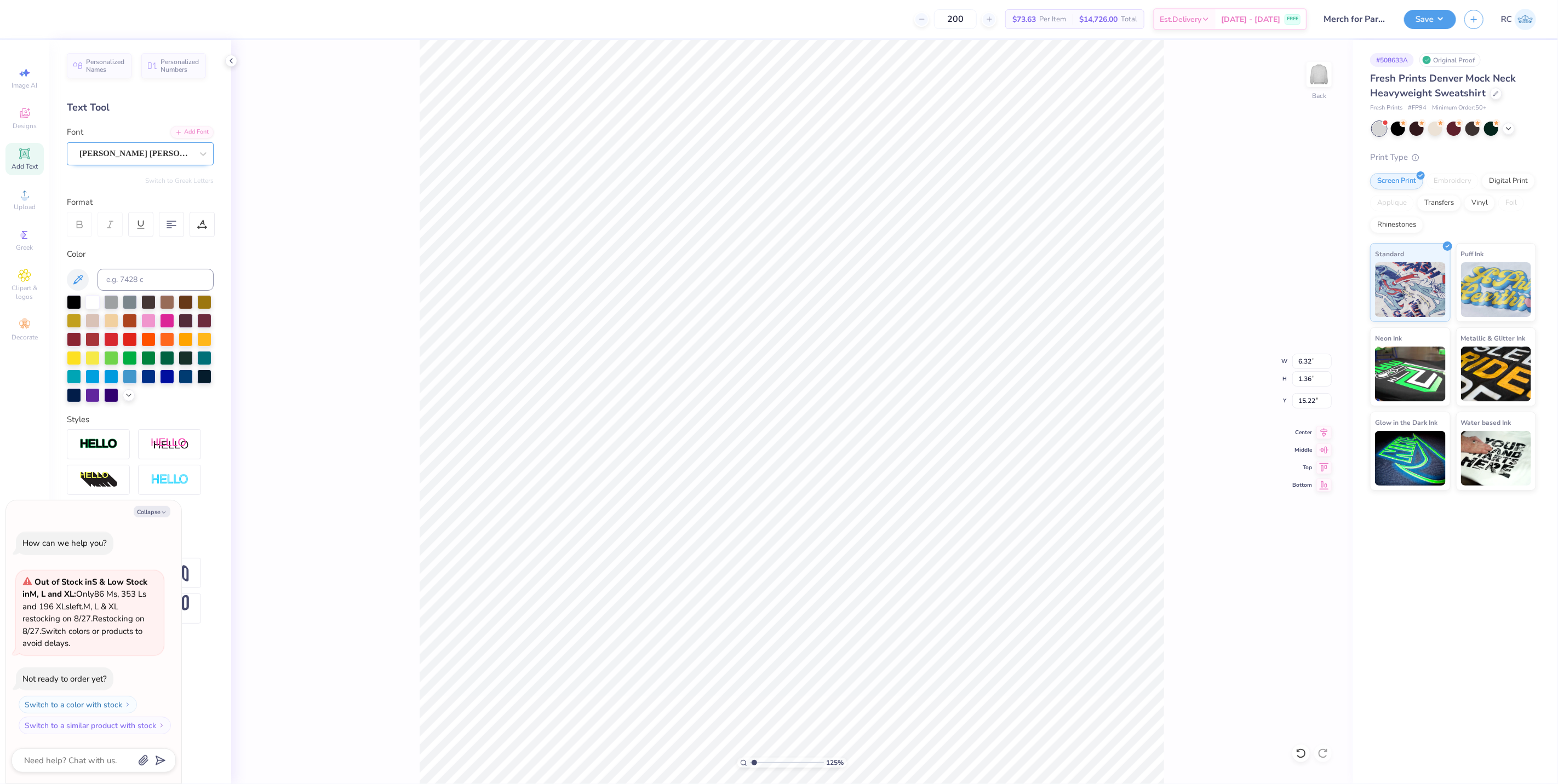
click at [146, 164] on div "Cooper Hewitt" at bounding box center [140, 154] width 147 height 23
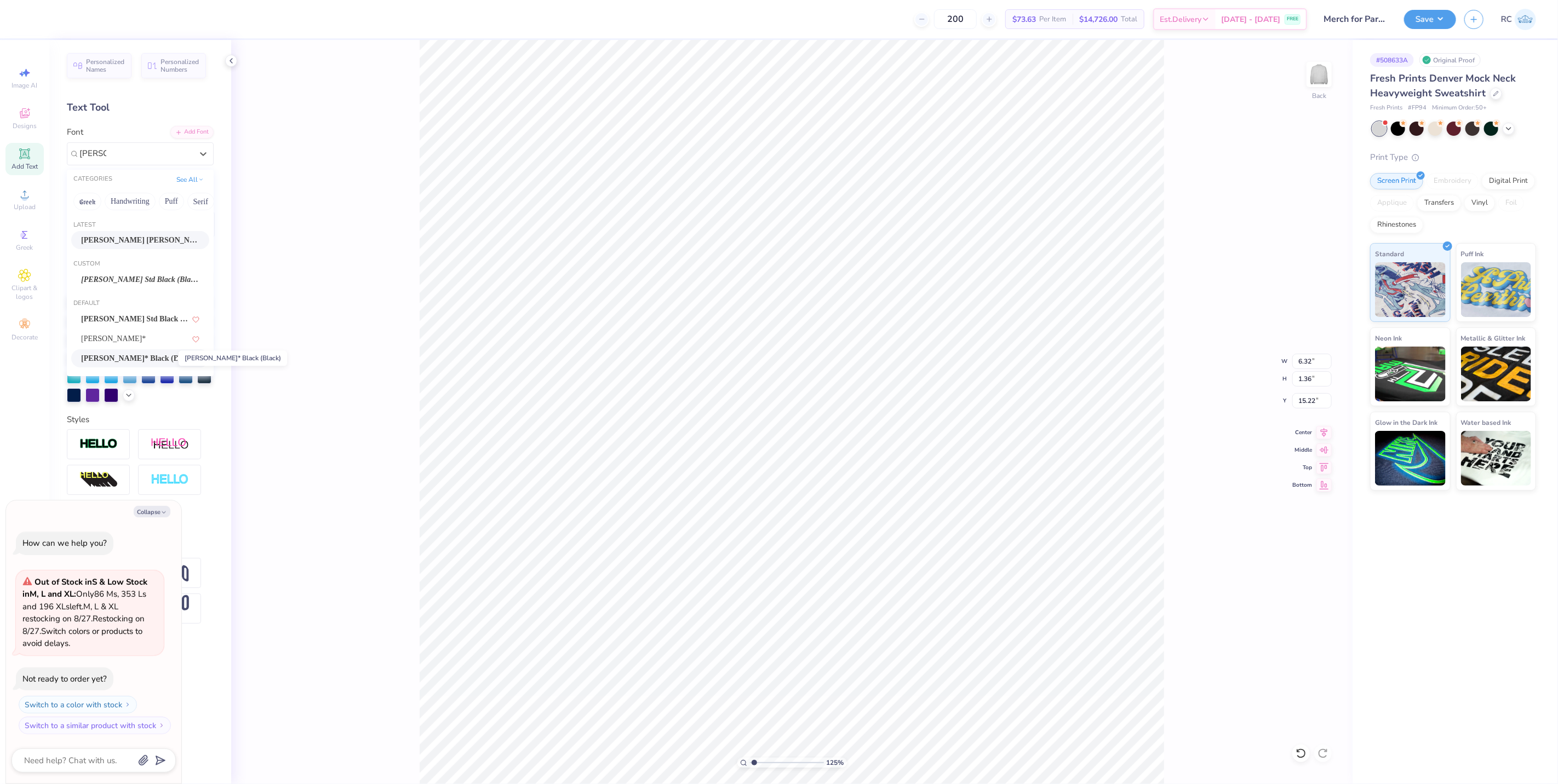
click at [161, 356] on span "Cooper* Black (Black)" at bounding box center [135, 358] width 108 height 11
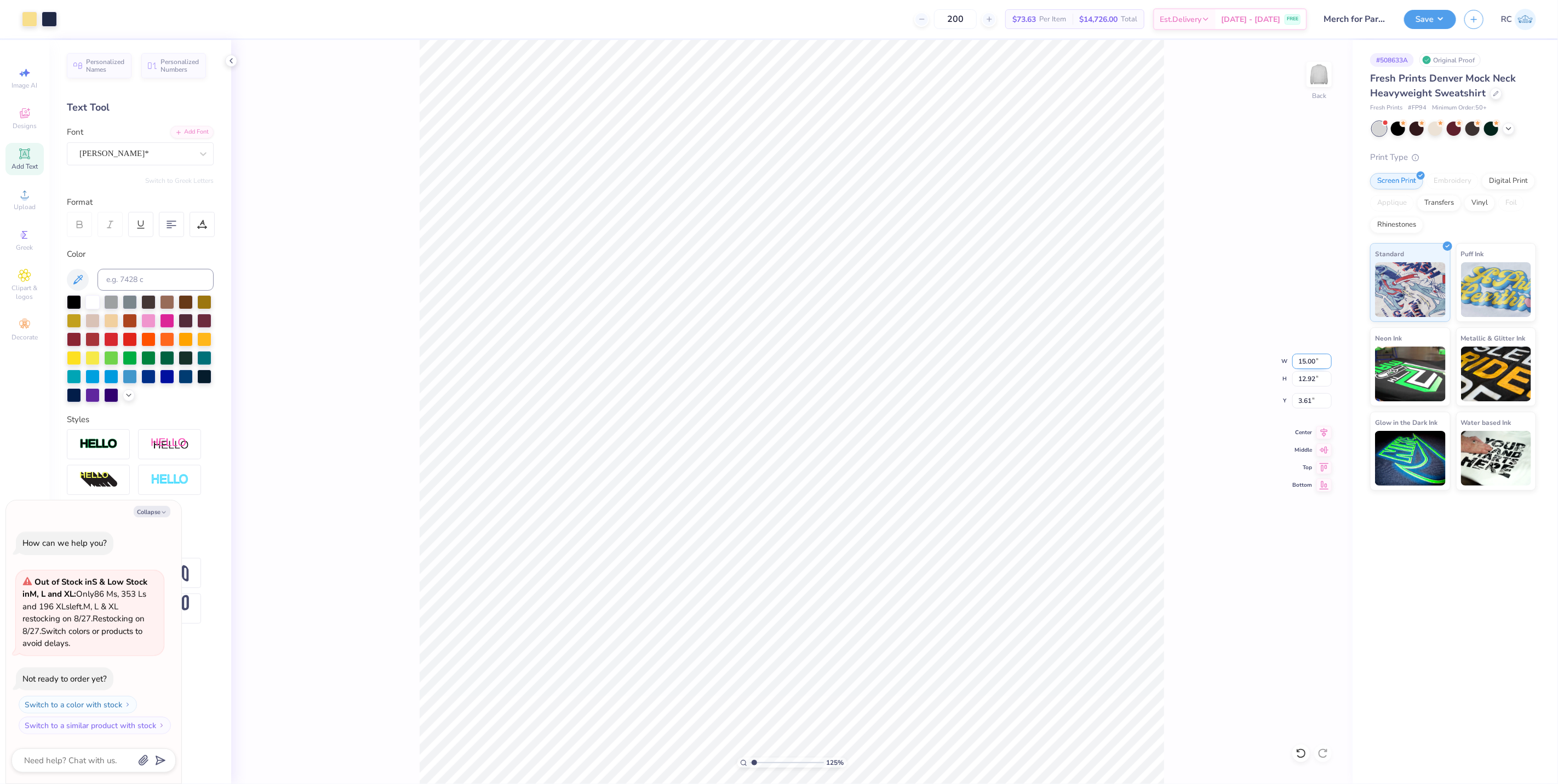
click at [1312, 364] on input "15.00" at bounding box center [1312, 361] width 39 height 15
click at [1322, 395] on input "4.90" at bounding box center [1312, 400] width 39 height 15
click at [1319, 406] on input "3.00" at bounding box center [1312, 400] width 39 height 15
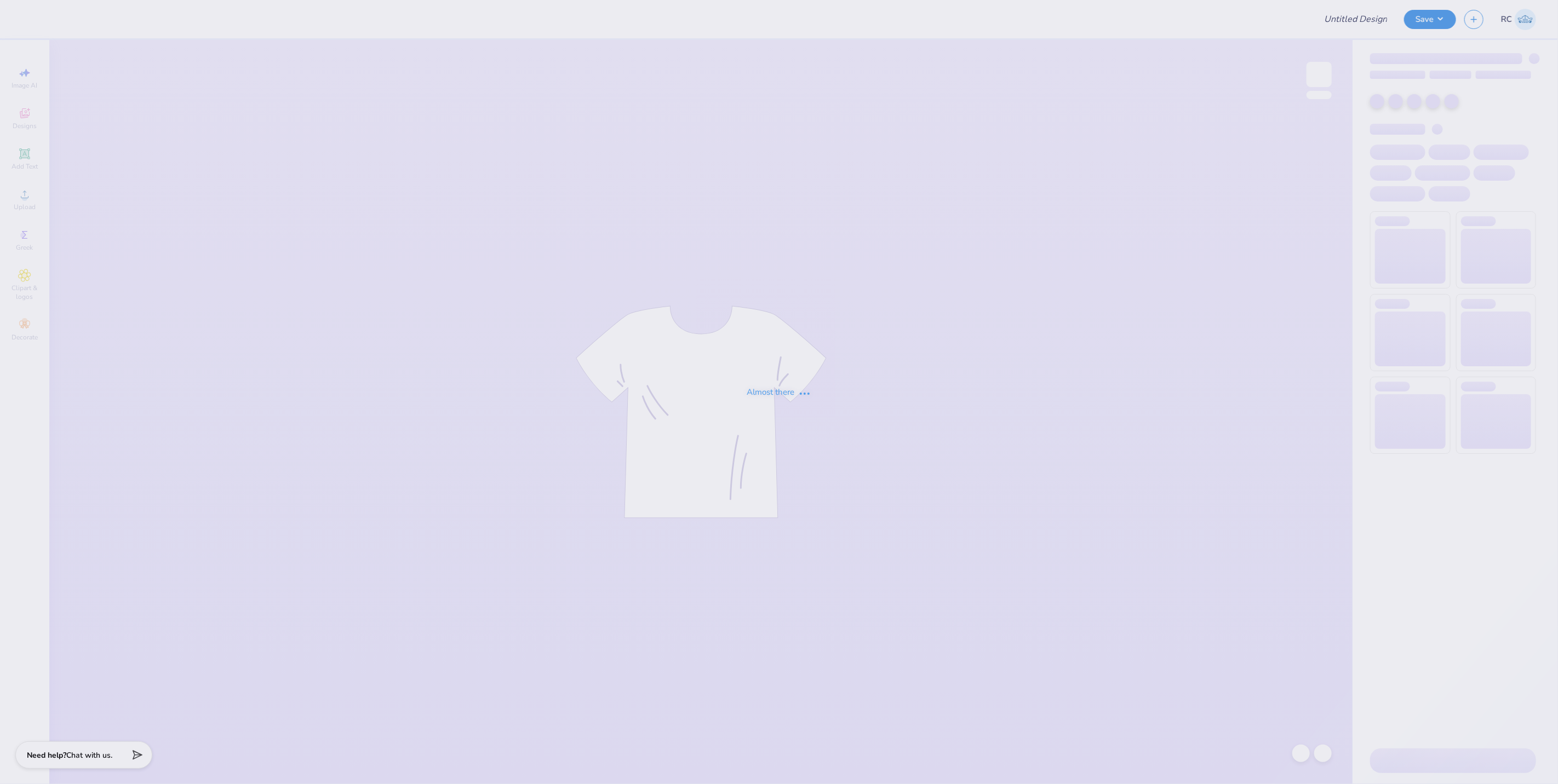
type input "[PERSON_NAME]"
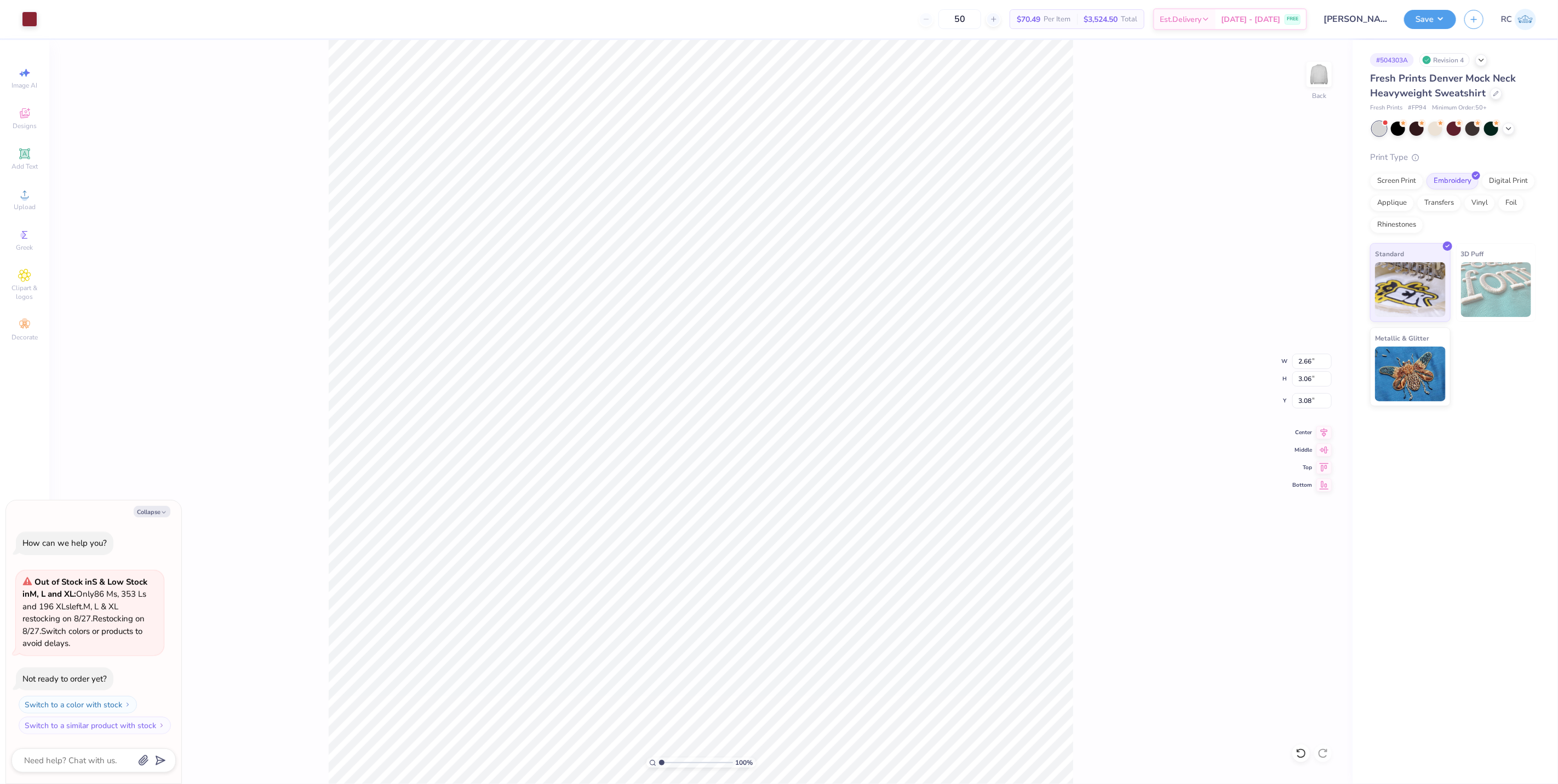
type textarea "x"
type input "2.83"
type input "3.24"
type input "3.00"
click at [260, 146] on div "100 % Back W 2.83 2.83 " H 3.24 3.24 " Y 3.00 3.00 " Center Middle Top Bottom" at bounding box center [701, 412] width 1303 height 744
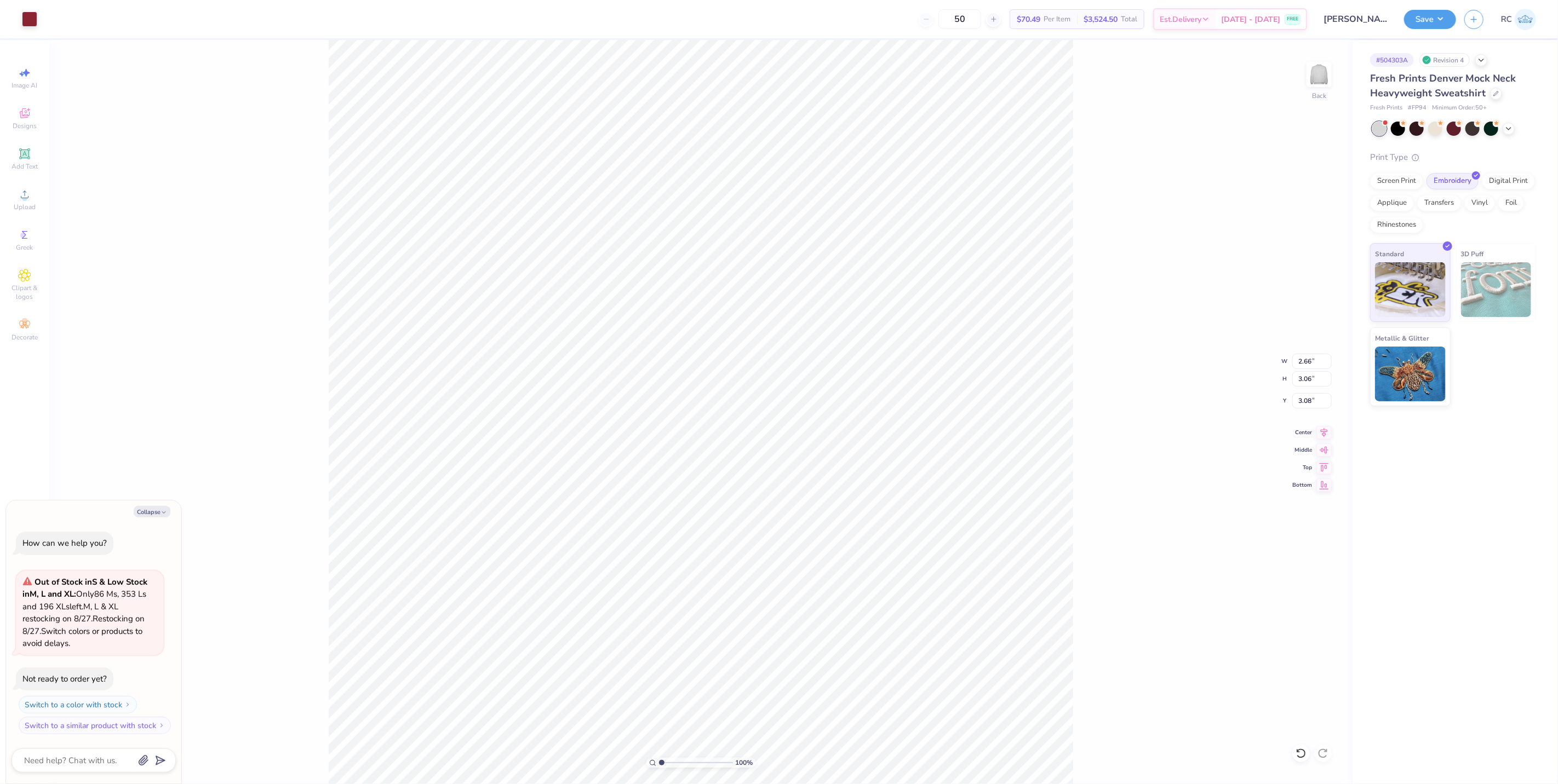
type textarea "x"
type input "1.93"
type input "3.47"
type input "3.33"
type textarea "x"
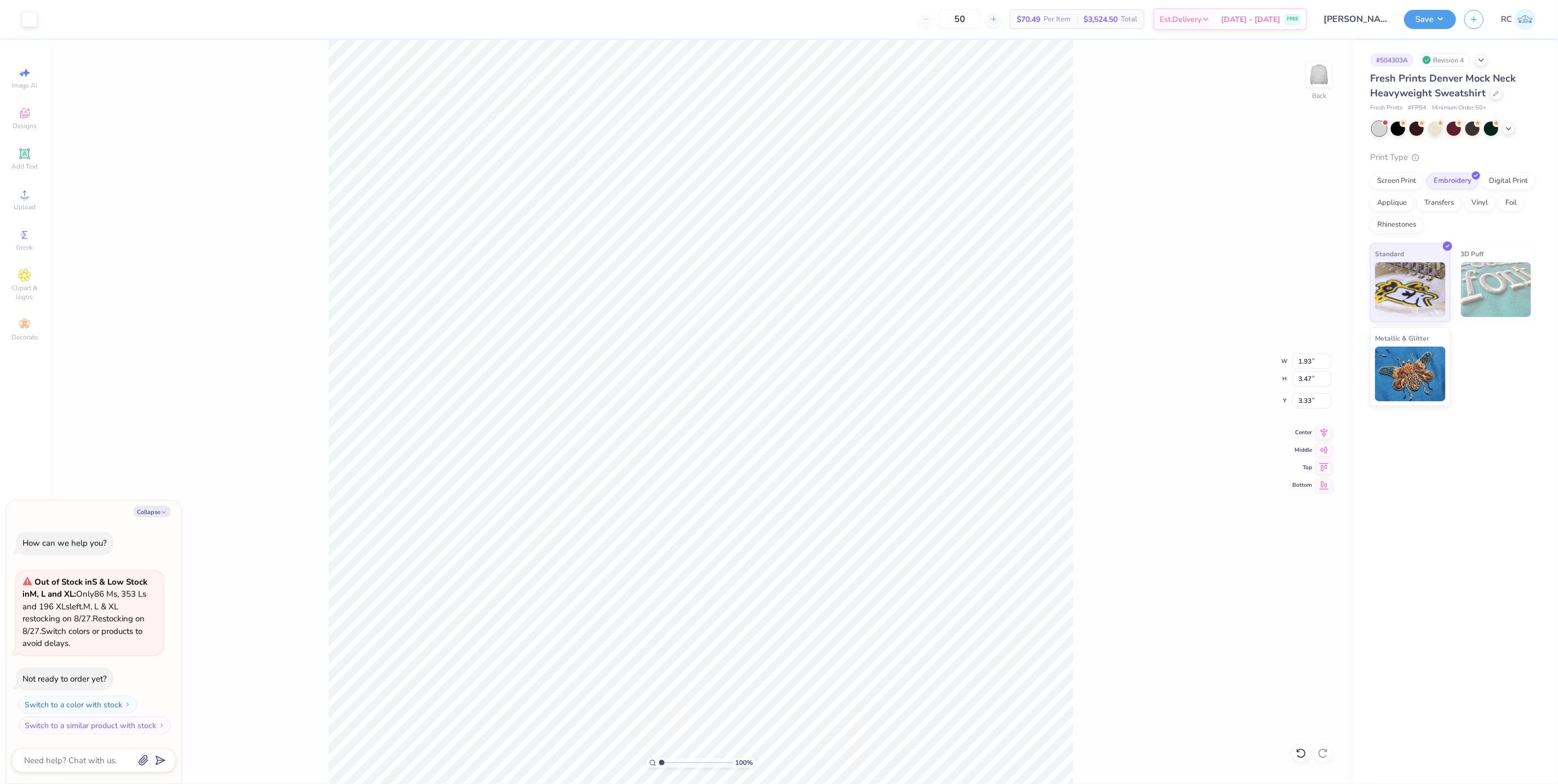
type input "1.52"
type input "3.10"
type input "3.09"
type textarea "x"
type input "3.51"
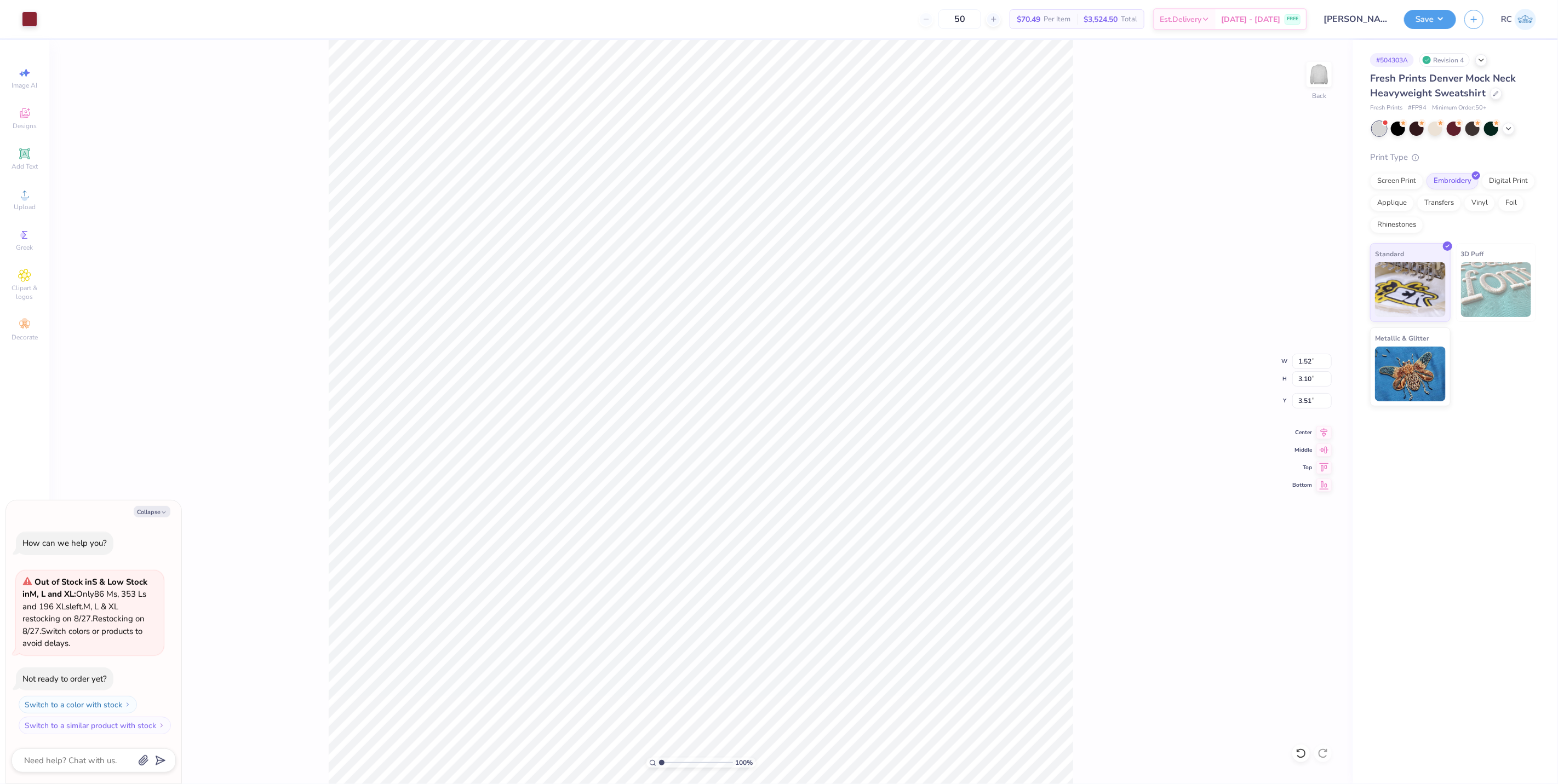
type textarea "x"
type input "3.79619967245717"
type textarea "x"
type input "3.79619967245717"
type textarea "x"
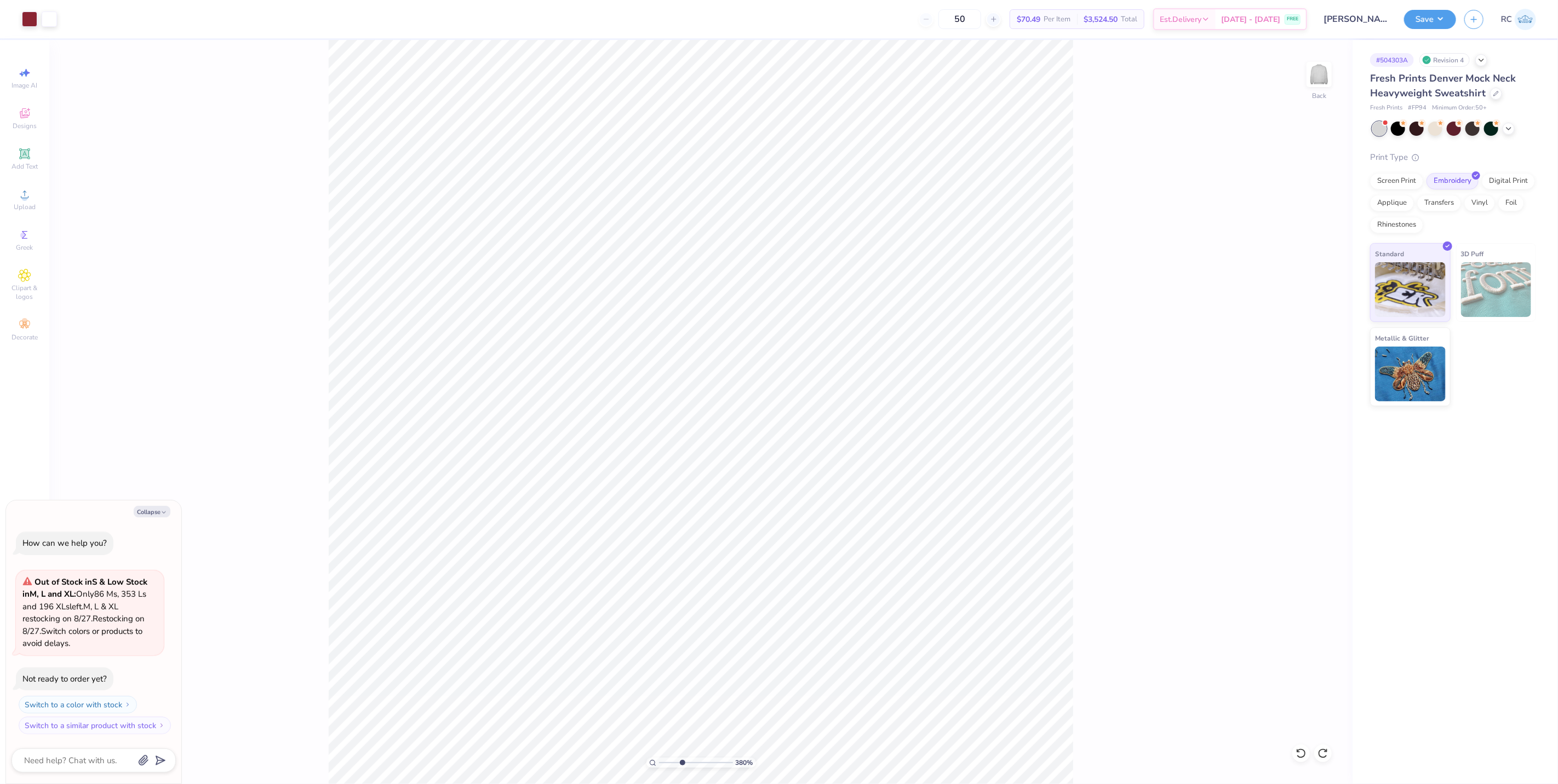
type input "3.79619967245717"
type textarea "x"
type input "1"
type textarea "x"
type input "2.66"
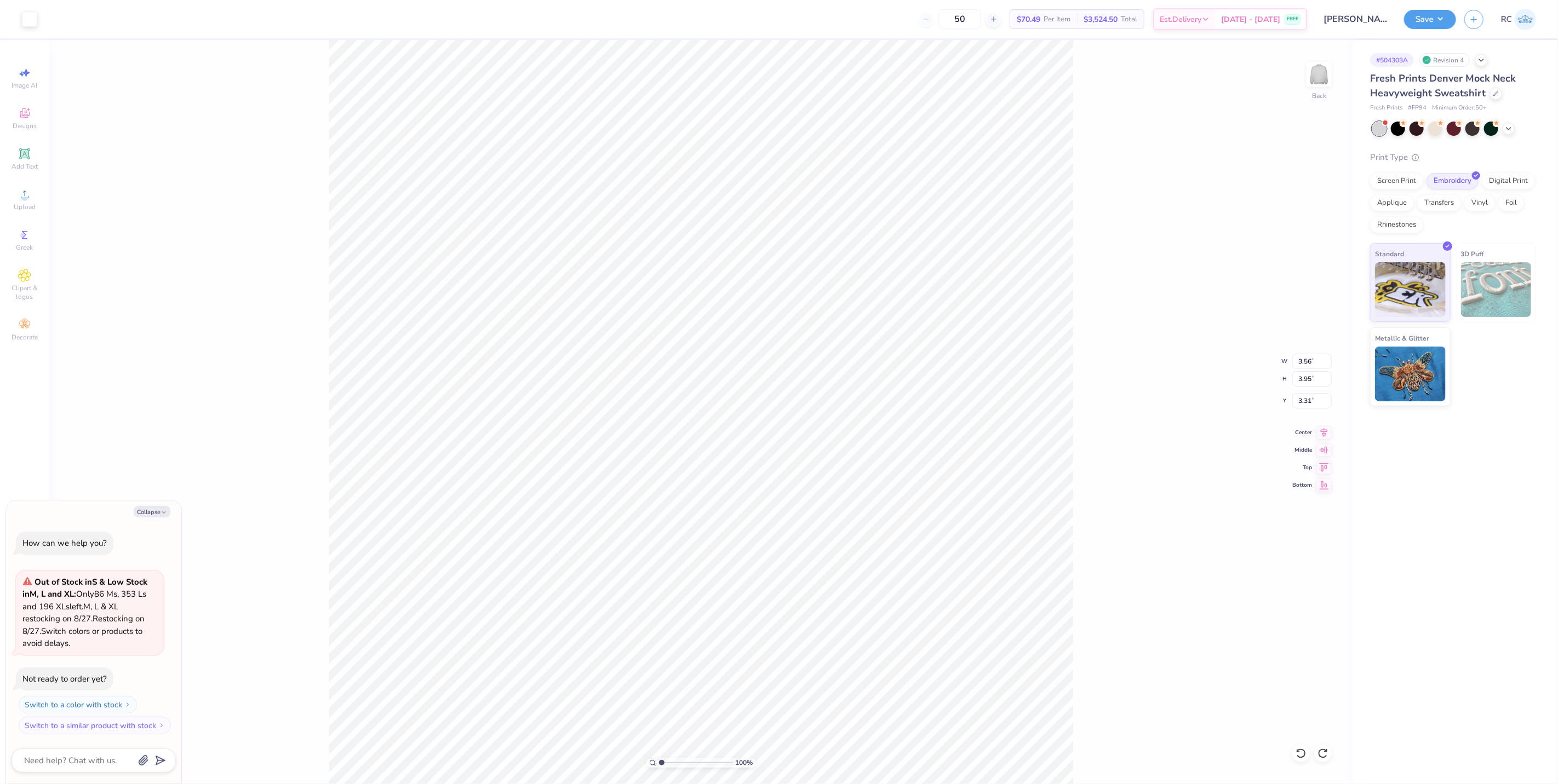
type input "3.06"
type input "3.08"
click at [146, 139] on div "100 % Back W 1.54 1.54 " H 3.17 3.17 " Y 3.40 3.40 " Center Middle Top Bottom" at bounding box center [701, 412] width 1303 height 744
click at [27, 170] on span "Add Text" at bounding box center [24, 166] width 26 height 8
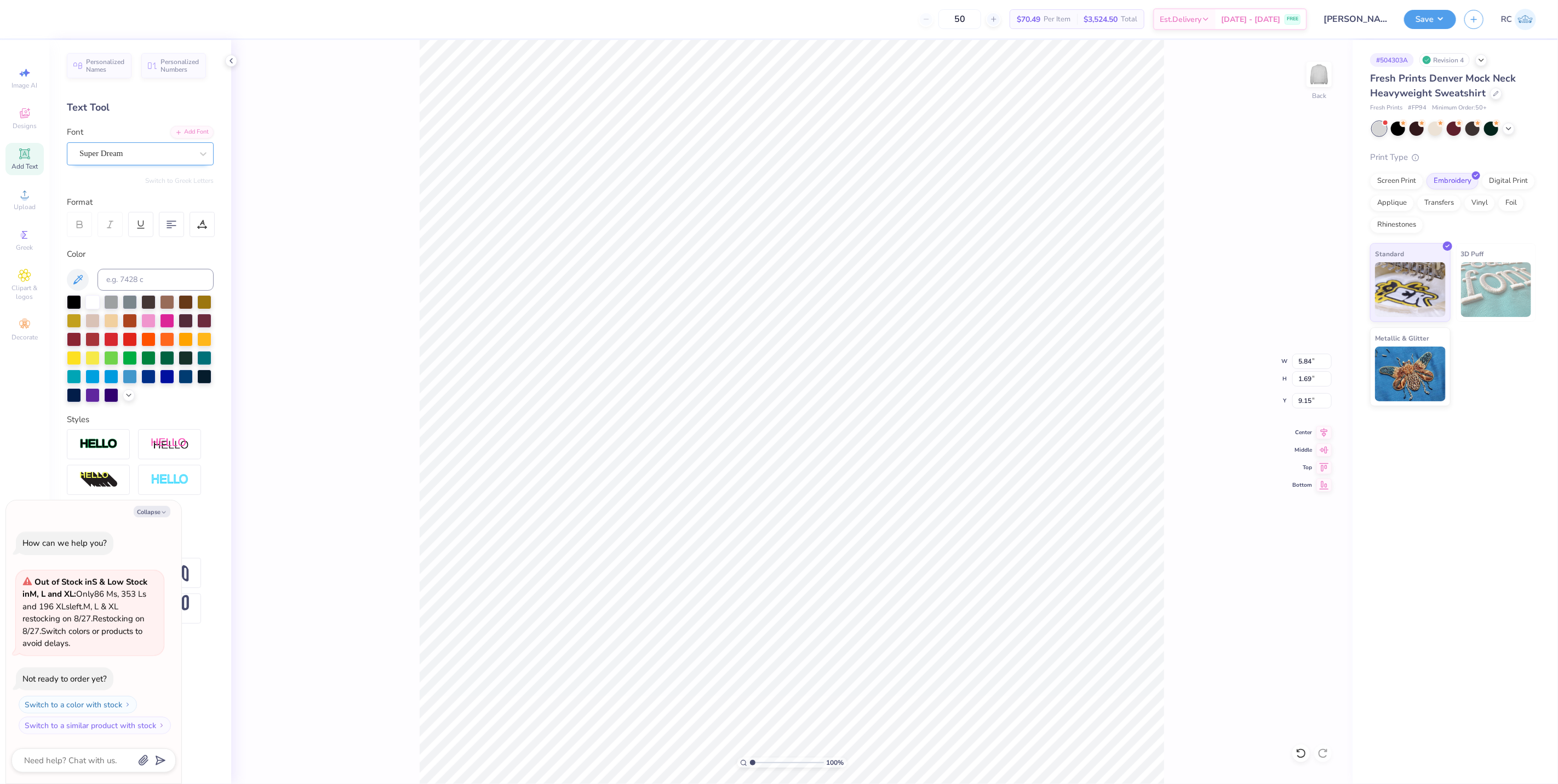
click at [160, 158] on div "Super Dream" at bounding box center [136, 154] width 115 height 17
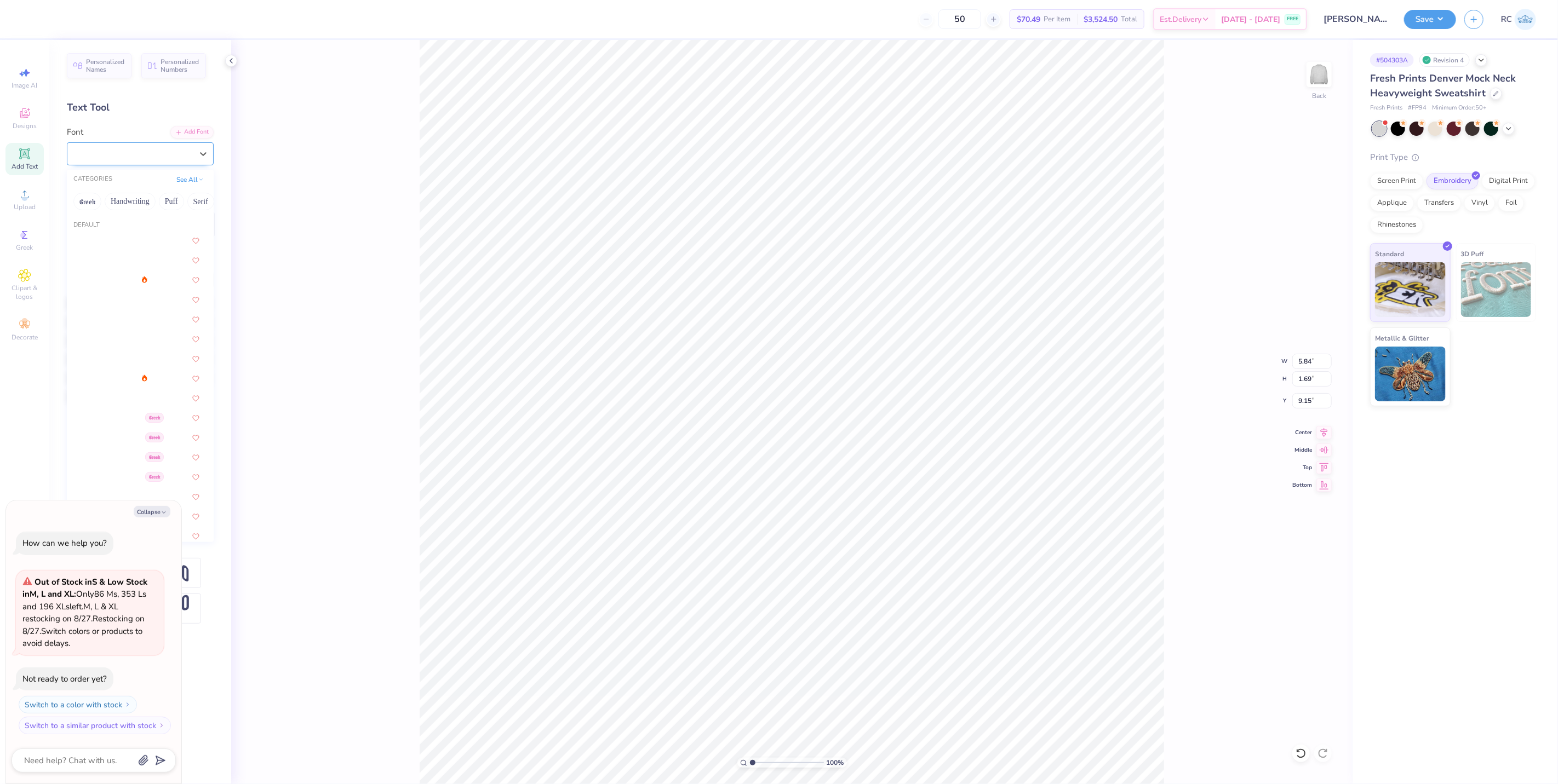
type textarea "x"
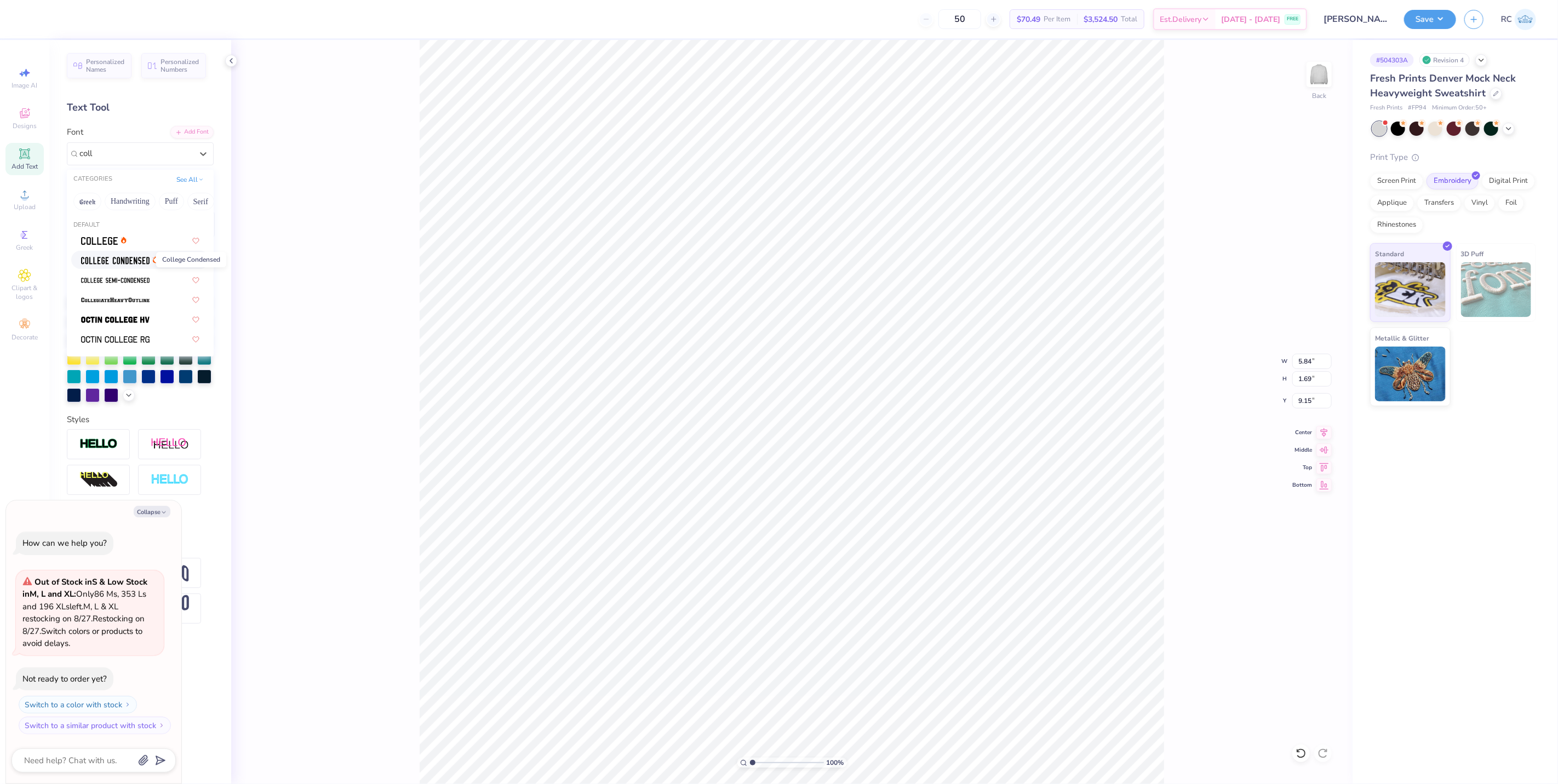
click at [107, 264] on img at bounding box center [115, 261] width 68 height 8
type input "coll"
type textarea "x"
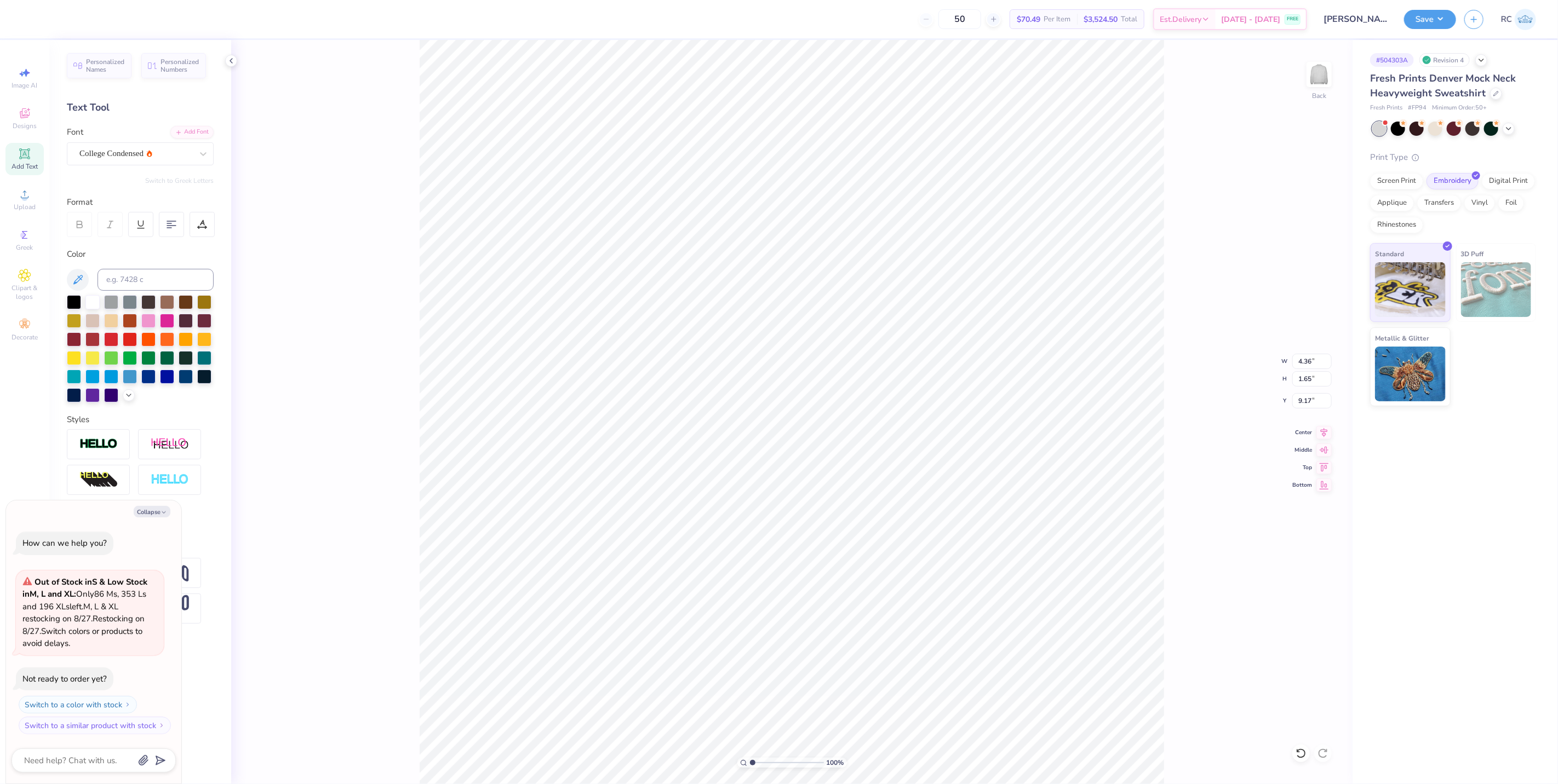
type textarea "x"
type input "4.36"
type input "1.65"
type input "9.17"
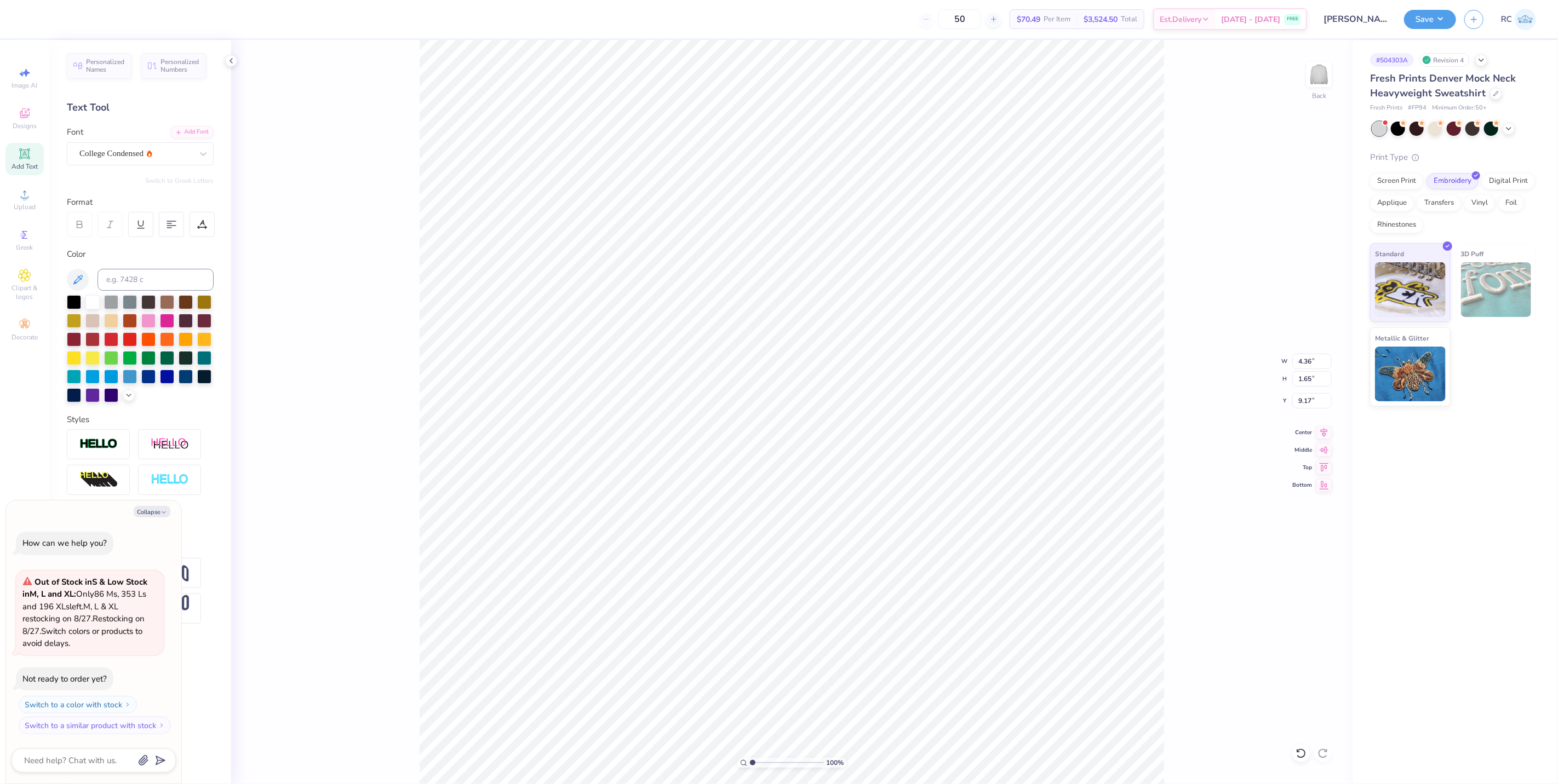
type textarea "x"
type textarea "VC"
type textarea "x"
type textarea "VCWLA"
type textarea "x"
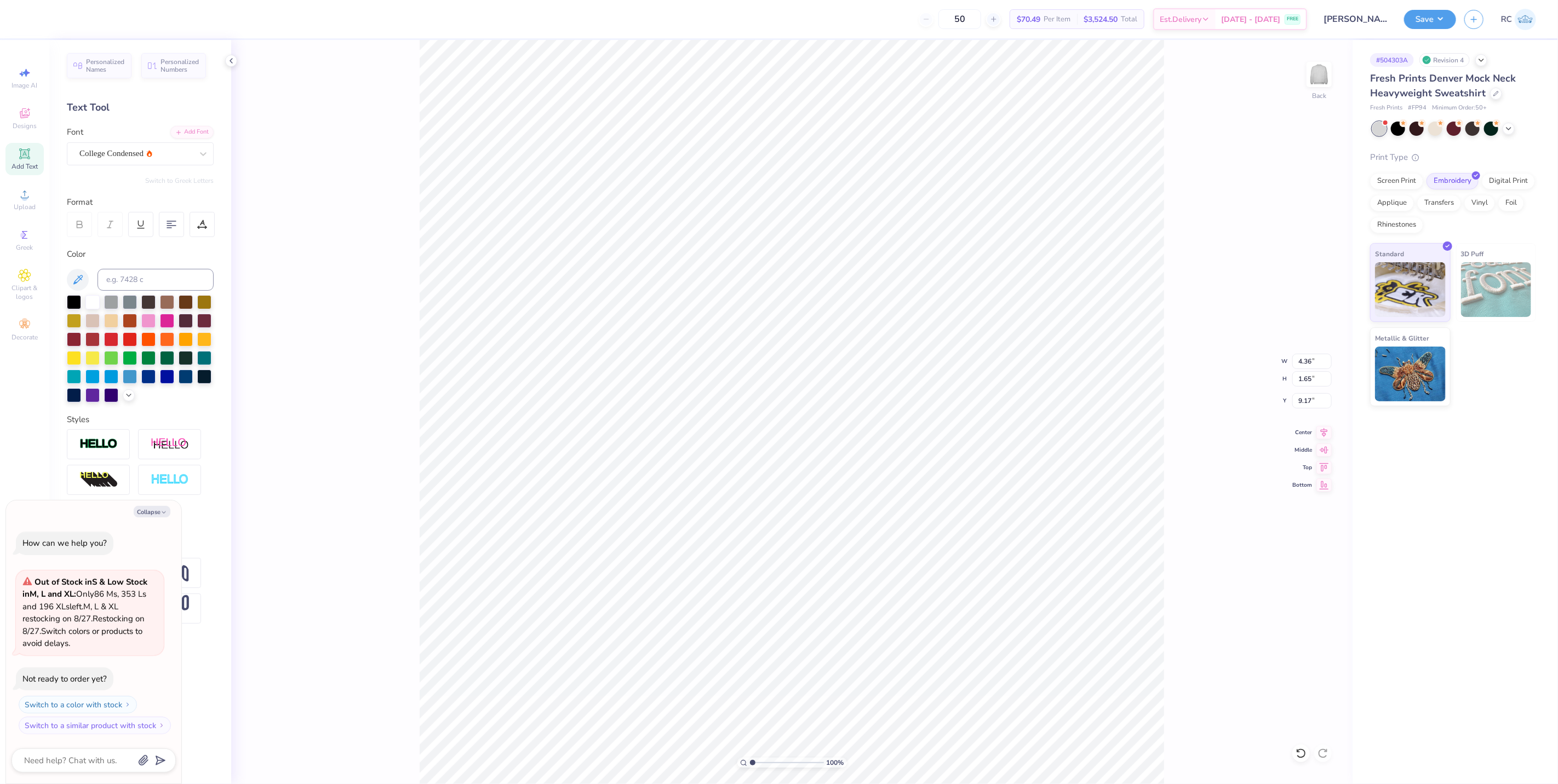
type textarea "VCWLAX"
type textarea "x"
type input "2.66"
type input "3.06"
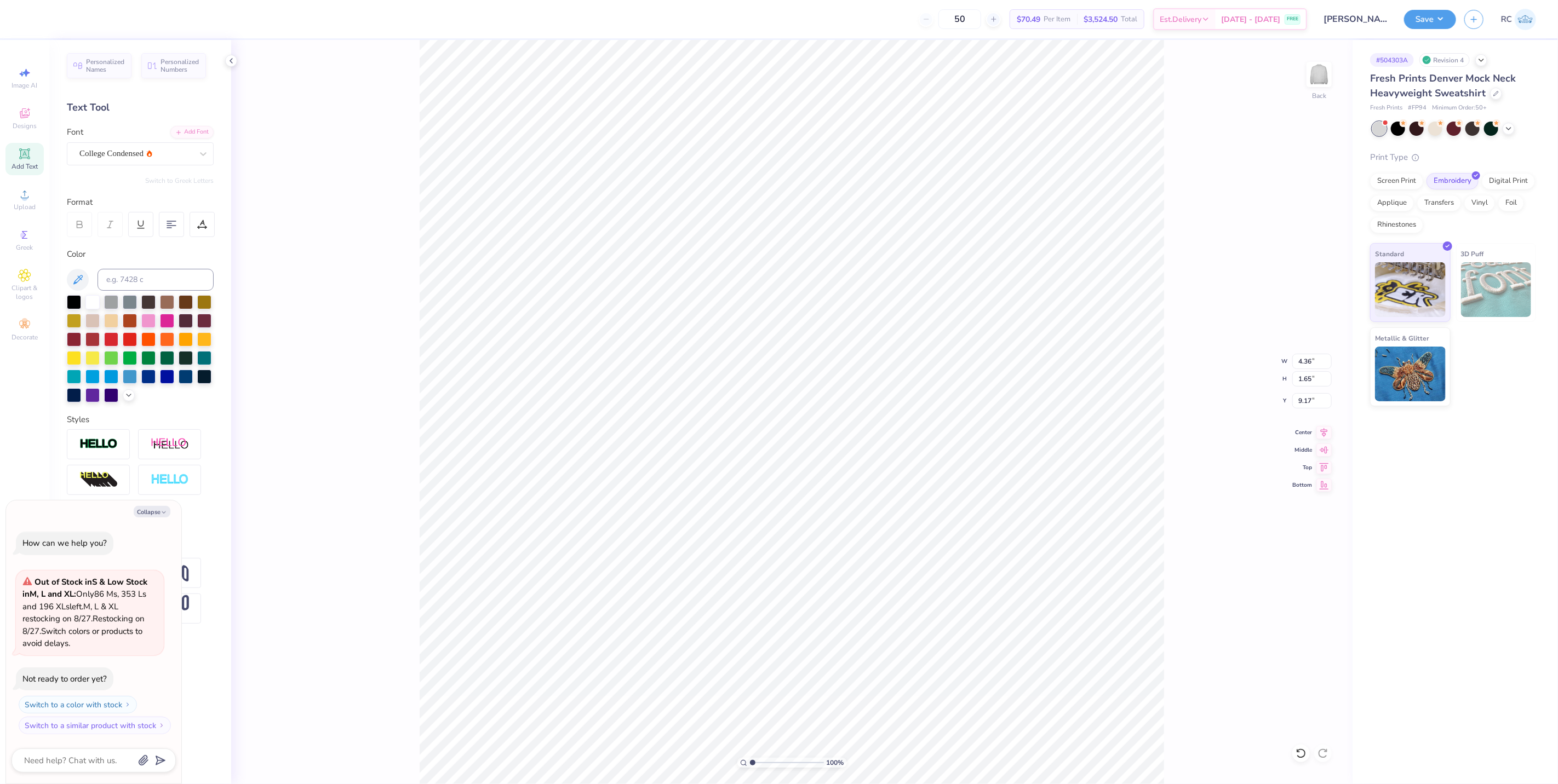
type input "3.08"
type textarea "x"
type input "6.96"
type input "1.65"
type input "9.17"
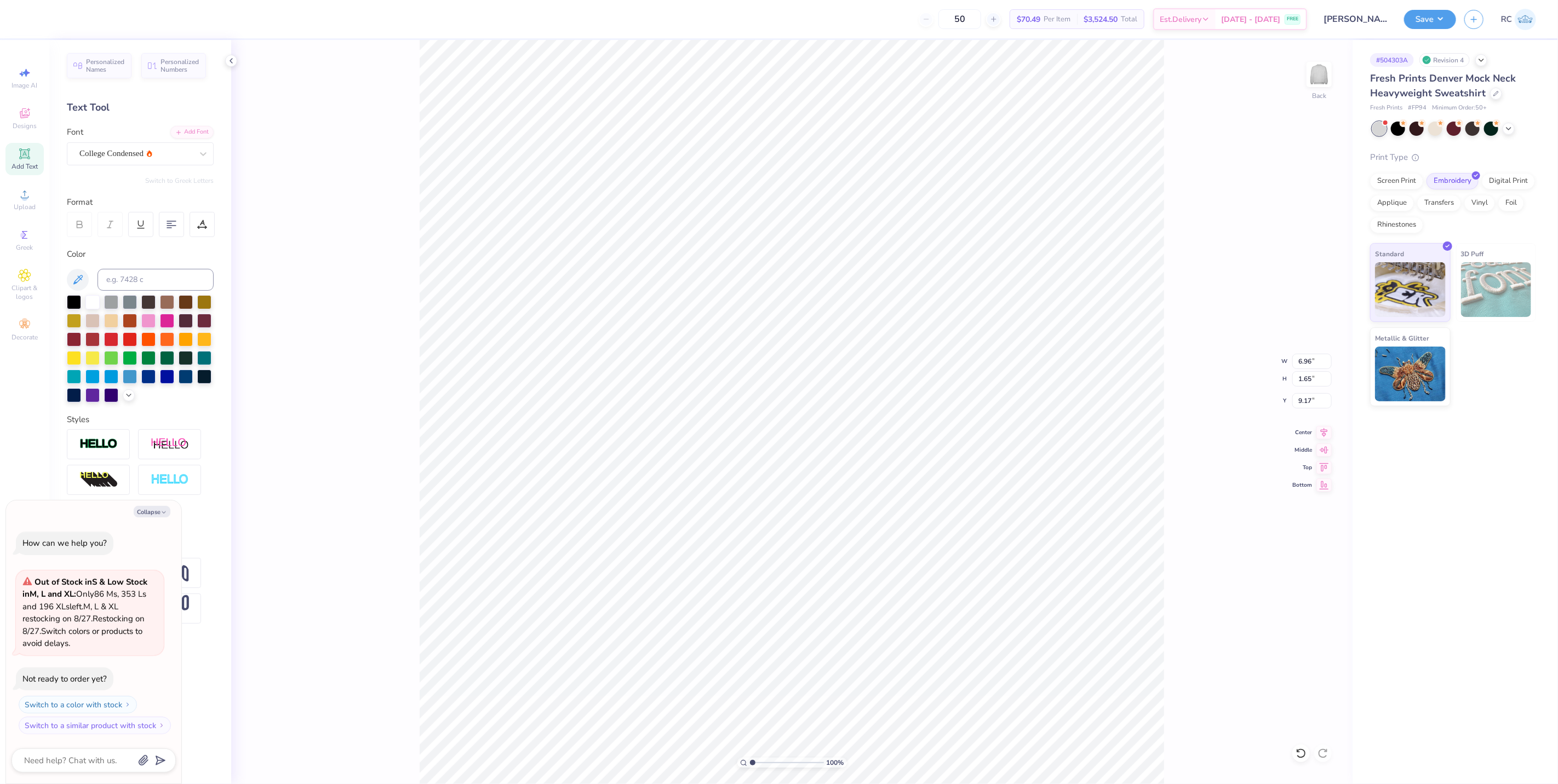
type textarea "x"
click at [212, 156] on div at bounding box center [203, 154] width 20 height 20
type input "1.5599703687744"
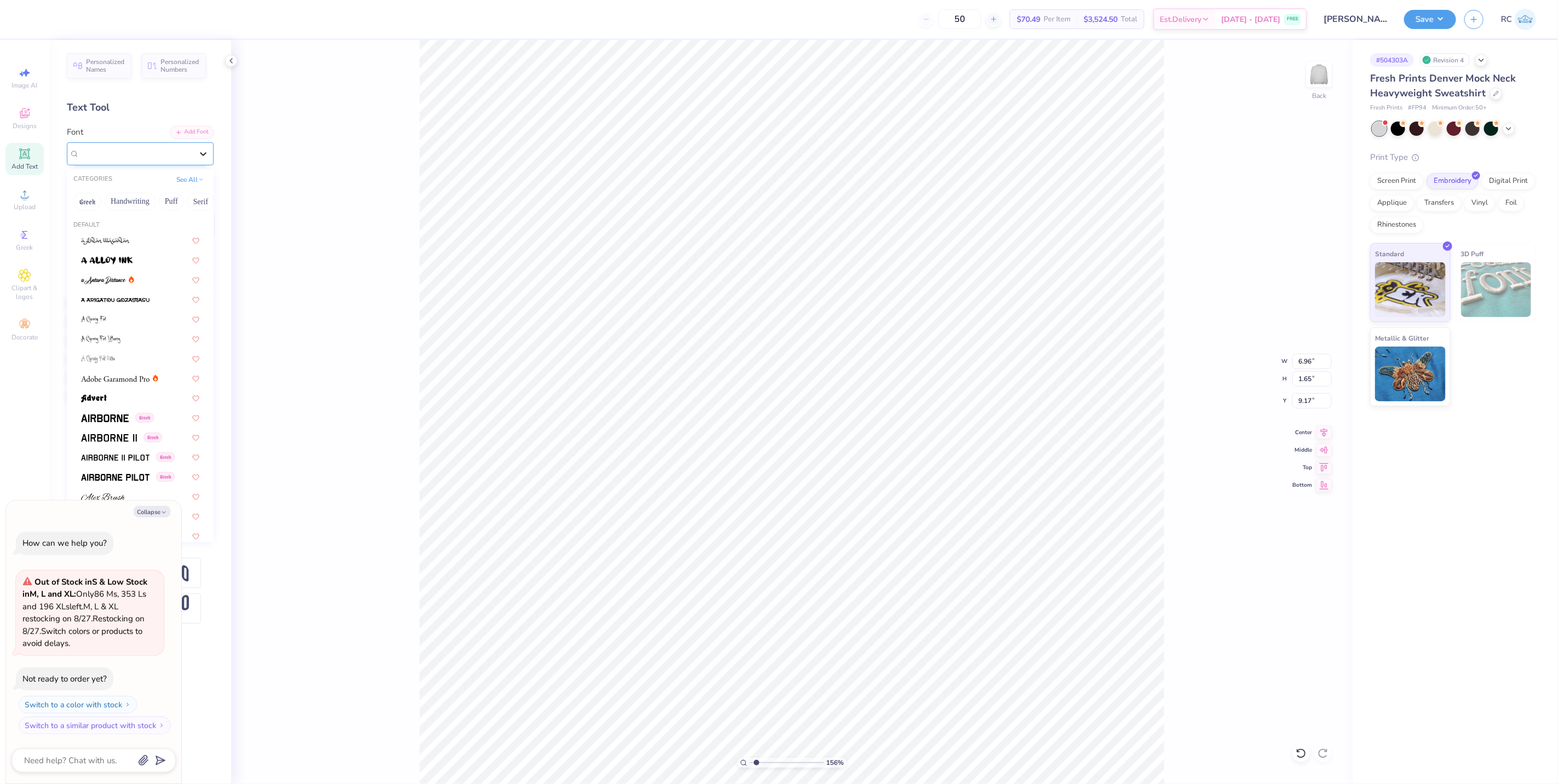
type textarea "x"
click at [192, 178] on button "See All" at bounding box center [190, 178] width 34 height 11
click at [142, 245] on button "Sans Serif" at bounding box center [129, 243] width 48 height 18
type input "1.5599703687744"
type textarea "x"
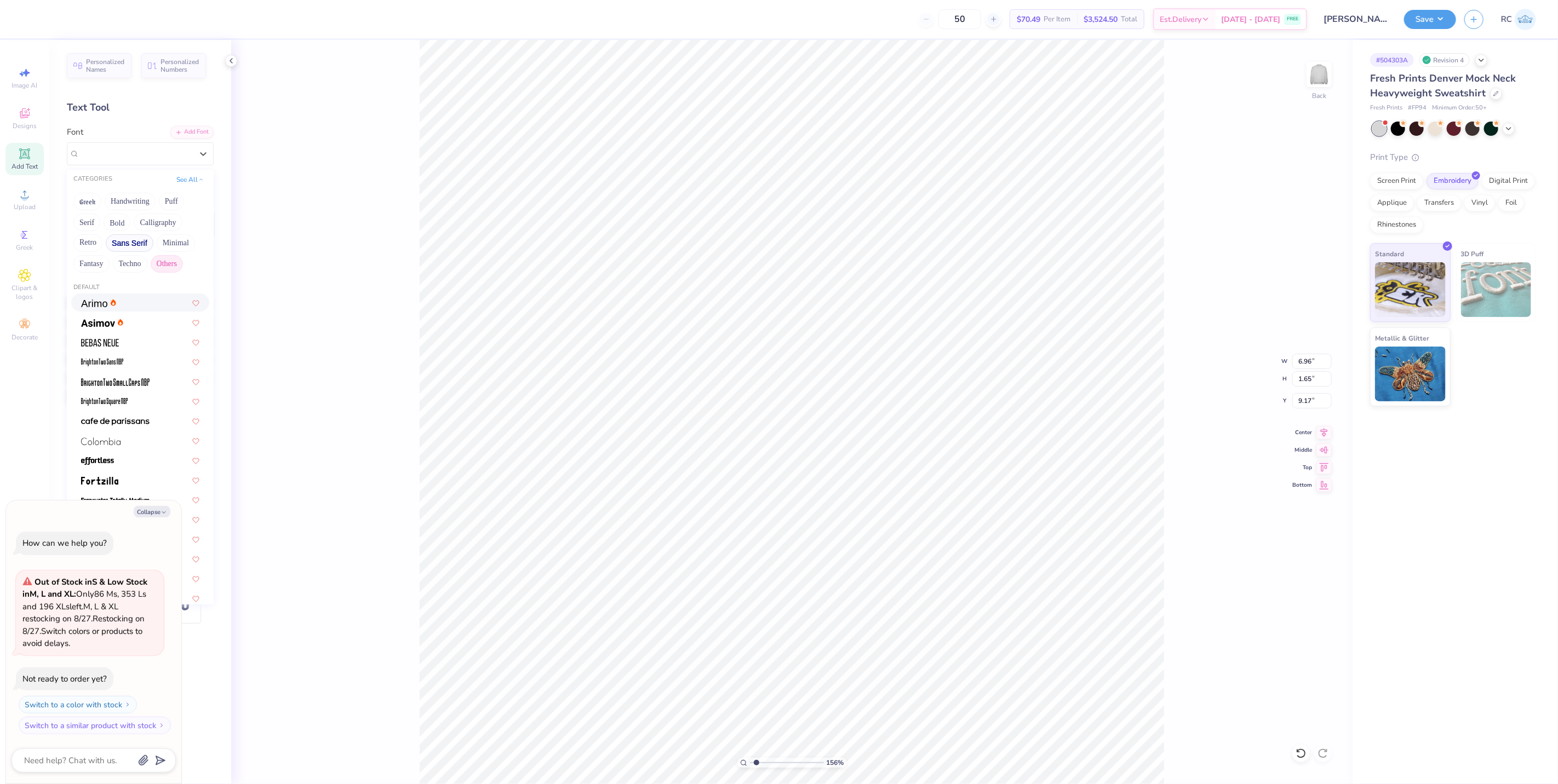
click at [166, 265] on button "Others" at bounding box center [166, 264] width 32 height 18
type input "1.5599703687744"
type textarea "x"
type input "1.5599703687744"
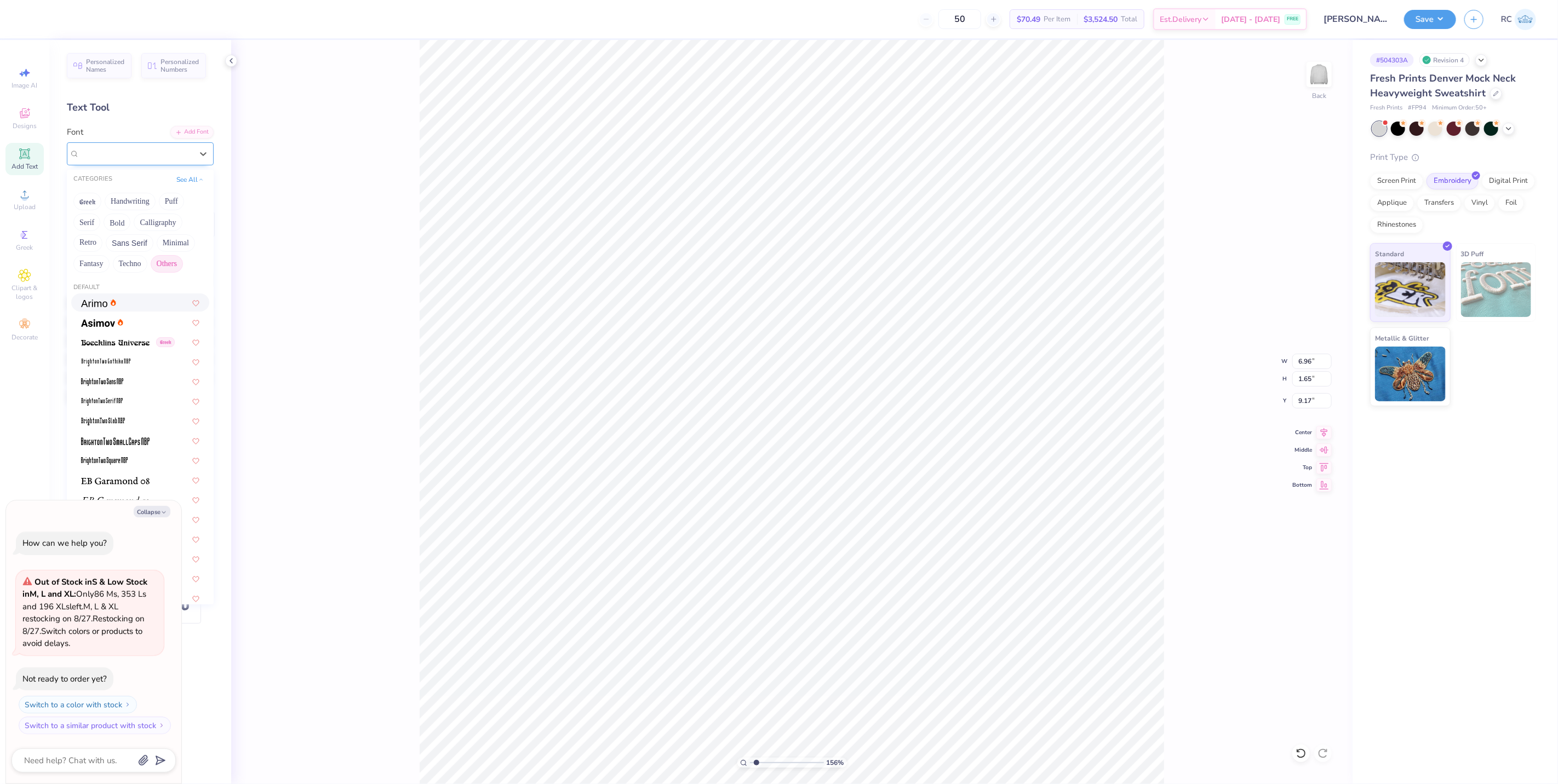
type textarea "x"
click at [118, 148] on span "College Condensed" at bounding box center [111, 154] width 64 height 13
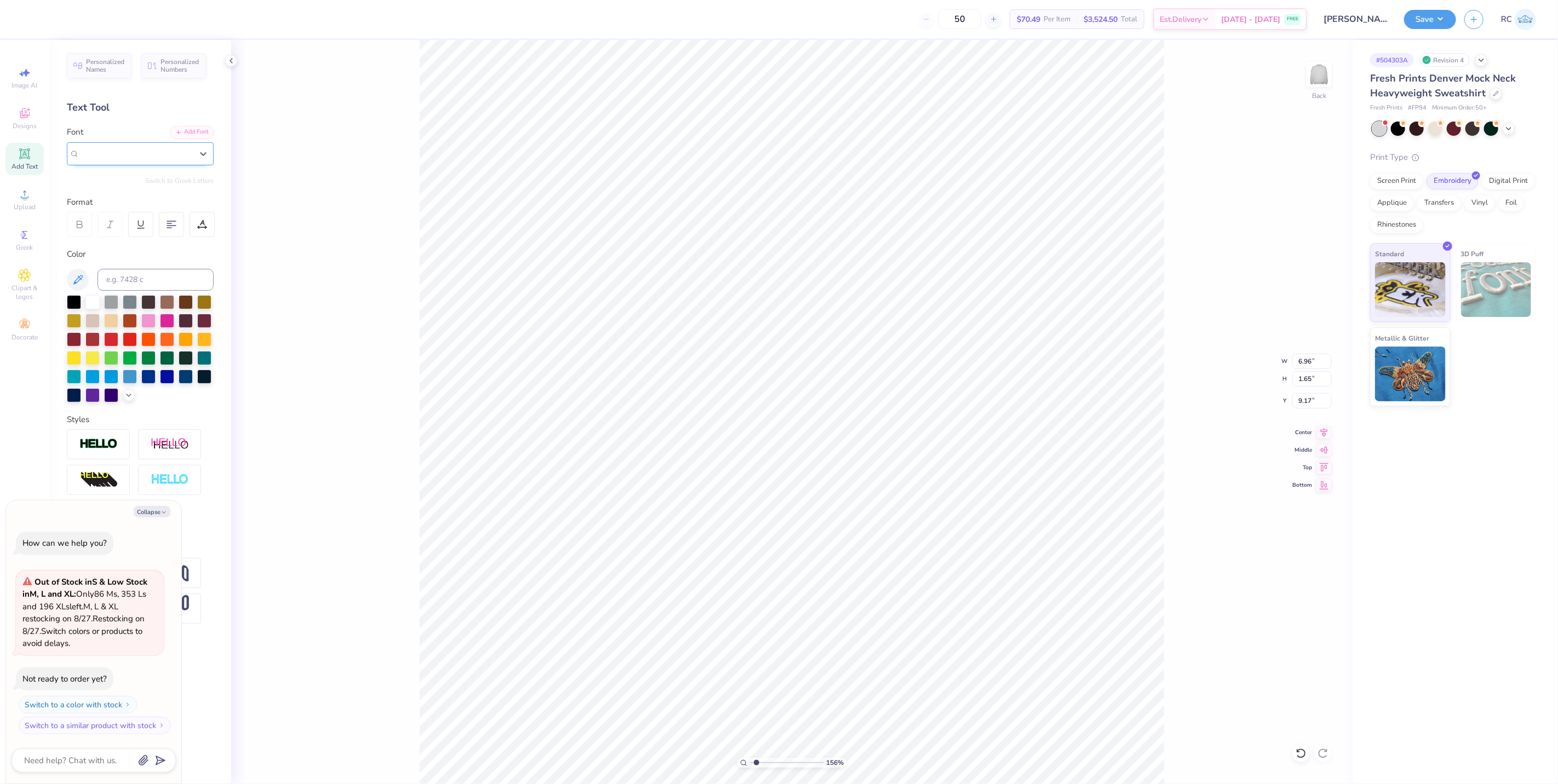
type input "1.5599703687744"
type textarea "x"
type input "var"
click at [189, 181] on button "See All" at bounding box center [190, 178] width 34 height 11
click at [172, 274] on div "Greek Handwriting Puff Serif Bold Calligraphy Retro Sans Serif Minimal Fantasy …" at bounding box center [140, 232] width 147 height 86
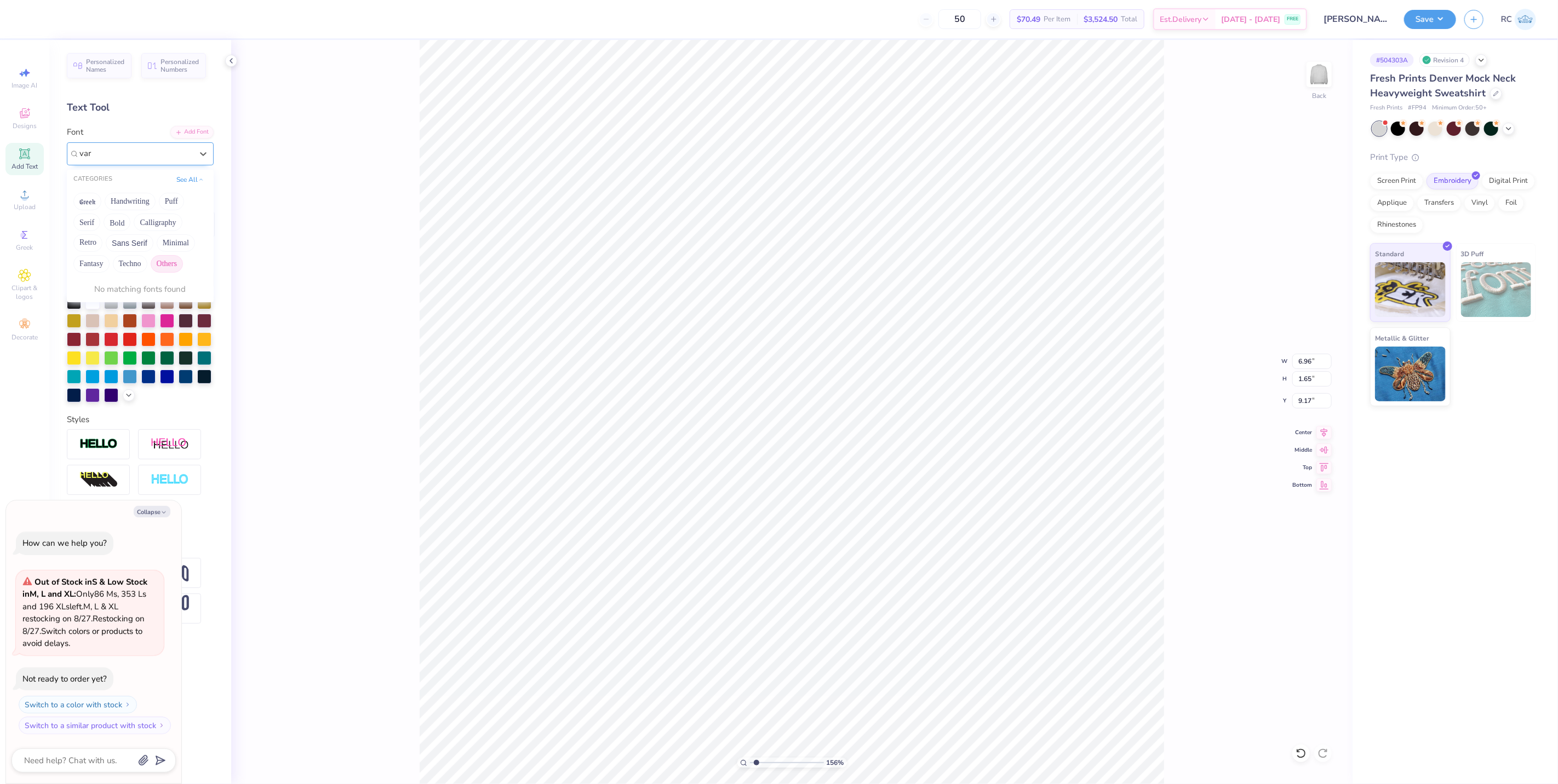
click at [172, 268] on button "Others" at bounding box center [166, 264] width 32 height 18
type input "1.5599703687744"
type textarea "x"
type input "1.5599703687744"
type textarea "x"
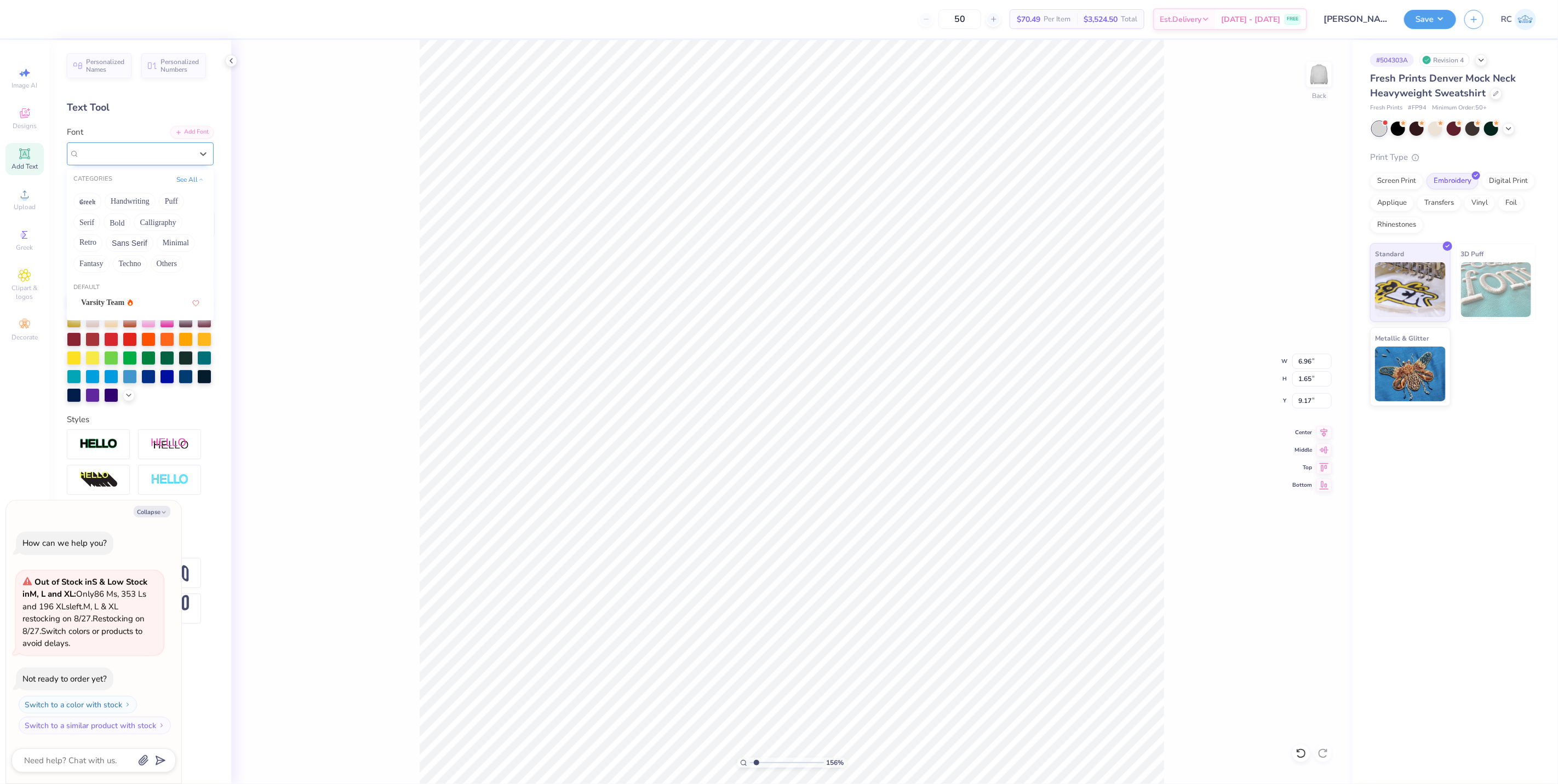
click at [129, 155] on div at bounding box center [136, 154] width 115 height 17
click at [129, 154] on span "College Condensed" at bounding box center [111, 154] width 64 height 13
type input "va"
type input "1.5599703687744"
type textarea "x"
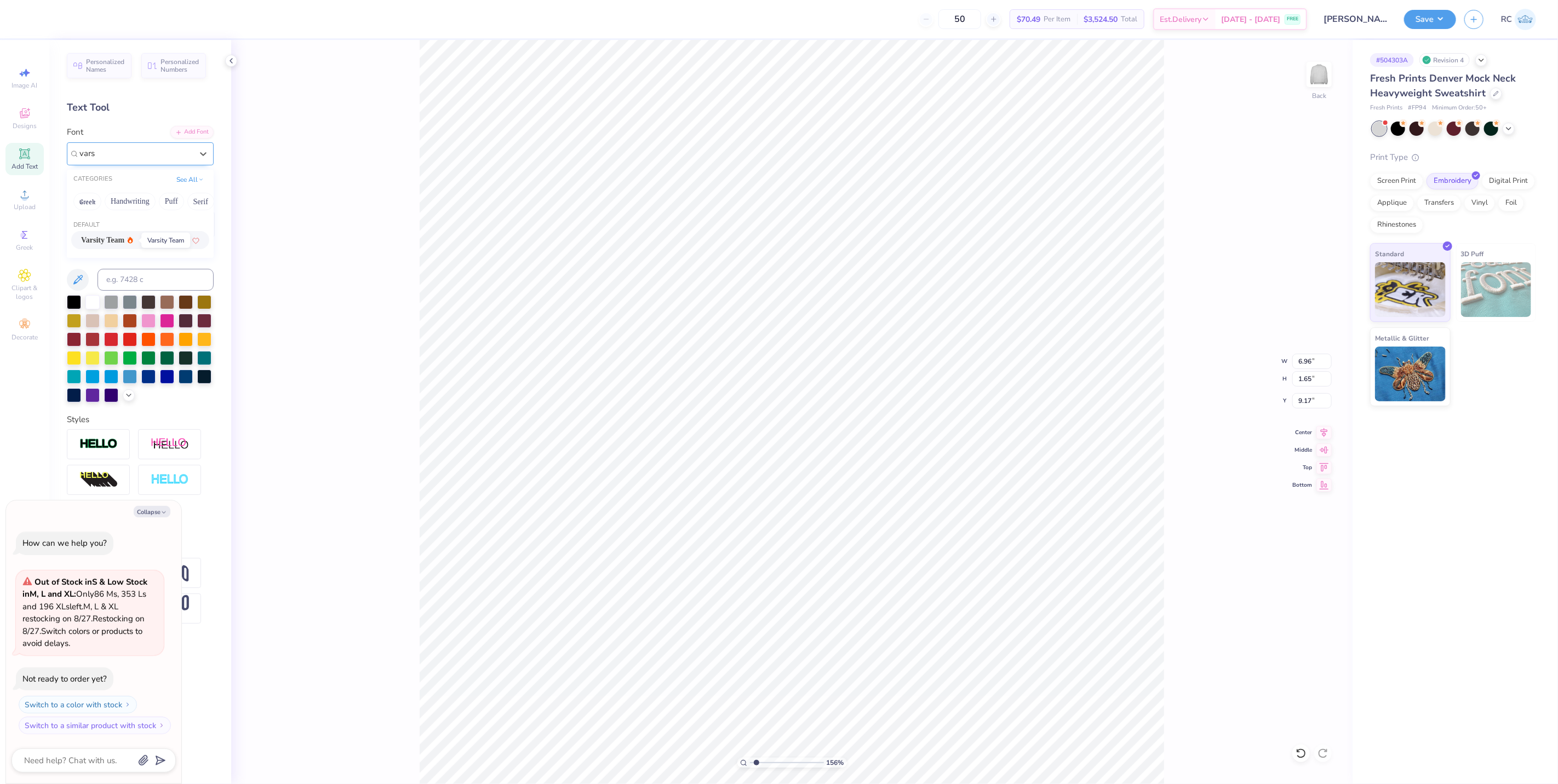
click at [120, 240] on span "Varsity Team" at bounding box center [103, 240] width 44 height 11
type input "vars"
type input "1.5599703687744"
type textarea "x"
type input "9.48"
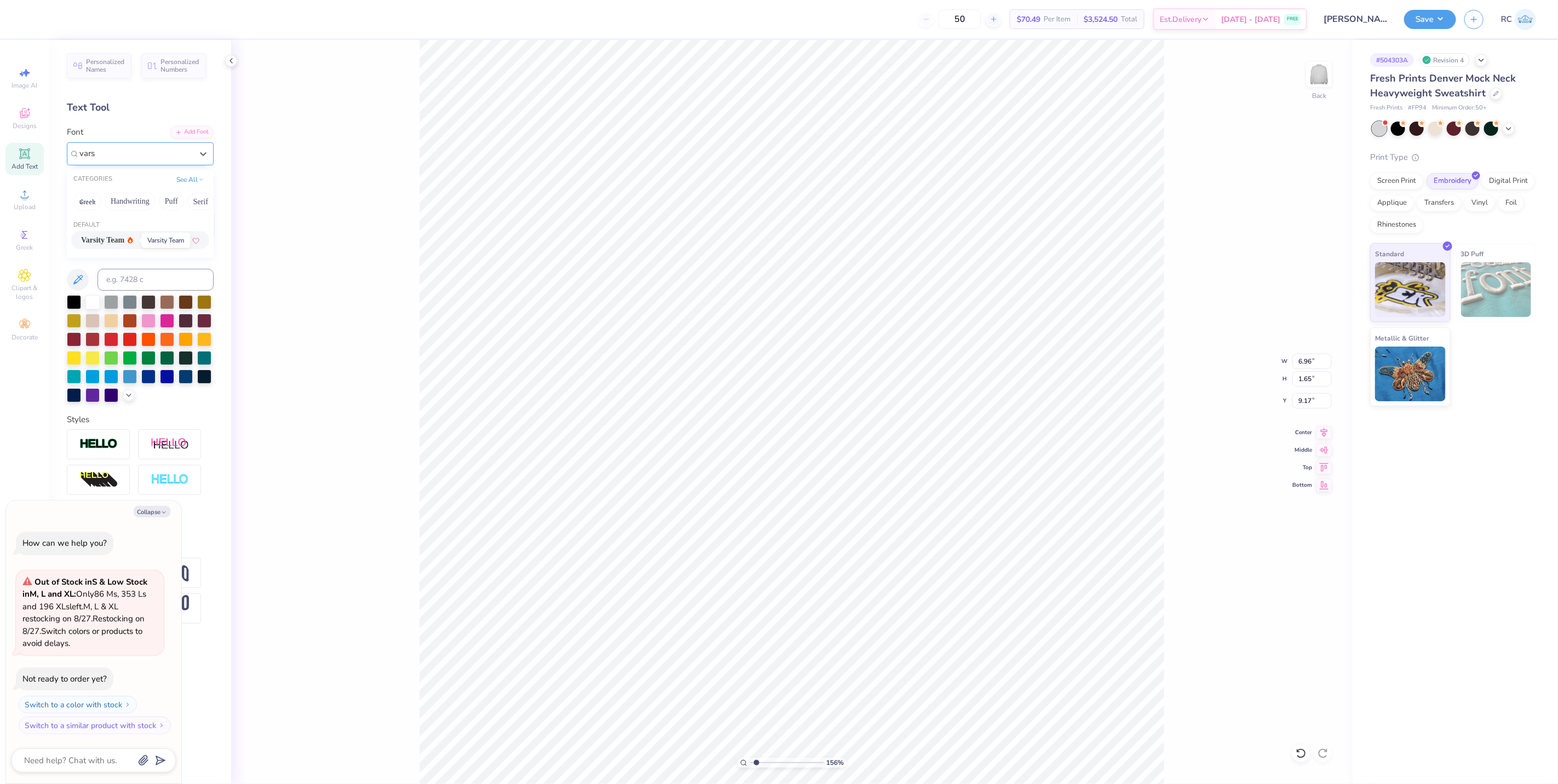
type input "1.69"
type input "9.15"
click at [144, 151] on div "Varsity Team" at bounding box center [136, 154] width 115 height 17
type input "1.5599703687744"
type textarea "x"
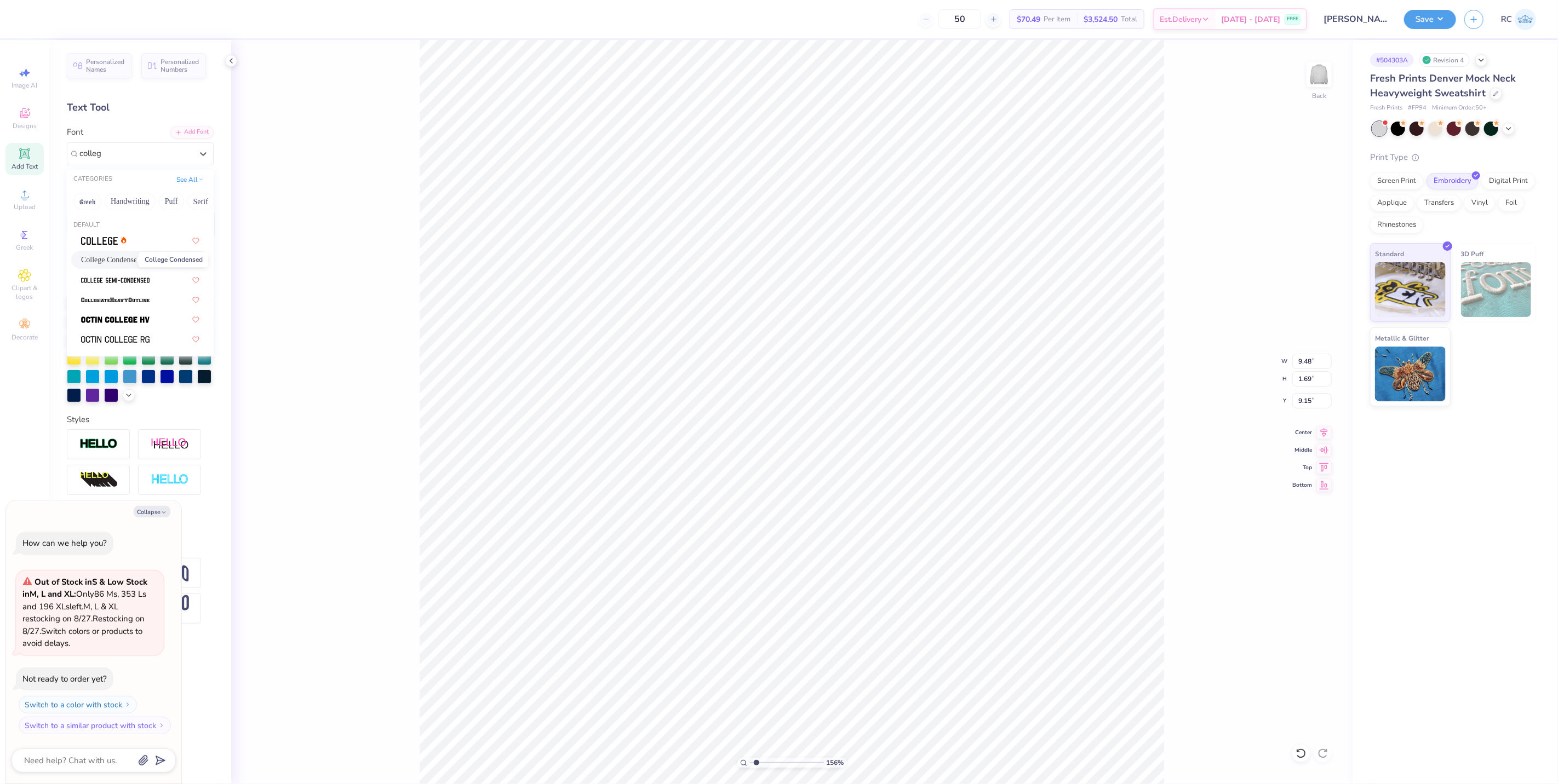
click at [112, 256] on span "College Condensed" at bounding box center [111, 259] width 60 height 11
type input "colleg"
type input "1.5599703687744"
type textarea "x"
type input "6.96"
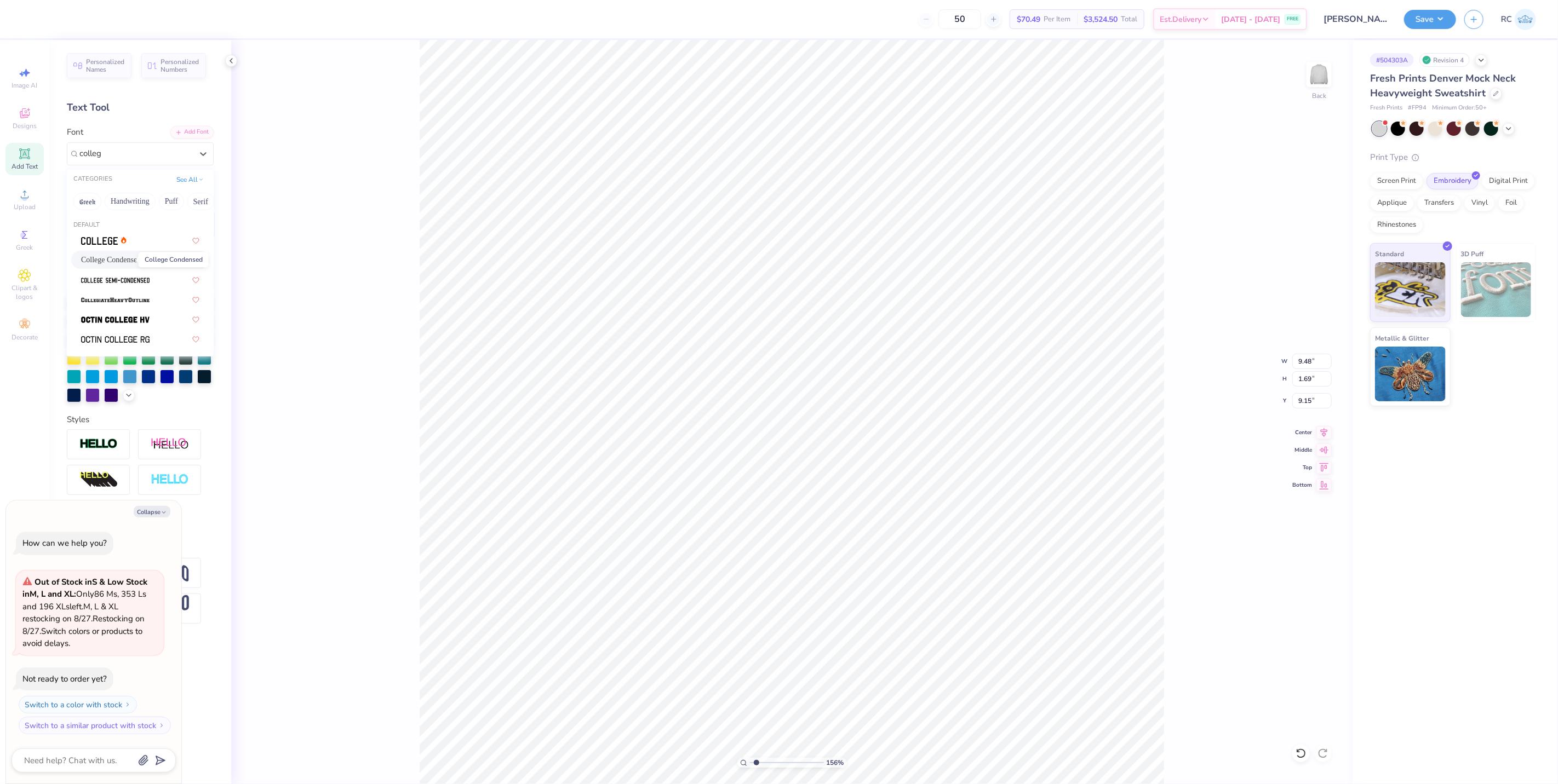
type input "1.65"
type input "9.17"
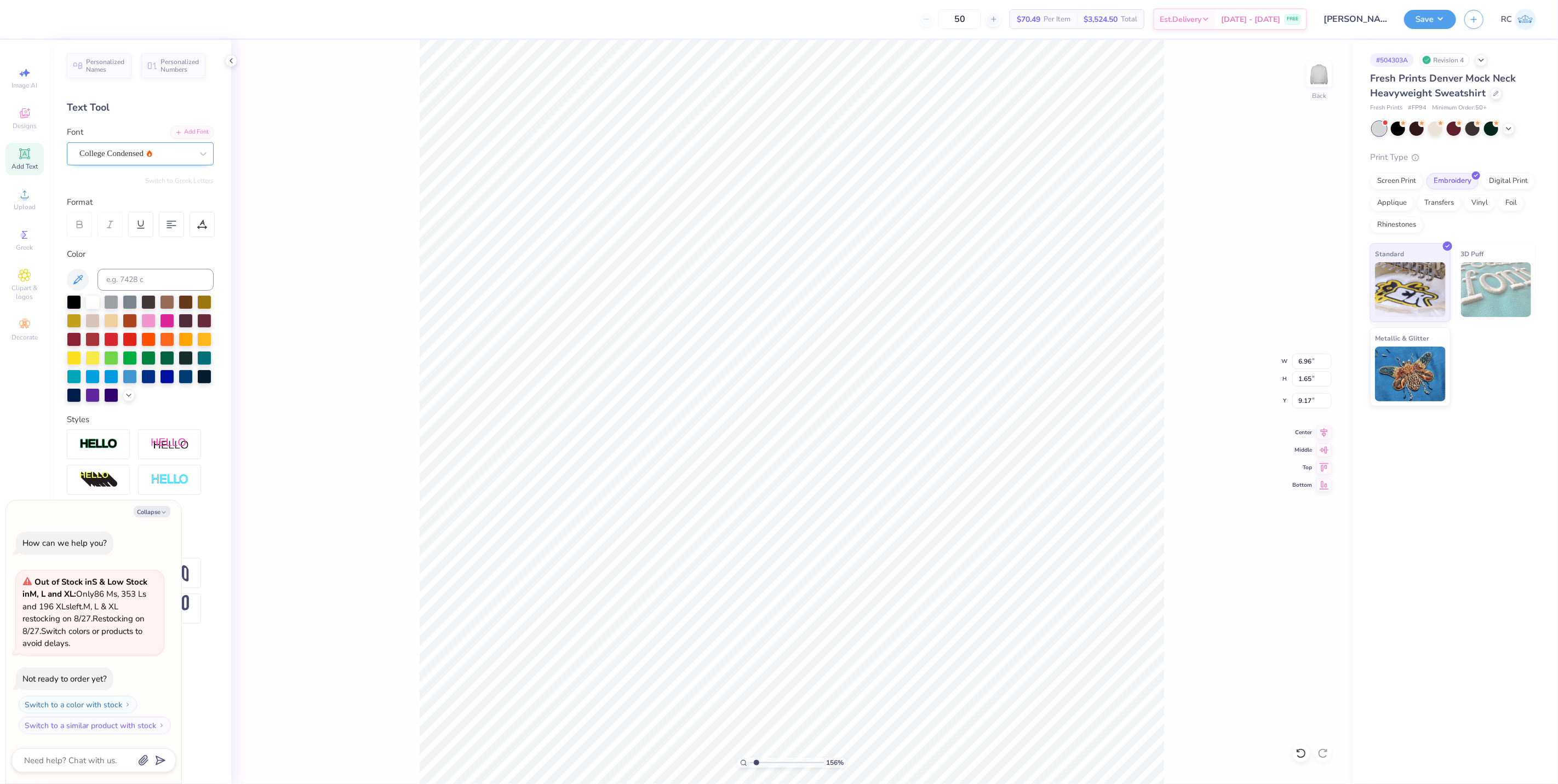
click at [129, 151] on div "College Condensed" at bounding box center [136, 154] width 115 height 17
type input "1.5599703687744"
type textarea "x"
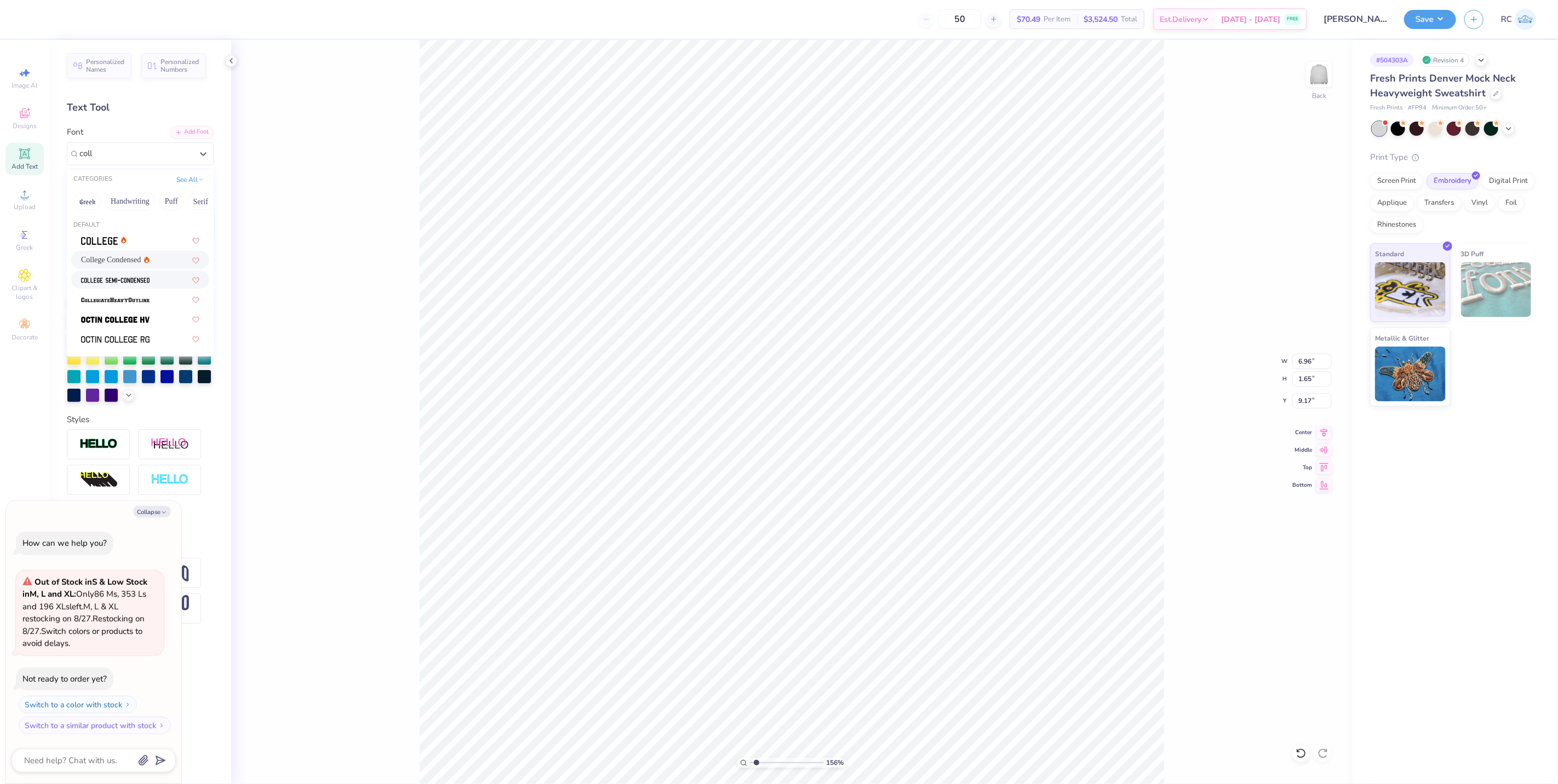
click at [114, 282] on img at bounding box center [115, 280] width 68 height 8
type input "coll"
type input "1.5599703687744"
type textarea "x"
type input "1.5599703687744"
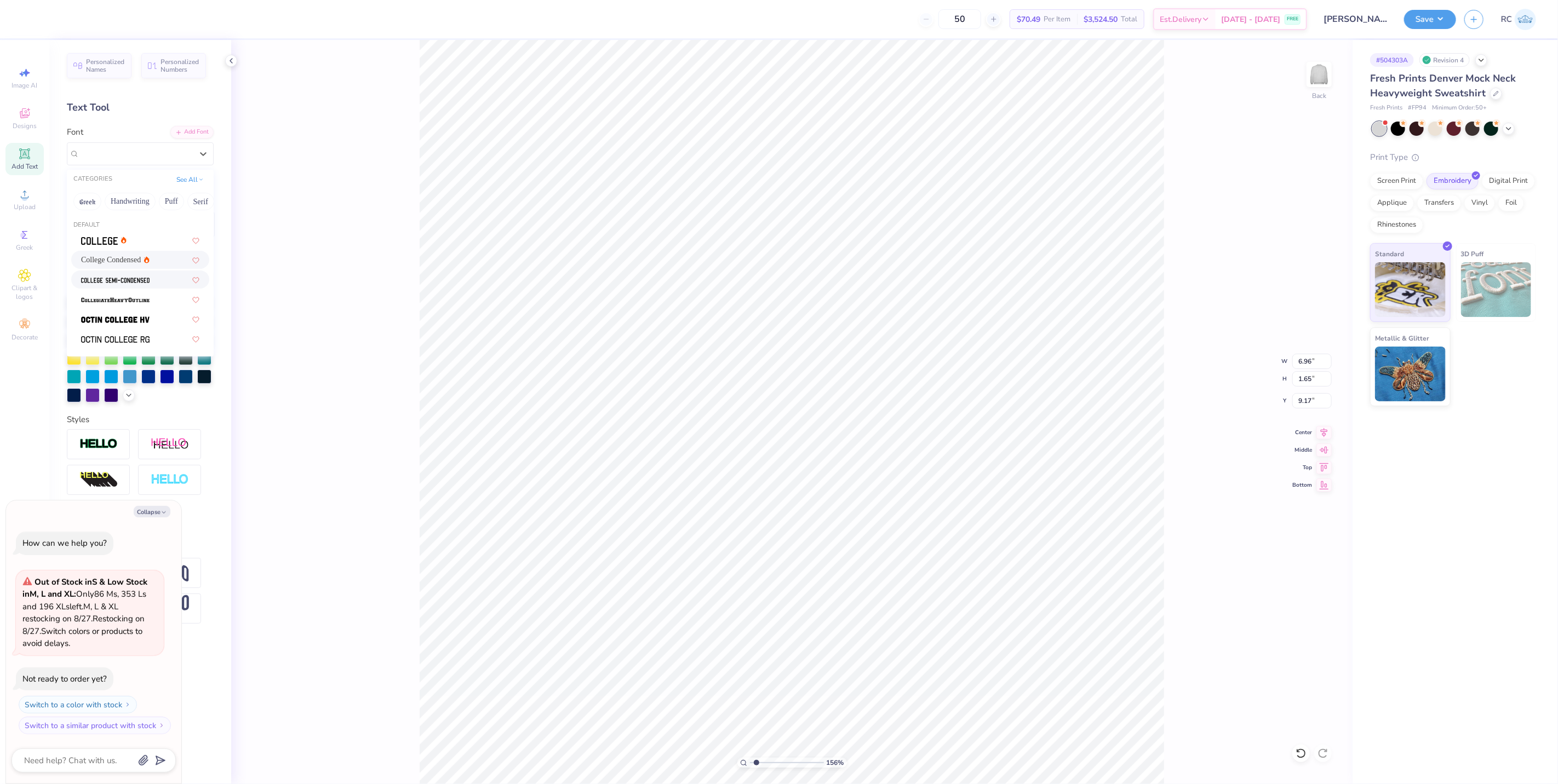
type textarea "x"
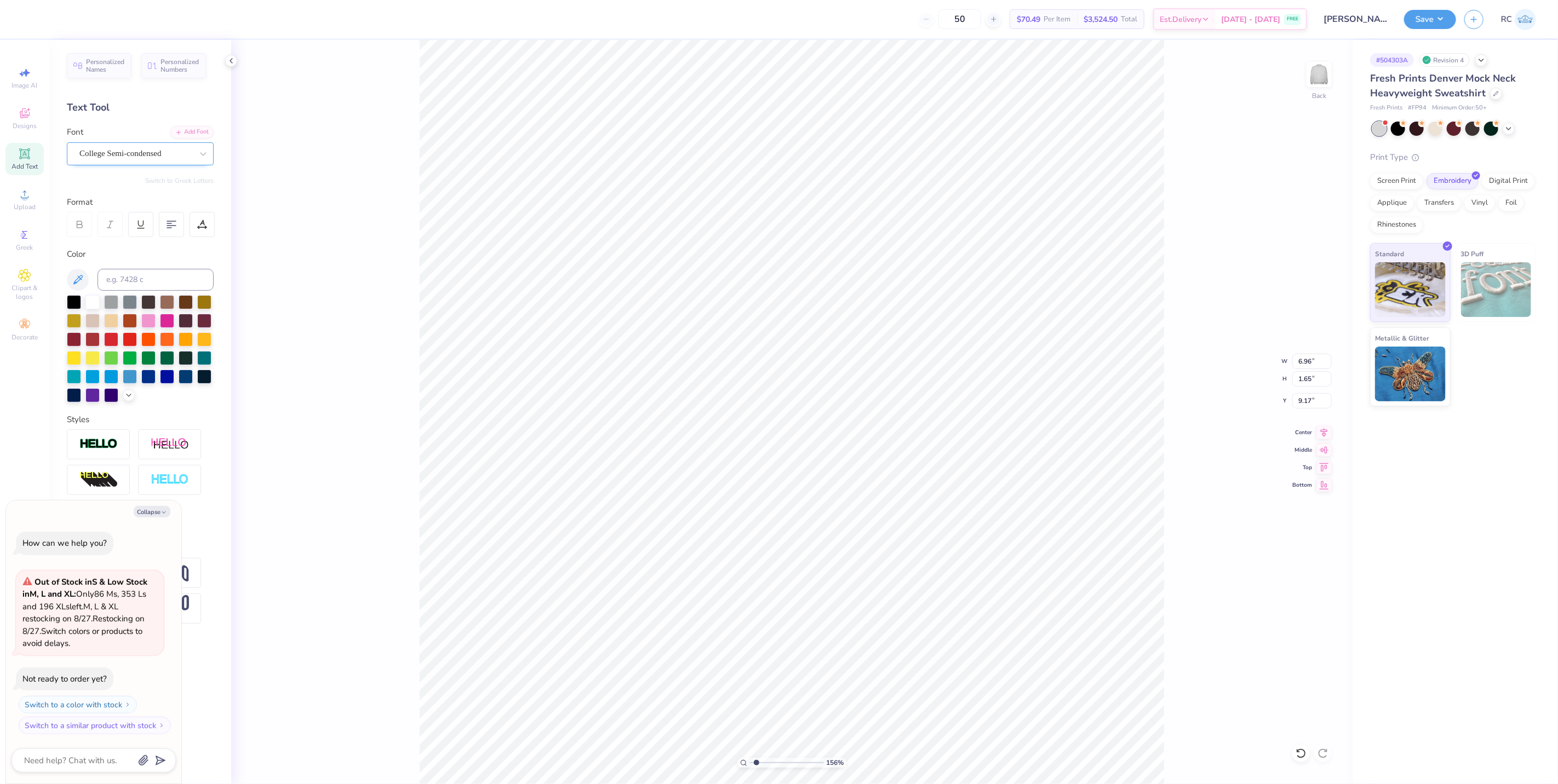
type input "1.5599703687744"
type textarea "x"
type input "1.5599703687744"
type textarea "x"
type input "7.66"
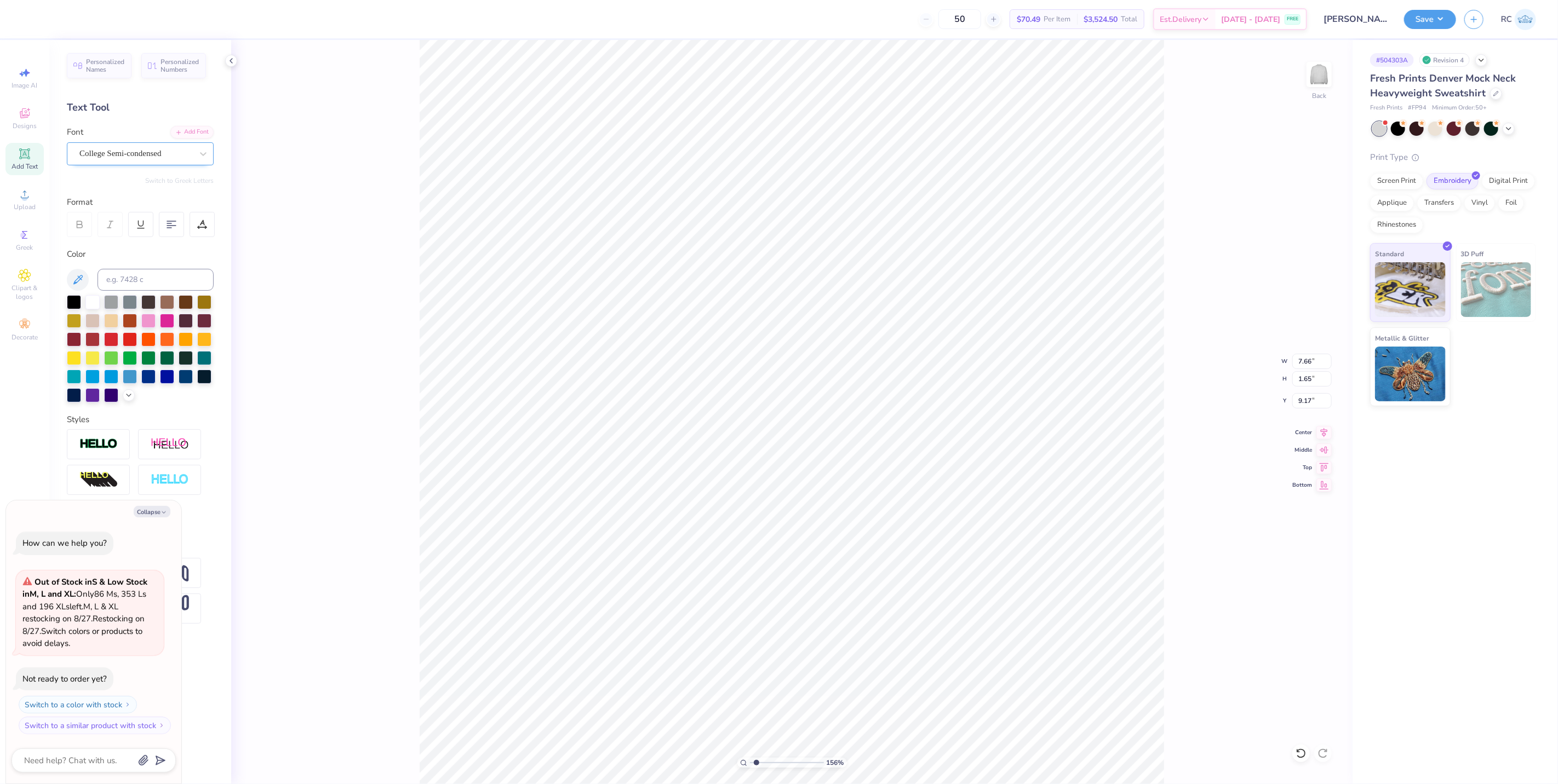
click at [128, 150] on div "College Semi-condensed" at bounding box center [136, 154] width 115 height 17
type input "1.5599703687744"
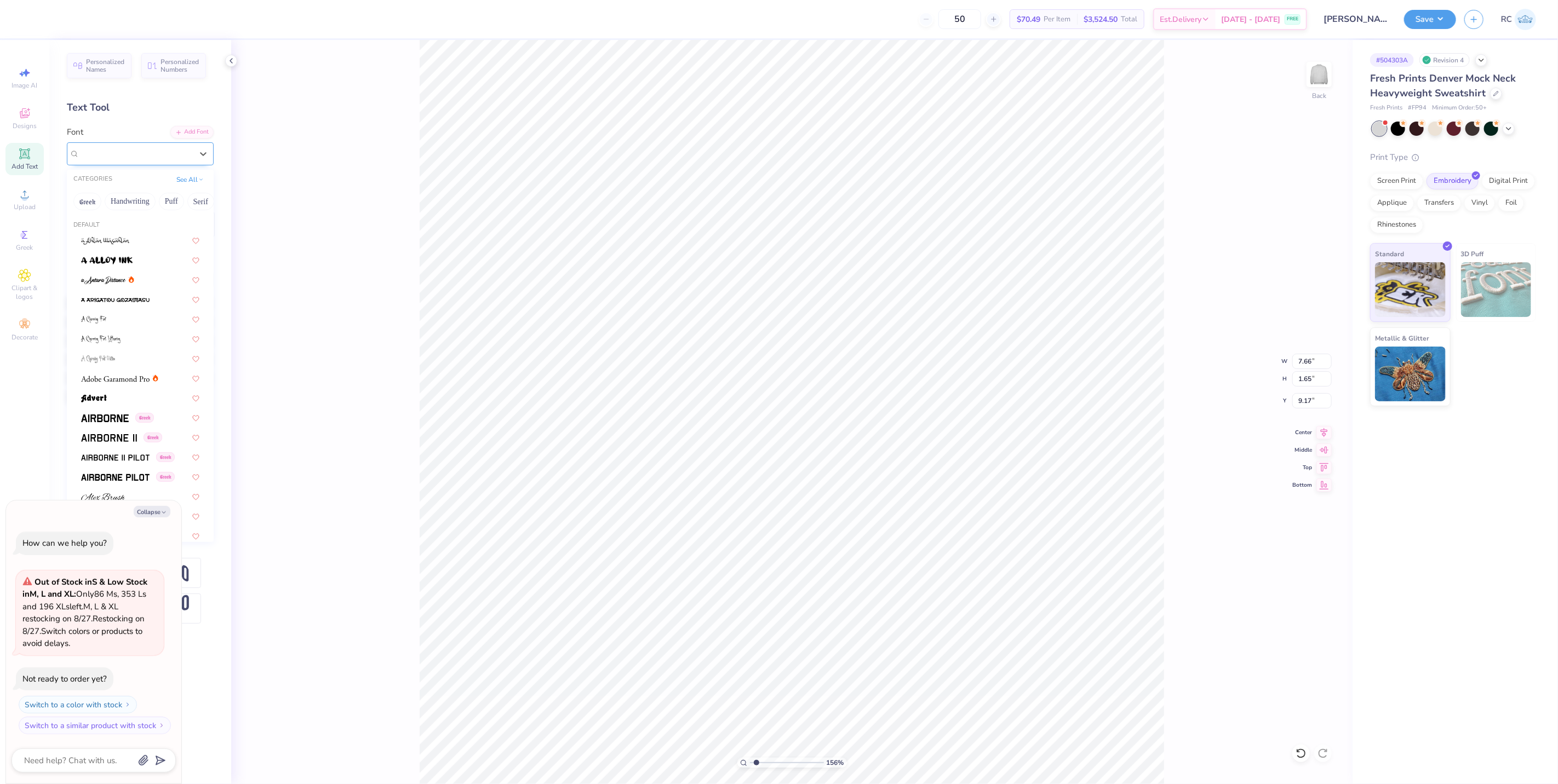
type textarea "x"
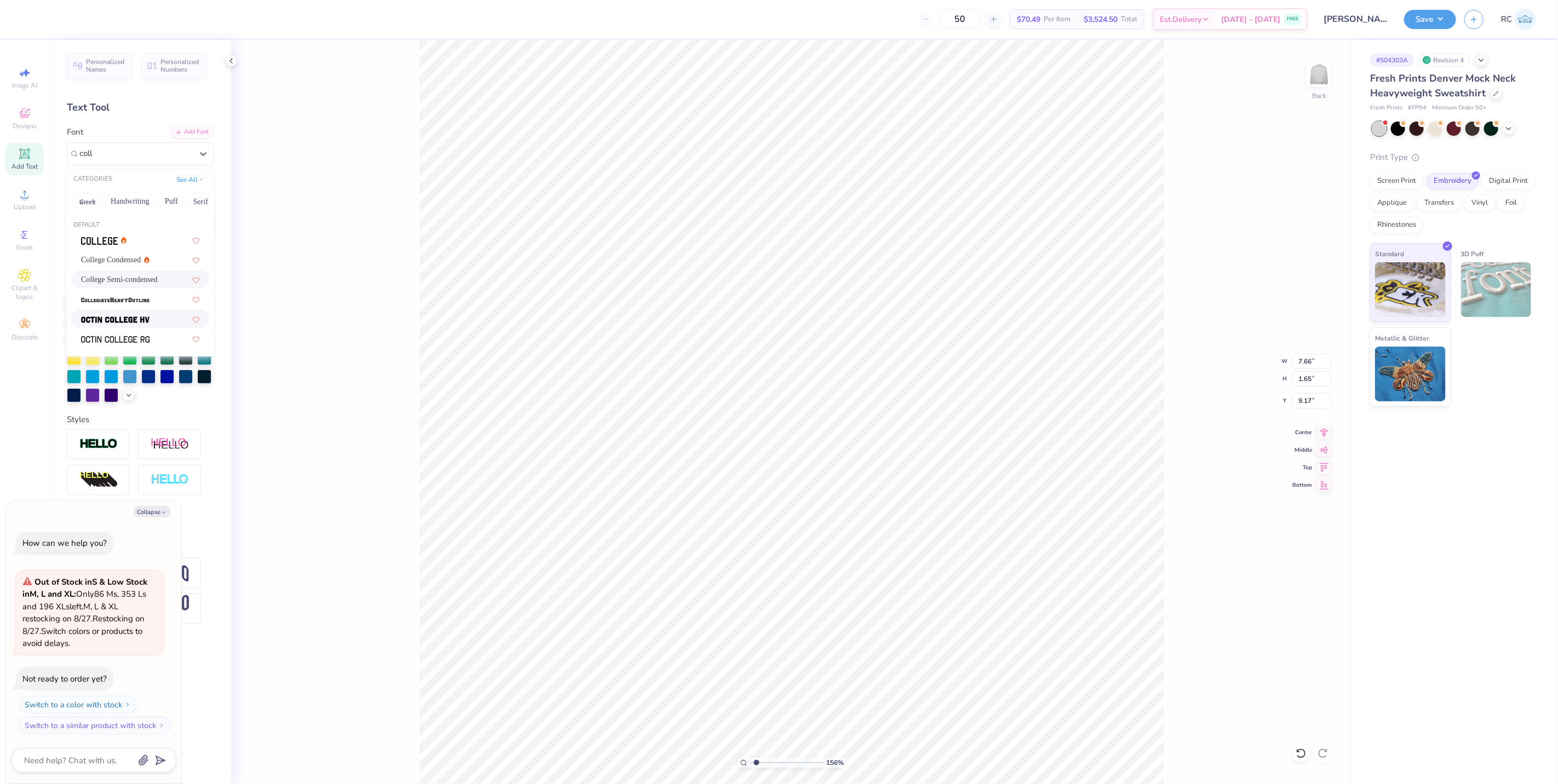
click at [149, 323] on div at bounding box center [140, 319] width 119 height 11
type input "coll"
type input "1.5599703687744"
type textarea "x"
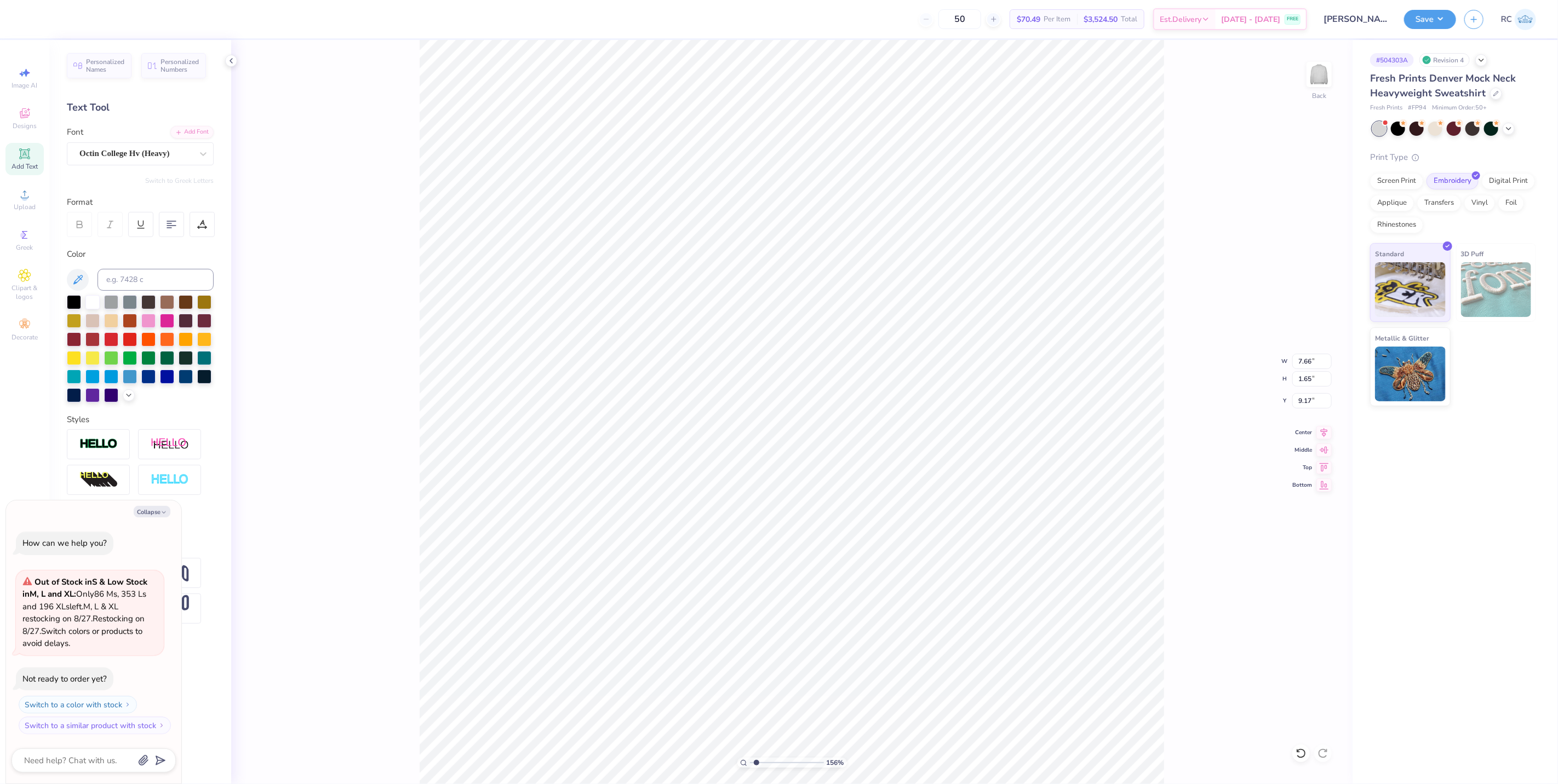
type input "1.5599703687744"
type textarea "x"
type input "1.5599703687744"
type textarea "x"
type input "1.5599703687744"
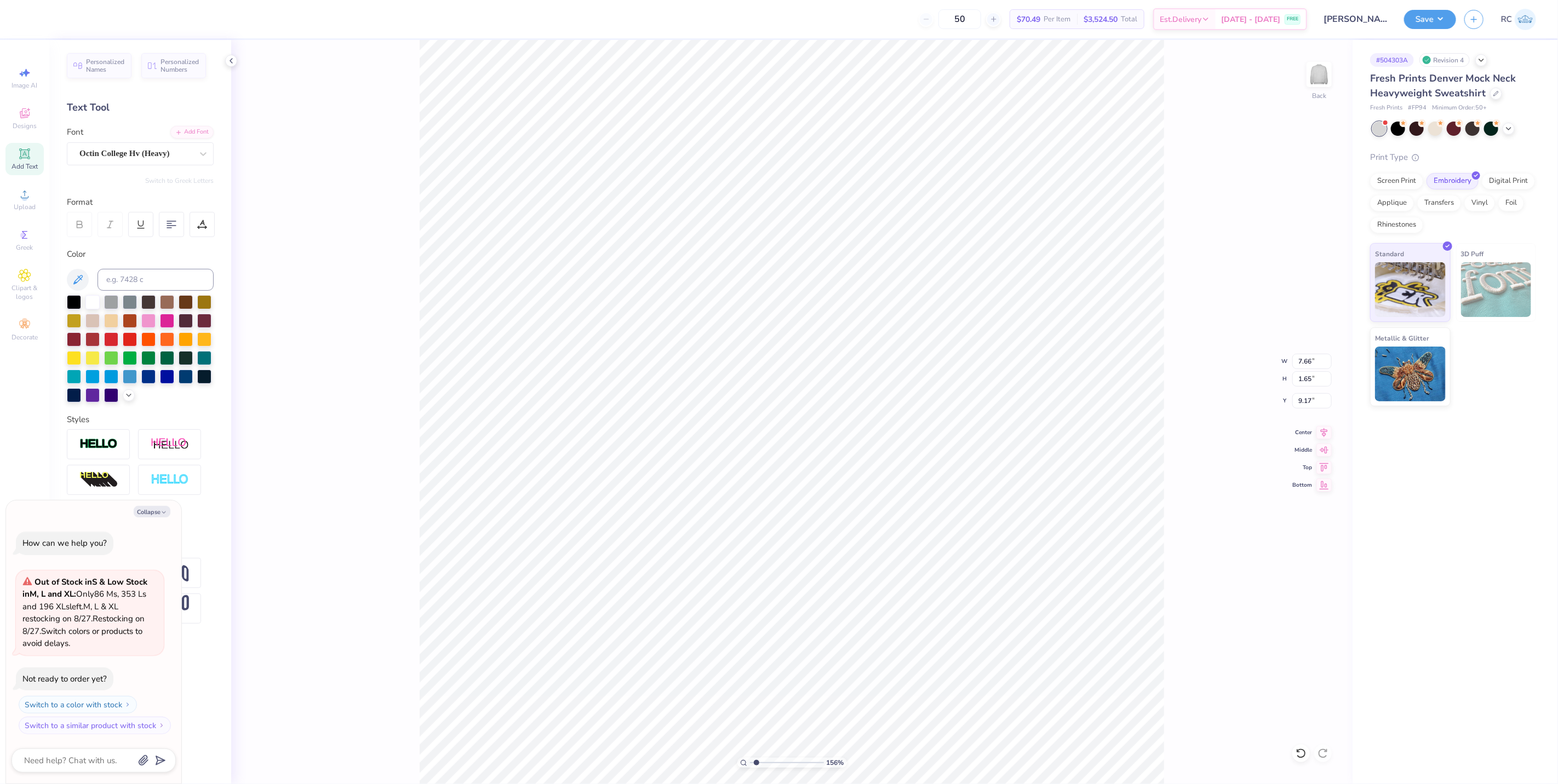
type textarea "x"
type input "8.65"
type input "1.69"
type input "9.15"
click at [143, 150] on div "Octin College Hv (Heavy)" at bounding box center [136, 154] width 115 height 17
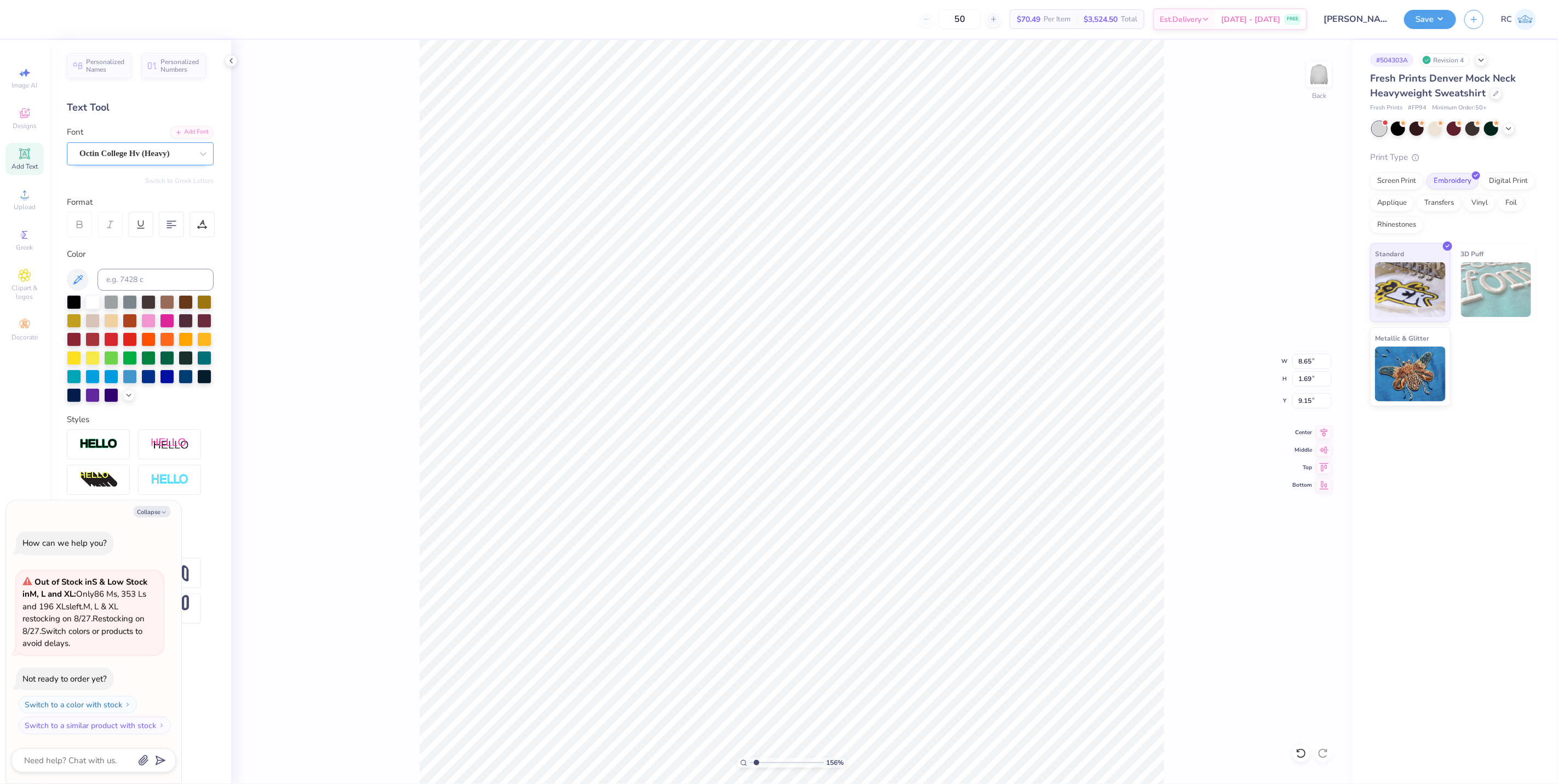
type input "1.5599703687744"
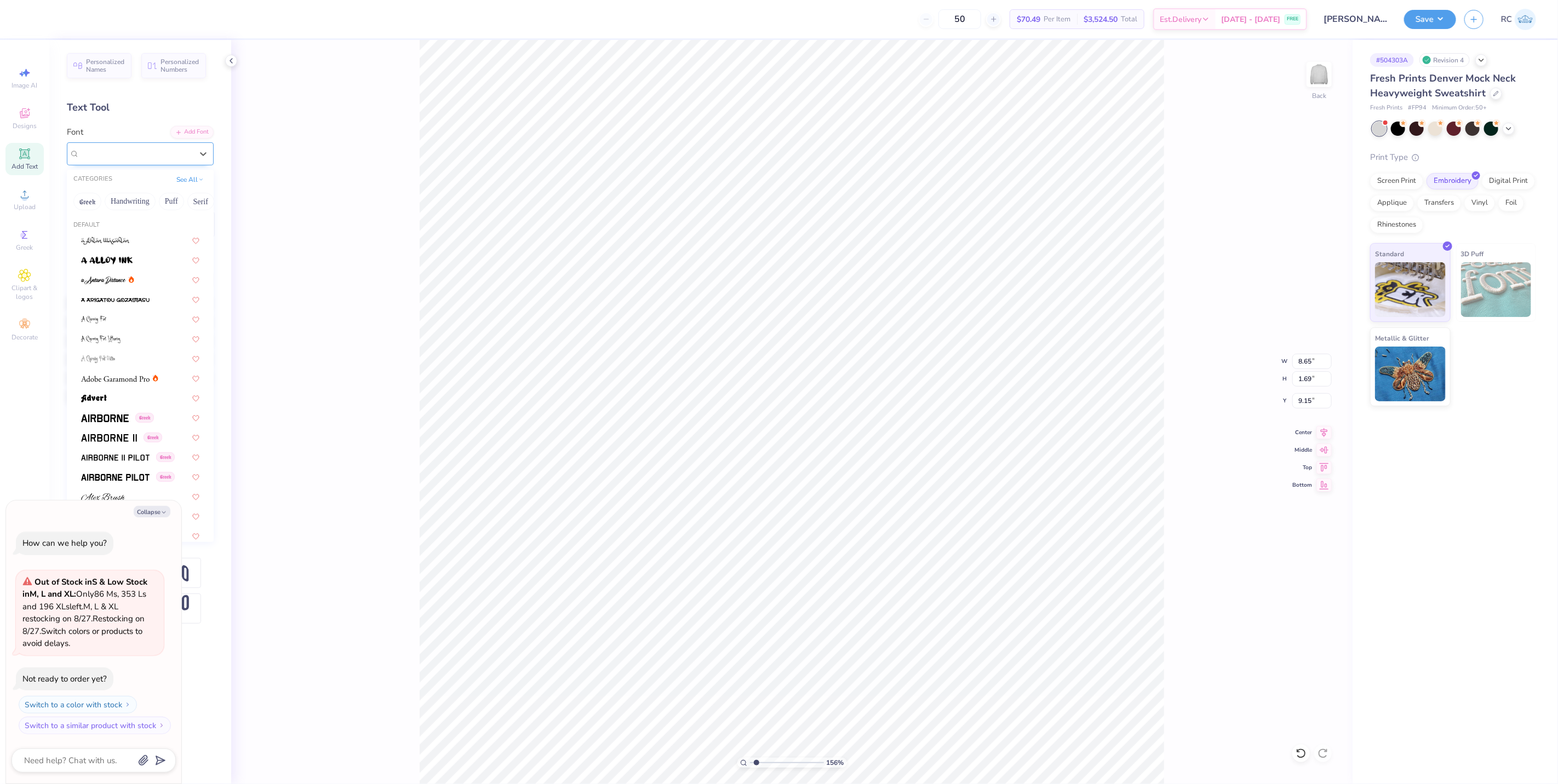
type textarea "x"
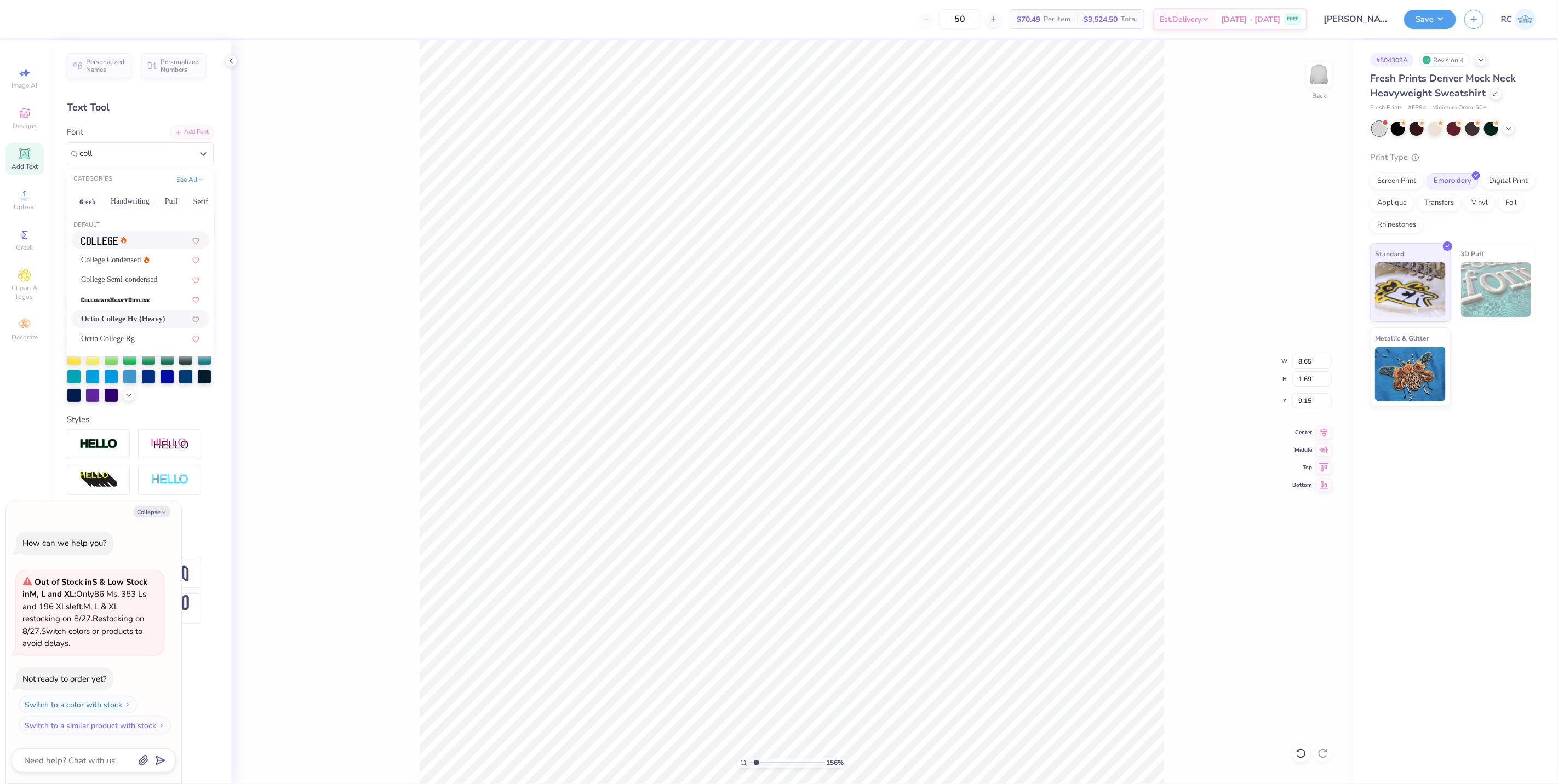
click at [140, 247] on div at bounding box center [140, 240] width 138 height 18
type input "coll"
type input "1.5599703687744"
type textarea "x"
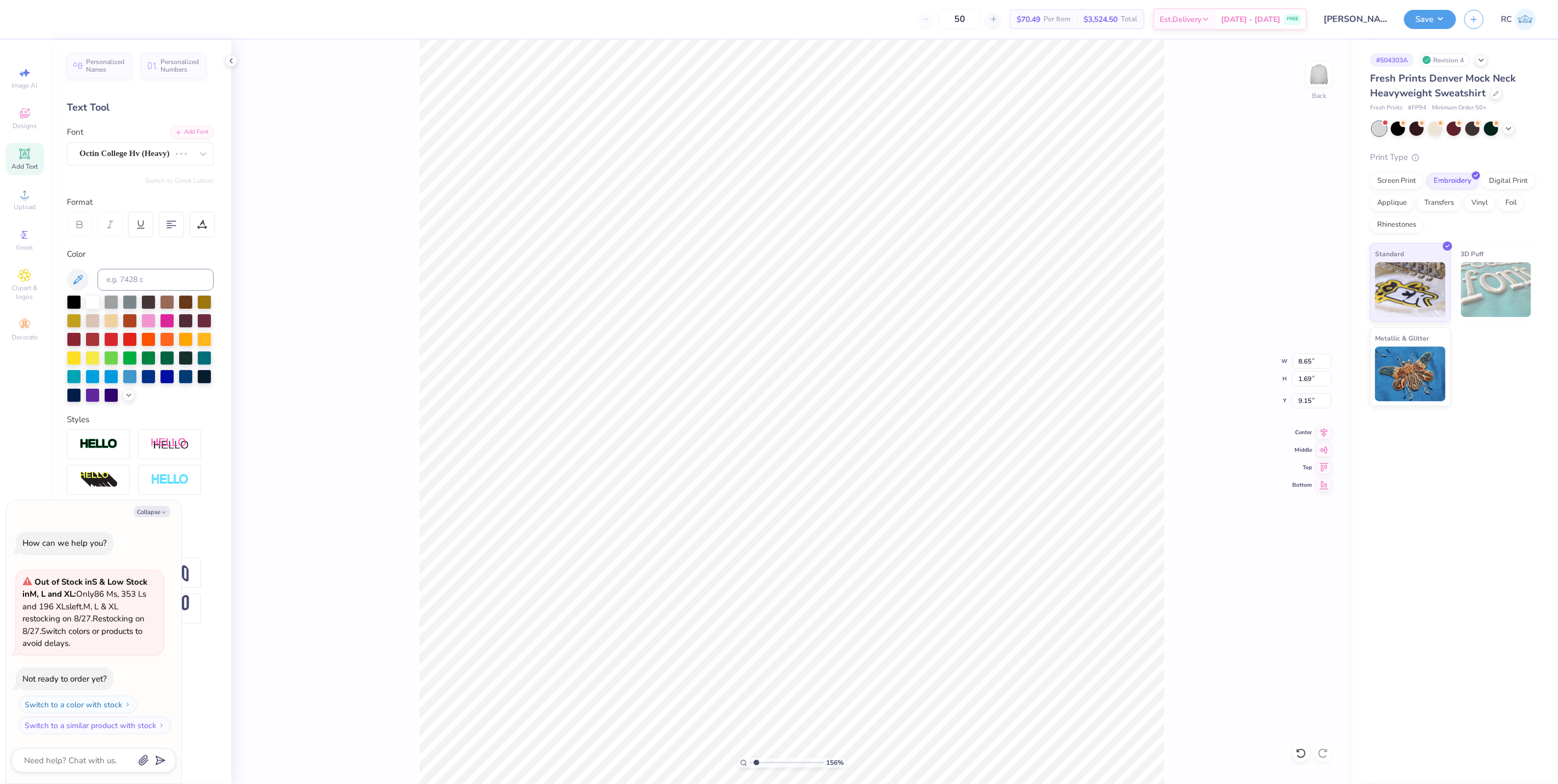
type textarea "x"
type input "1.5599703687744"
type textarea "x"
type input "1.5599703687744"
type textarea "x"
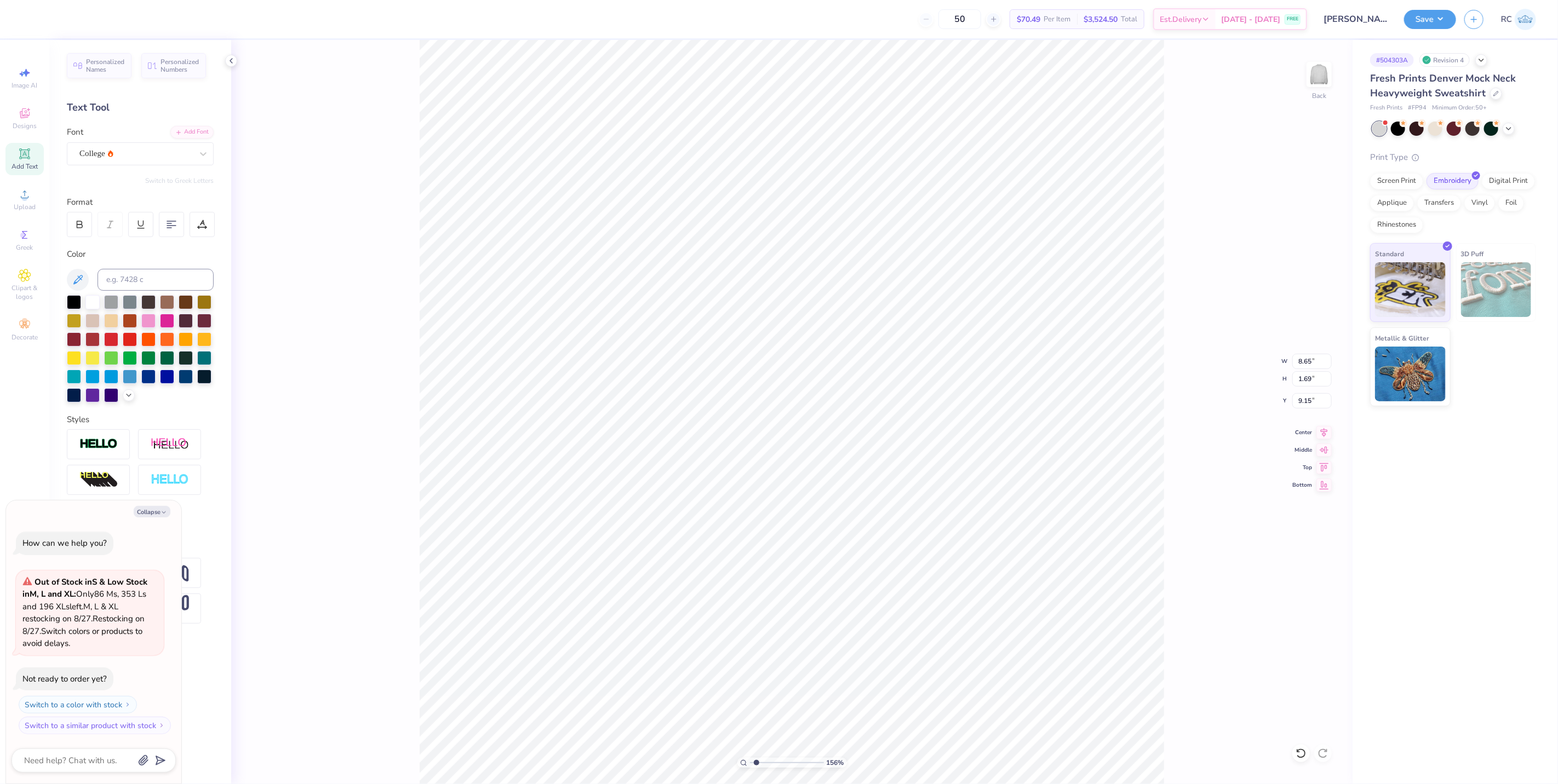
type input "1.5599703687744"
type textarea "x"
type input "8.37"
type input "1.65"
type input "9.17"
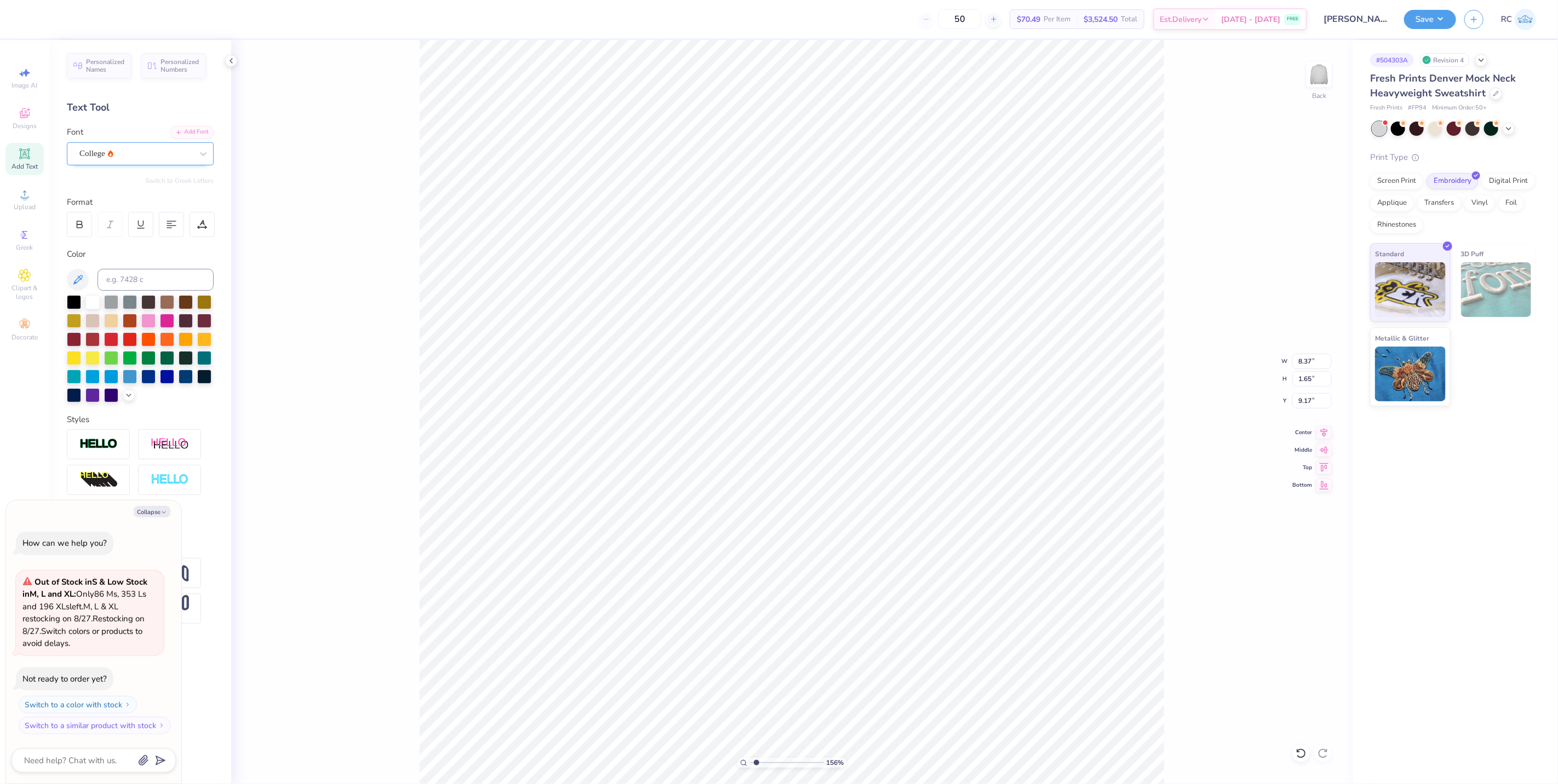
click at [182, 160] on div "College" at bounding box center [136, 154] width 115 height 17
type input "1.5599703687744"
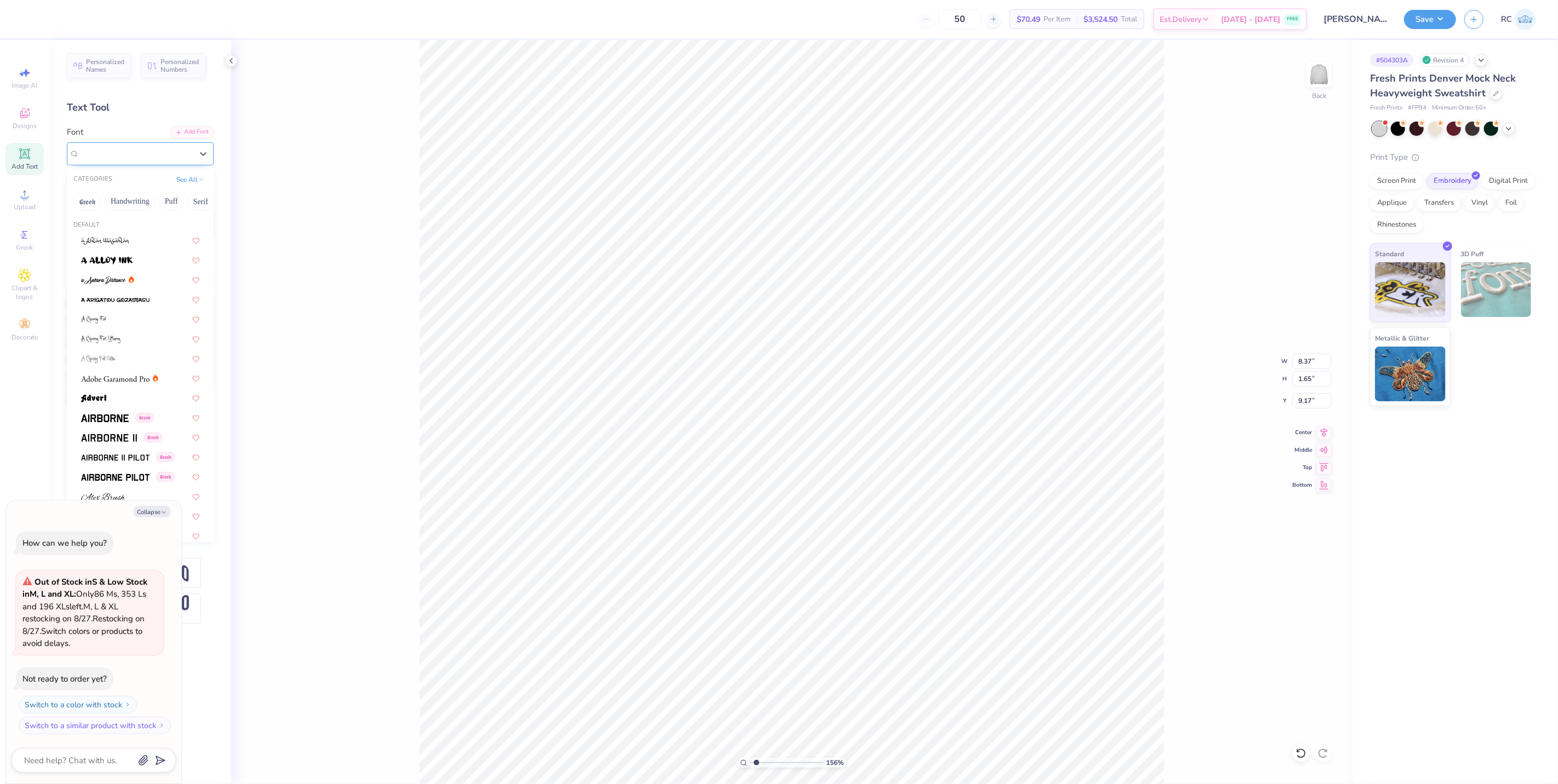
type textarea "x"
click at [125, 263] on span at bounding box center [103, 259] width 44 height 11
type input "1.5599703687744"
type textarea "x"
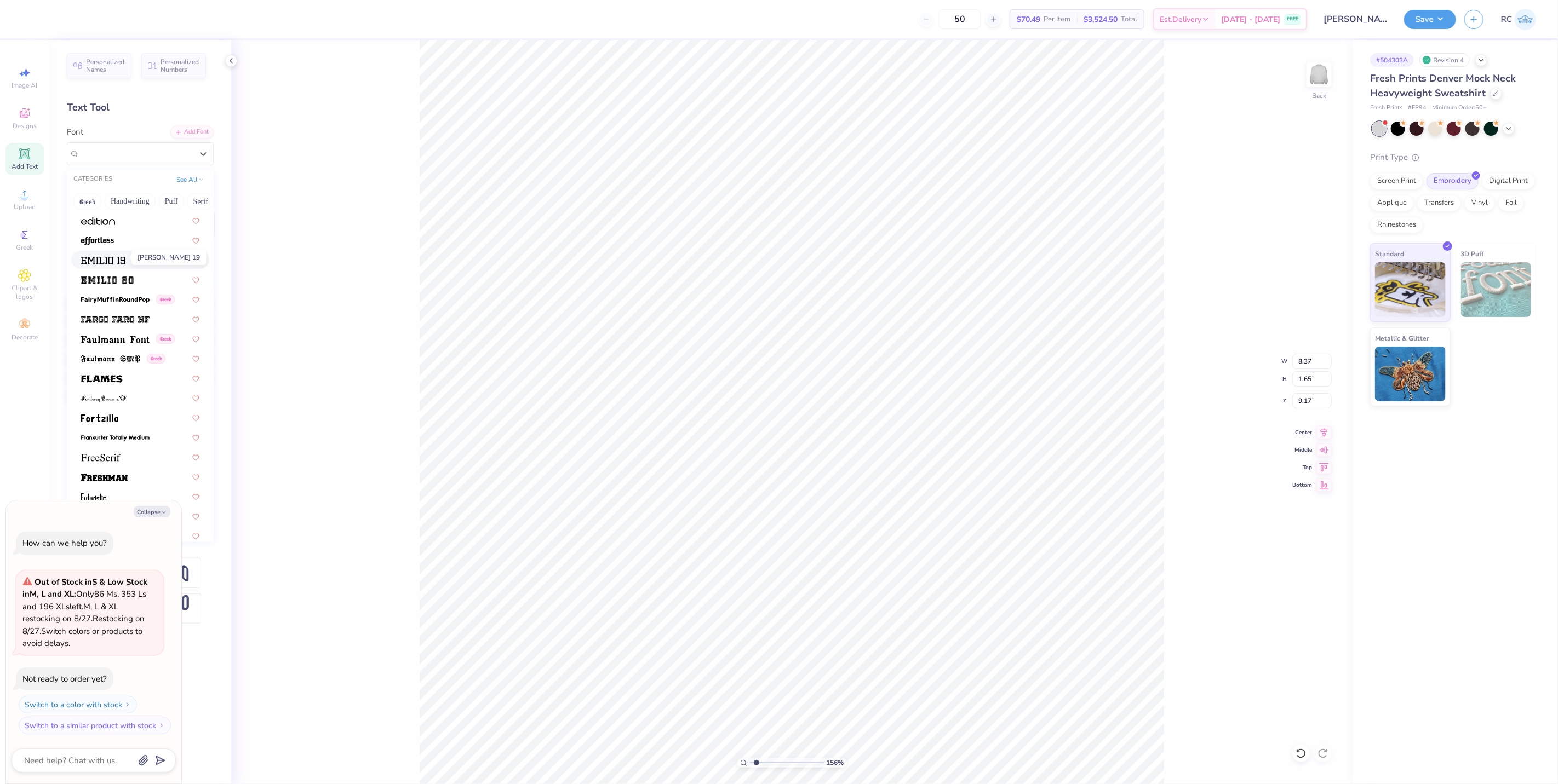
type input "1.5599703687744"
type textarea "x"
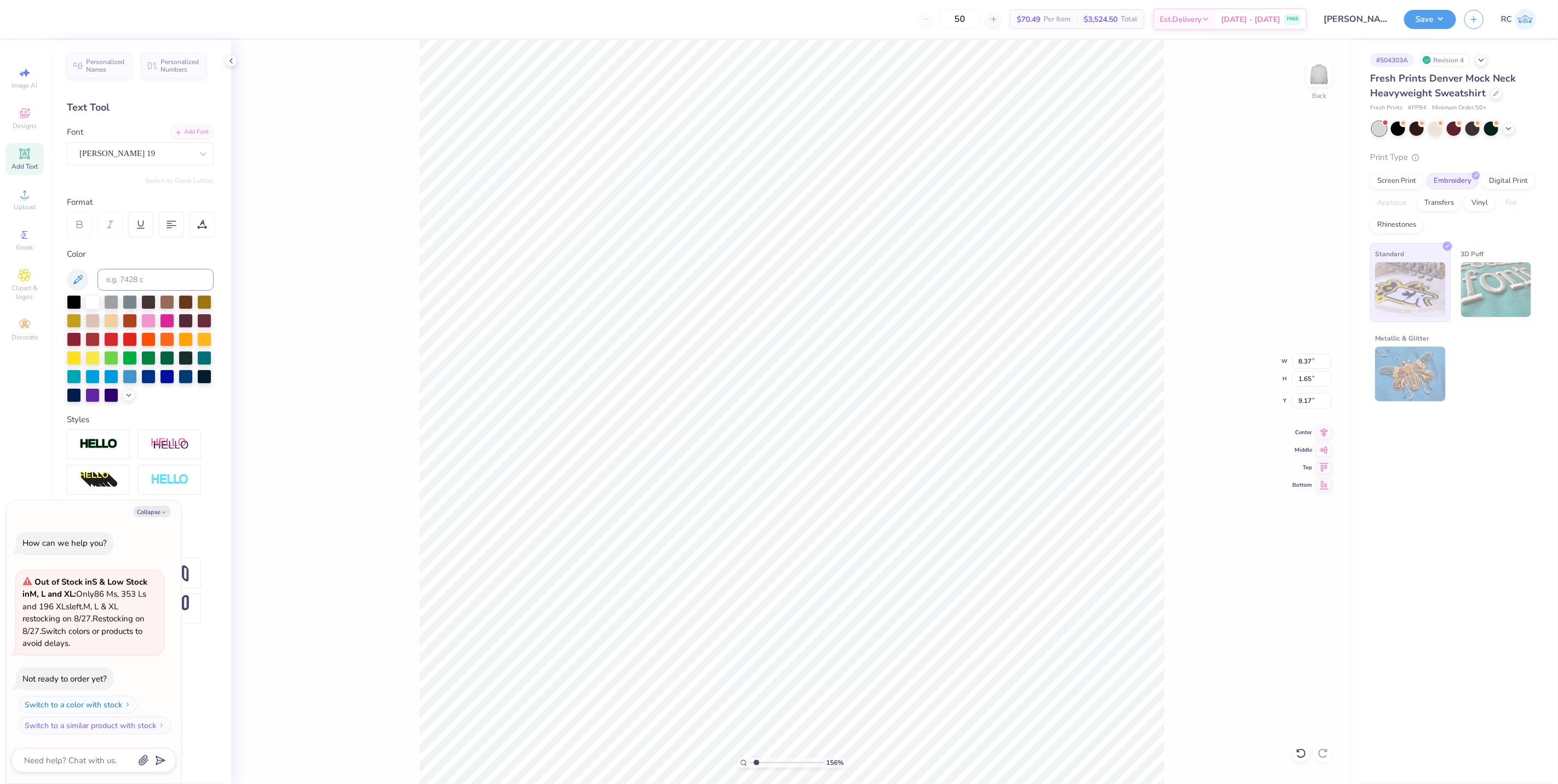
type input "1.5599703687744"
type textarea "x"
type input "1.5599703687744"
type textarea "x"
type input "12.92"
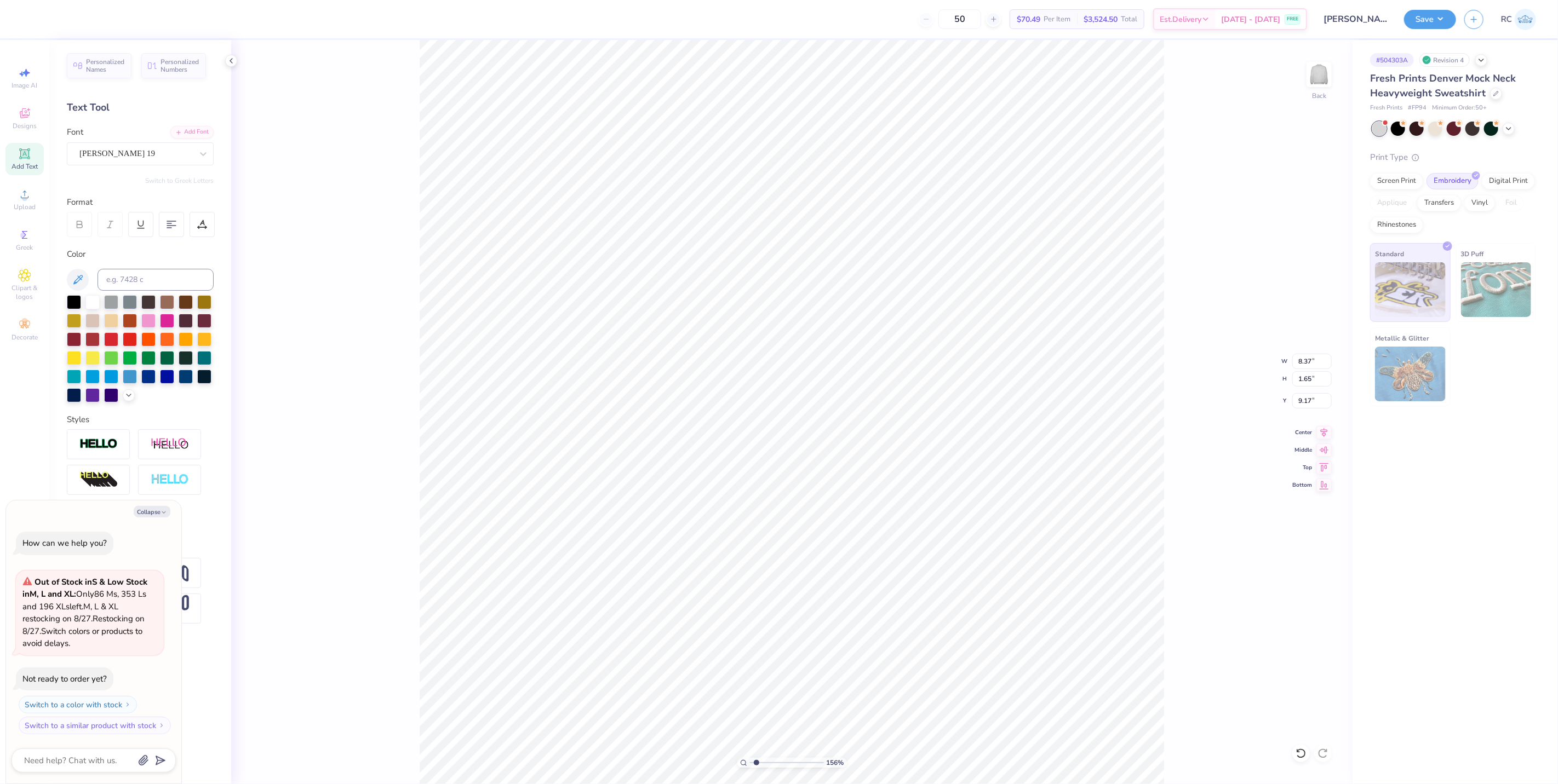
type input "2.21"
type input "8.89"
click at [137, 158] on div "[PERSON_NAME] 19" at bounding box center [136, 154] width 115 height 17
type input "1.5599703687744"
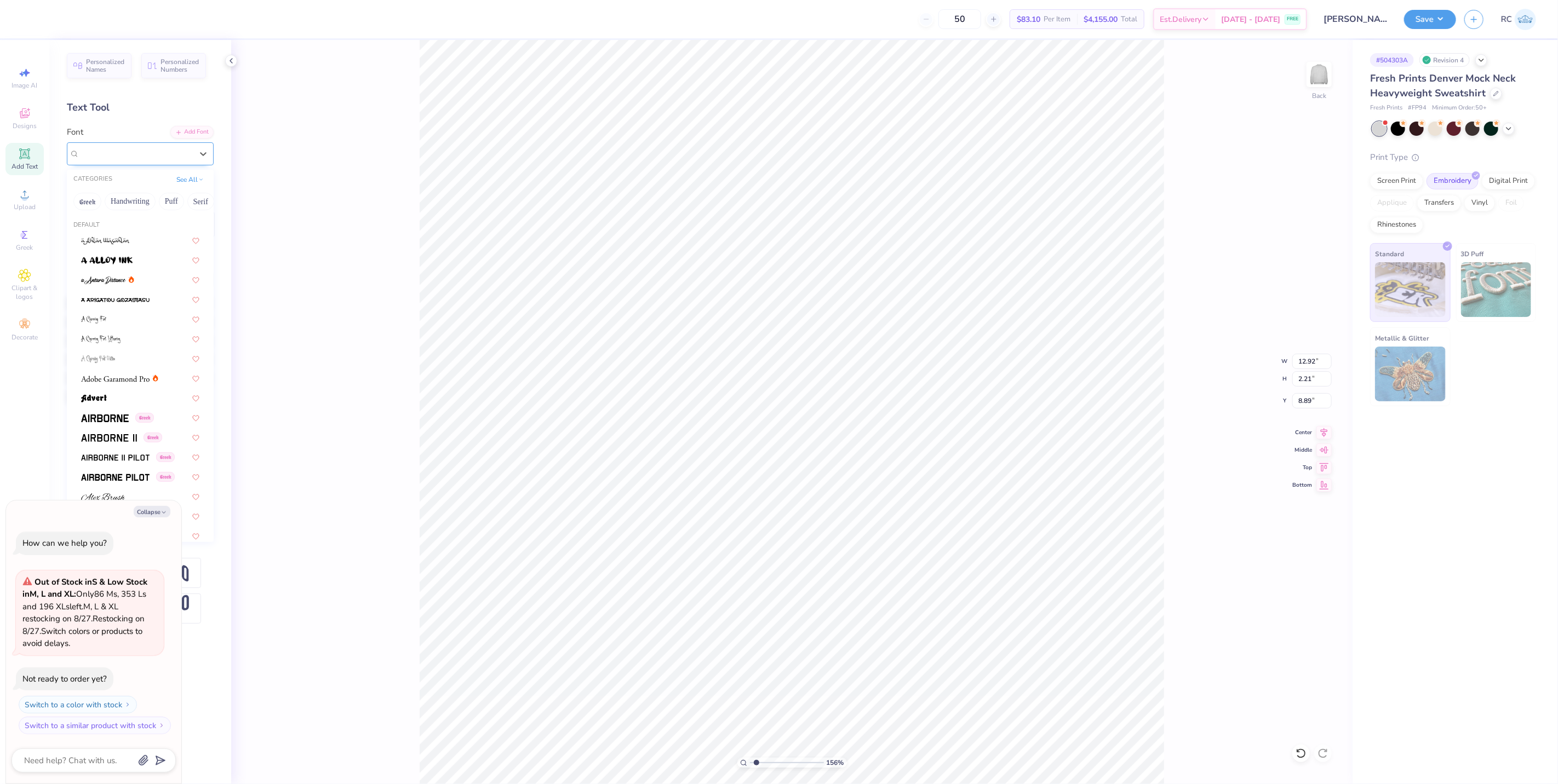
type textarea "x"
click at [154, 357] on div at bounding box center [140, 357] width 119 height 11
type input "1.5599703687744"
type textarea "x"
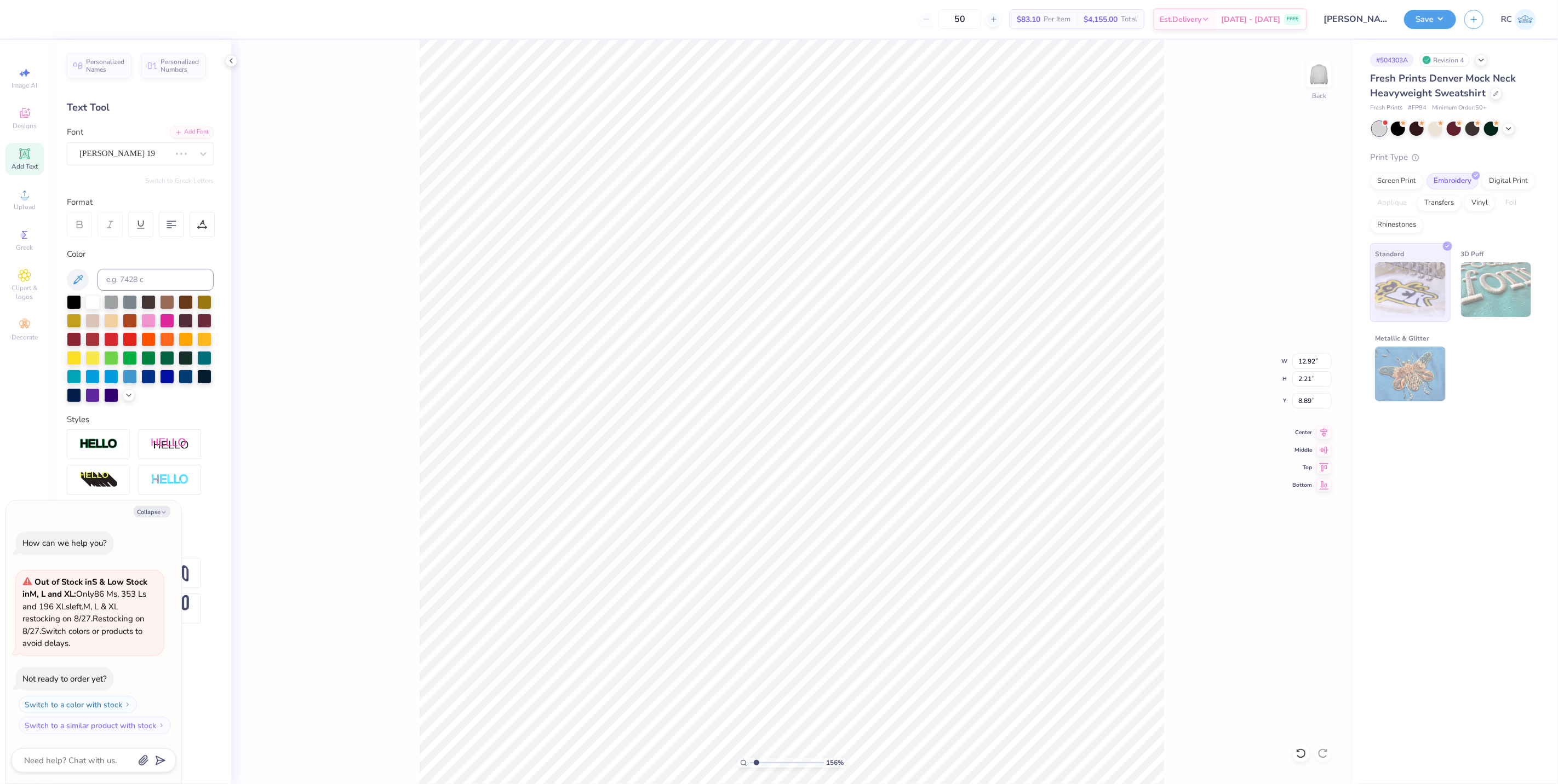
type input "1.5599703687744"
type textarea "x"
type input "1.5599703687744"
type textarea "x"
type input "1.5599703687744"
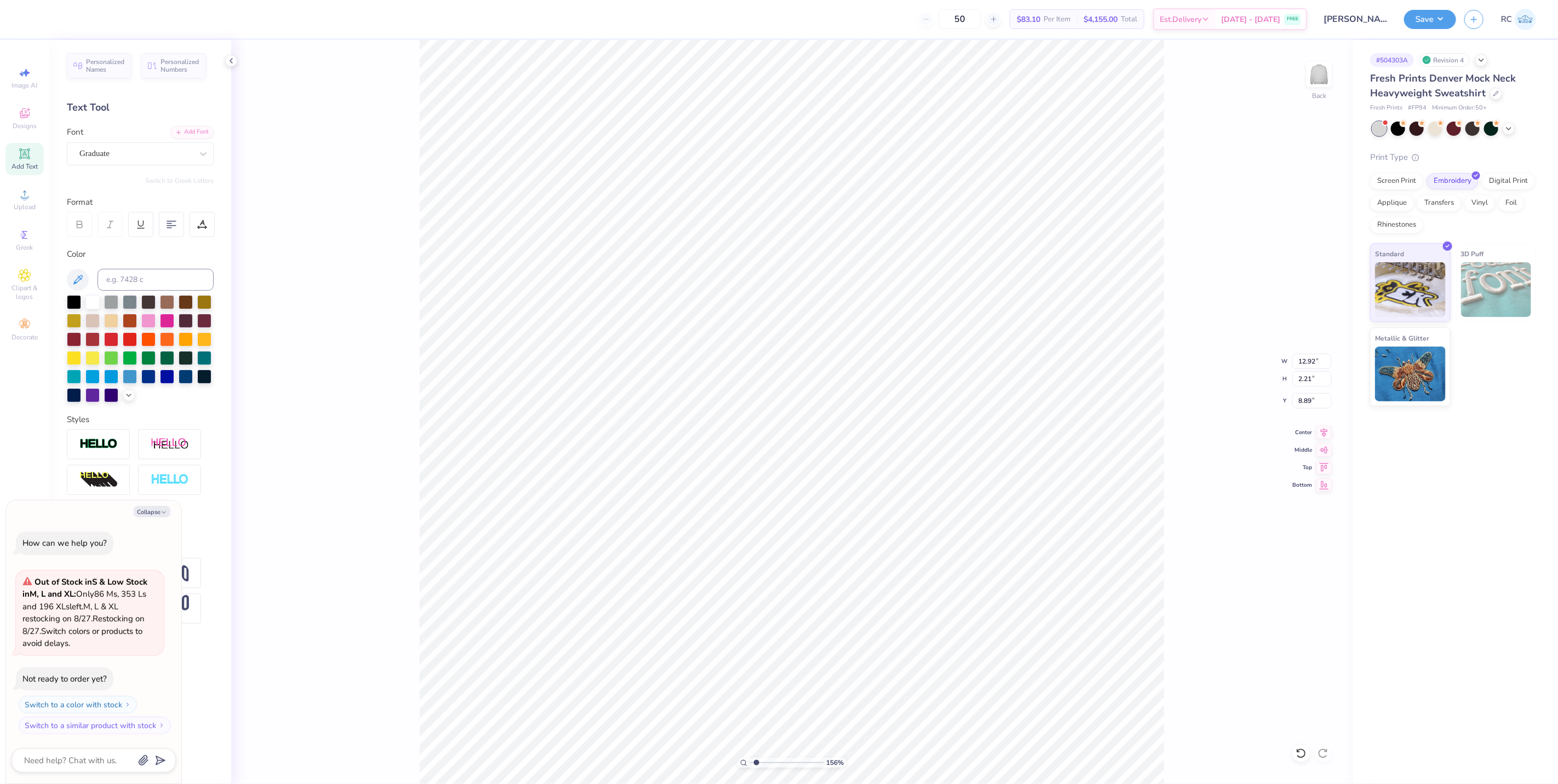
type textarea "x"
type input "9.96"
type input "1.81"
type input "9.09"
click at [137, 154] on div "Graduate" at bounding box center [136, 154] width 115 height 17
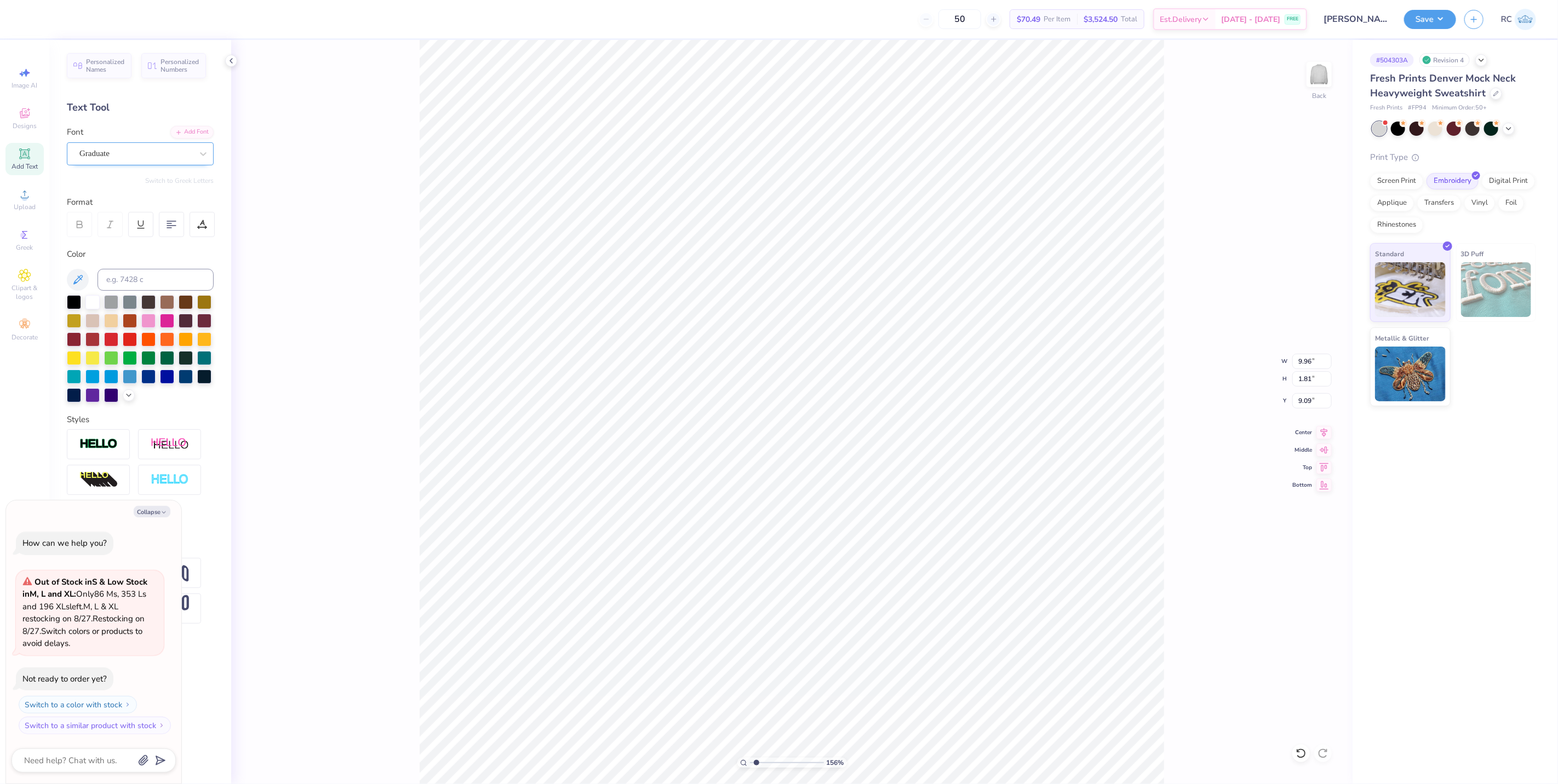
type input "1.5599703687744"
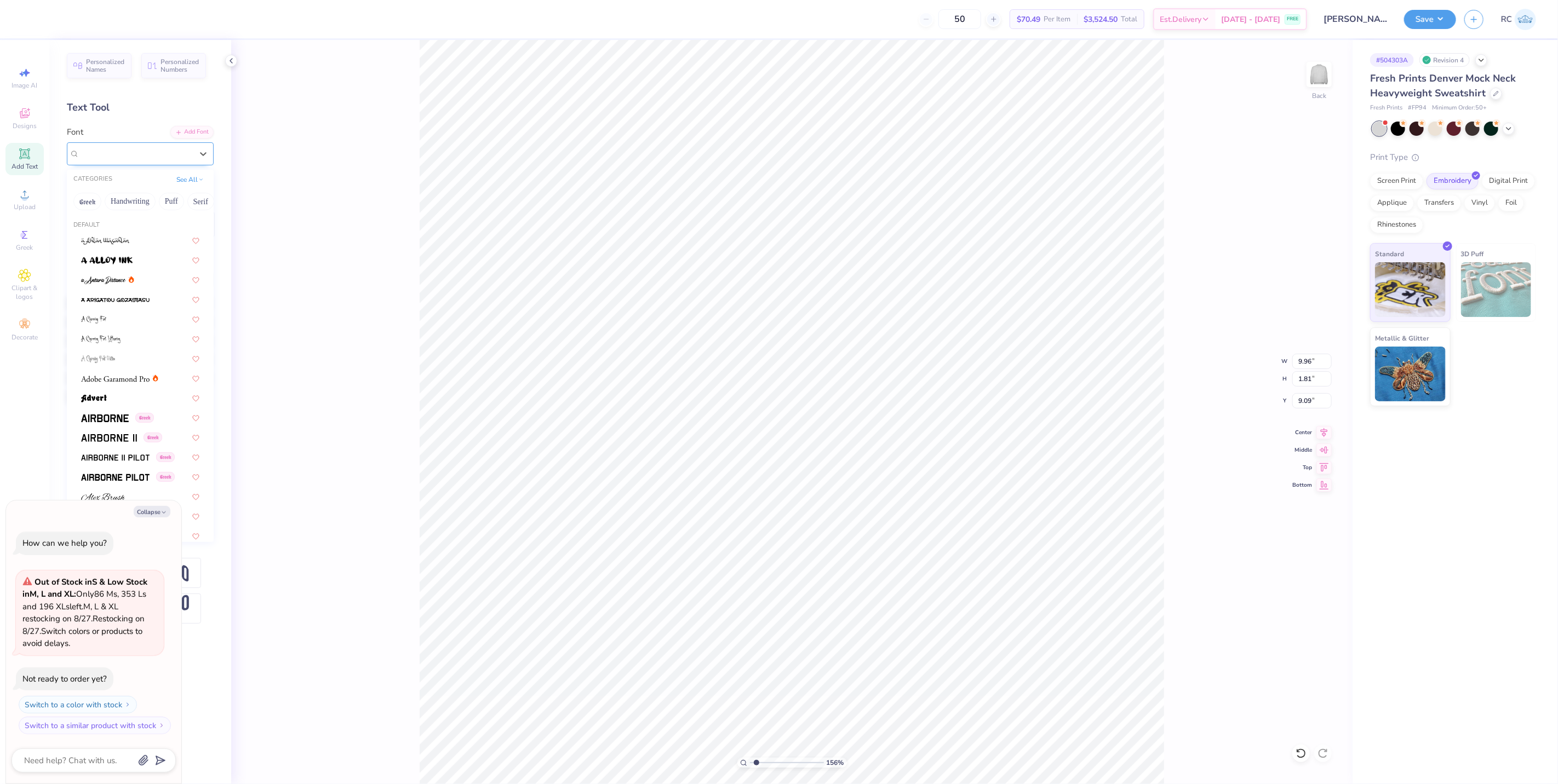
type textarea "x"
click at [117, 245] on img at bounding box center [105, 248] width 47 height 8
type input "1.5599703687744"
type textarea "x"
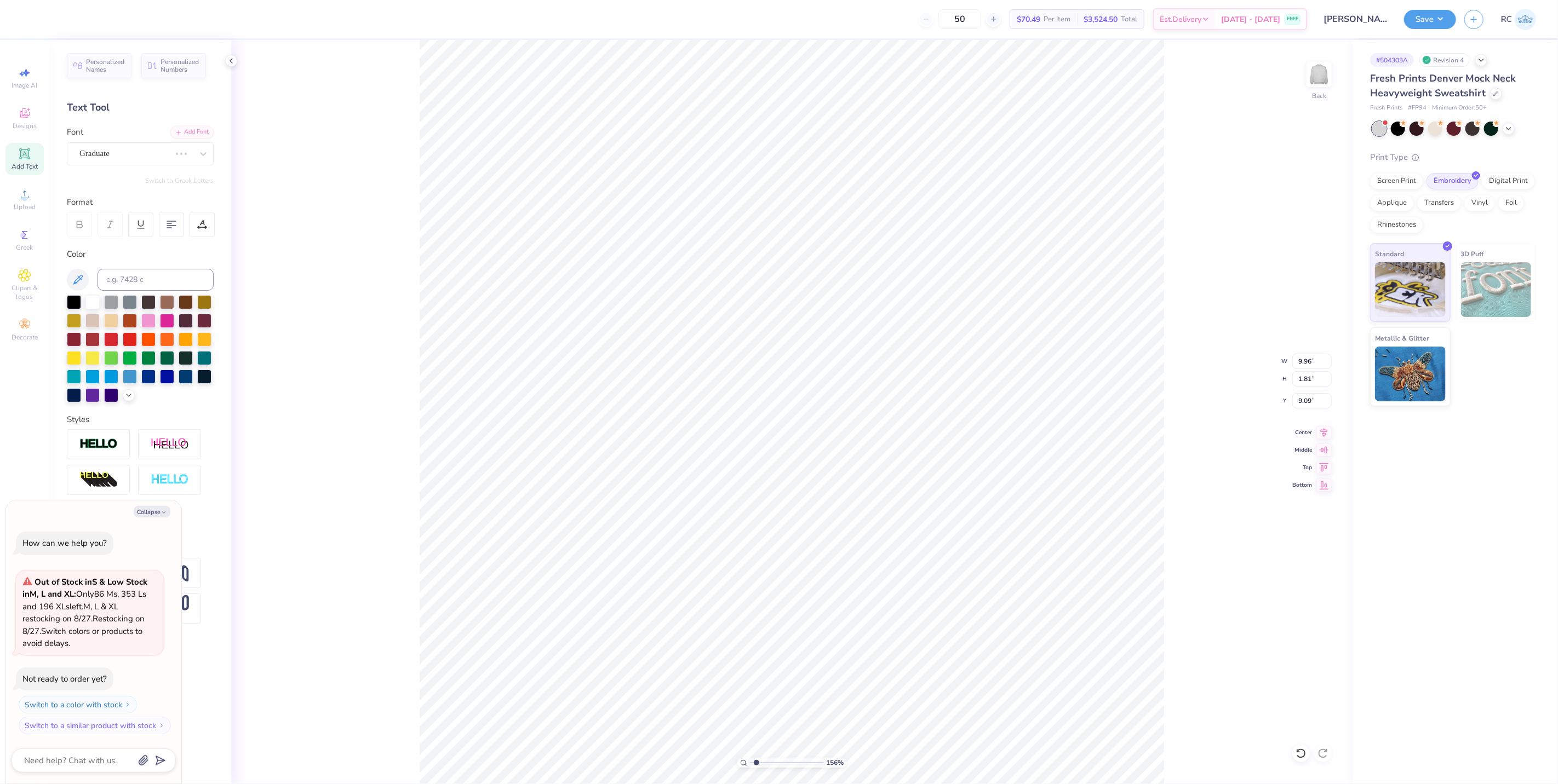
type input "1.5599703687744"
type textarea "x"
type input "1.5599703687744"
type textarea "x"
type input "1.5599703687744"
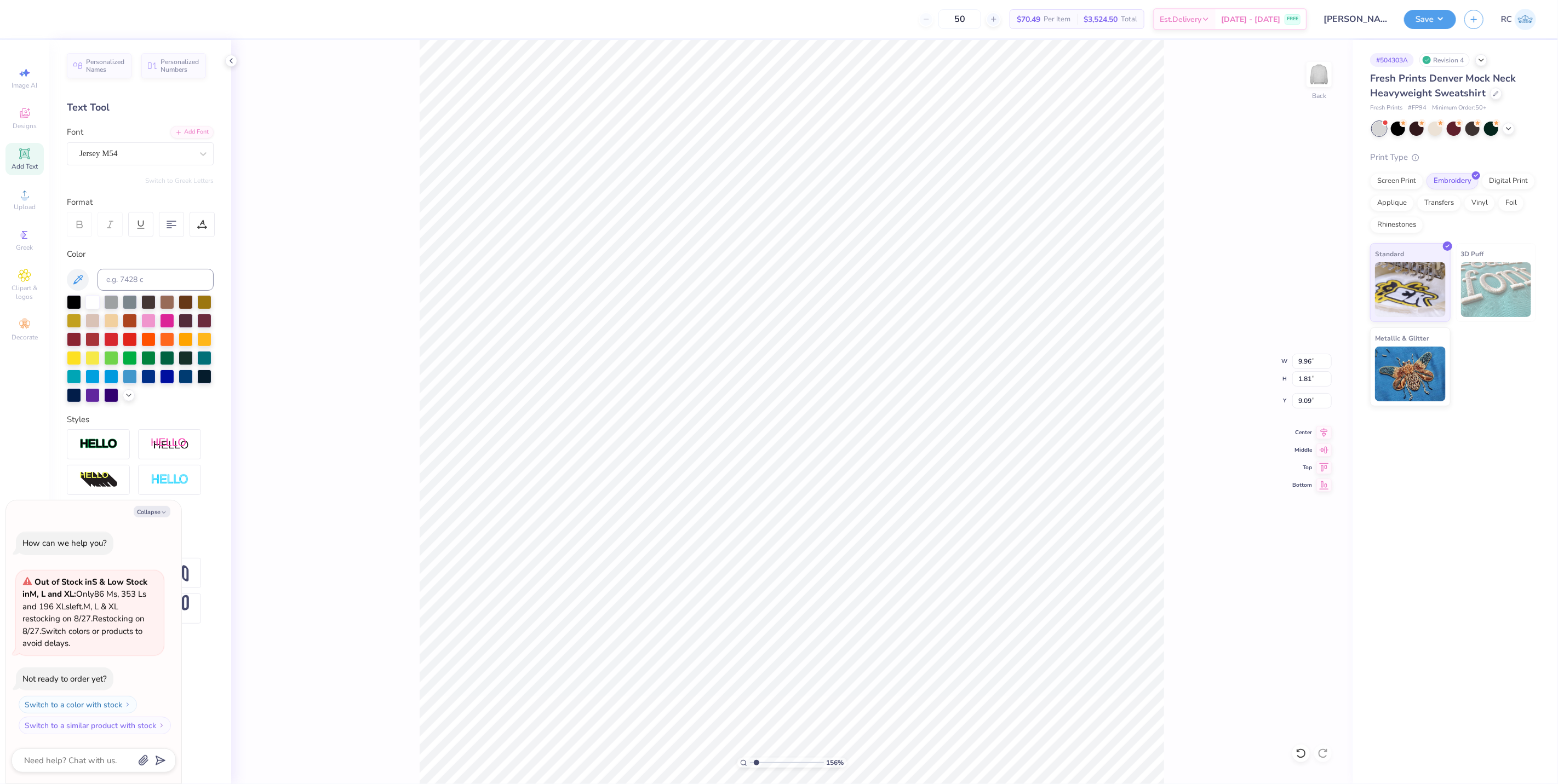
type textarea "x"
type input "7.95"
type input "1.85"
type input "9.07"
click at [123, 160] on div at bounding box center [135, 154] width 113 height 15
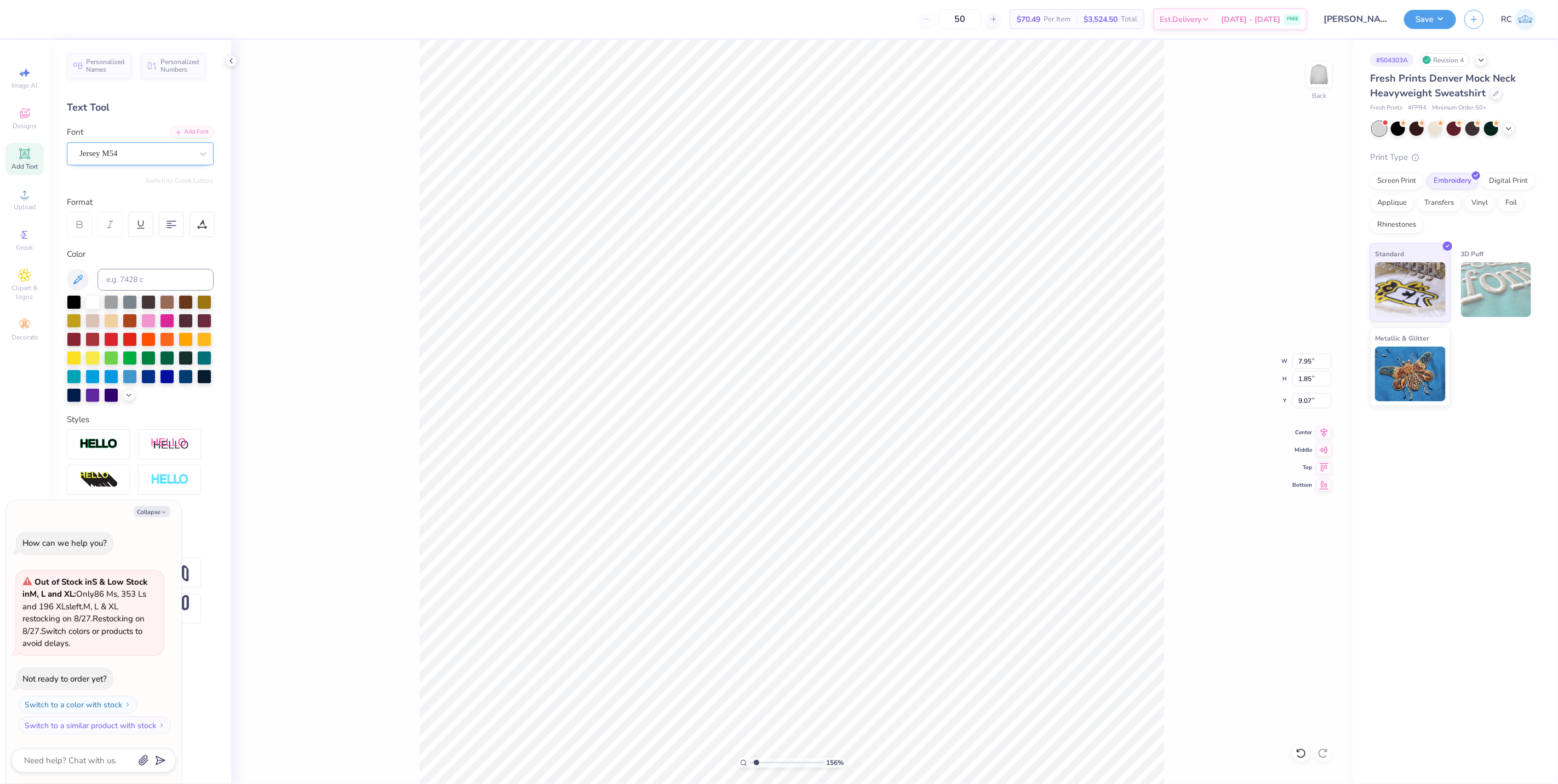
type input "1.5599703687744"
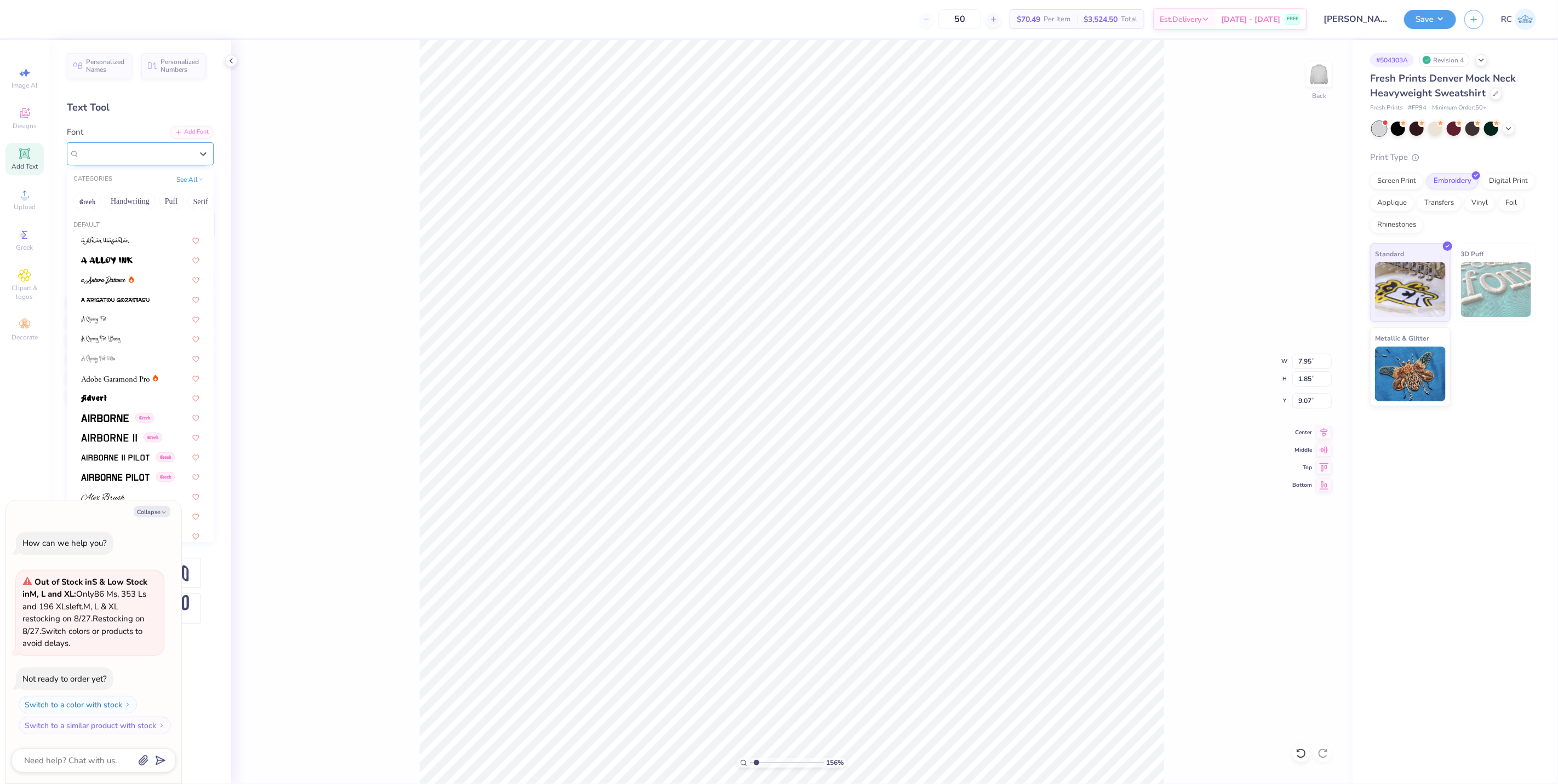
type textarea "x"
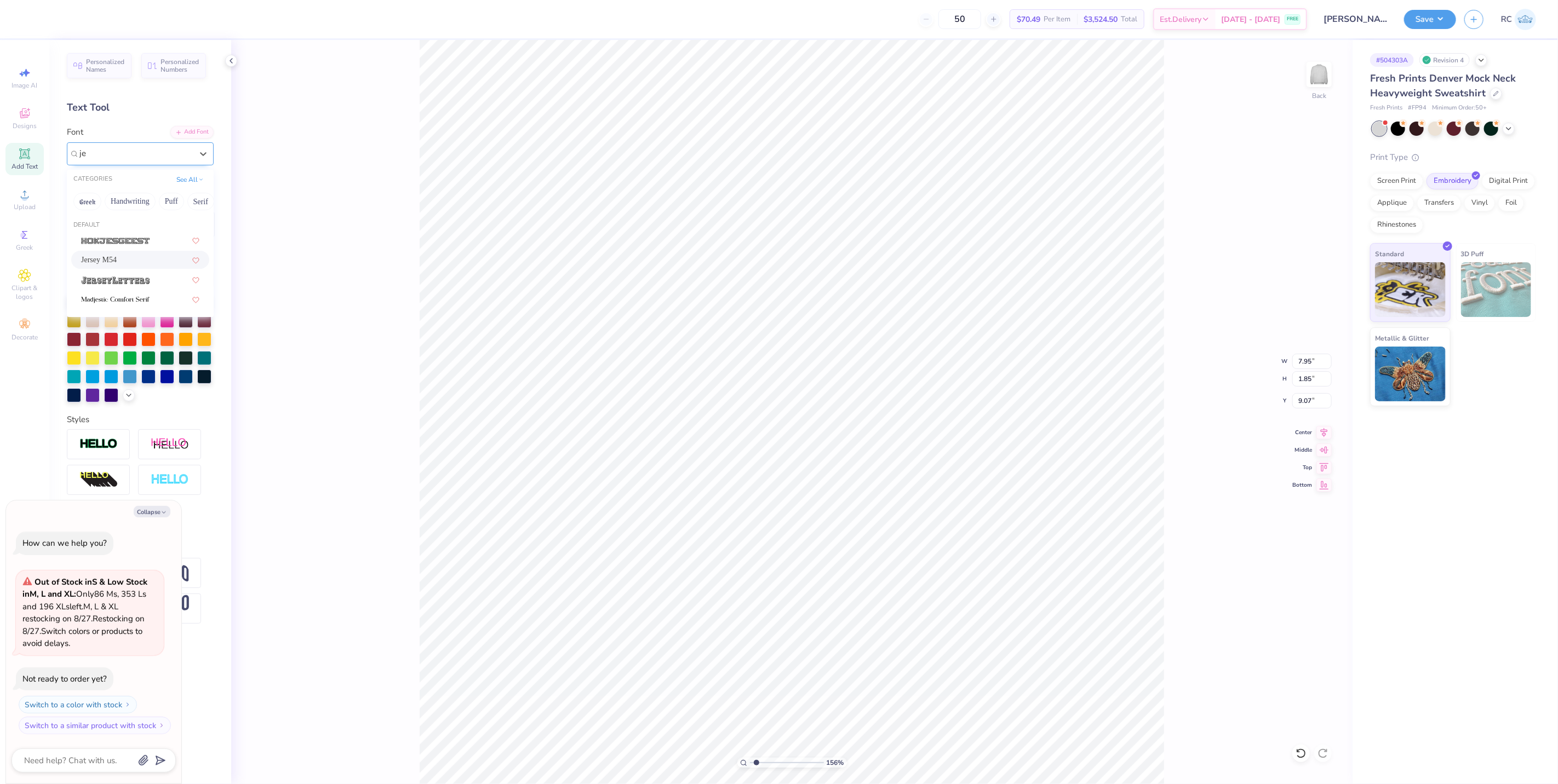
type input "jer"
type input "1.5599703687744"
type textarea "x"
click at [194, 159] on div at bounding box center [203, 154] width 20 height 20
click at [206, 161] on div at bounding box center [203, 154] width 20 height 20
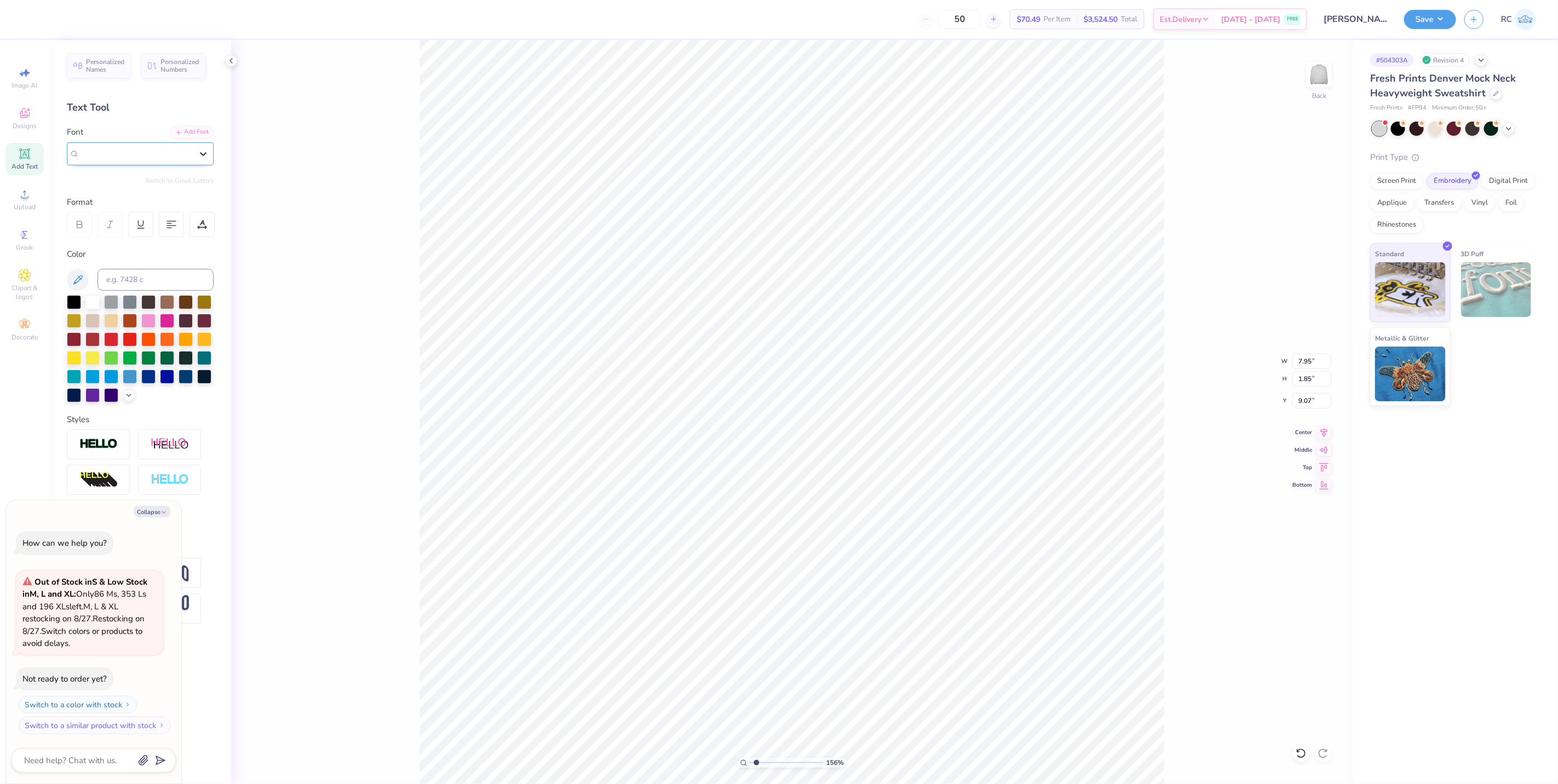
type input "1.5599703687744"
type textarea "x"
type input "spor"
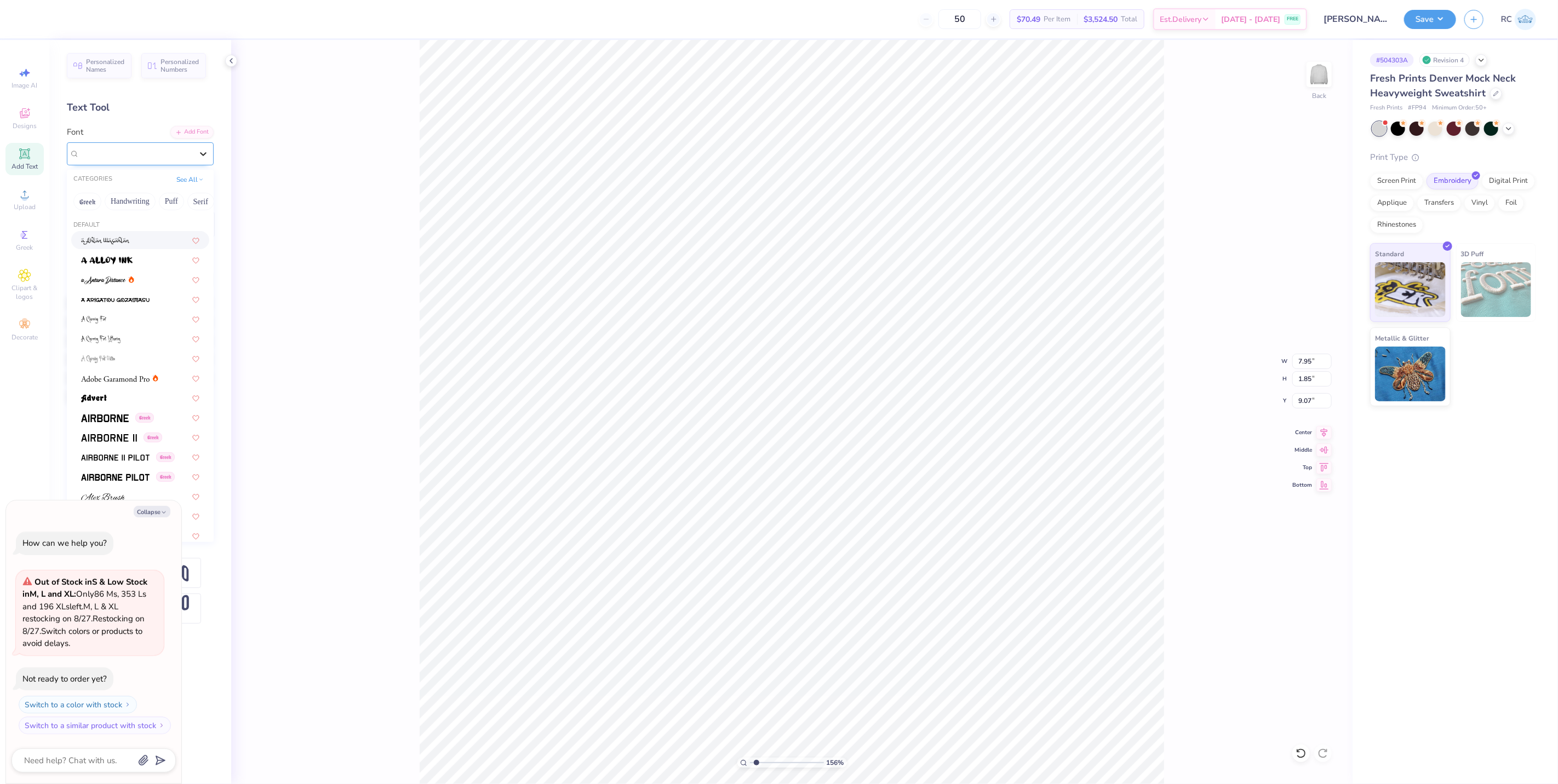
type input "1.5599703687744"
type textarea "x"
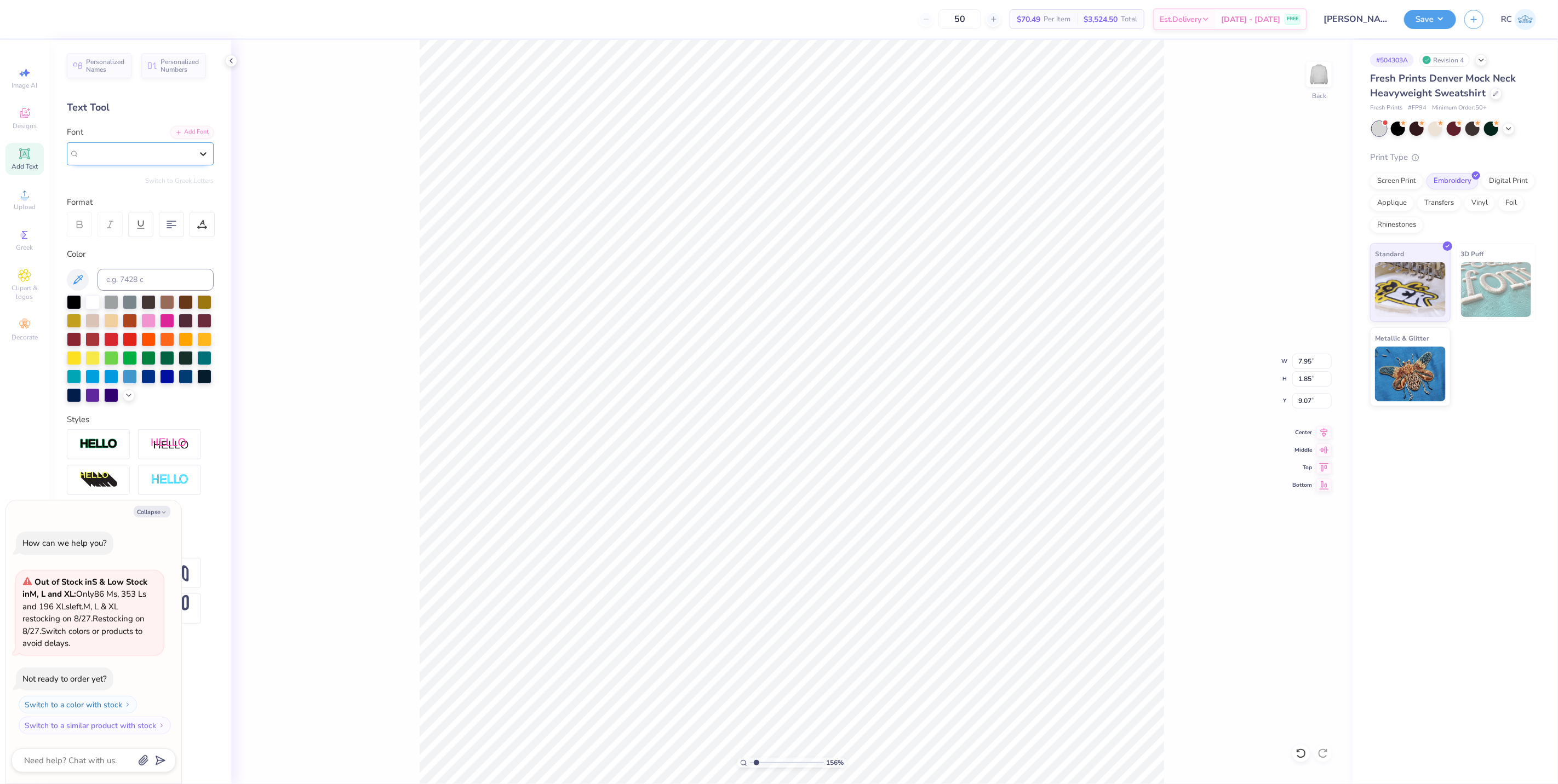
click at [198, 160] on div at bounding box center [203, 154] width 20 height 20
click at [195, 160] on div at bounding box center [203, 154] width 20 height 20
type input "1.5599703687744"
type textarea "x"
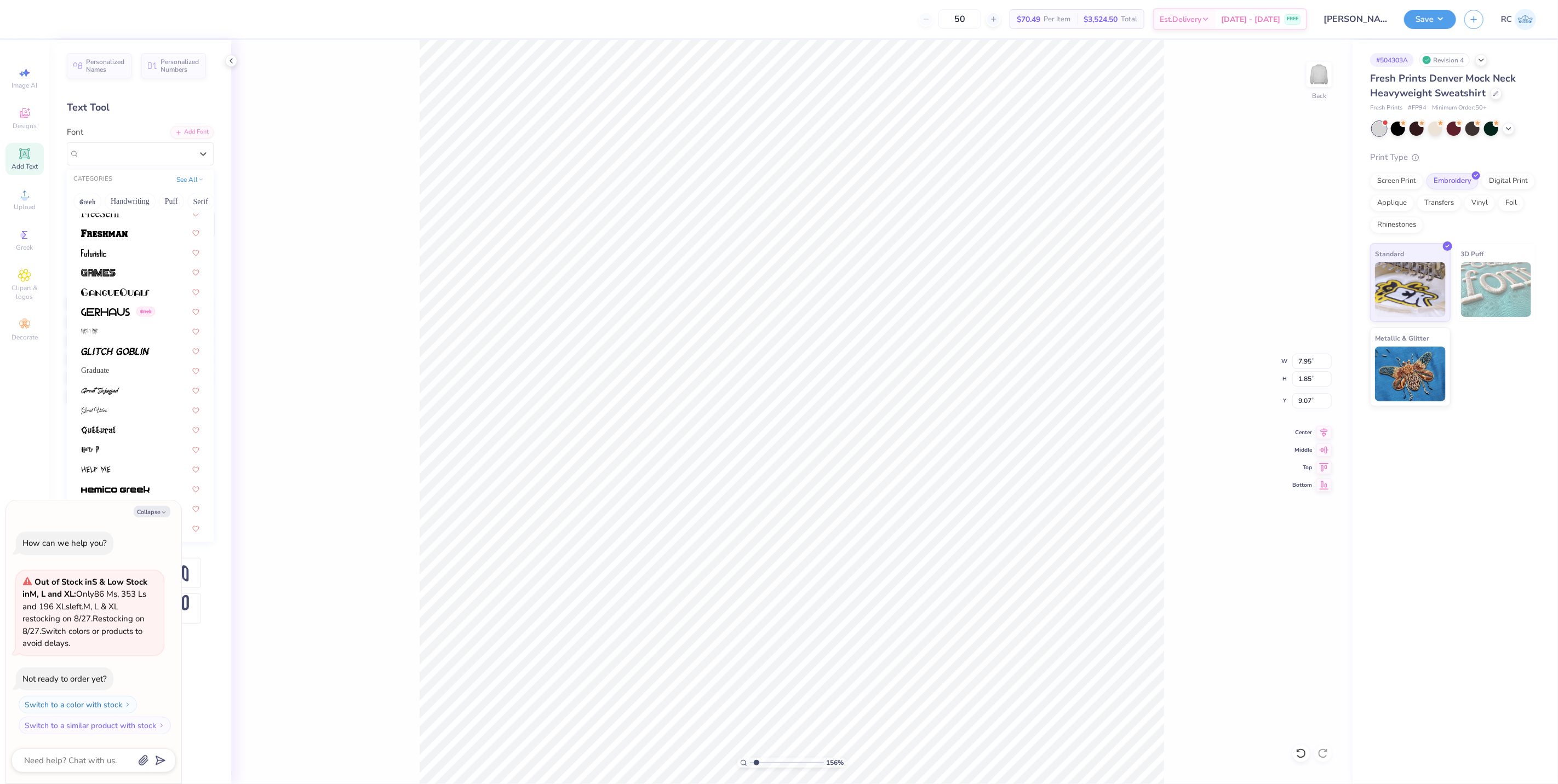
scroll to position [2464, 0]
type input "1.5599703687744"
type textarea "x"
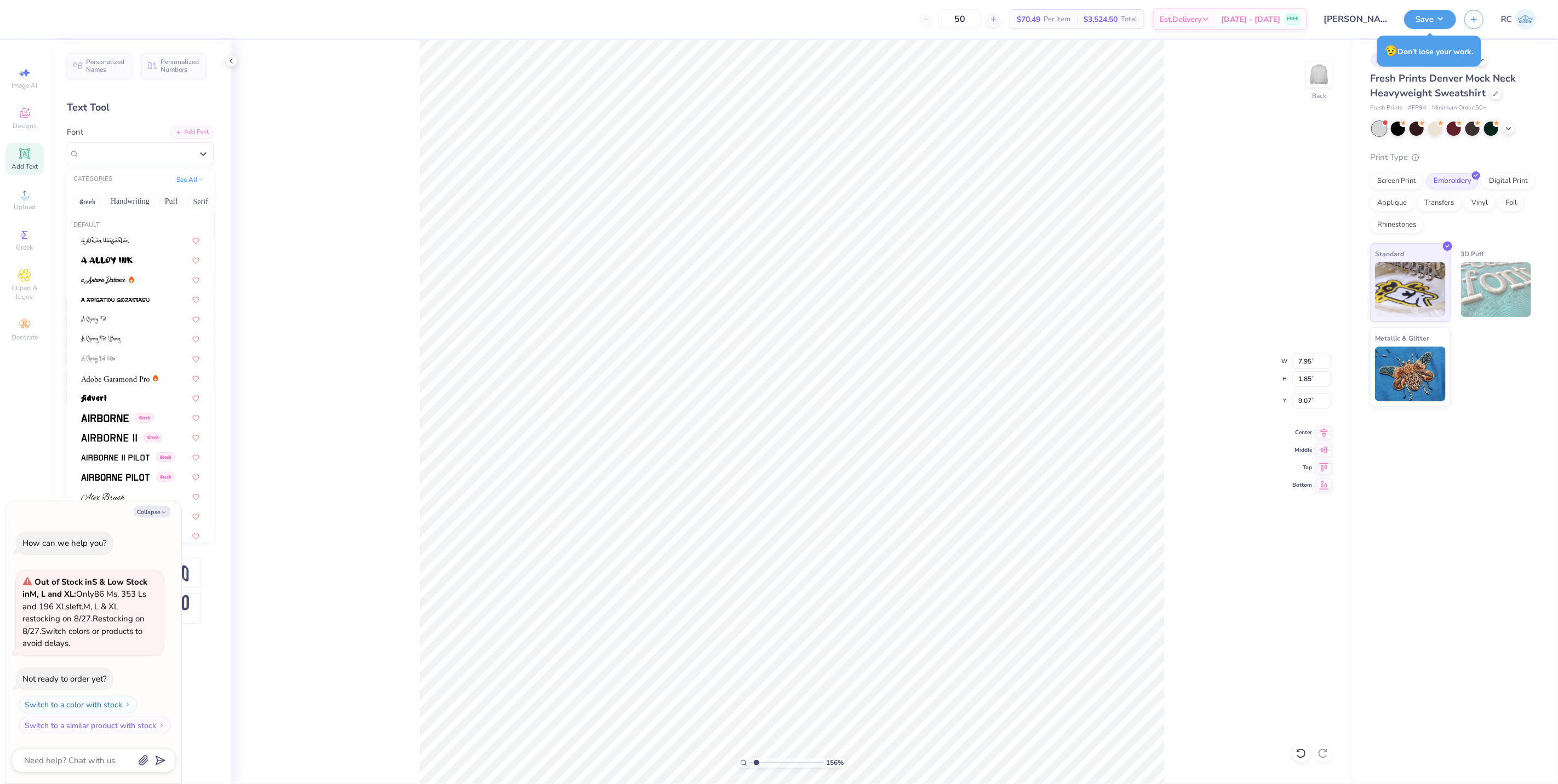
type input "1.5599703687744"
type textarea "x"
click at [146, 155] on div "Jersey M54" at bounding box center [135, 154] width 113 height 13
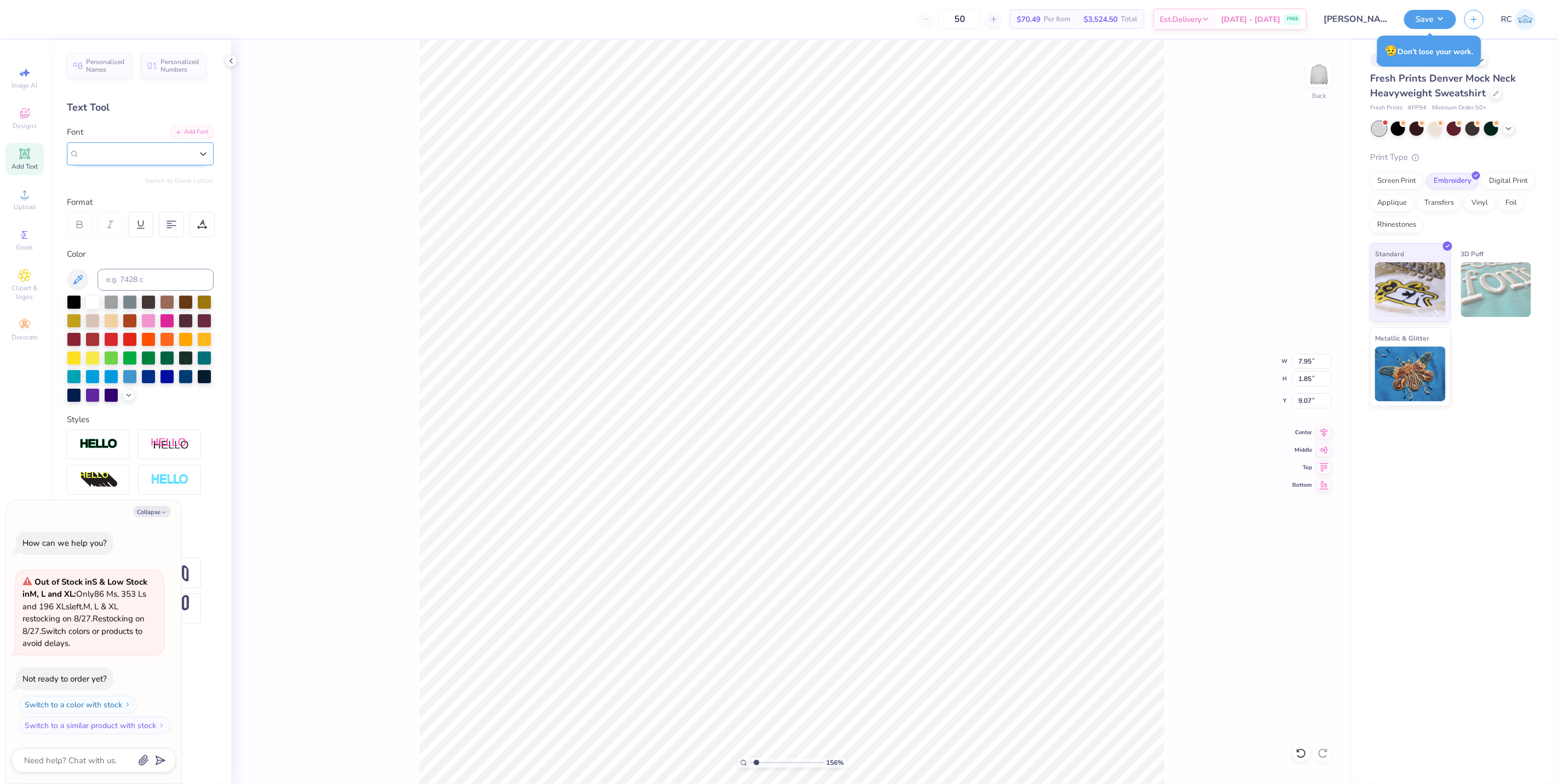
type input "f"
type input "1.5599703687744"
type textarea "x"
click at [129, 238] on div at bounding box center [140, 240] width 119 height 11
type input "fres"
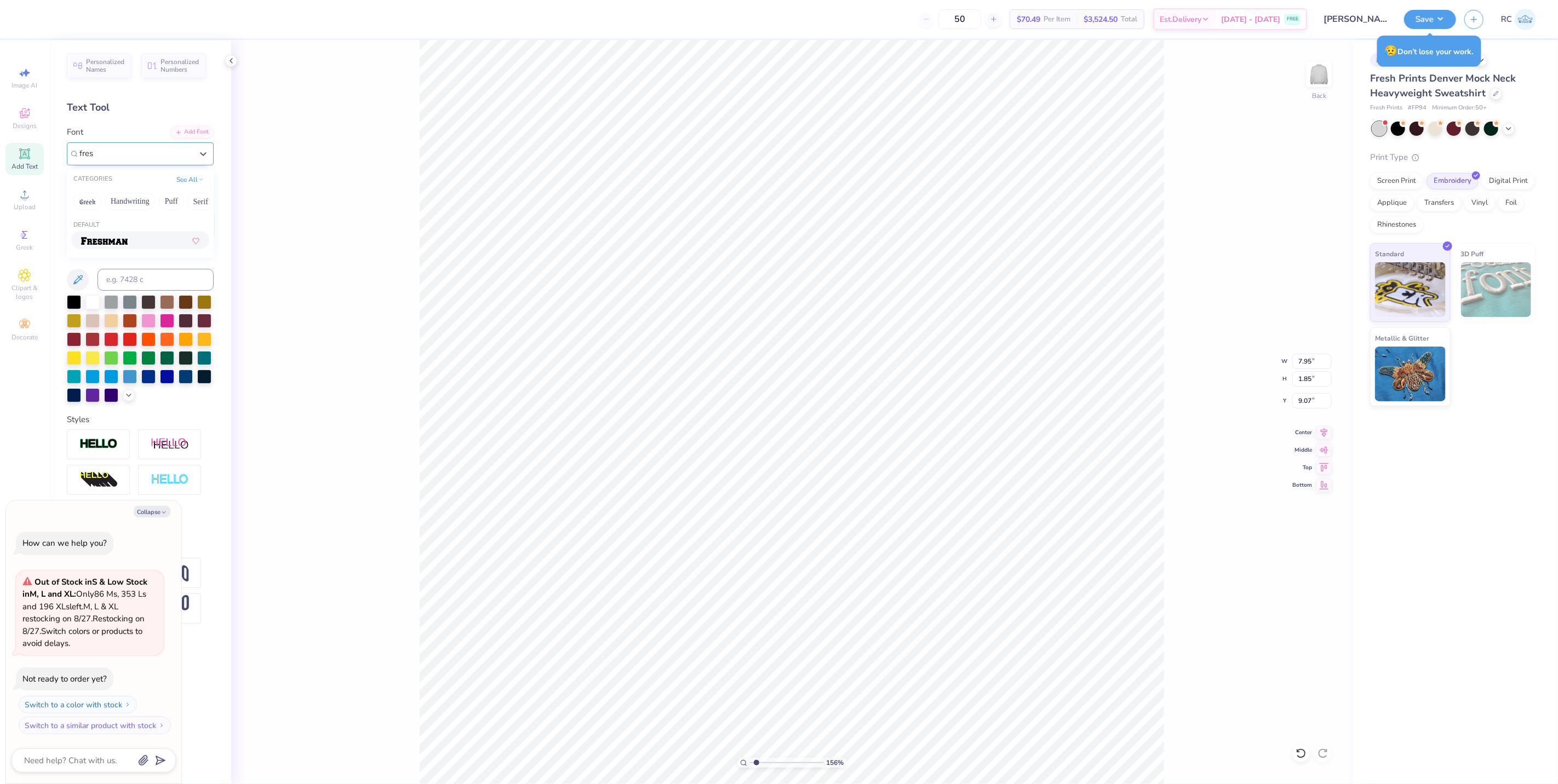
type input "1.5599703687744"
type textarea "x"
type input "1.5599703687744"
type textarea "x"
type input "1.5599703687744"
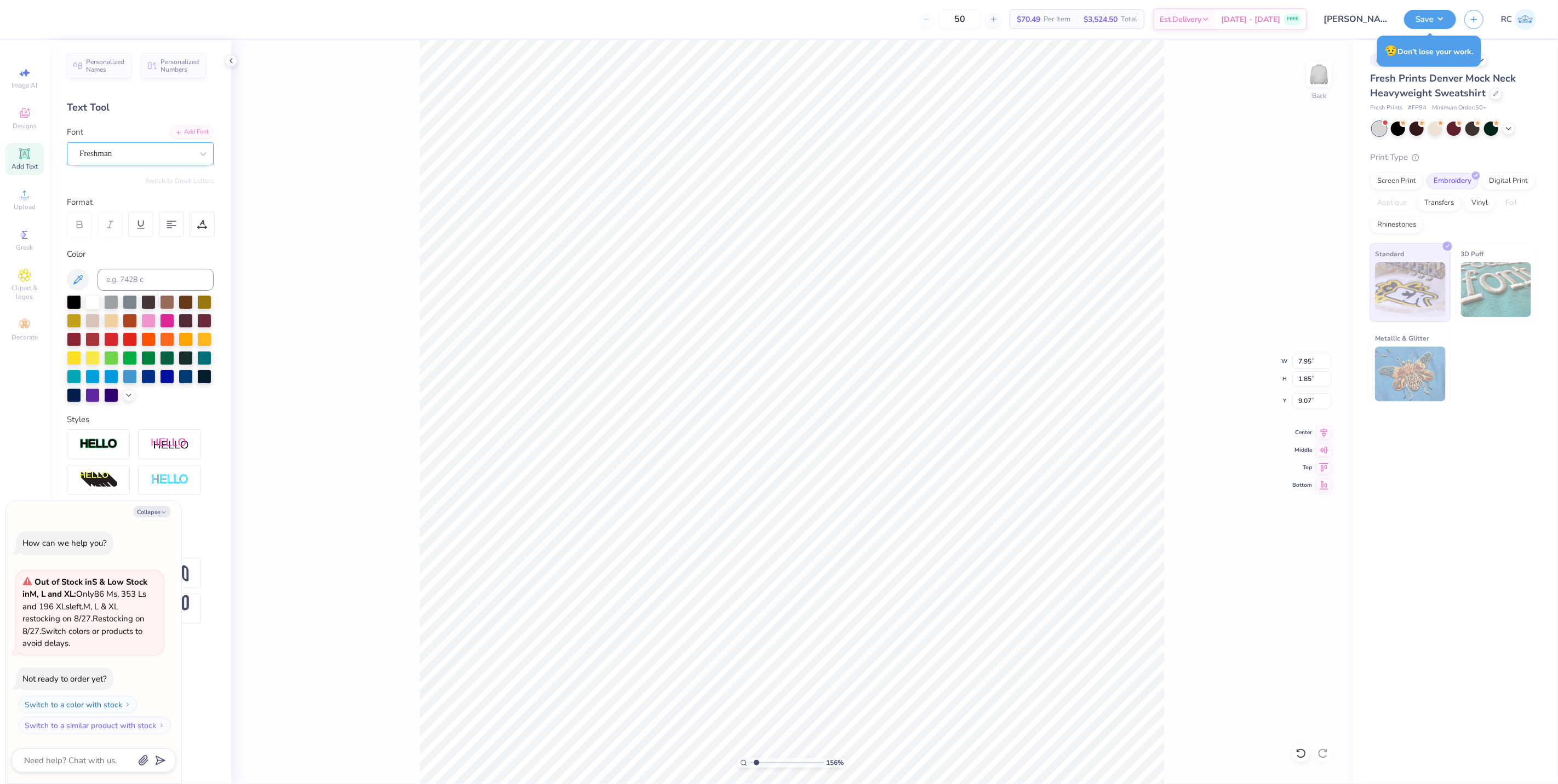
type textarea "x"
type input "1.5599703687744"
type textarea "x"
type input "12.91"
type input "2.01"
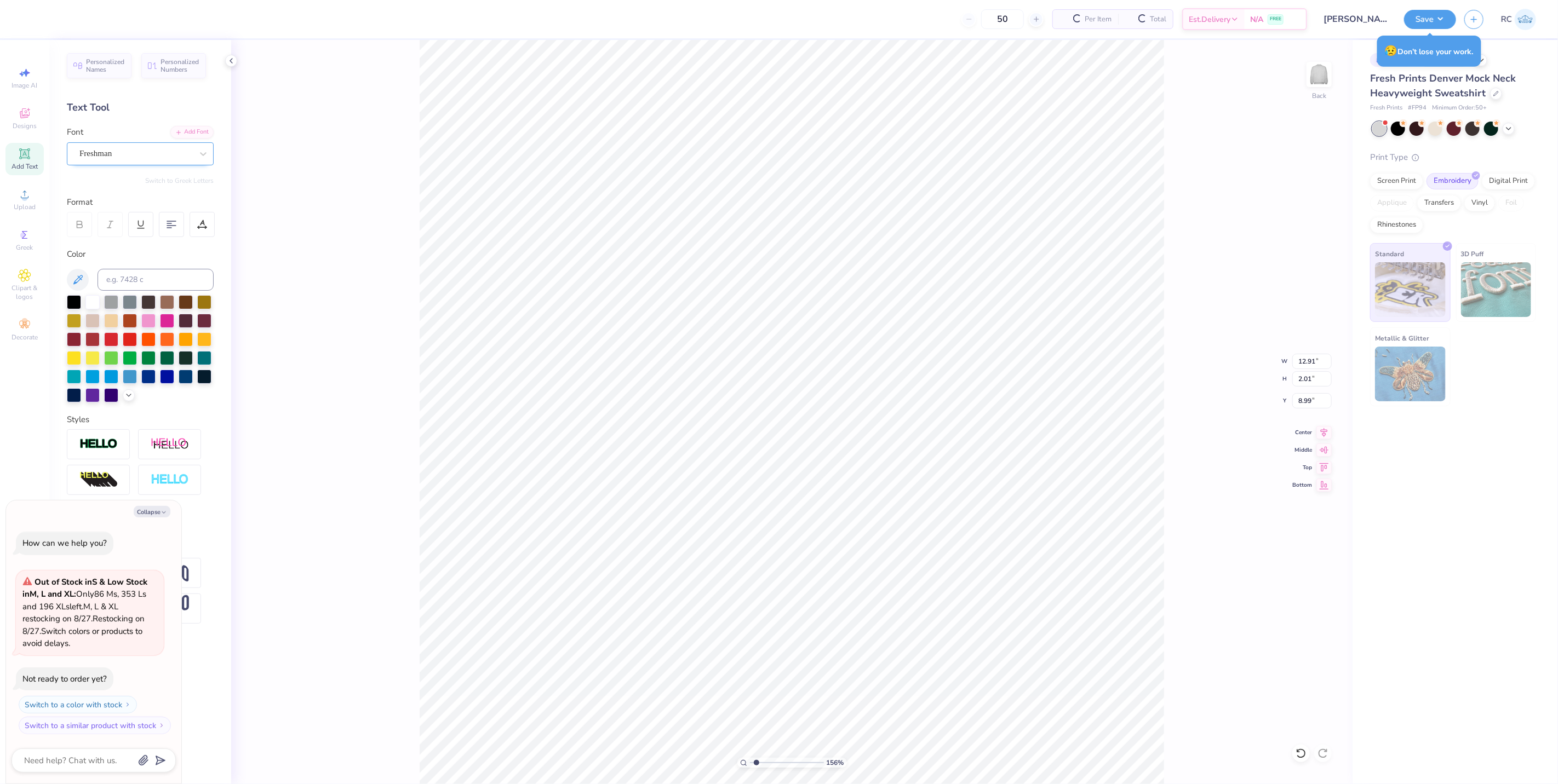
click at [192, 157] on div "Freshman" at bounding box center [136, 154] width 115 height 17
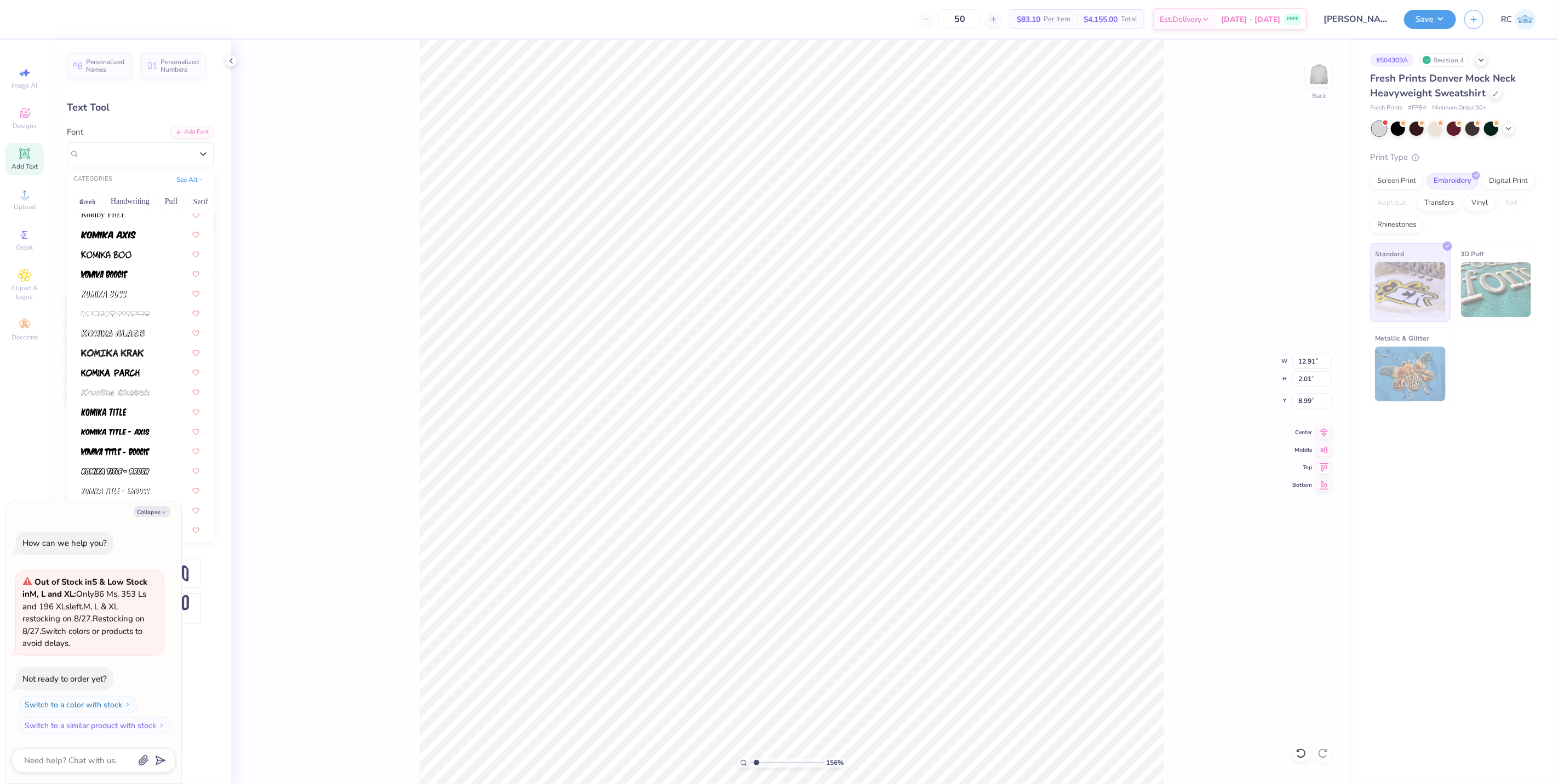
scroll to position [3428, 0]
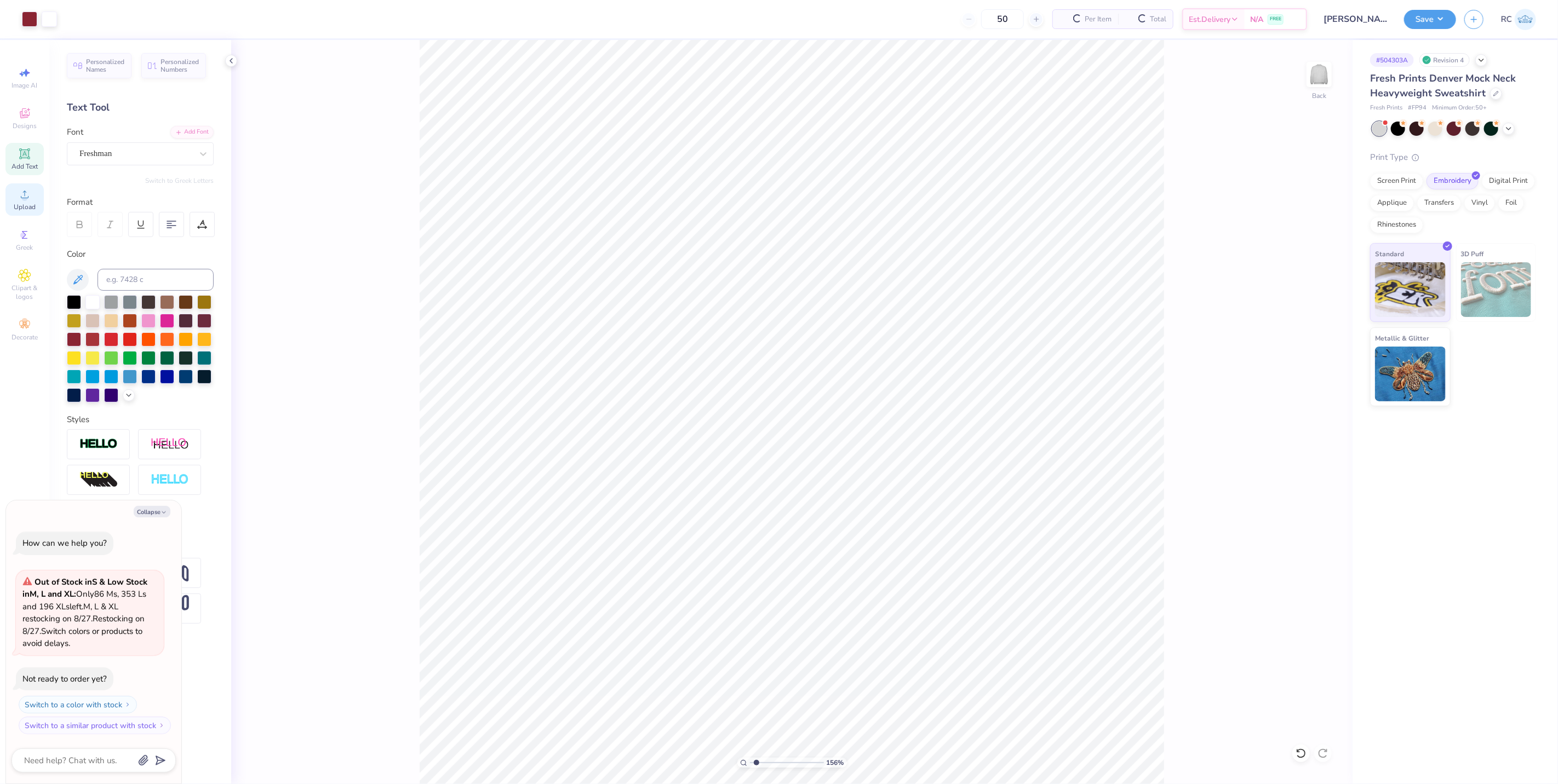
click at [41, 200] on div "Upload" at bounding box center [24, 199] width 38 height 32
click at [146, 285] on input at bounding box center [155, 280] width 116 height 22
click at [112, 440] on img at bounding box center [98, 444] width 38 height 13
click at [90, 300] on div at bounding box center [93, 301] width 15 height 15
click at [90, 303] on div at bounding box center [93, 301] width 15 height 15
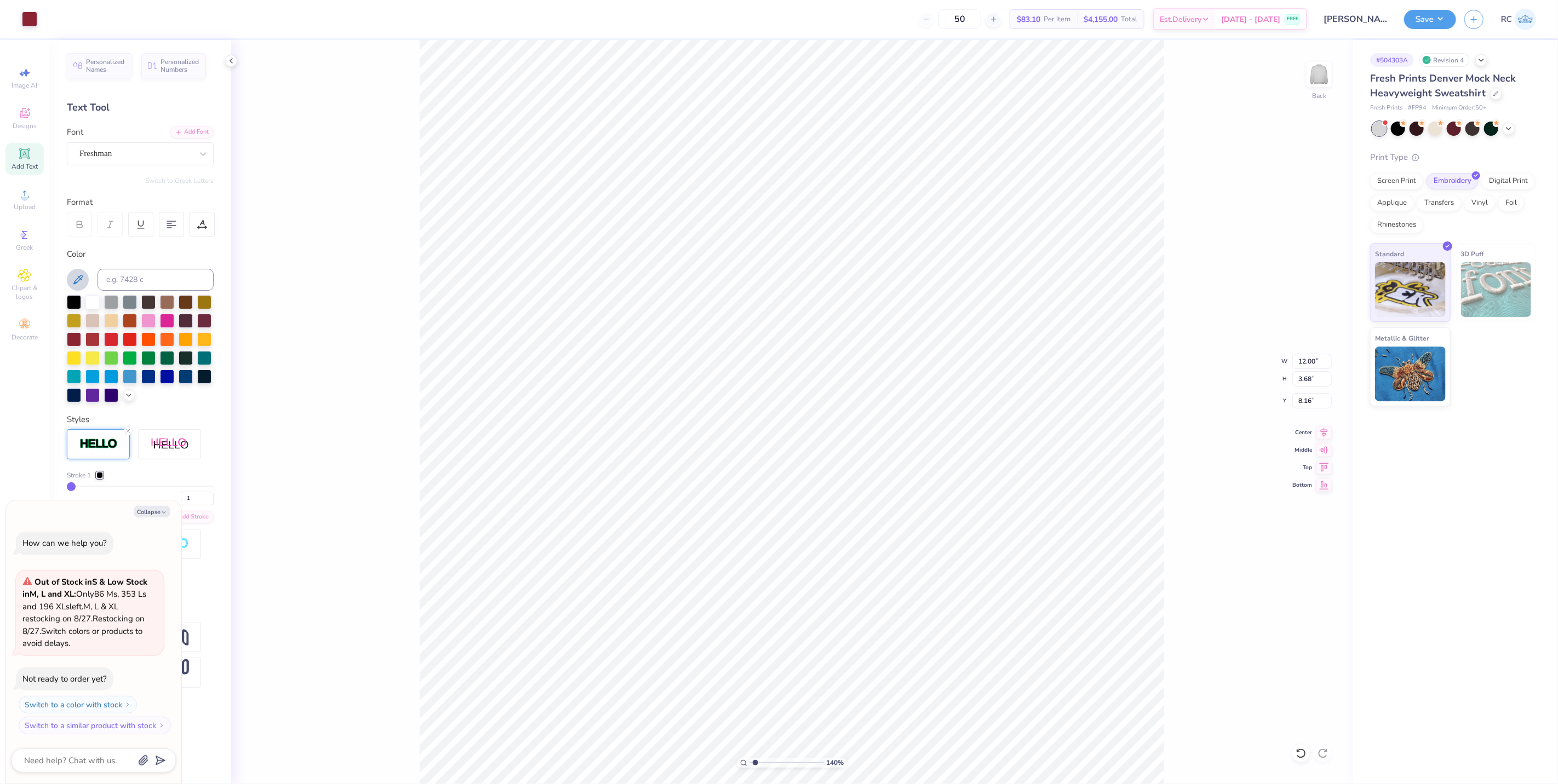
click at [70, 278] on button at bounding box center [78, 280] width 22 height 22
click at [95, 305] on div at bounding box center [93, 301] width 15 height 15
click at [90, 301] on div at bounding box center [93, 301] width 15 height 15
click at [96, 477] on div at bounding box center [99, 475] width 7 height 7
click at [85, 491] on div at bounding box center [88, 490] width 11 height 11
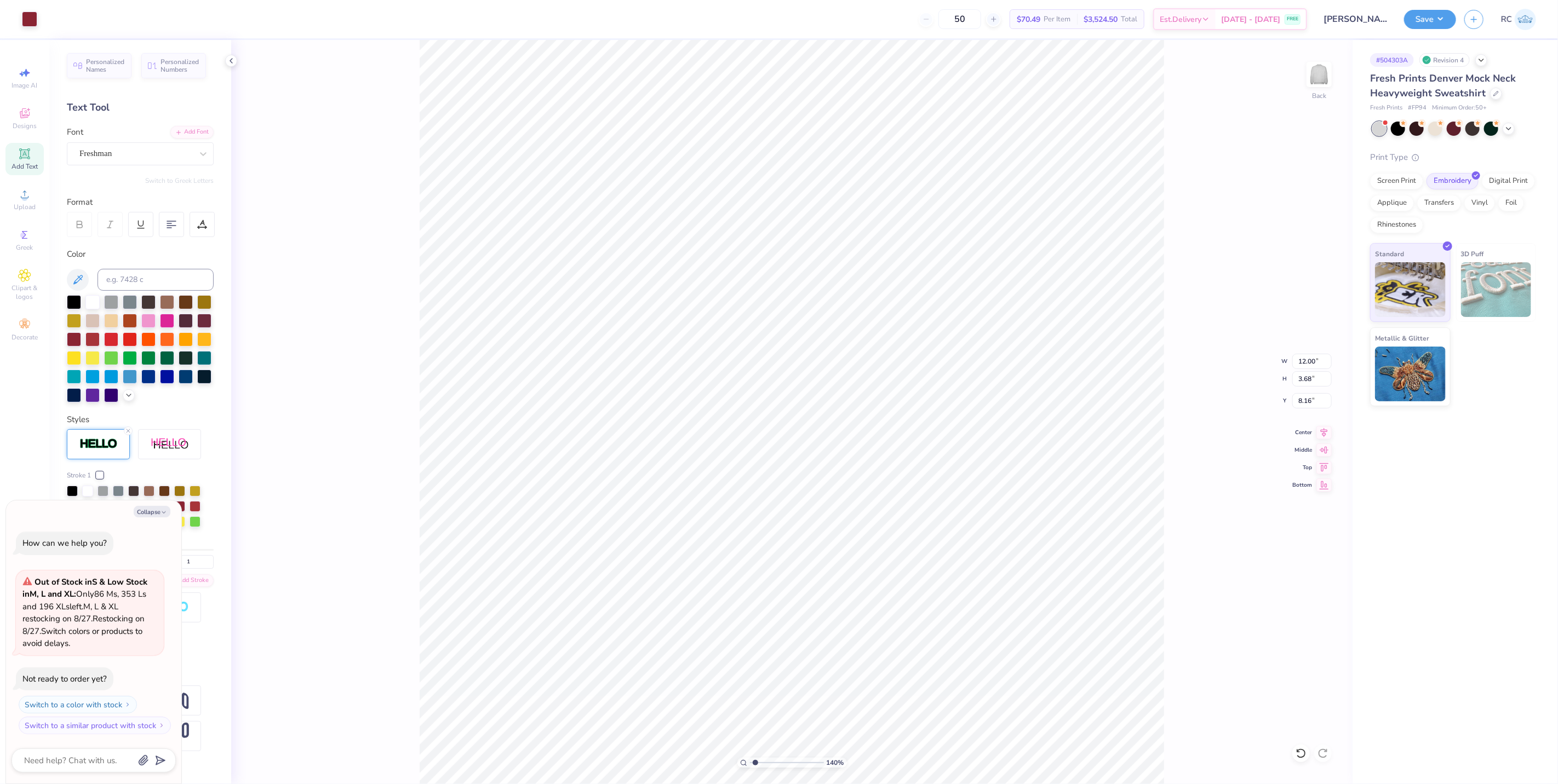
click at [152, 467] on div "Stroke 1 1 Add Stroke" at bounding box center [140, 543] width 147 height 229
click at [89, 493] on div at bounding box center [88, 490] width 11 height 11
click at [67, 517] on div "Collapse How can we help you? Out of Stock in S & Low Stock in M, L and XL : On…" at bounding box center [94, 642] width 175 height 283
click at [100, 474] on div at bounding box center [99, 475] width 7 height 7
click at [77, 487] on input "range" at bounding box center [140, 486] width 147 height 2
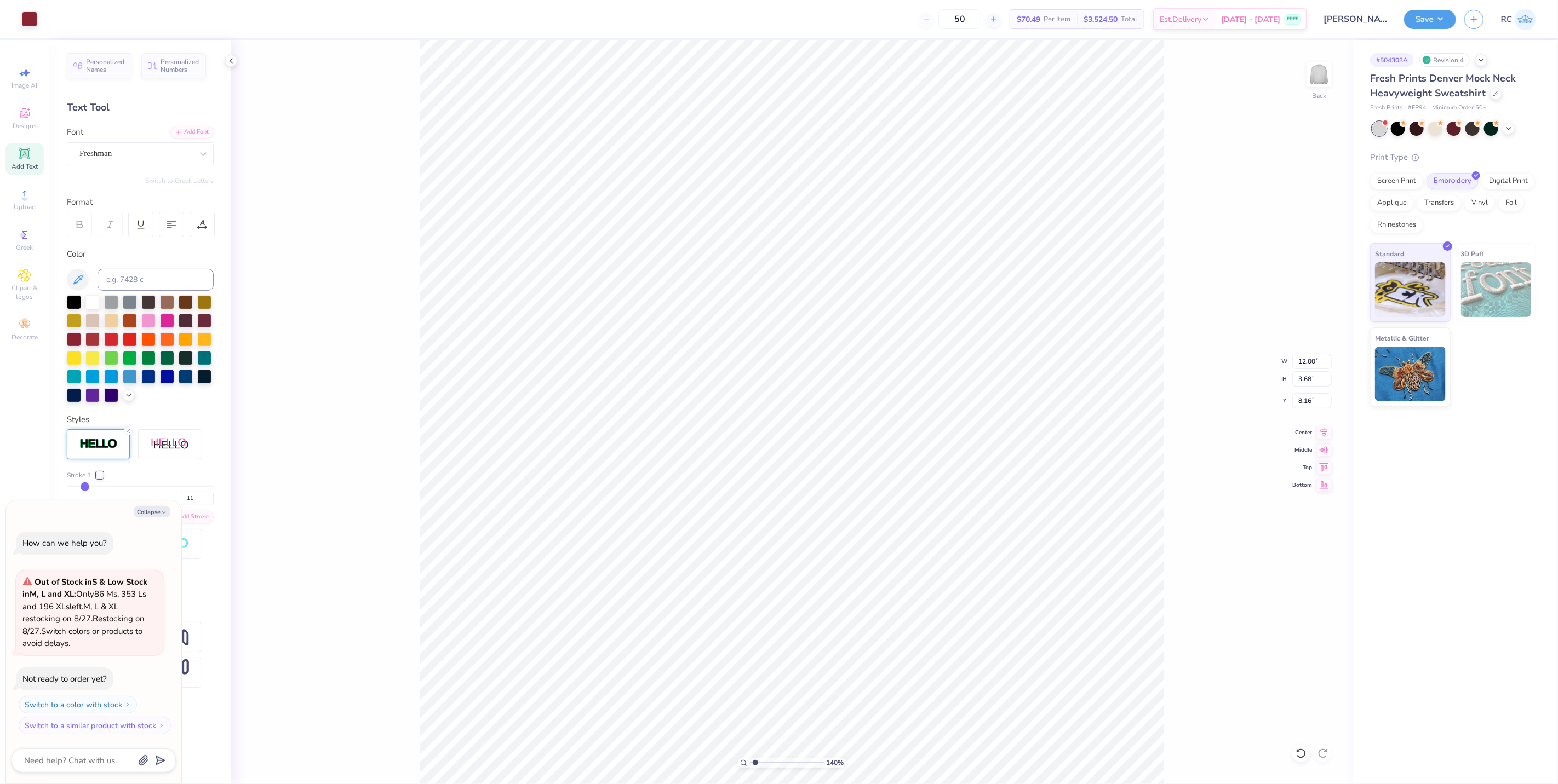
drag, startPoint x: 76, startPoint y: 488, endPoint x: 85, endPoint y: 488, distance: 9.0
click at [85, 487] on input "range" at bounding box center [140, 486] width 147 height 2
click at [146, 514] on button "Collapse" at bounding box center [152, 511] width 37 height 11
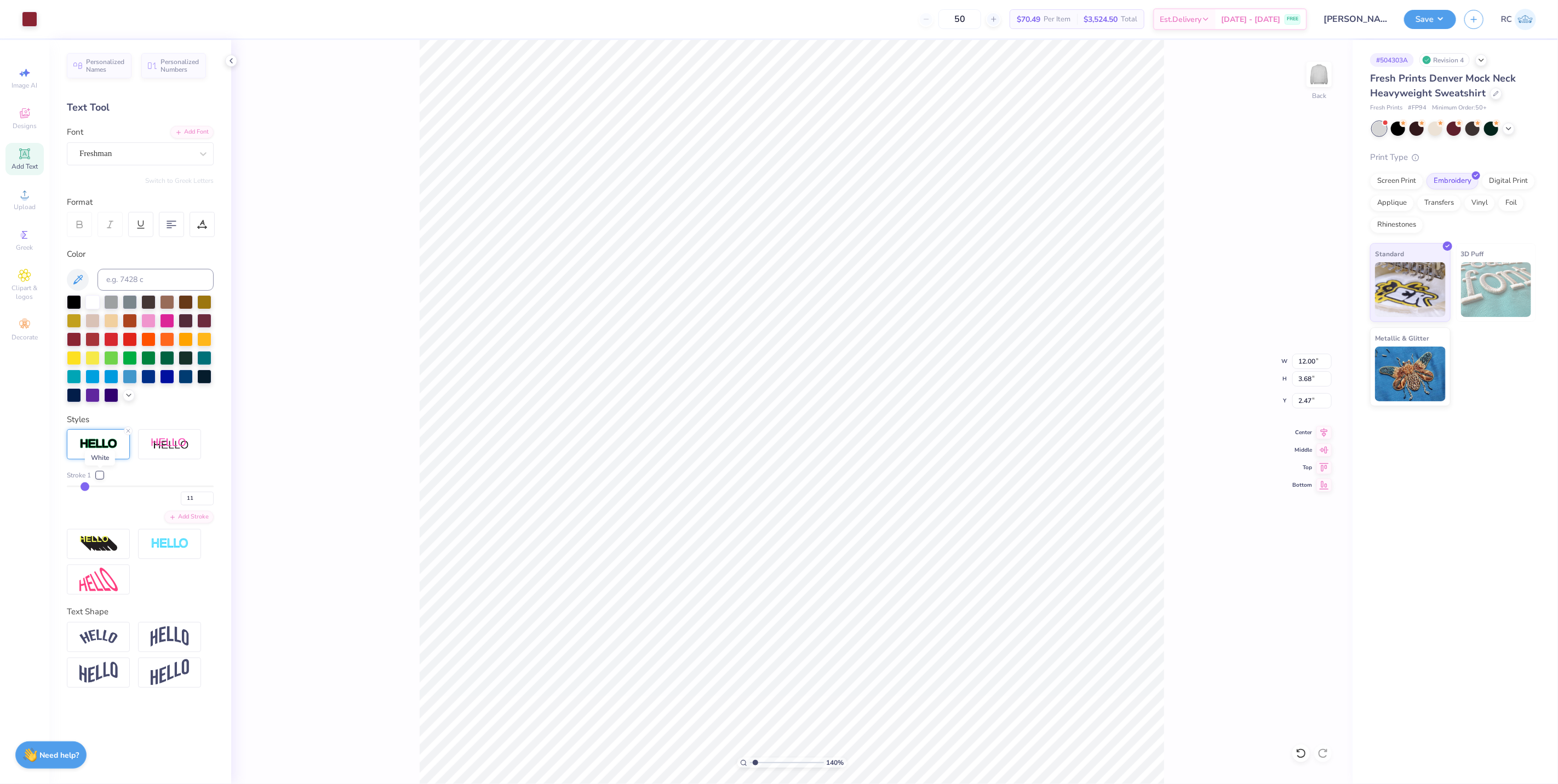
click at [100, 473] on div at bounding box center [99, 475] width 7 height 7
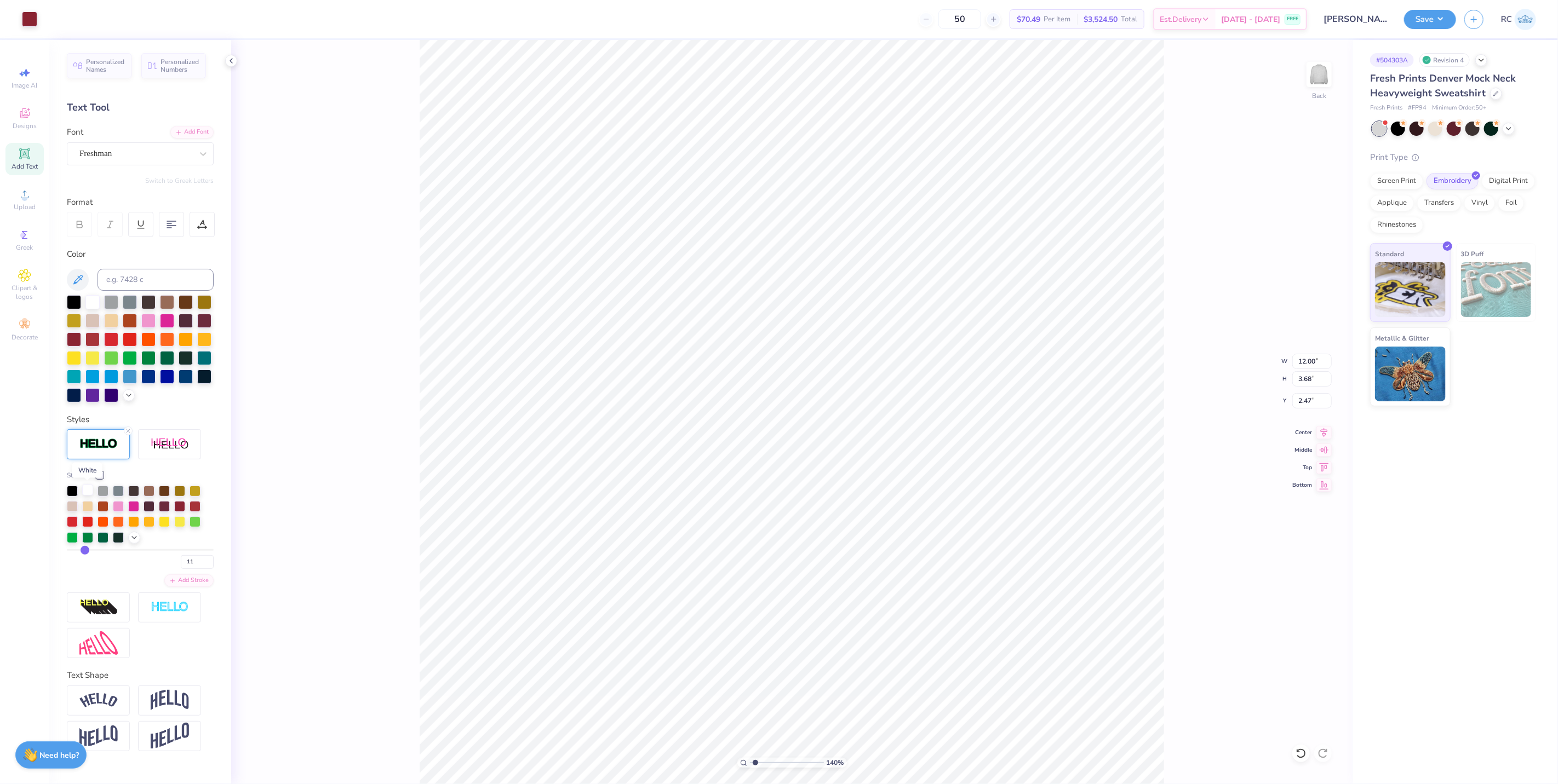
click at [90, 493] on div at bounding box center [88, 490] width 11 height 11
click at [90, 493] on div at bounding box center [88, 490] width 11 height 11
click at [72, 491] on div at bounding box center [73, 490] width 11 height 11
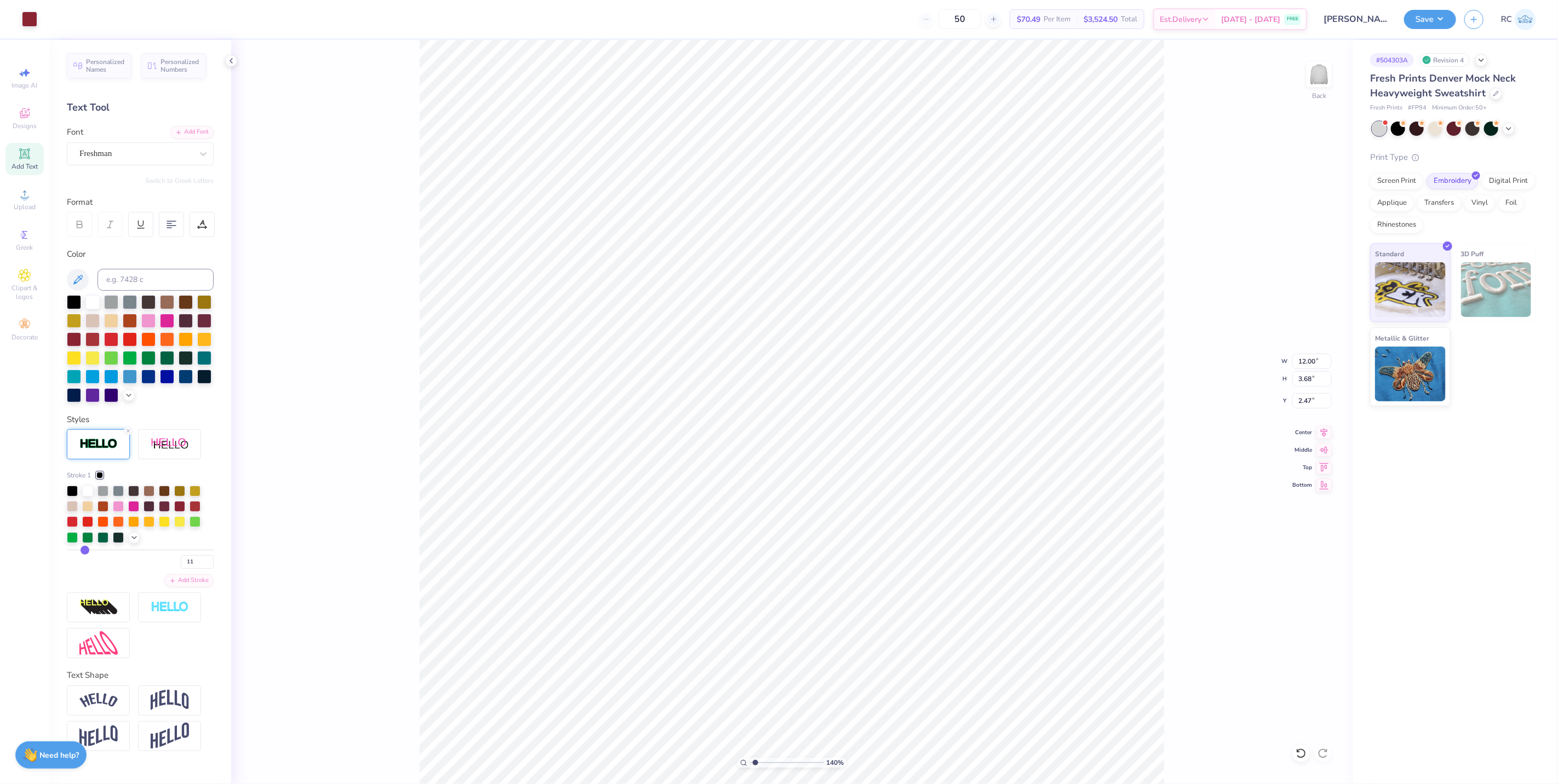
click at [147, 563] on div "11" at bounding box center [140, 559] width 147 height 20
click at [133, 539] on icon at bounding box center [134, 537] width 8 height 8
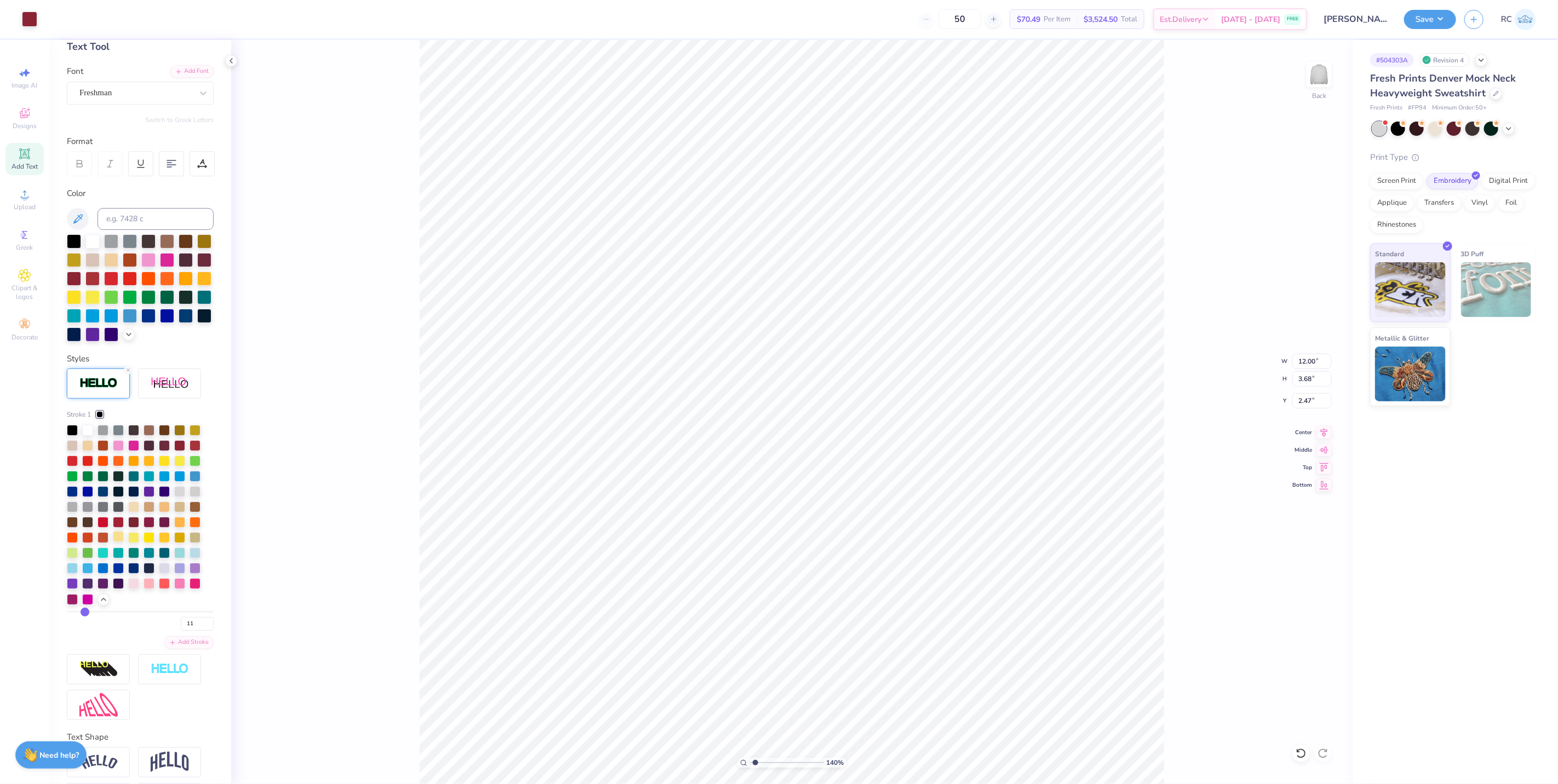
scroll to position [121, 0]
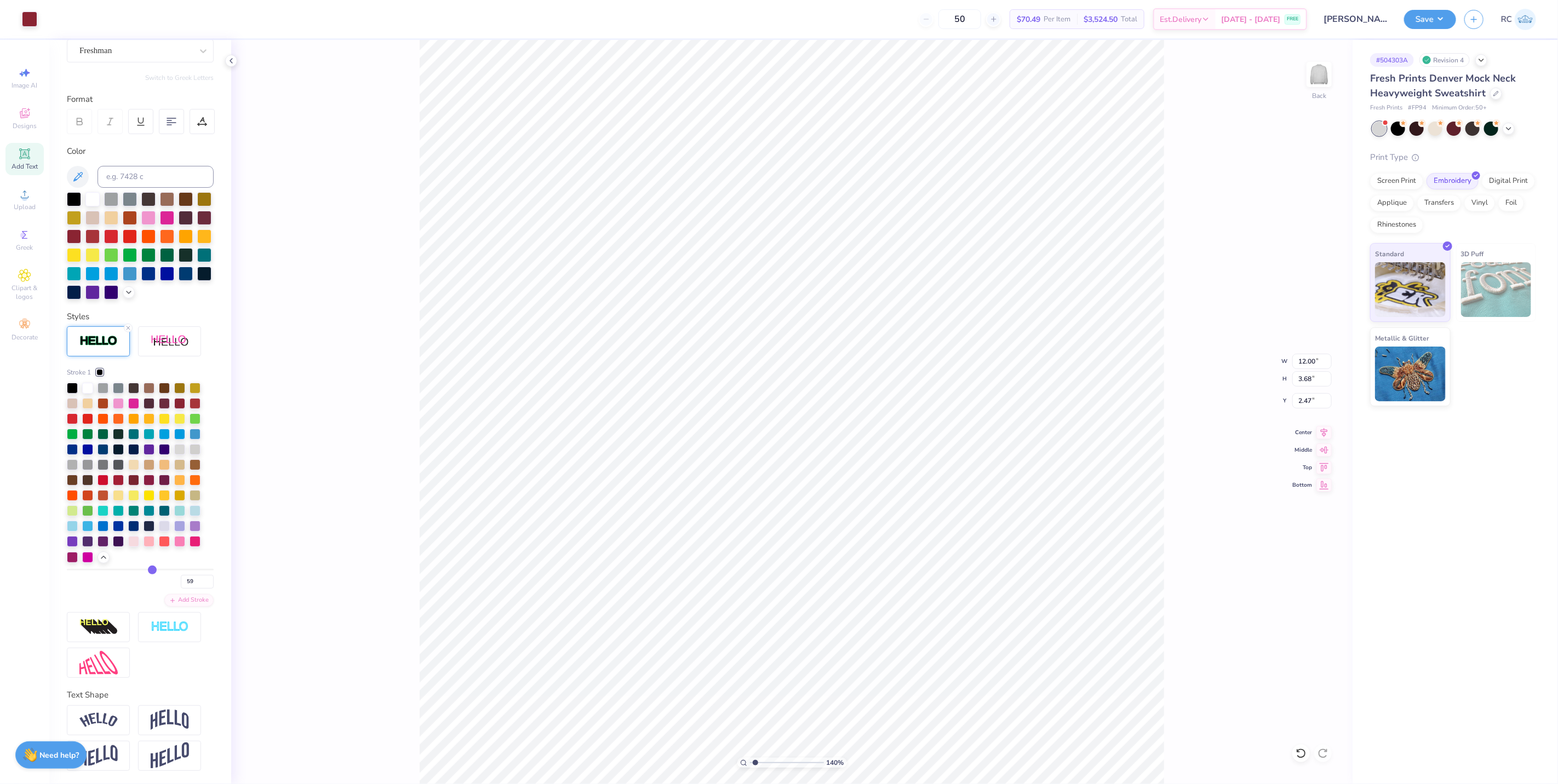
click at [147, 571] on input "range" at bounding box center [140, 569] width 147 height 2
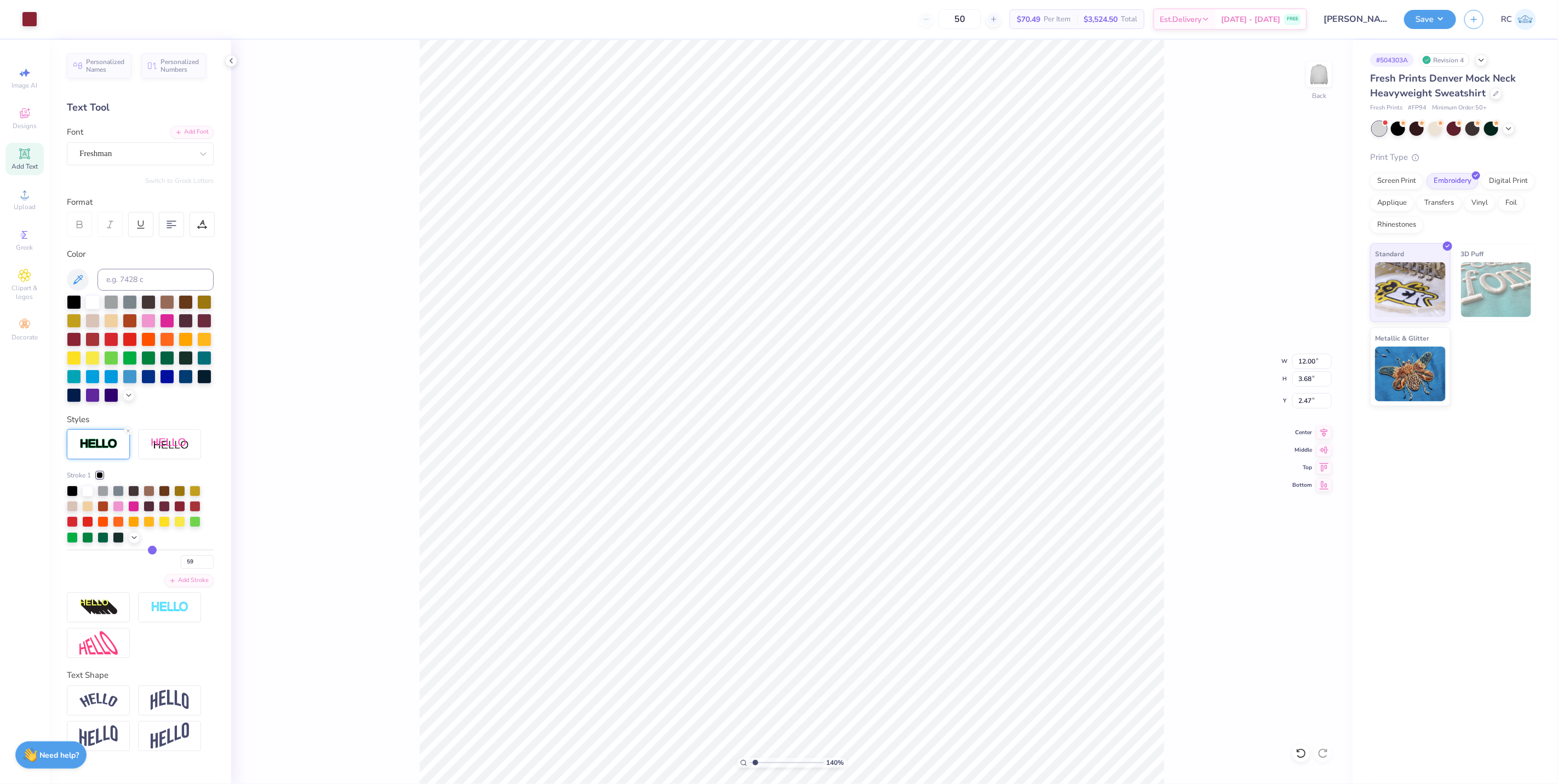
scroll to position [0, 0]
click at [91, 485] on div at bounding box center [88, 490] width 11 height 11
click at [31, 213] on div "Upload" at bounding box center [24, 199] width 38 height 32
click at [195, 128] on div "Add Font" at bounding box center [192, 131] width 44 height 13
click at [36, 164] on span "Add Text" at bounding box center [24, 166] width 26 height 8
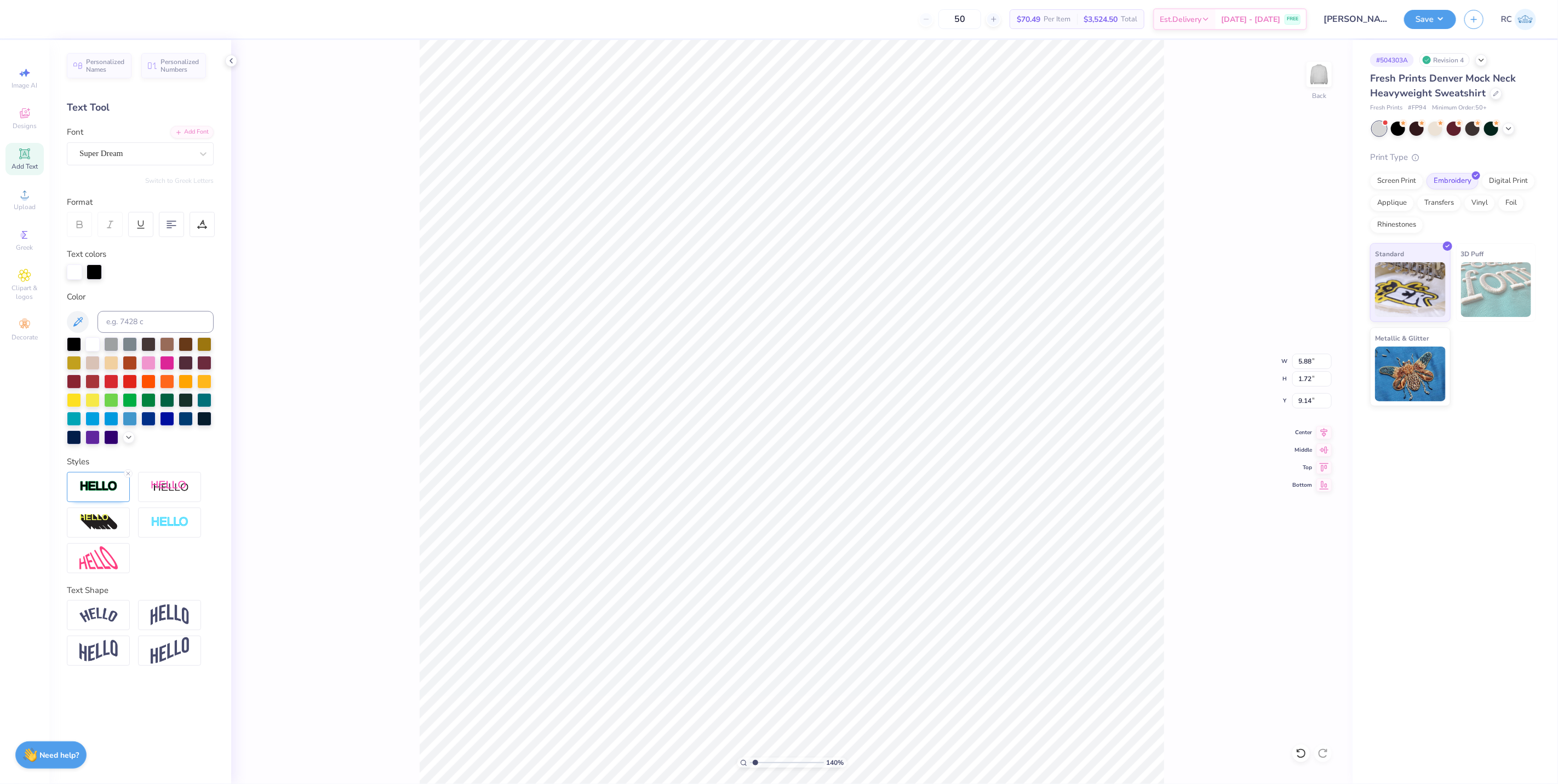
scroll to position [9, 2]
click at [133, 157] on div "Super Dream" at bounding box center [136, 154] width 115 height 17
click at [110, 242] on span "Dasport DEMO" at bounding box center [105, 240] width 49 height 11
click at [201, 223] on icon at bounding box center [203, 222] width 5 height 5
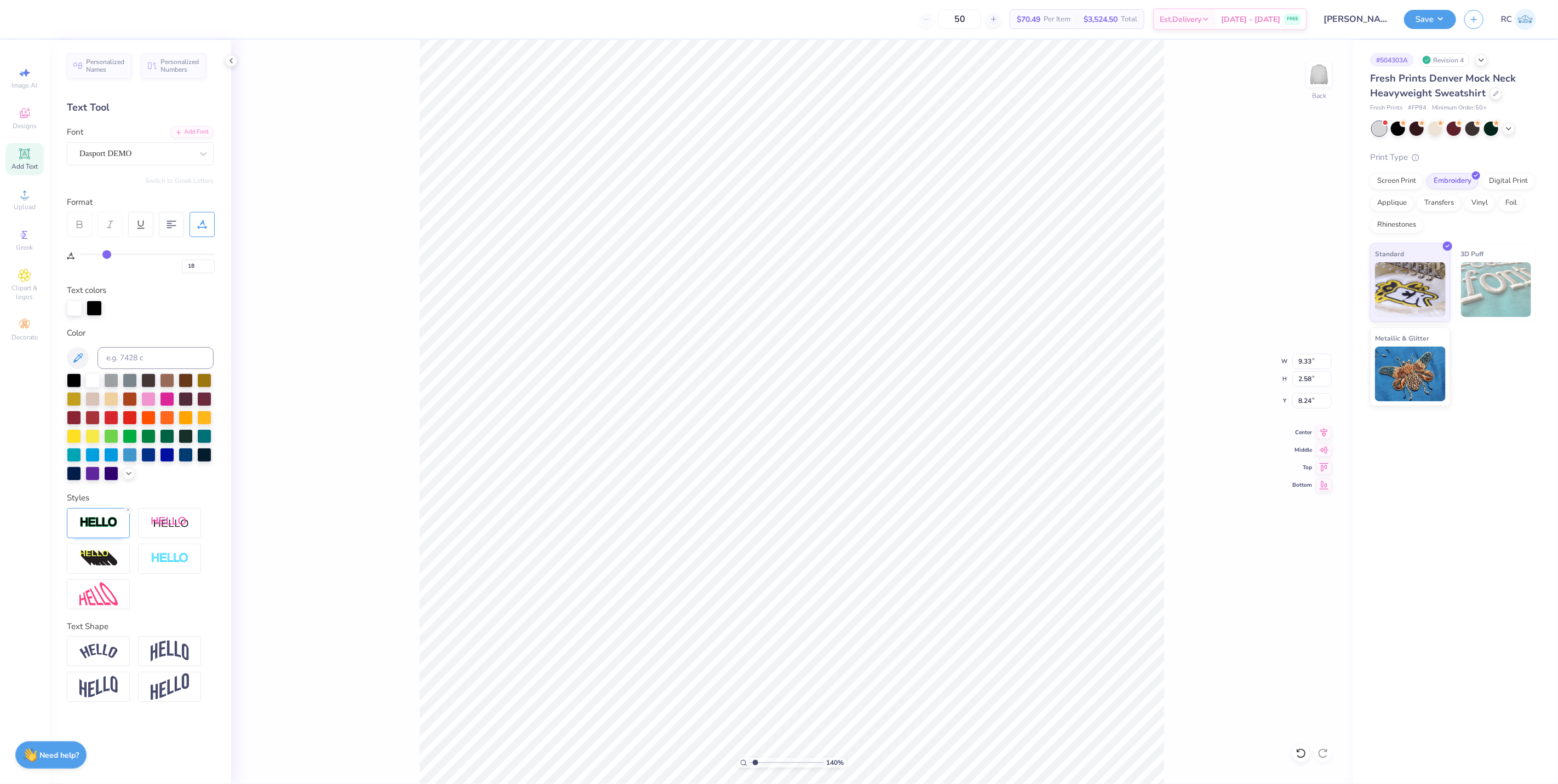
drag, startPoint x: 85, startPoint y: 256, endPoint x: 107, endPoint y: 255, distance: 22.0
click at [107, 255] on input "range" at bounding box center [147, 254] width 135 height 2
drag, startPoint x: 107, startPoint y: 255, endPoint x: 97, endPoint y: 255, distance: 10.0
click at [97, 255] on input "range" at bounding box center [147, 254] width 135 height 2
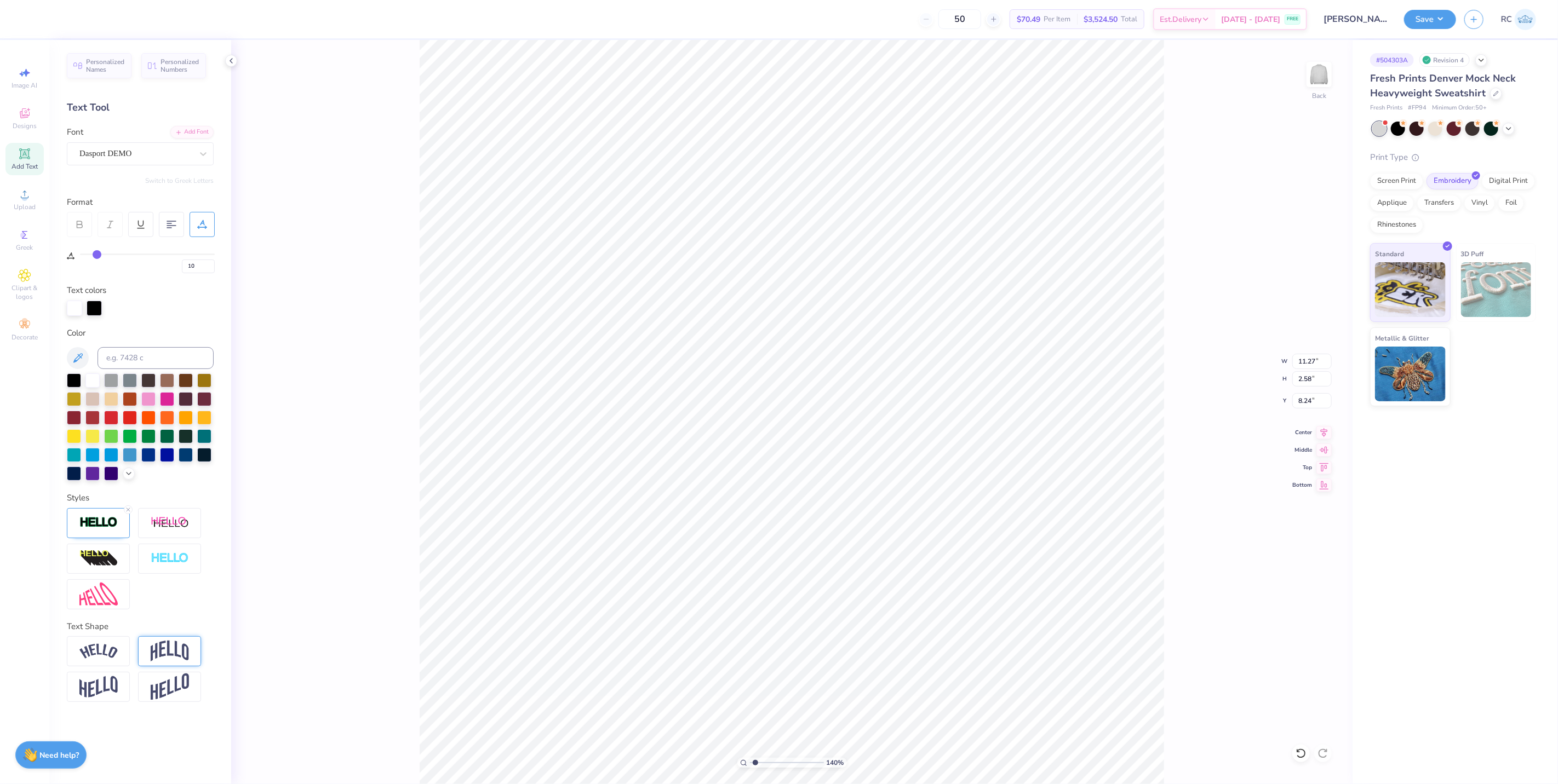
click at [178, 650] on img at bounding box center [169, 651] width 38 height 21
click at [146, 711] on input "range" at bounding box center [140, 711] width 147 height 2
click at [157, 713] on div "0.08" at bounding box center [140, 721] width 147 height 20
click at [154, 712] on input "range" at bounding box center [140, 711] width 147 height 2
click at [162, 711] on input "range" at bounding box center [140, 711] width 147 height 2
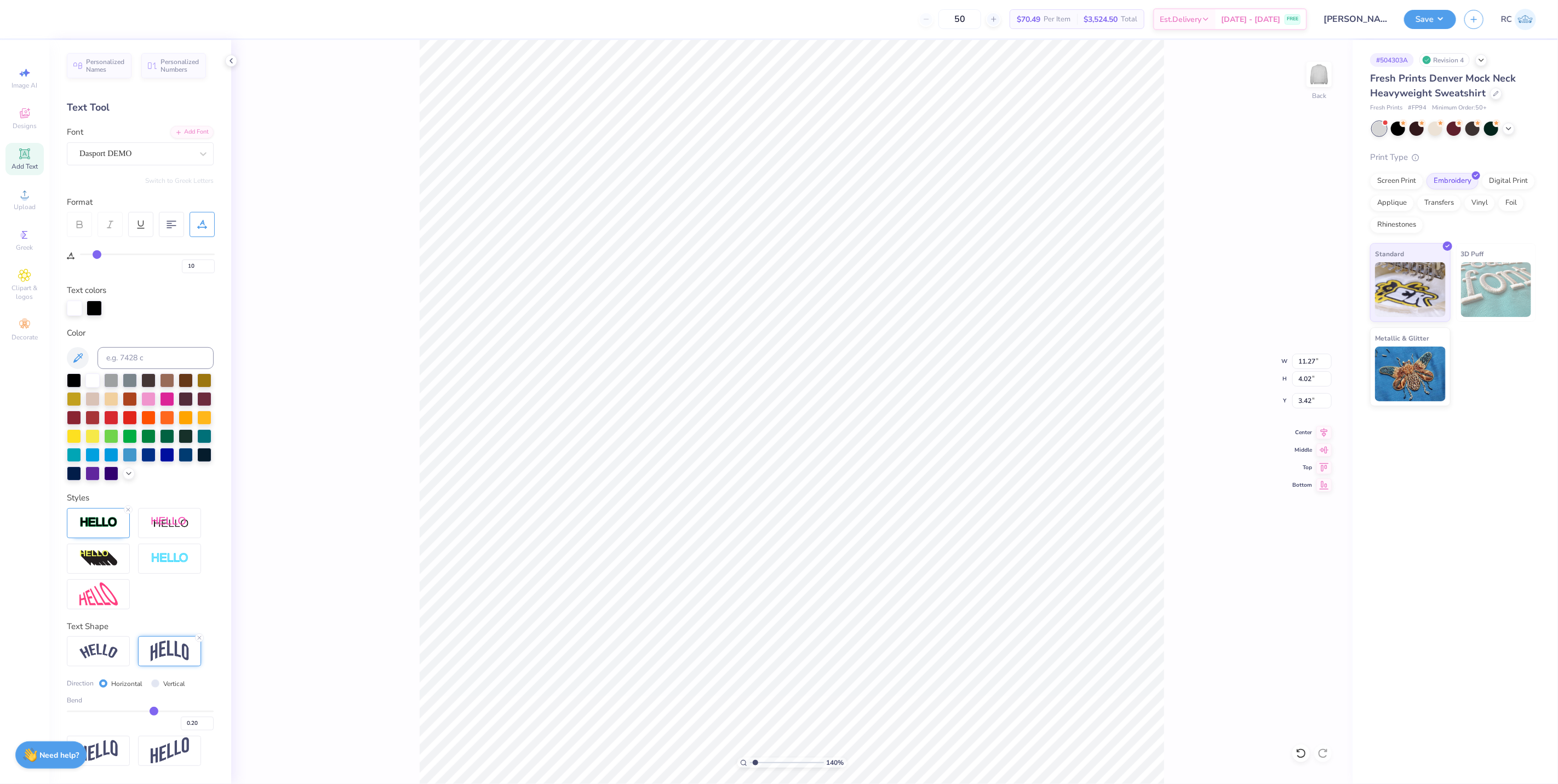
drag, startPoint x: 161, startPoint y: 710, endPoint x: 154, endPoint y: 705, distance: 8.6
click at [154, 711] on input "range" at bounding box center [140, 711] width 147 height 2
click at [25, 18] on div at bounding box center [29, 18] width 15 height 15
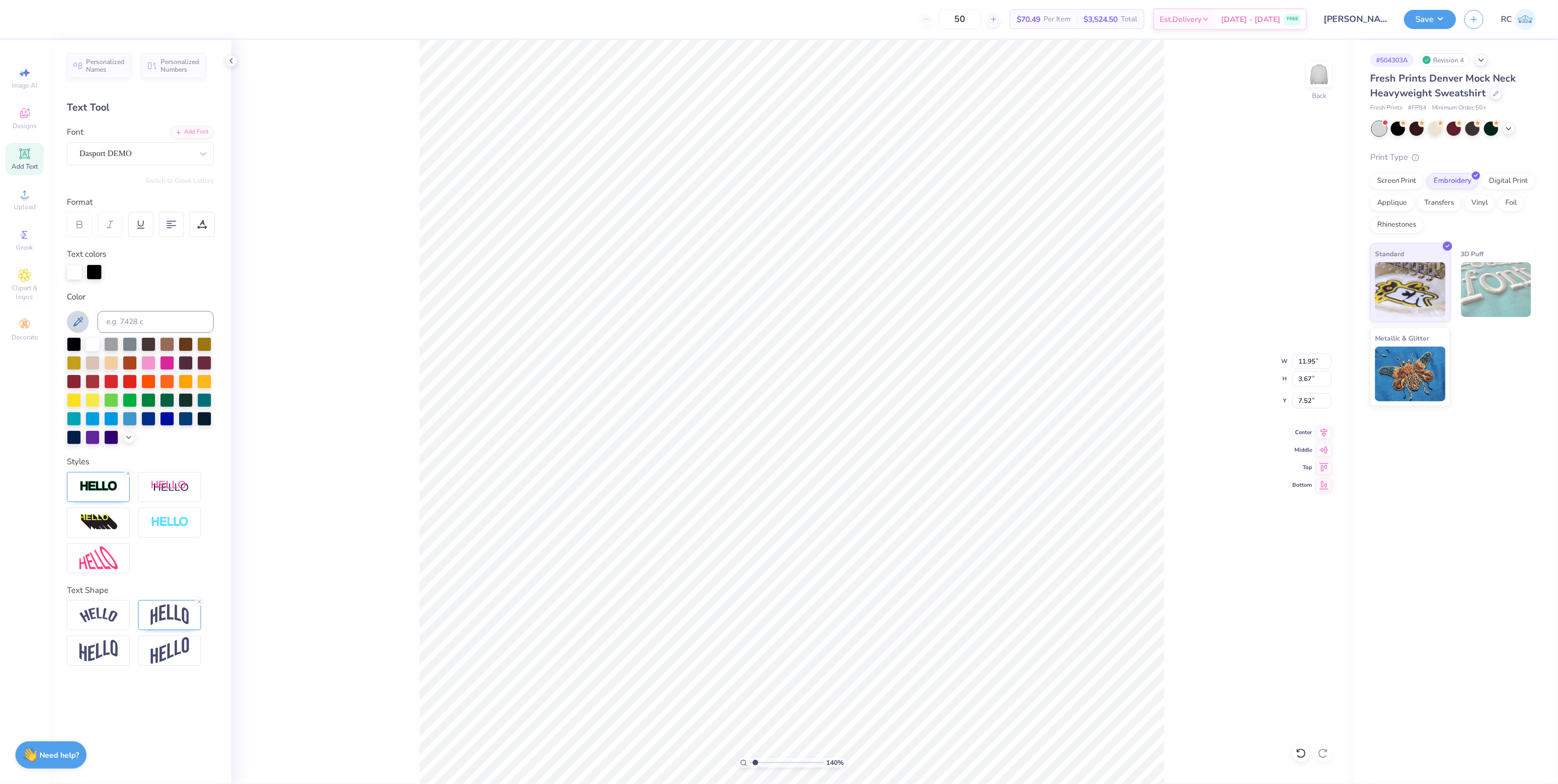
click at [80, 317] on icon at bounding box center [78, 322] width 13 height 13
click at [129, 439] on icon at bounding box center [129, 436] width 8 height 8
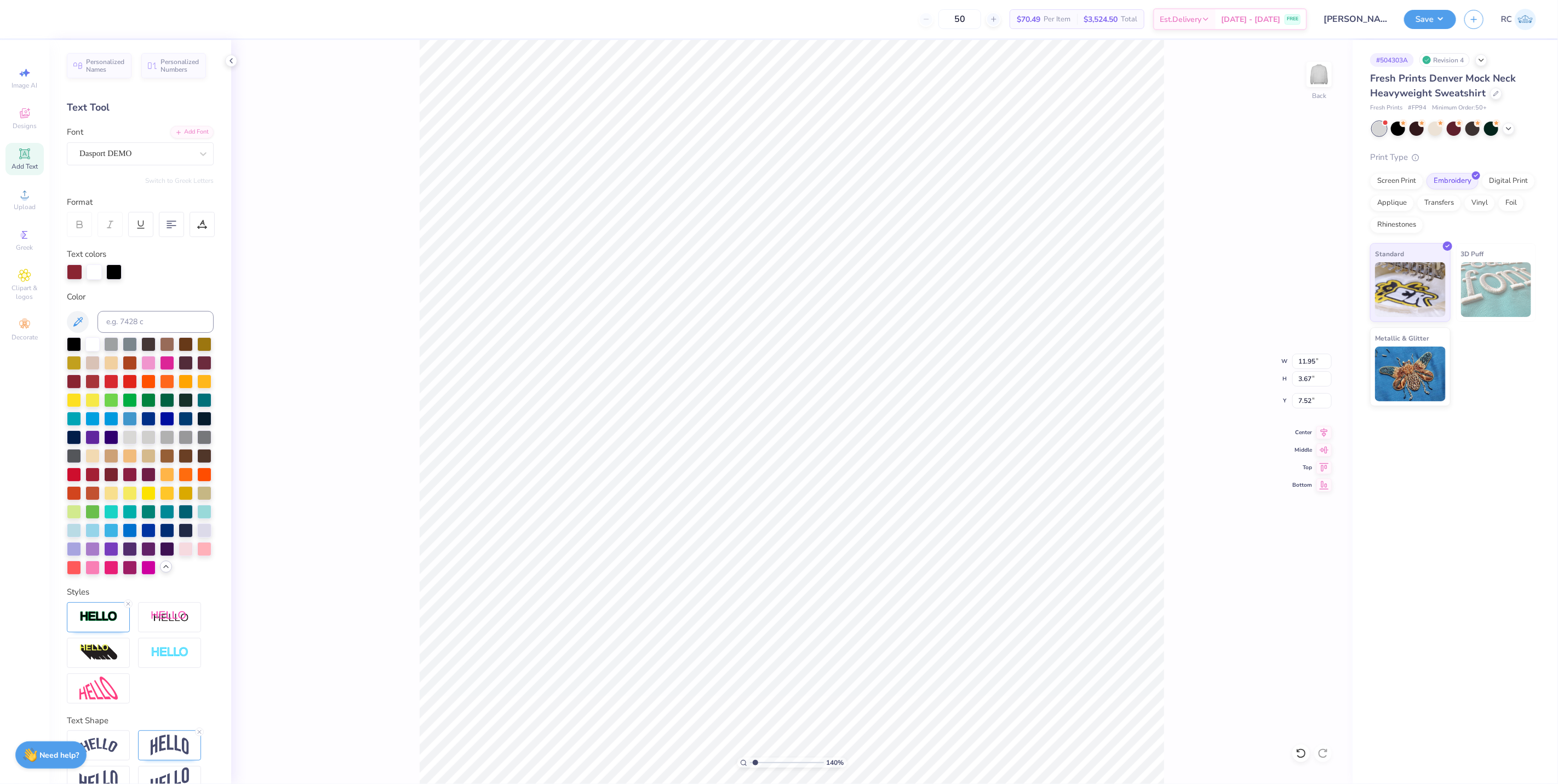
click at [160, 572] on div at bounding box center [166, 567] width 12 height 12
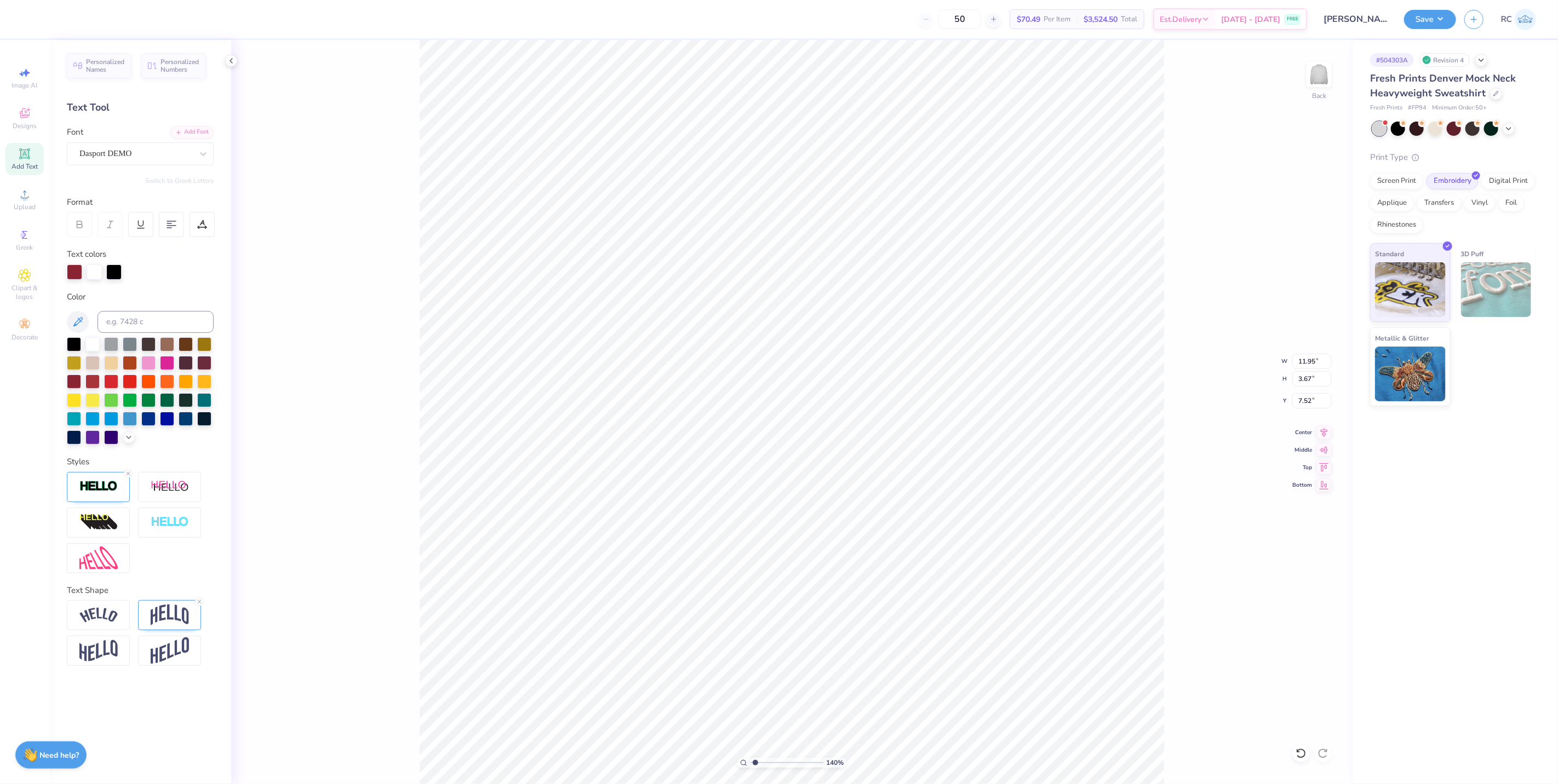
click at [179, 278] on div at bounding box center [140, 271] width 147 height 15
click at [118, 267] on div at bounding box center [114, 271] width 15 height 15
click at [69, 319] on button at bounding box center [78, 322] width 22 height 22
click at [90, 337] on div at bounding box center [93, 343] width 15 height 15
click at [109, 493] on div at bounding box center [99, 487] width 63 height 30
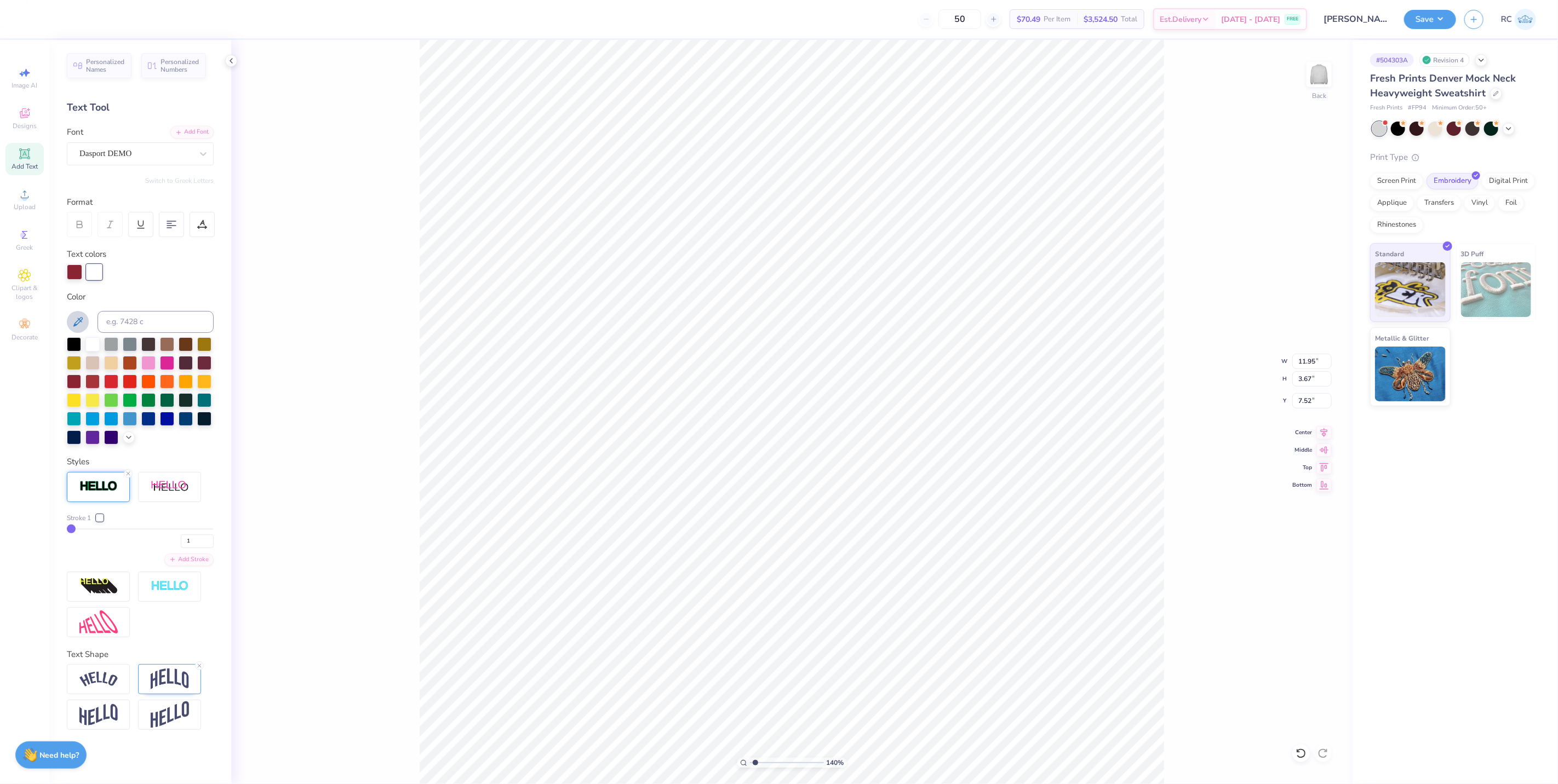
drag, startPoint x: 82, startPoint y: 533, endPoint x: 91, endPoint y: 533, distance: 9.0
click at [91, 533] on div "1" at bounding box center [140, 538] width 147 height 20
click at [85, 531] on div "1" at bounding box center [140, 538] width 147 height 20
click at [80, 529] on input "range" at bounding box center [140, 529] width 147 height 2
click at [74, 528] on input "range" at bounding box center [140, 529] width 147 height 2
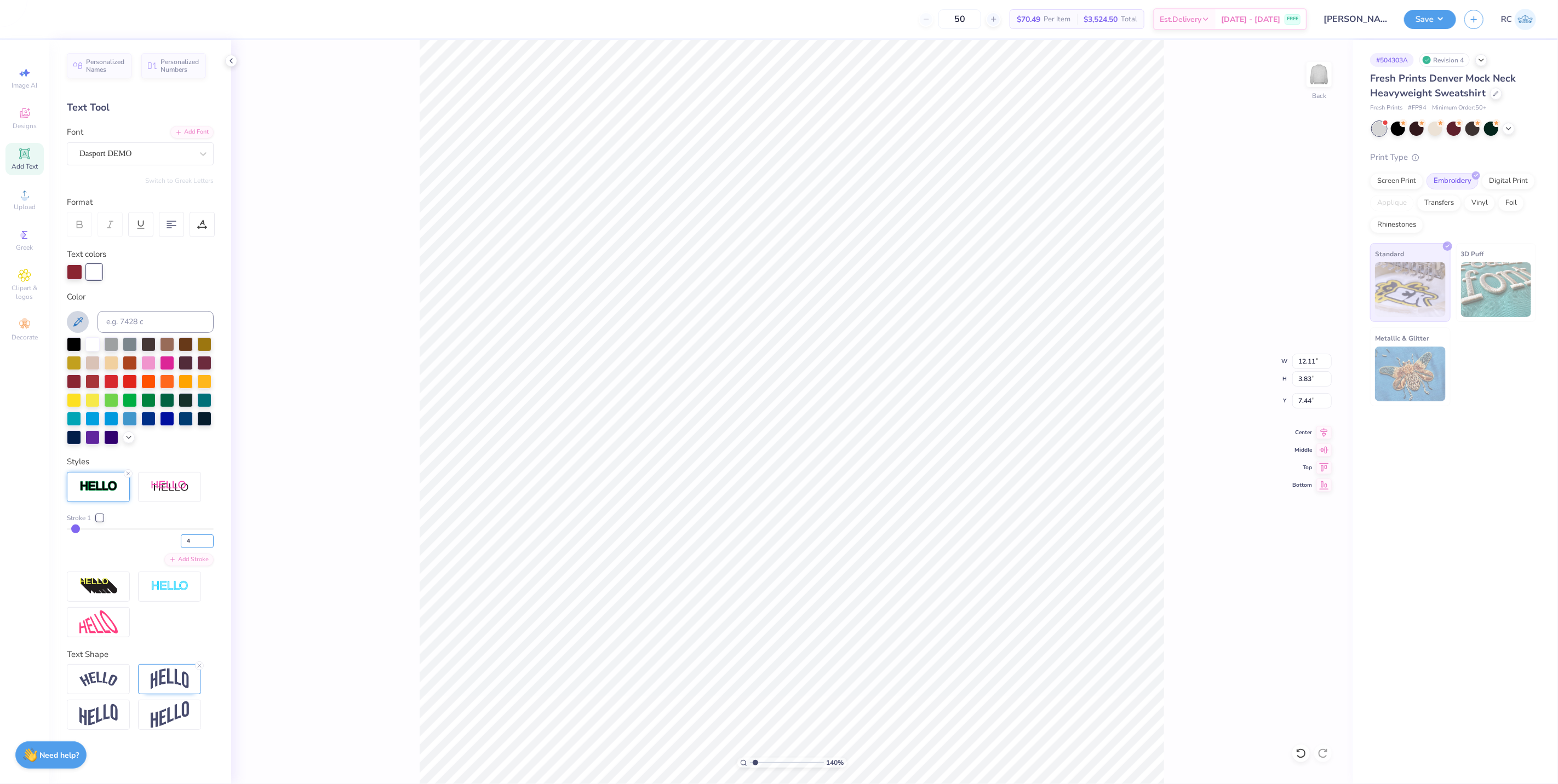
drag, startPoint x: 191, startPoint y: 537, endPoint x: 135, endPoint y: 531, distance: 56.3
click at [139, 534] on div "4" at bounding box center [140, 538] width 147 height 20
click at [113, 482] on img at bounding box center [98, 486] width 38 height 13
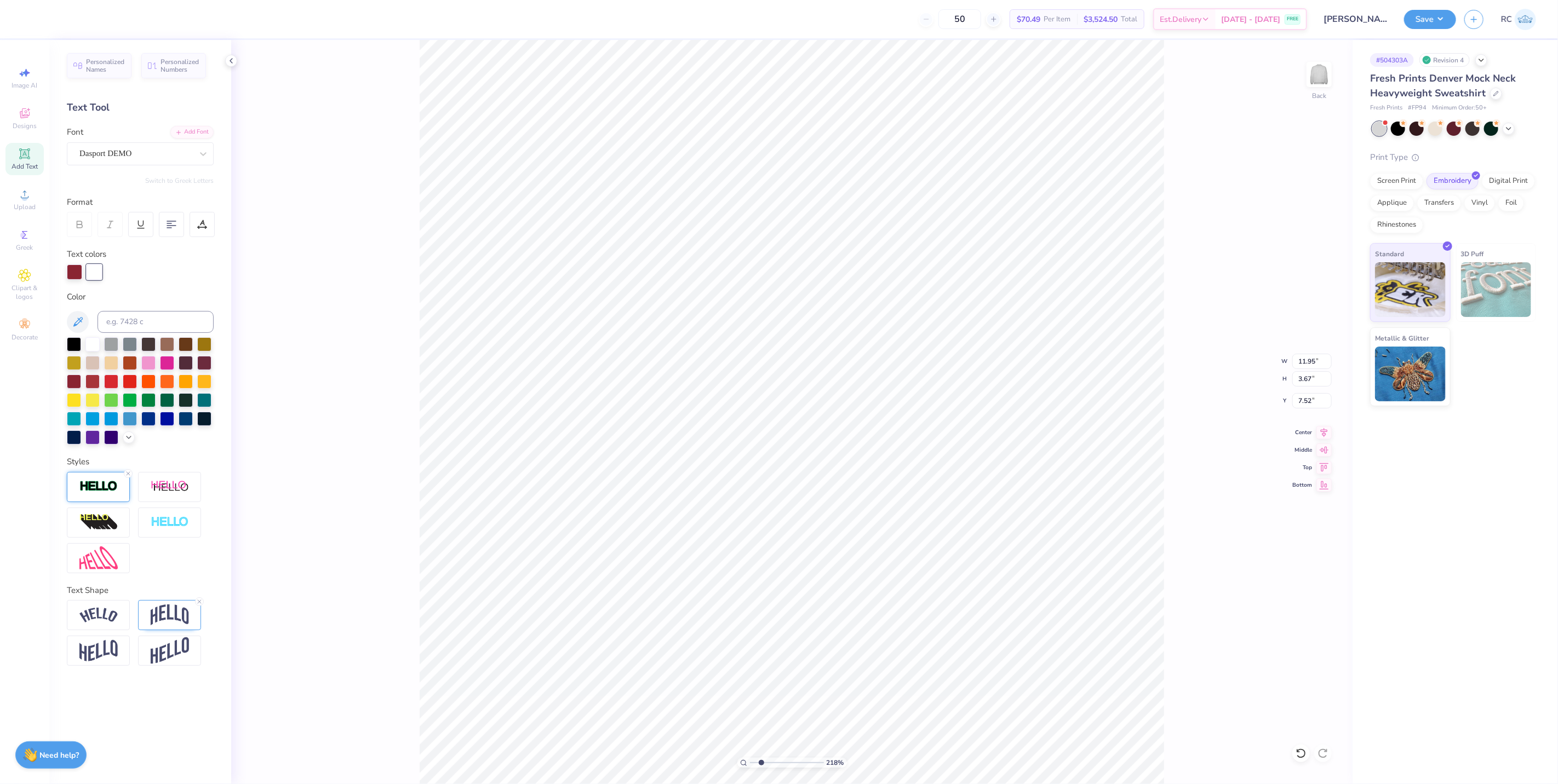
click at [97, 489] on img at bounding box center [98, 486] width 38 height 13
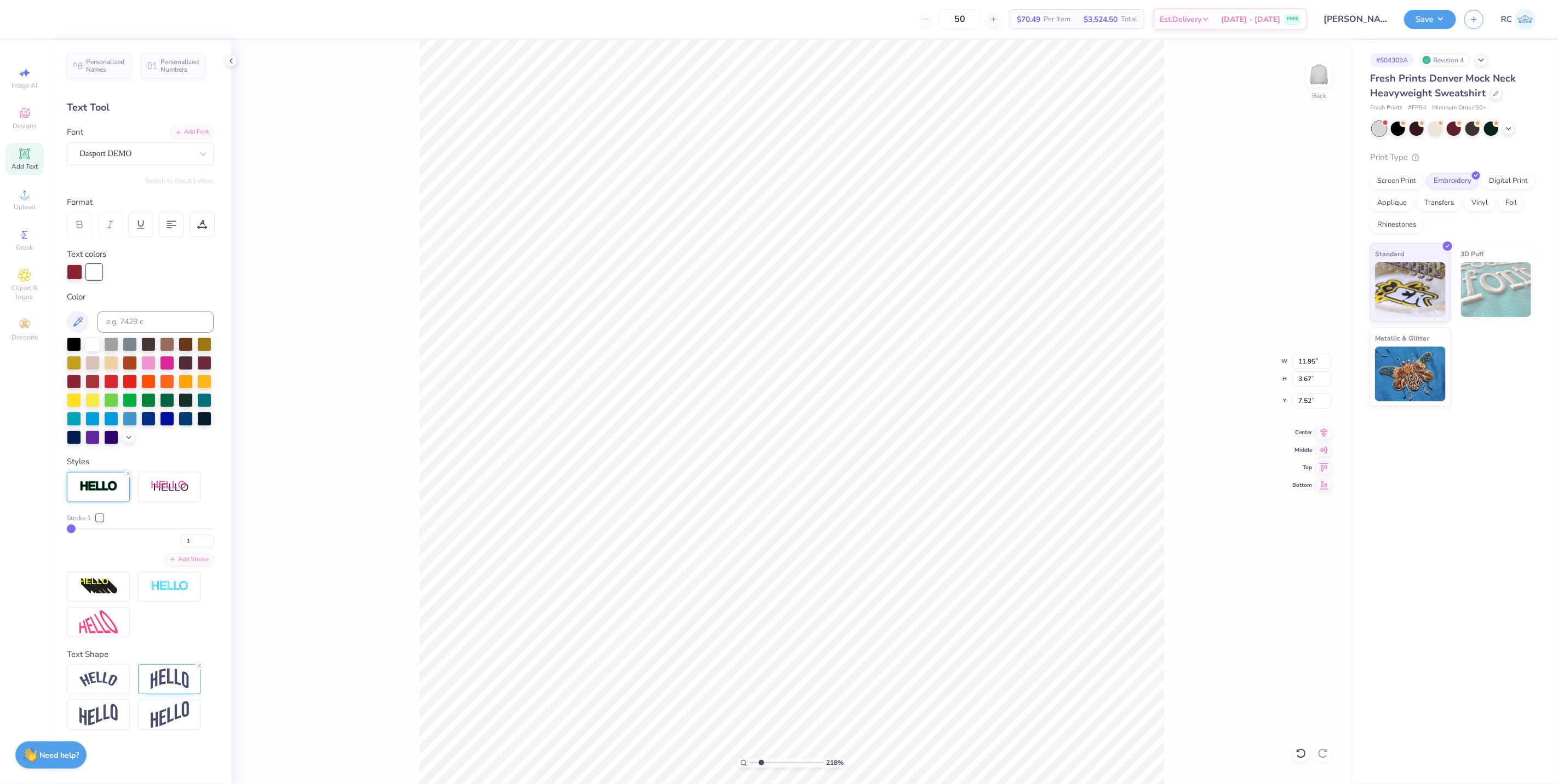
drag, startPoint x: 82, startPoint y: 520, endPoint x: 100, endPoint y: 517, distance: 18.2
click at [84, 520] on span "Stroke 1" at bounding box center [79, 518] width 24 height 10
click at [100, 517] on div at bounding box center [99, 517] width 7 height 7
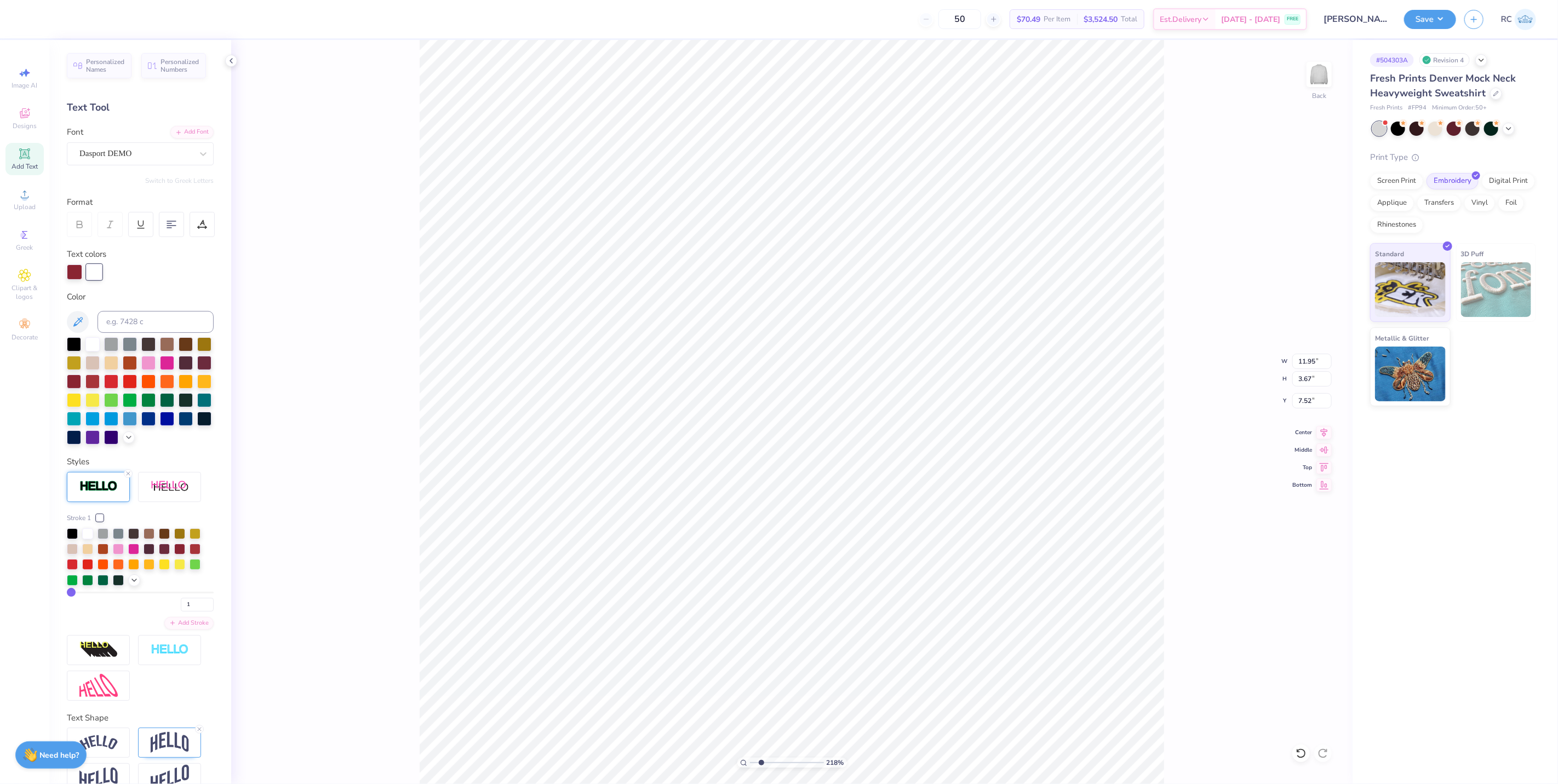
click at [151, 526] on div "Stroke 1 1 Add Stroke" at bounding box center [140, 586] width 147 height 229
click at [90, 530] on div "Stroke 1 1 Add Stroke" at bounding box center [140, 586] width 147 height 229
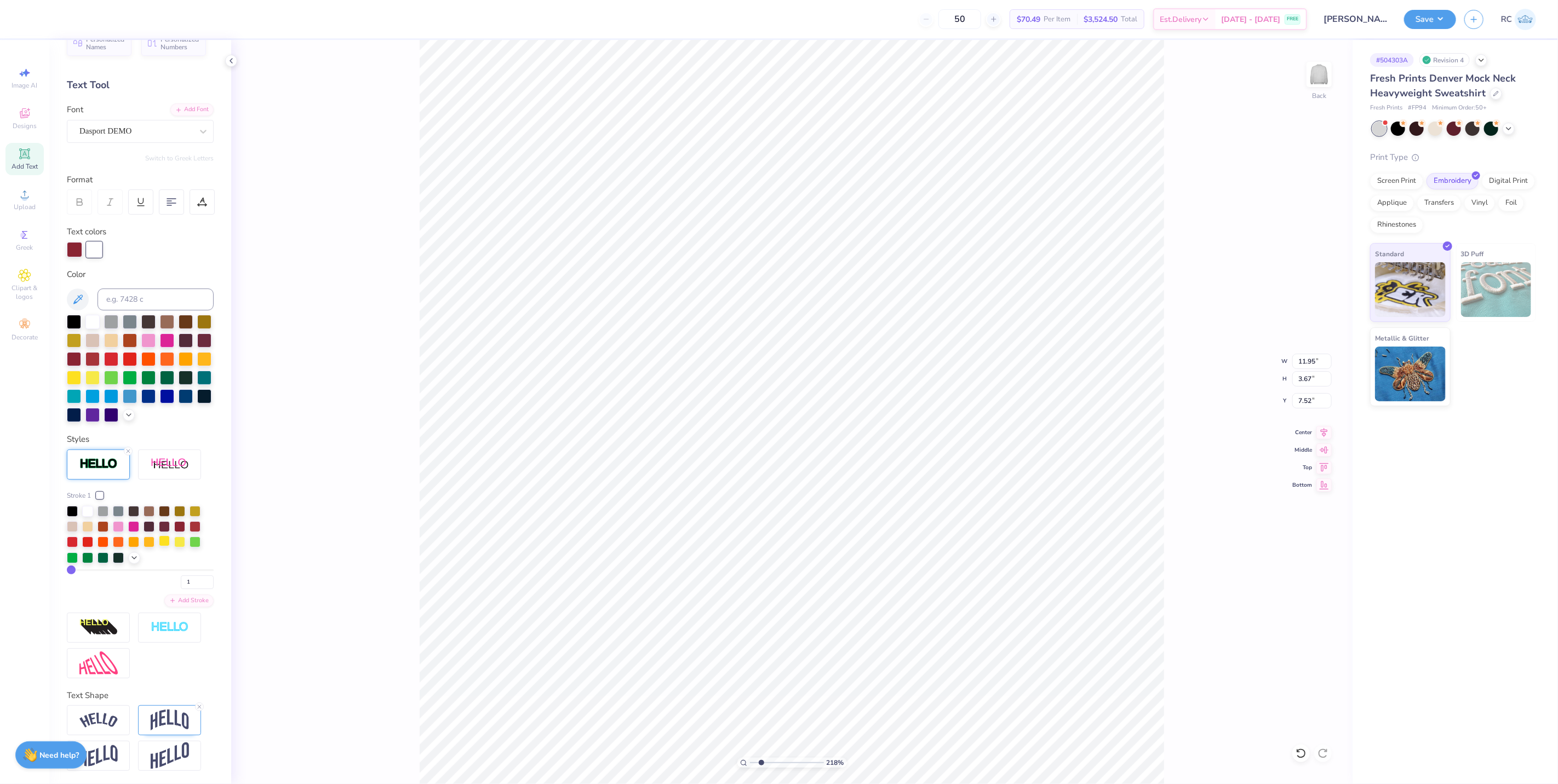
scroll to position [41, 0]
click at [191, 599] on div "Add Stroke" at bounding box center [189, 600] width 50 height 13
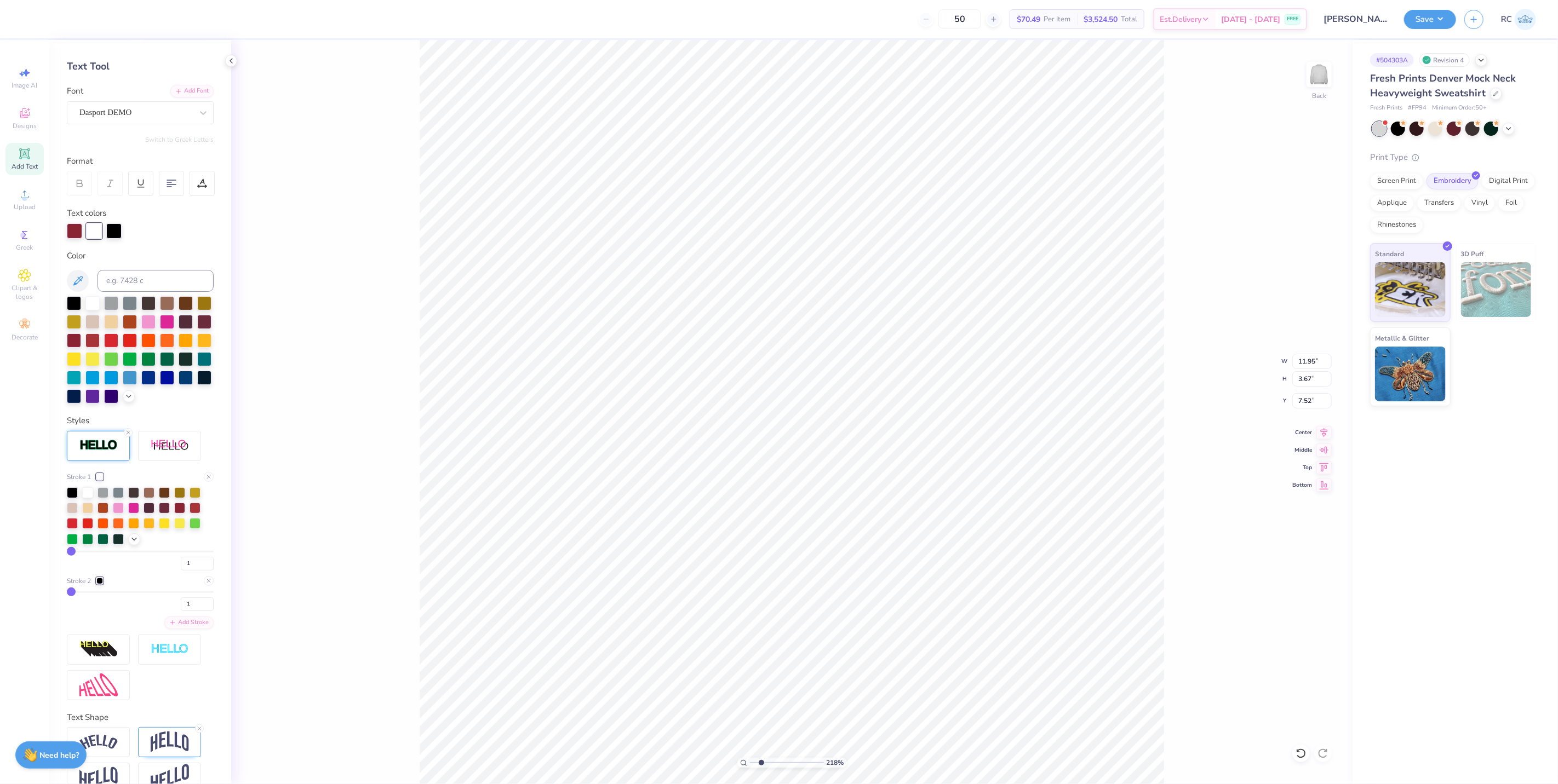
click at [100, 584] on div at bounding box center [99, 581] width 7 height 7
click at [82, 537] on div at bounding box center [88, 532] width 11 height 11
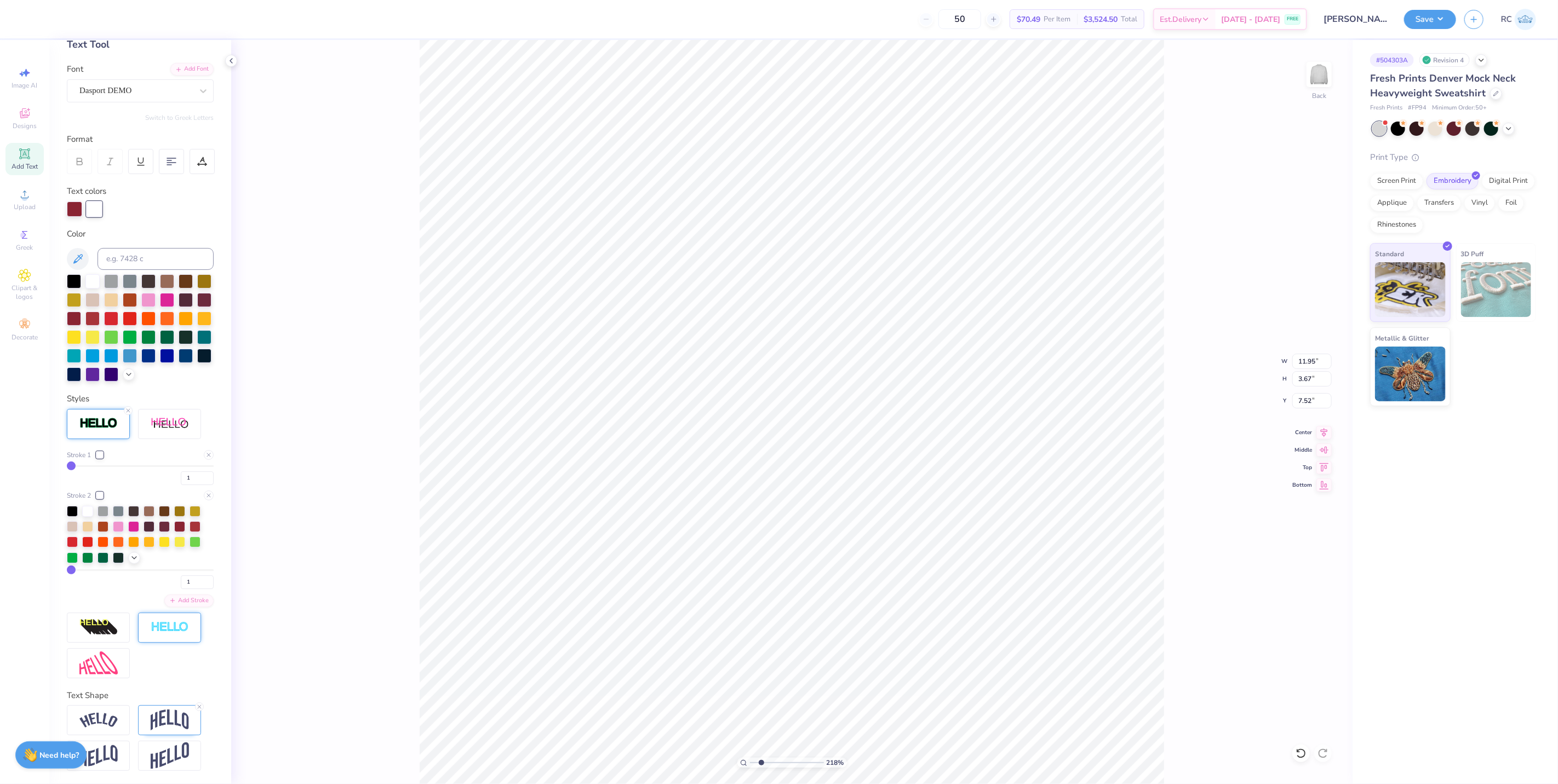
scroll to position [81, 0]
click at [186, 583] on input "1" at bounding box center [197, 582] width 33 height 14
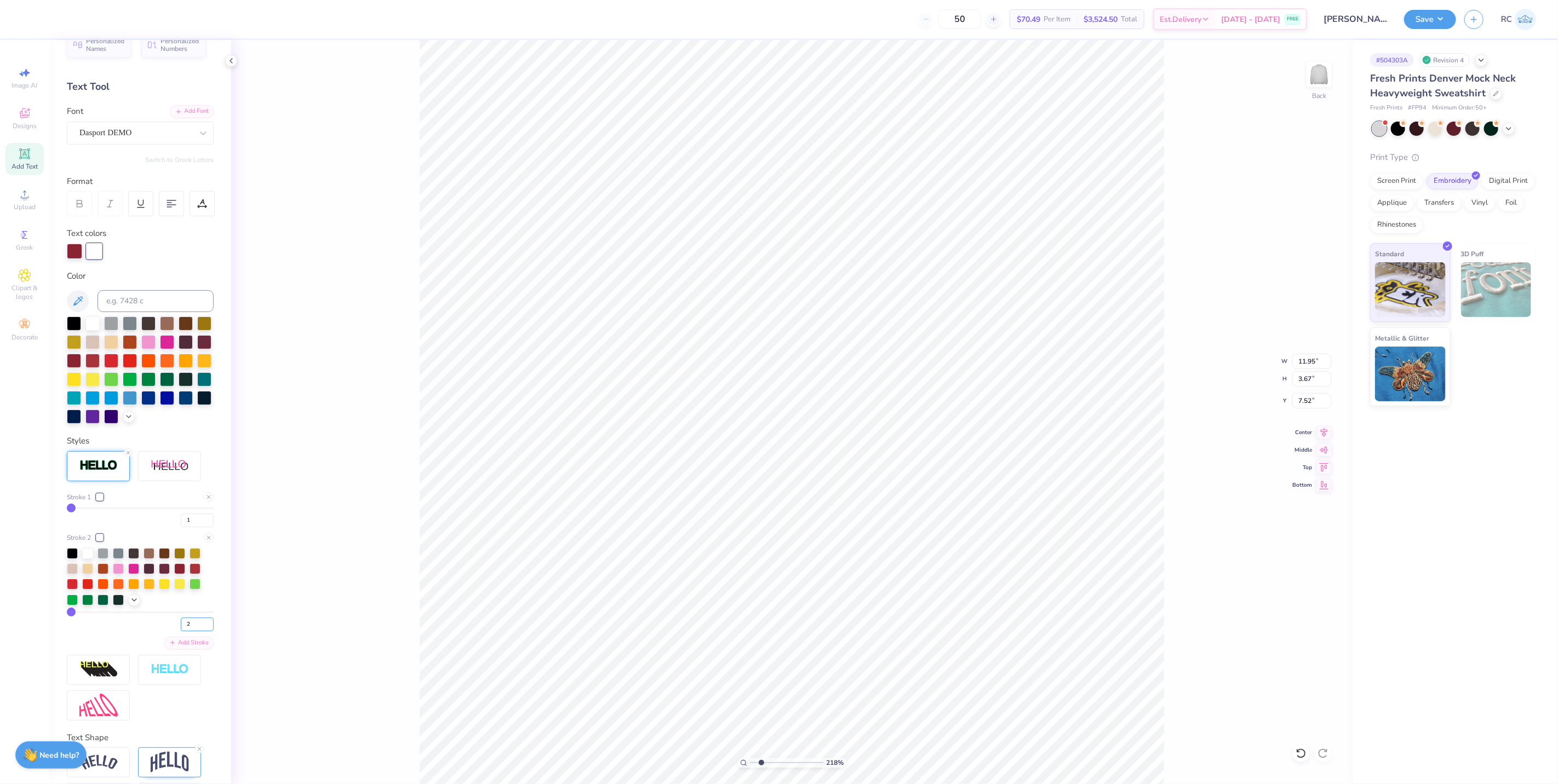
scroll to position [21, 0]
click at [203, 632] on input "3" at bounding box center [197, 625] width 33 height 14
click at [200, 632] on input "4" at bounding box center [197, 625] width 33 height 14
drag, startPoint x: 188, startPoint y: 643, endPoint x: 149, endPoint y: 633, distance: 40.3
click at [149, 632] on div "4" at bounding box center [140, 622] width 147 height 20
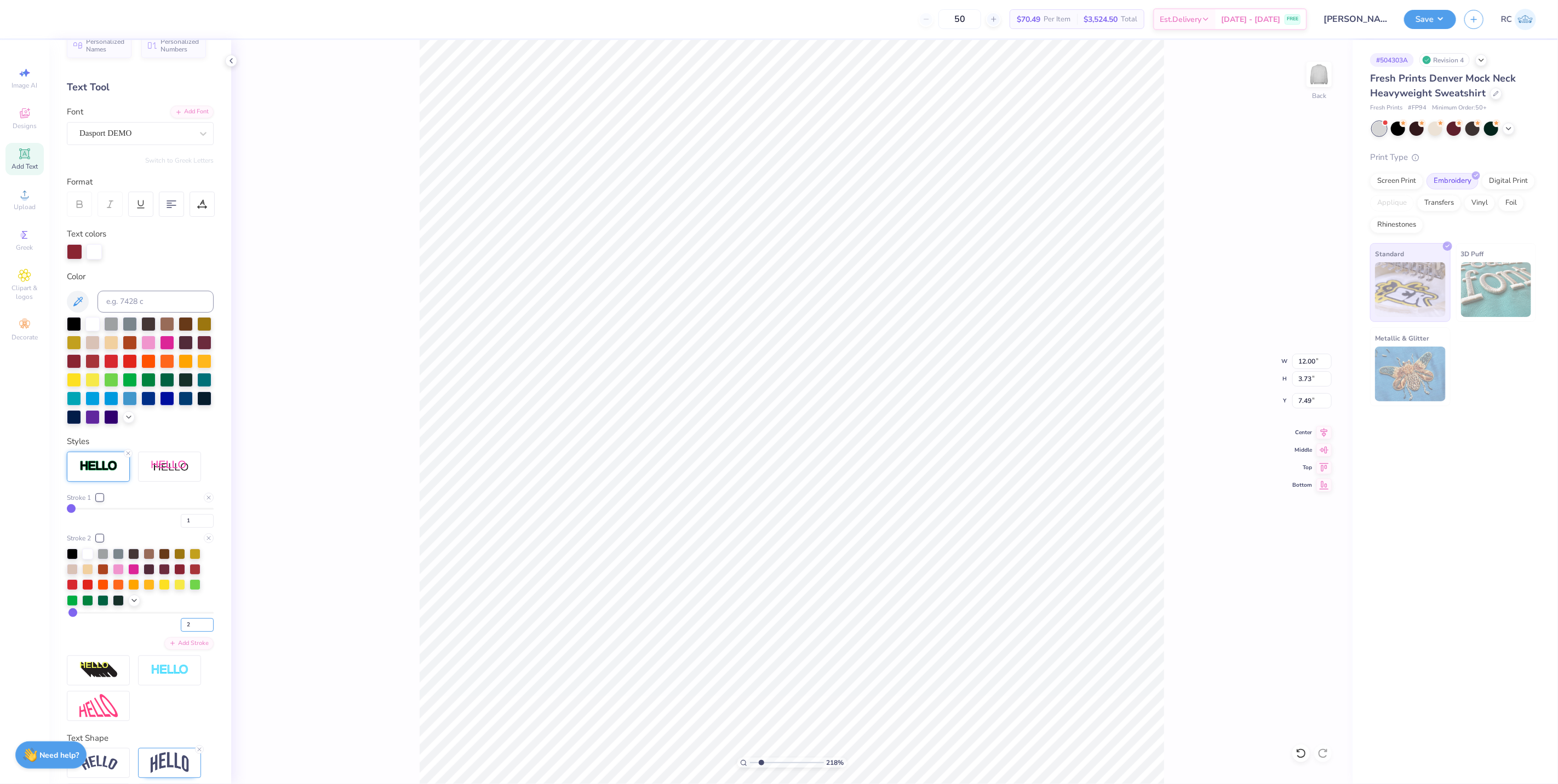
drag, startPoint x: 194, startPoint y: 644, endPoint x: 144, endPoint y: 634, distance: 51.0
click at [149, 632] on div "2" at bounding box center [140, 622] width 147 height 20
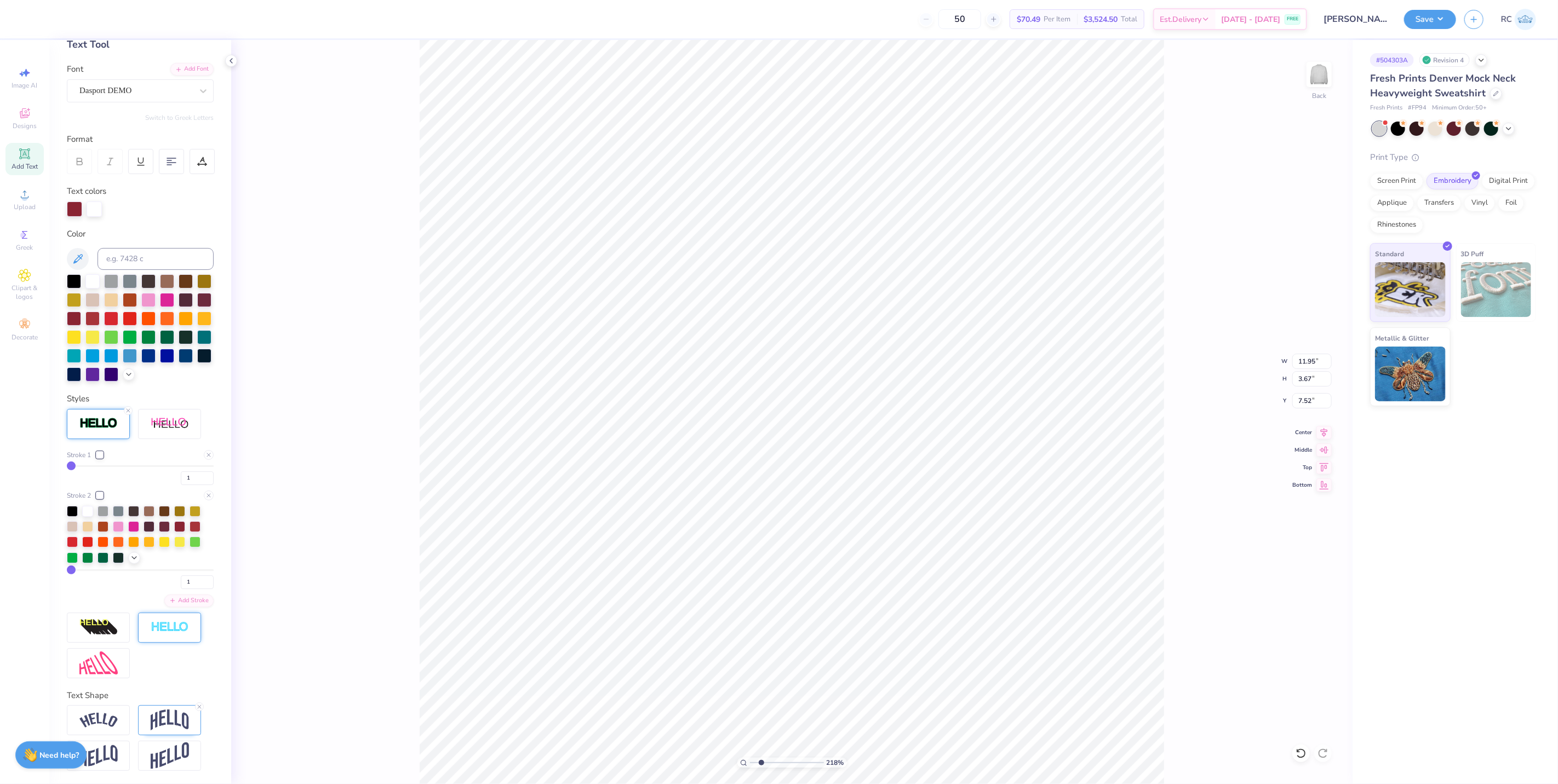
click at [160, 634] on div at bounding box center [169, 628] width 63 height 30
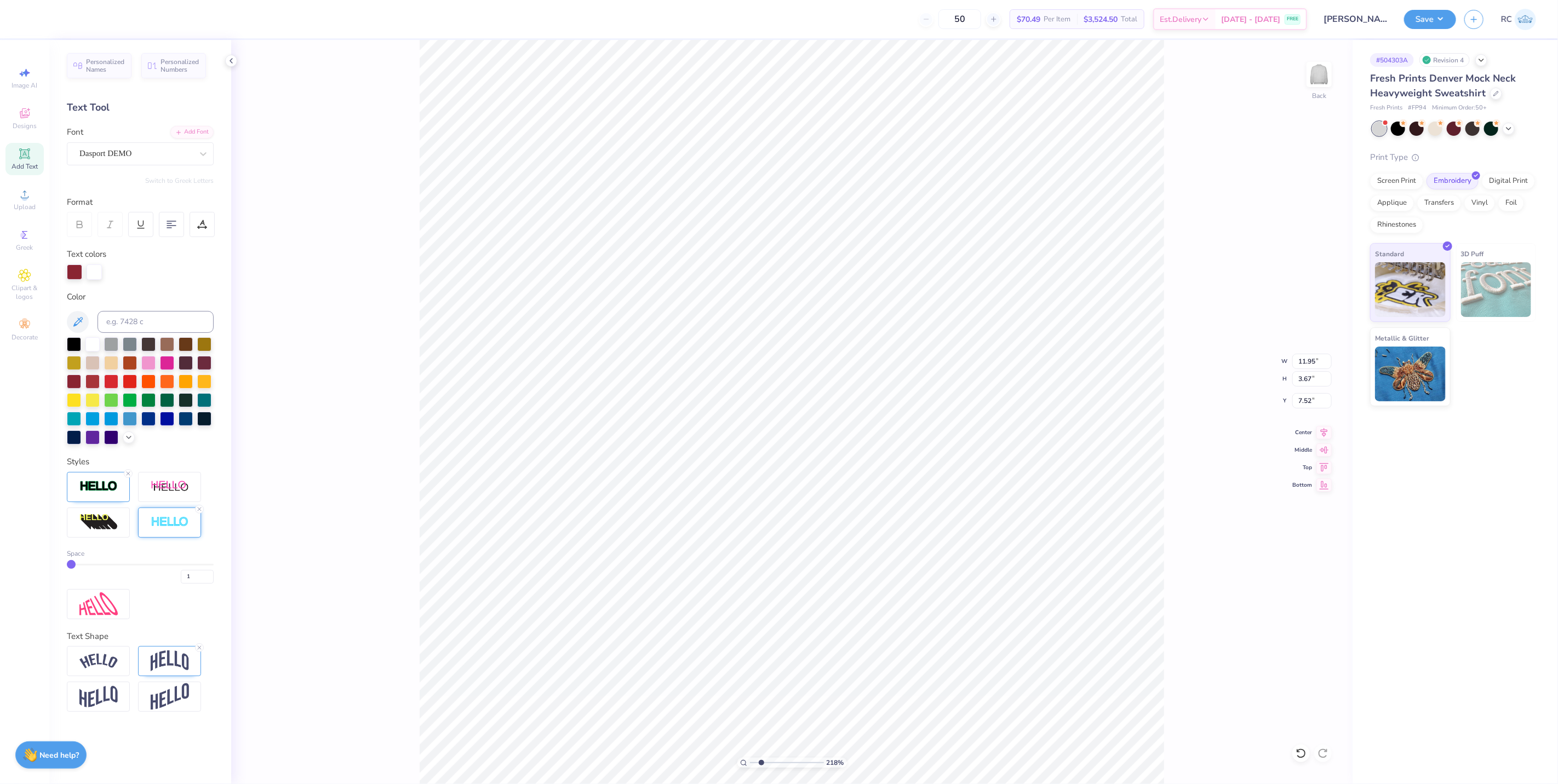
scroll to position [0, 0]
click at [82, 566] on div "1" at bounding box center [140, 574] width 147 height 20
drag, startPoint x: 73, startPoint y: 566, endPoint x: 81, endPoint y: 566, distance: 8.0
click at [81, 566] on input "range" at bounding box center [140, 565] width 147 height 2
click at [90, 340] on div at bounding box center [93, 343] width 15 height 15
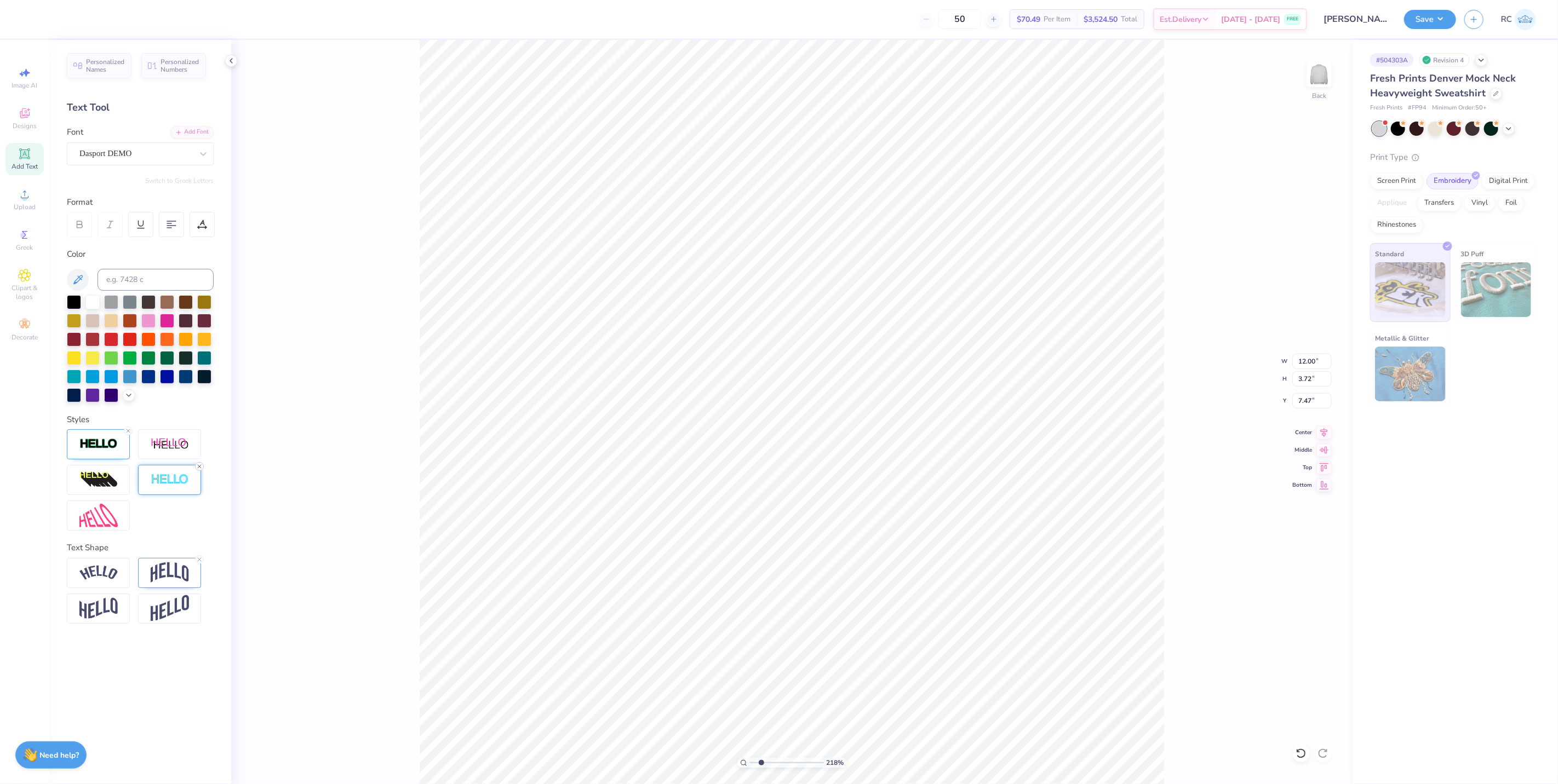
click at [200, 467] on icon at bounding box center [199, 466] width 7 height 7
click at [73, 277] on icon at bounding box center [78, 280] width 13 height 13
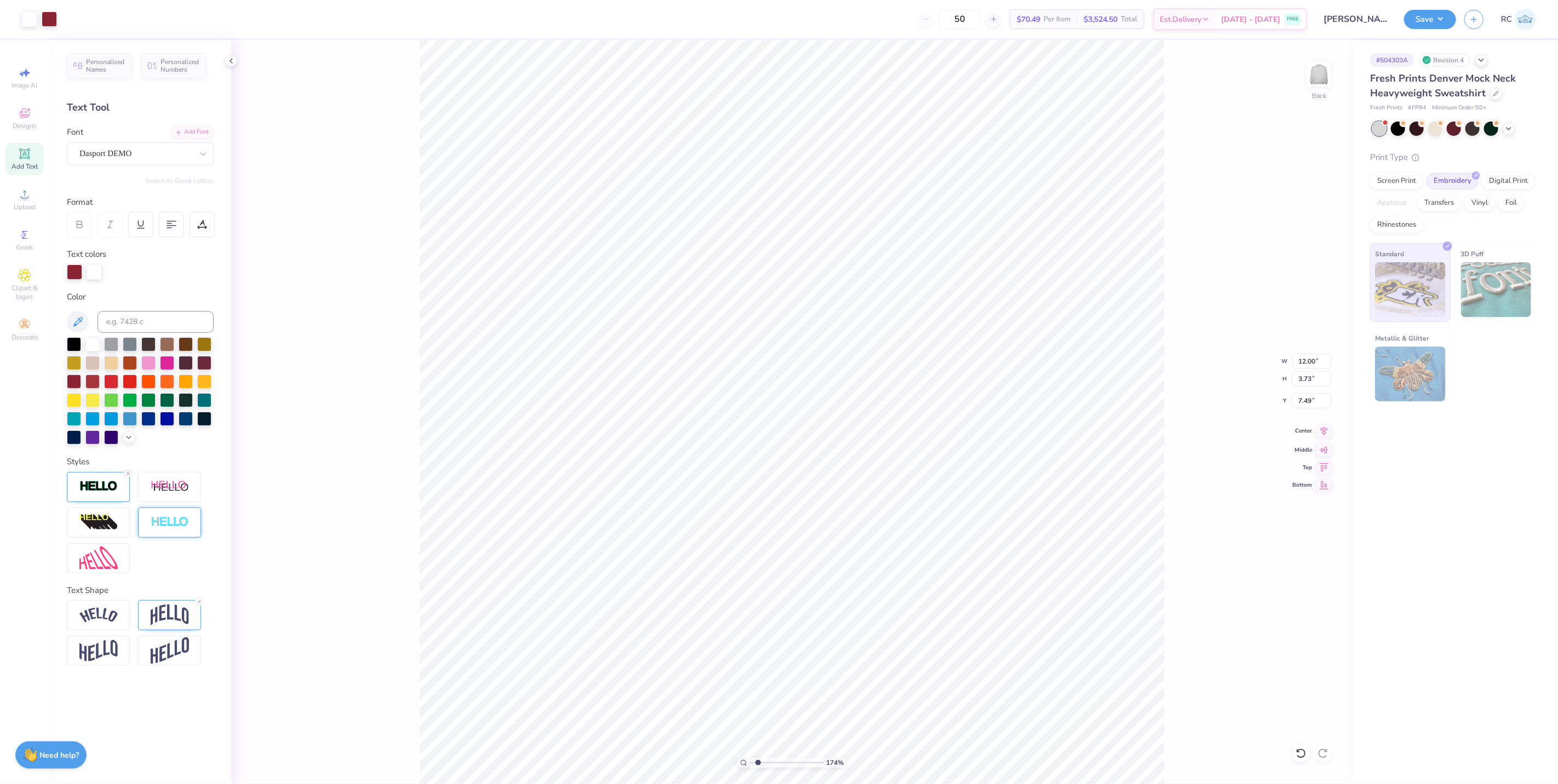
click at [1323, 433] on icon at bounding box center [1325, 431] width 7 height 9
click at [1323, 453] on icon at bounding box center [1324, 449] width 15 height 13
click at [1310, 403] on input "8.14" at bounding box center [1312, 400] width 39 height 15
click at [1317, 364] on input "11.95" at bounding box center [1312, 361] width 39 height 15
click at [1310, 402] on input "2.02" at bounding box center [1312, 400] width 39 height 15
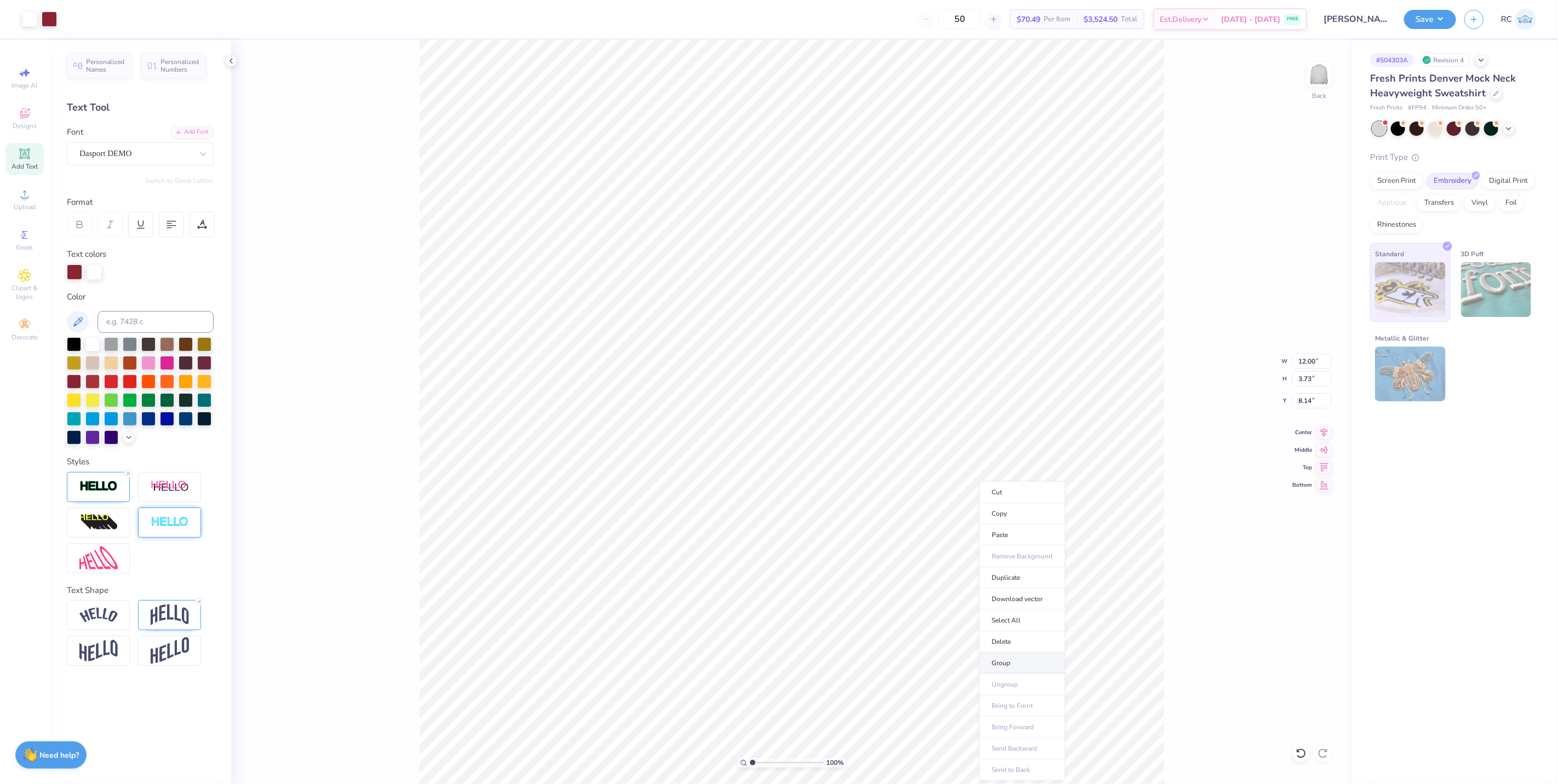
click at [1005, 659] on li "Group" at bounding box center [1023, 663] width 86 height 21
click at [1319, 406] on input "8.14" at bounding box center [1312, 400] width 39 height 15
drag, startPoint x: 1308, startPoint y: 395, endPoint x: 1319, endPoint y: 398, distance: 11.4
click at [1310, 396] on input "8.14" at bounding box center [1312, 400] width 39 height 15
drag, startPoint x: 1320, startPoint y: 398, endPoint x: 1197, endPoint y: 393, distance: 123.1
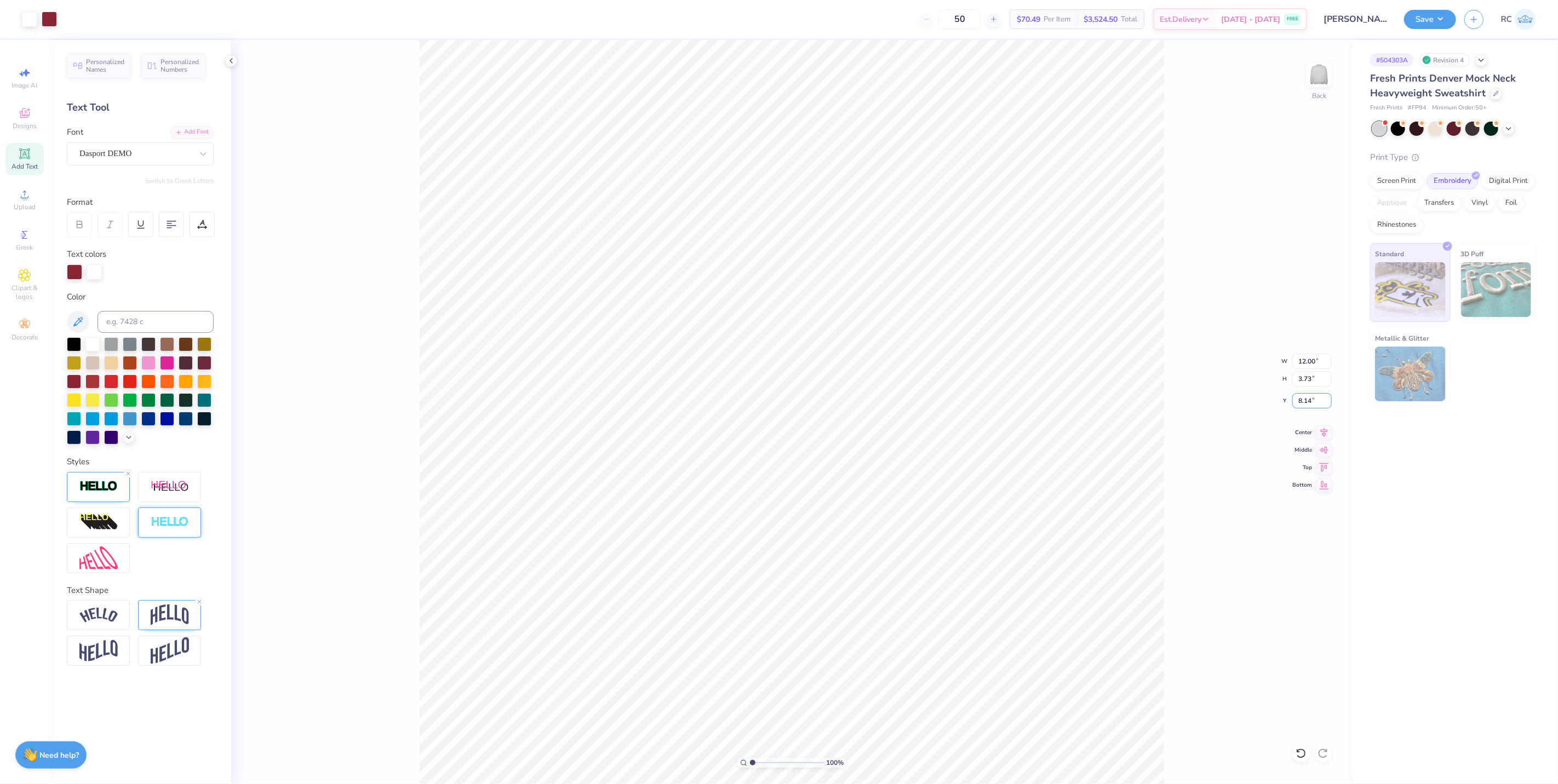
click at [1197, 393] on div "100 % Back W 12.00 12.00 " H 3.73 3.73 " Y 8.14 8.14 " Center Middle Top Bottom" at bounding box center [792, 412] width 1121 height 744
drag, startPoint x: 783, startPoint y: 758, endPoint x: 727, endPoint y: 763, distance: 56.2
click at [750, 763] on input "range" at bounding box center [787, 763] width 74 height 10
click at [1317, 397] on input "8.14" at bounding box center [1312, 400] width 39 height 15
